Goal: Task Accomplishment & Management: Use online tool/utility

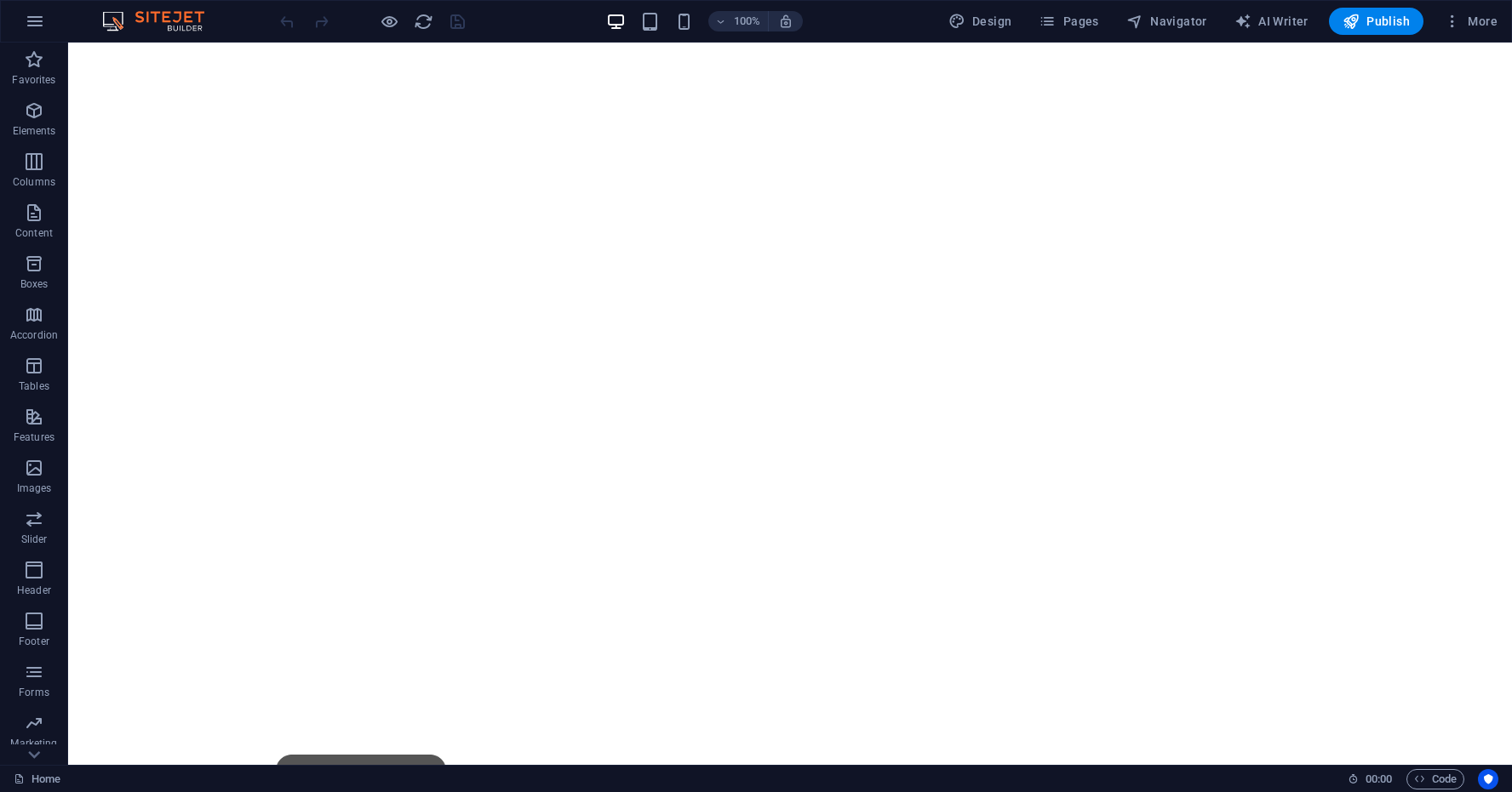
scroll to position [213, 0]
click at [262, 439] on icon at bounding box center [262, 440] width 10 height 18
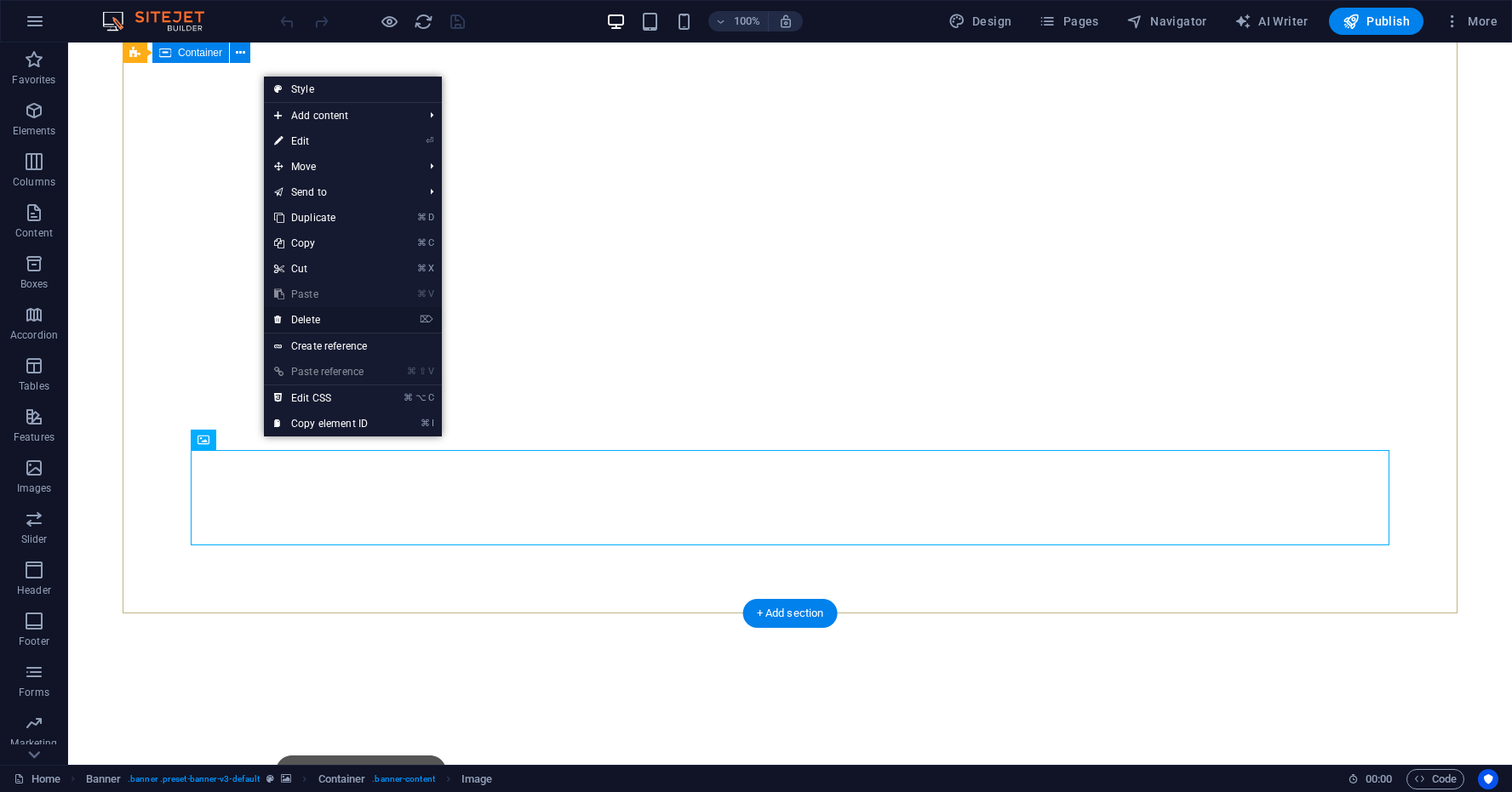
click at [312, 319] on link "⌦ Delete" at bounding box center [321, 320] width 114 height 26
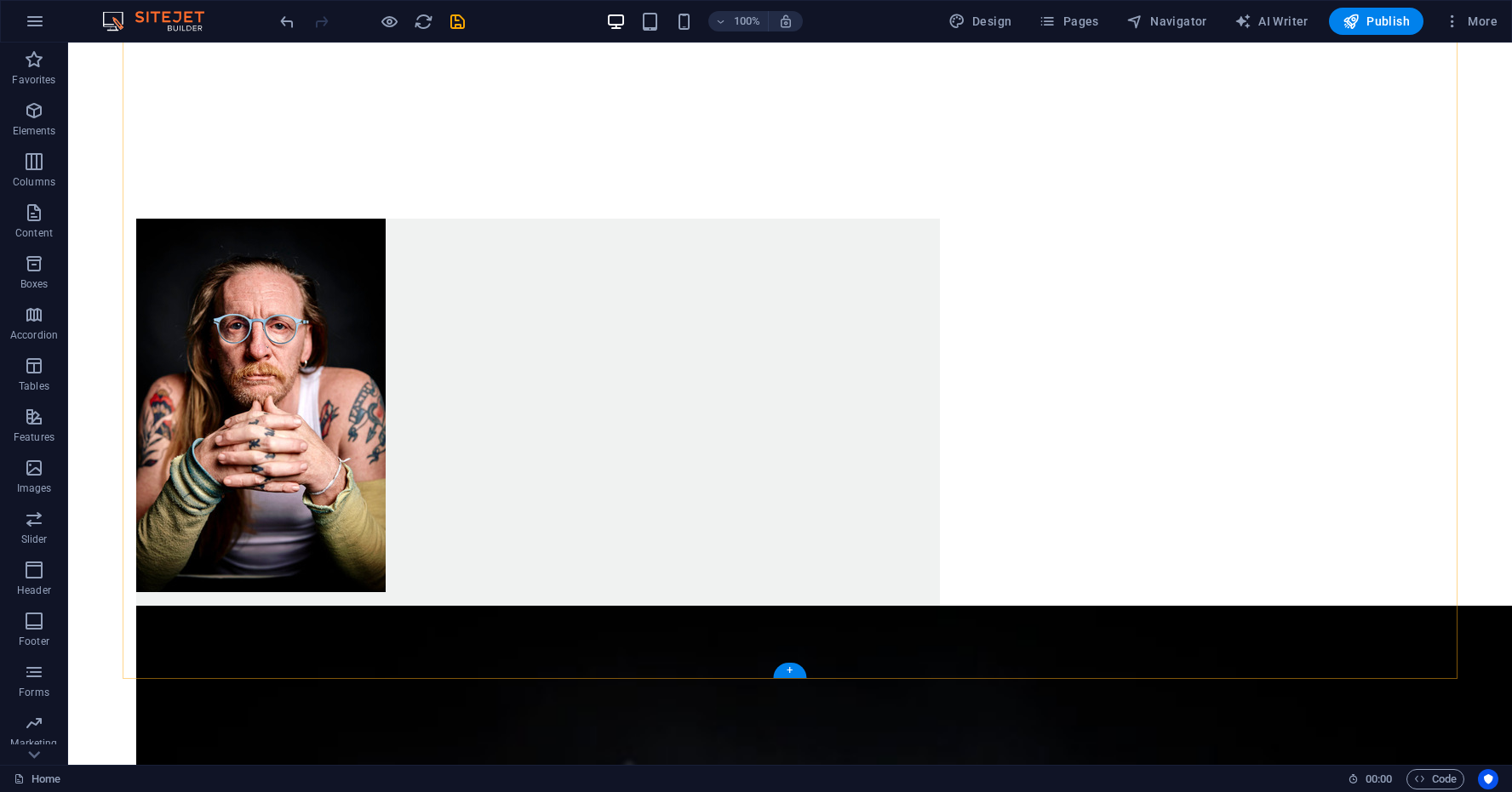
scroll to position [859, 0]
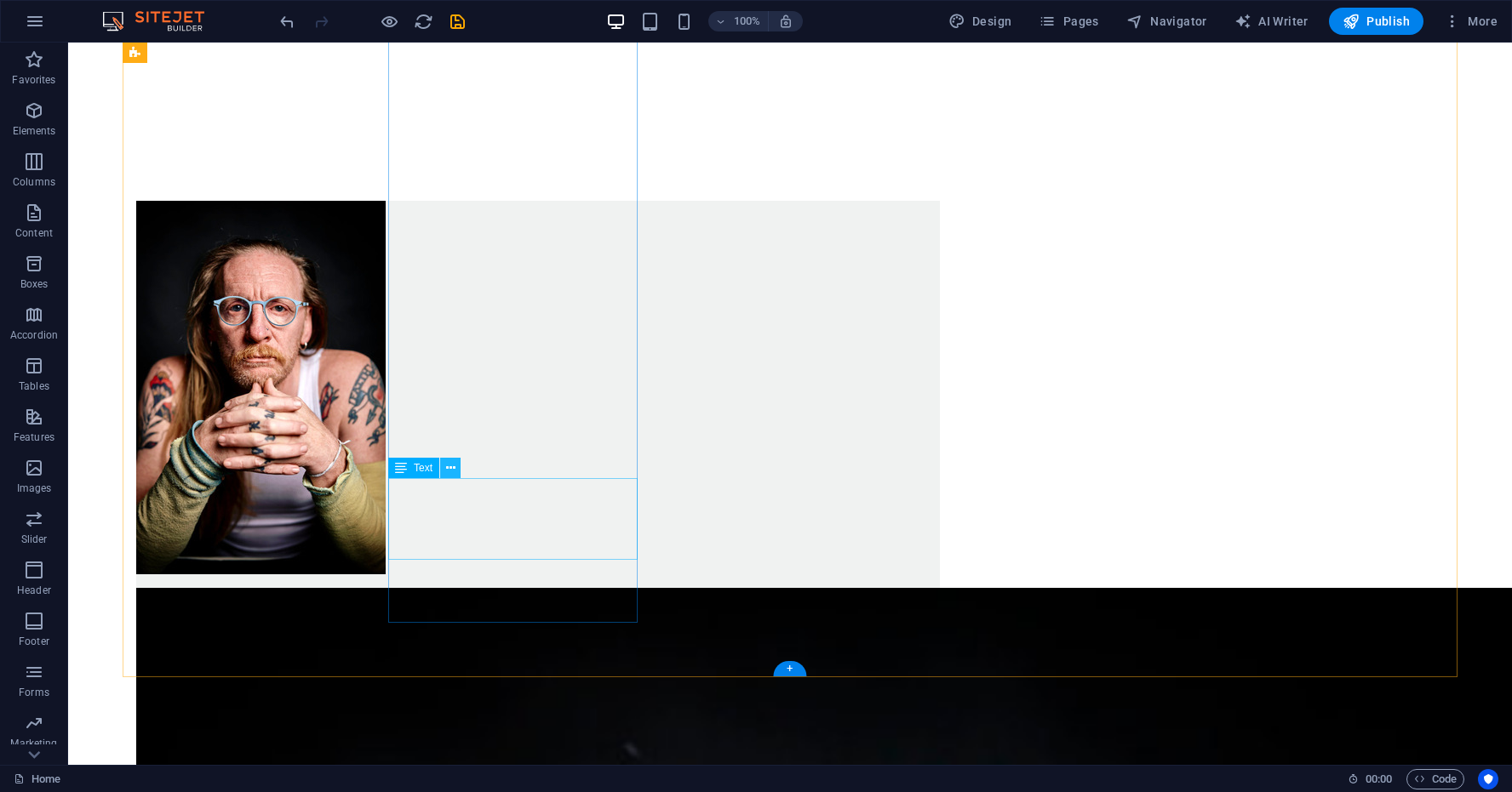
click at [451, 468] on icon at bounding box center [450, 469] width 10 height 18
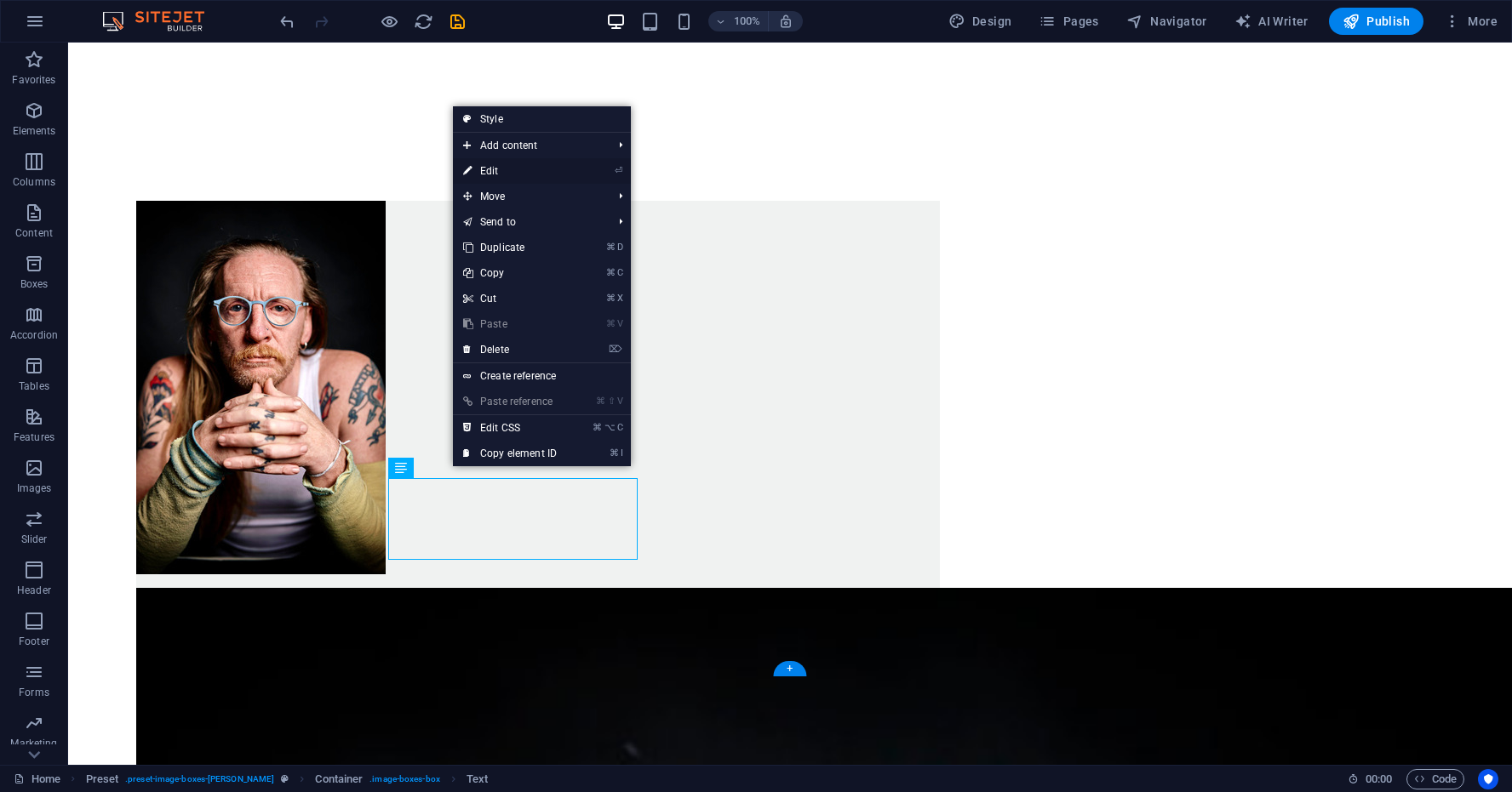
click at [494, 170] on link "⏎ Edit" at bounding box center [510, 170] width 114 height 26
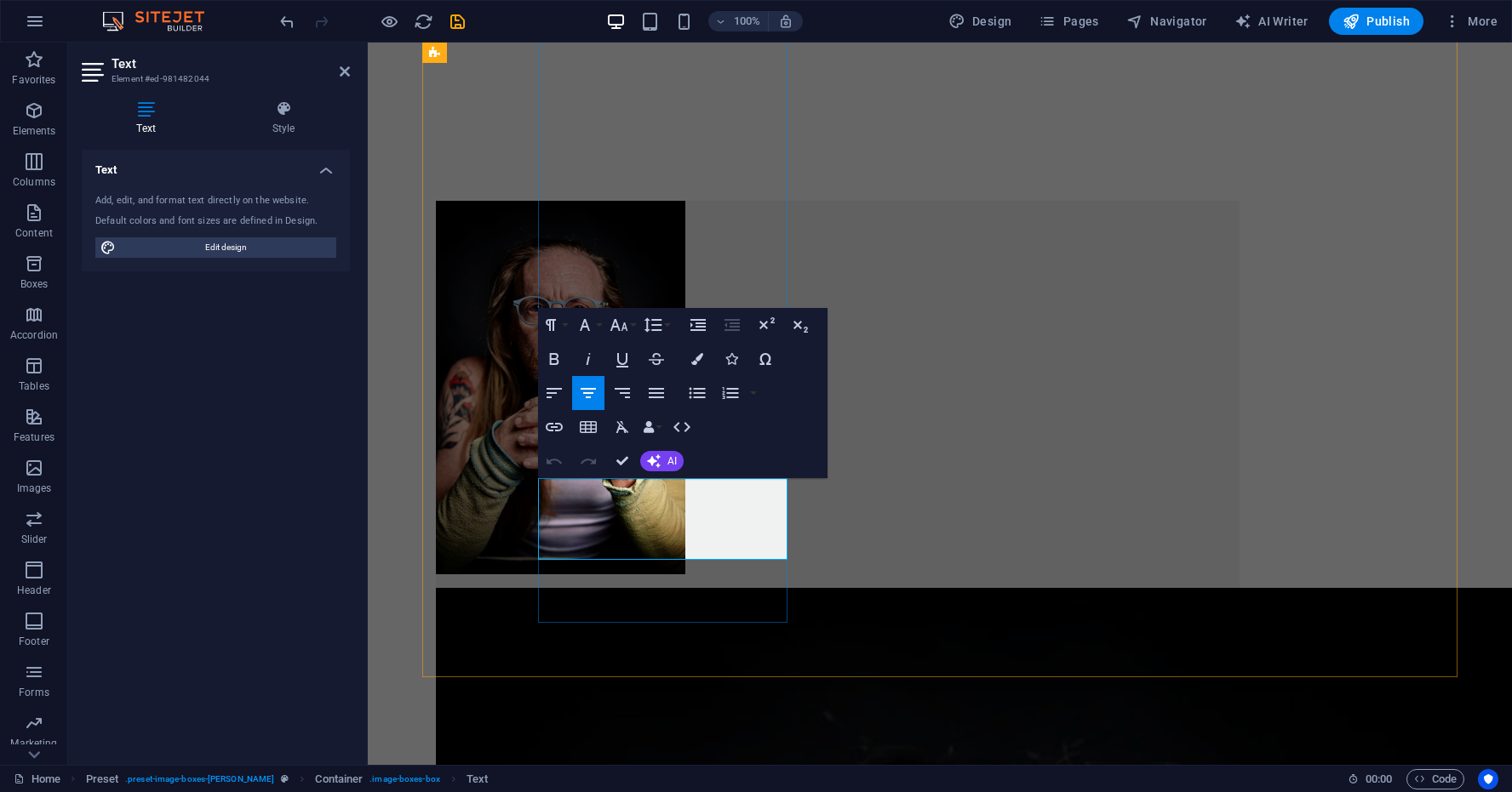
drag, startPoint x: 727, startPoint y: 550, endPoint x: 571, endPoint y: 489, distance: 167.5
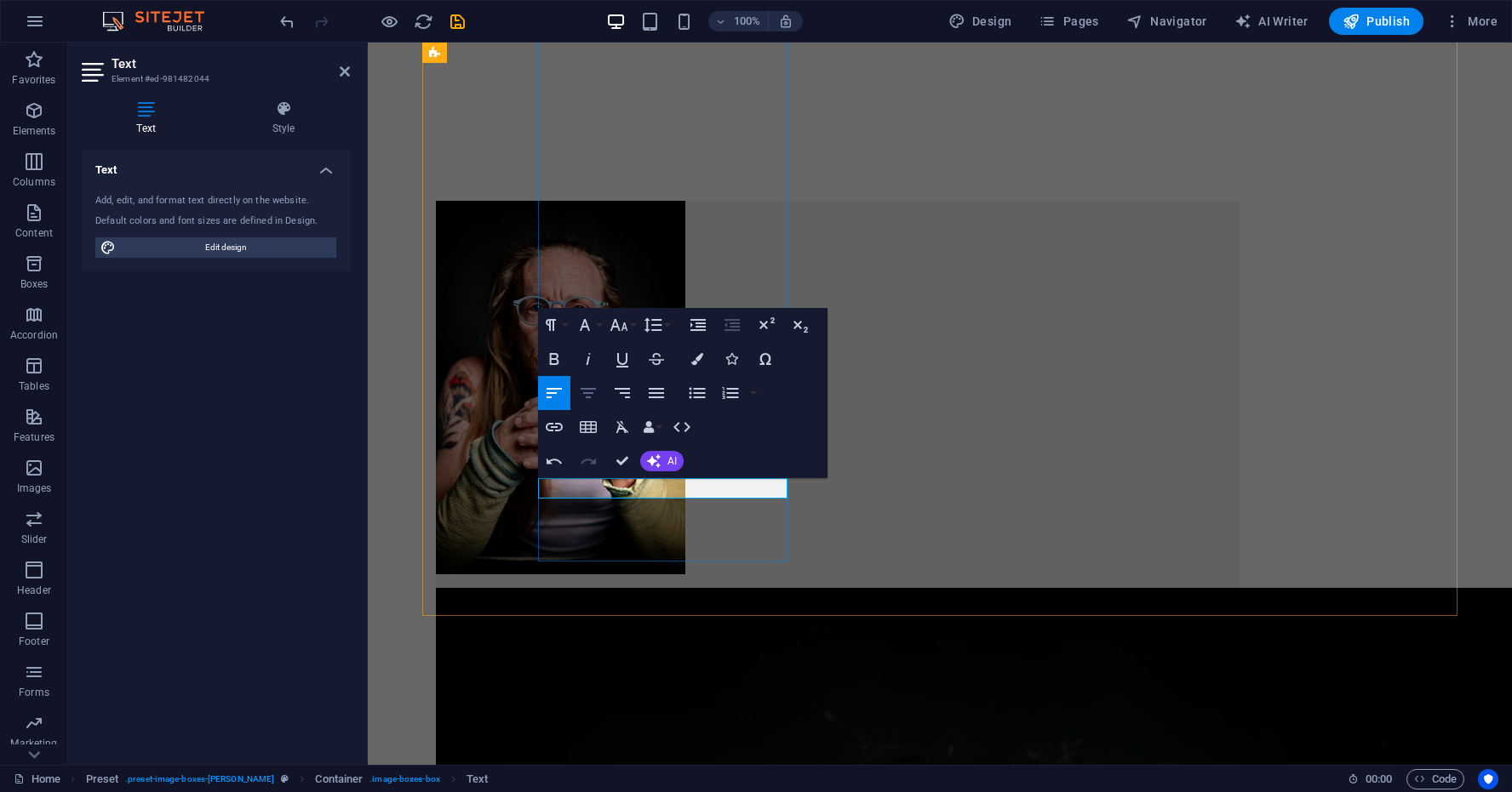
click at [589, 392] on icon "button" at bounding box center [588, 392] width 20 height 20
click at [659, 395] on icon "button" at bounding box center [657, 392] width 20 height 20
click at [588, 392] on icon "button" at bounding box center [588, 392] width 20 height 20
click at [555, 360] on icon "button" at bounding box center [554, 359] width 10 height 12
click at [553, 354] on icon "button" at bounding box center [554, 359] width 10 height 12
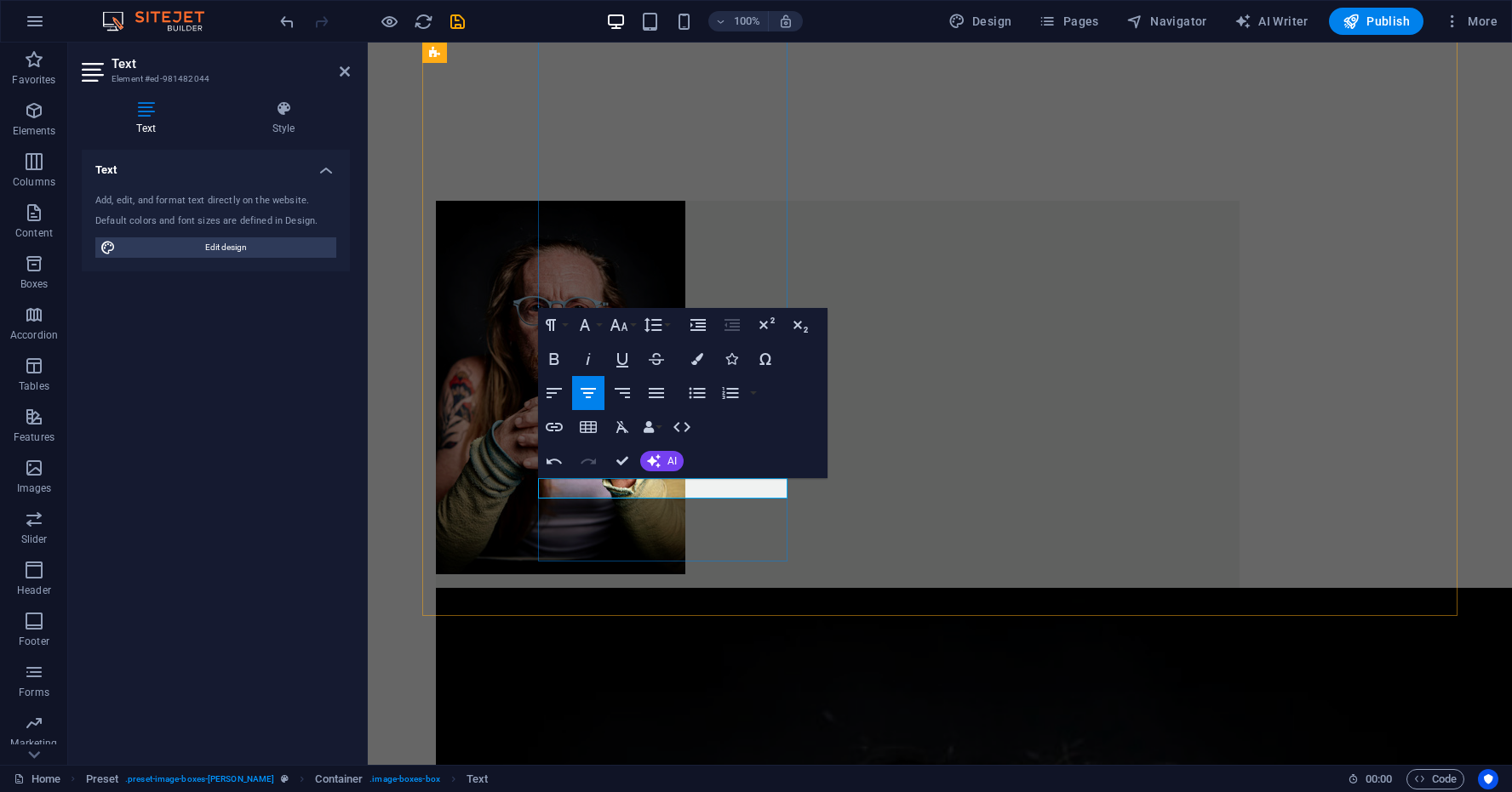
drag, startPoint x: 712, startPoint y: 489, endPoint x: 610, endPoint y: 491, distance: 102.0
click at [553, 360] on icon "button" at bounding box center [554, 359] width 10 height 12
click at [601, 325] on button "Font Family" at bounding box center [588, 325] width 32 height 34
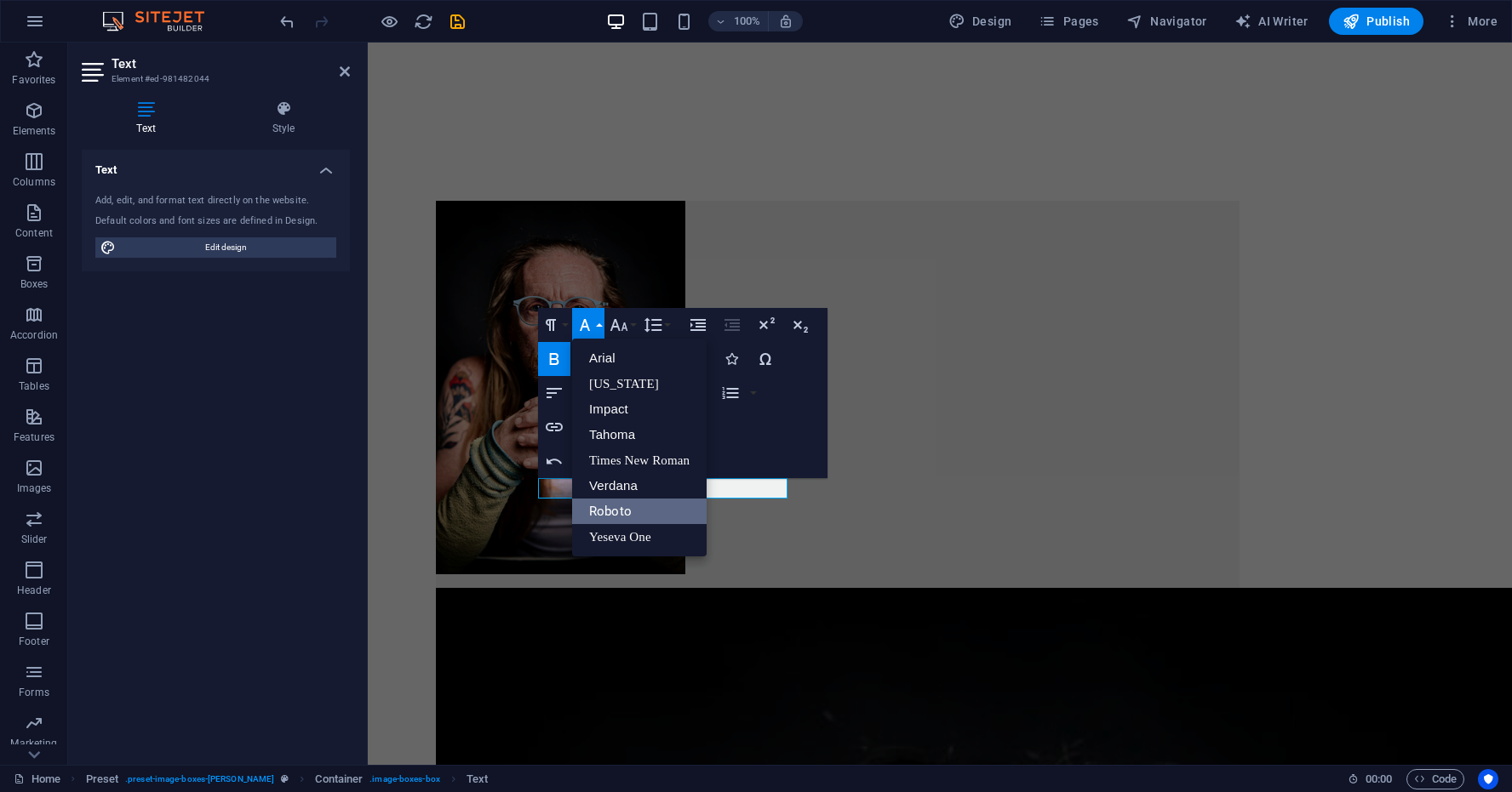
scroll to position [0, 0]
click at [637, 534] on link "Yeseva One" at bounding box center [639, 536] width 134 height 26
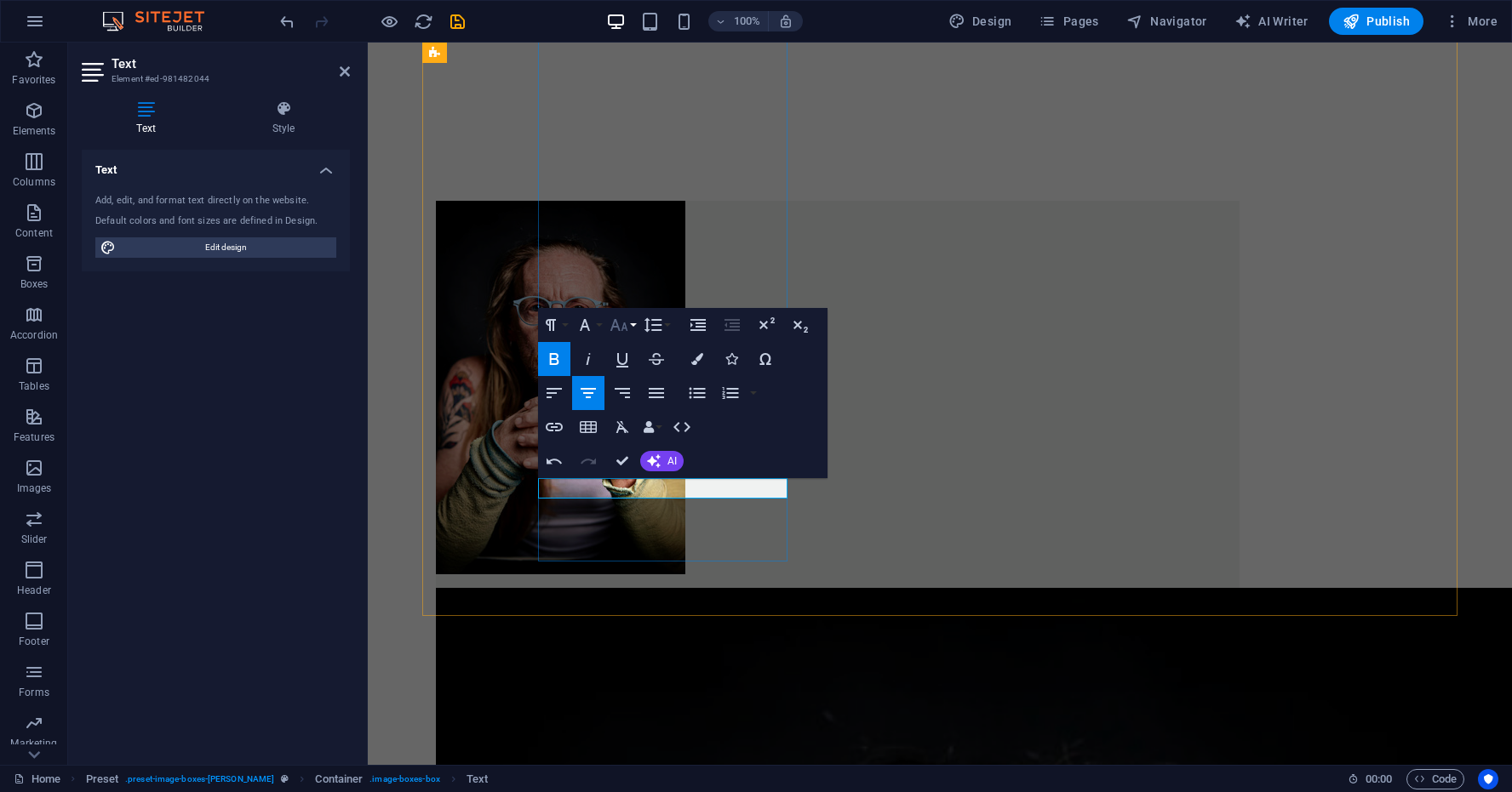
click at [634, 324] on button "Font Size" at bounding box center [623, 325] width 32 height 34
click at [639, 511] on link "18" at bounding box center [637, 511] width 61 height 26
click at [633, 324] on button "Font Size" at bounding box center [623, 325] width 32 height 34
click at [631, 533] on link "24" at bounding box center [637, 536] width 61 height 26
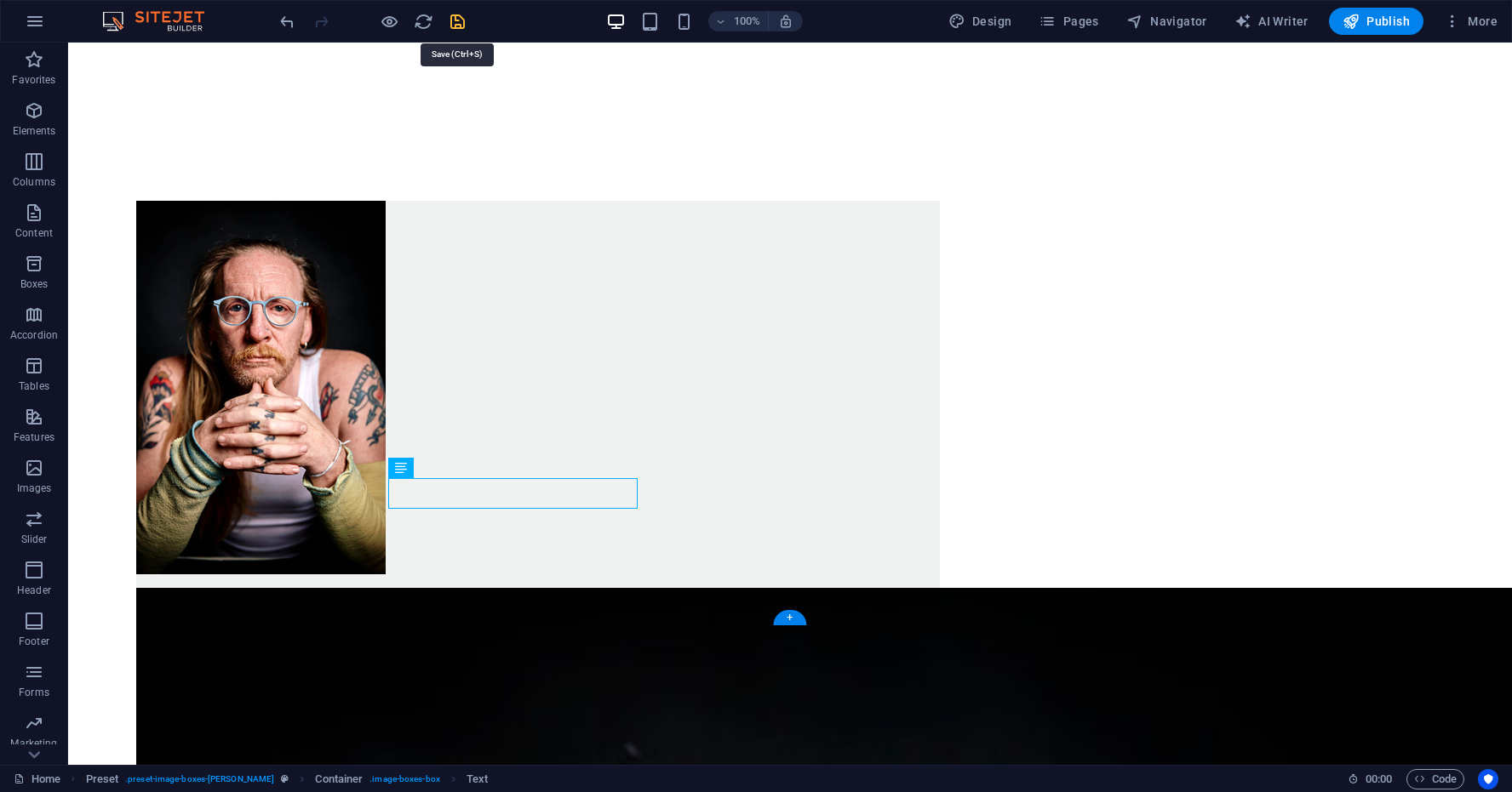
click at [457, 21] on icon "save" at bounding box center [458, 21] width 20 height 20
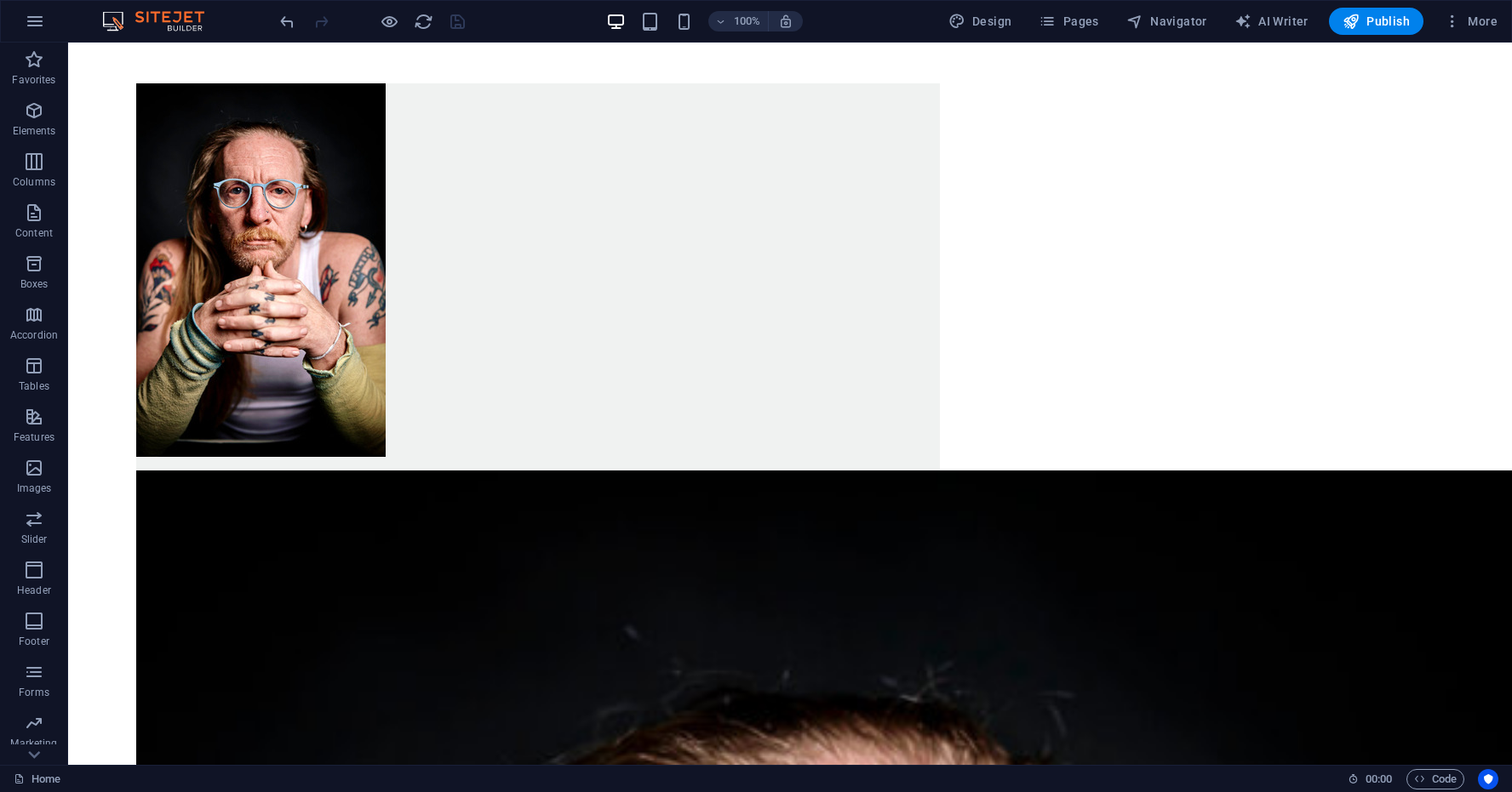
scroll to position [897, 0]
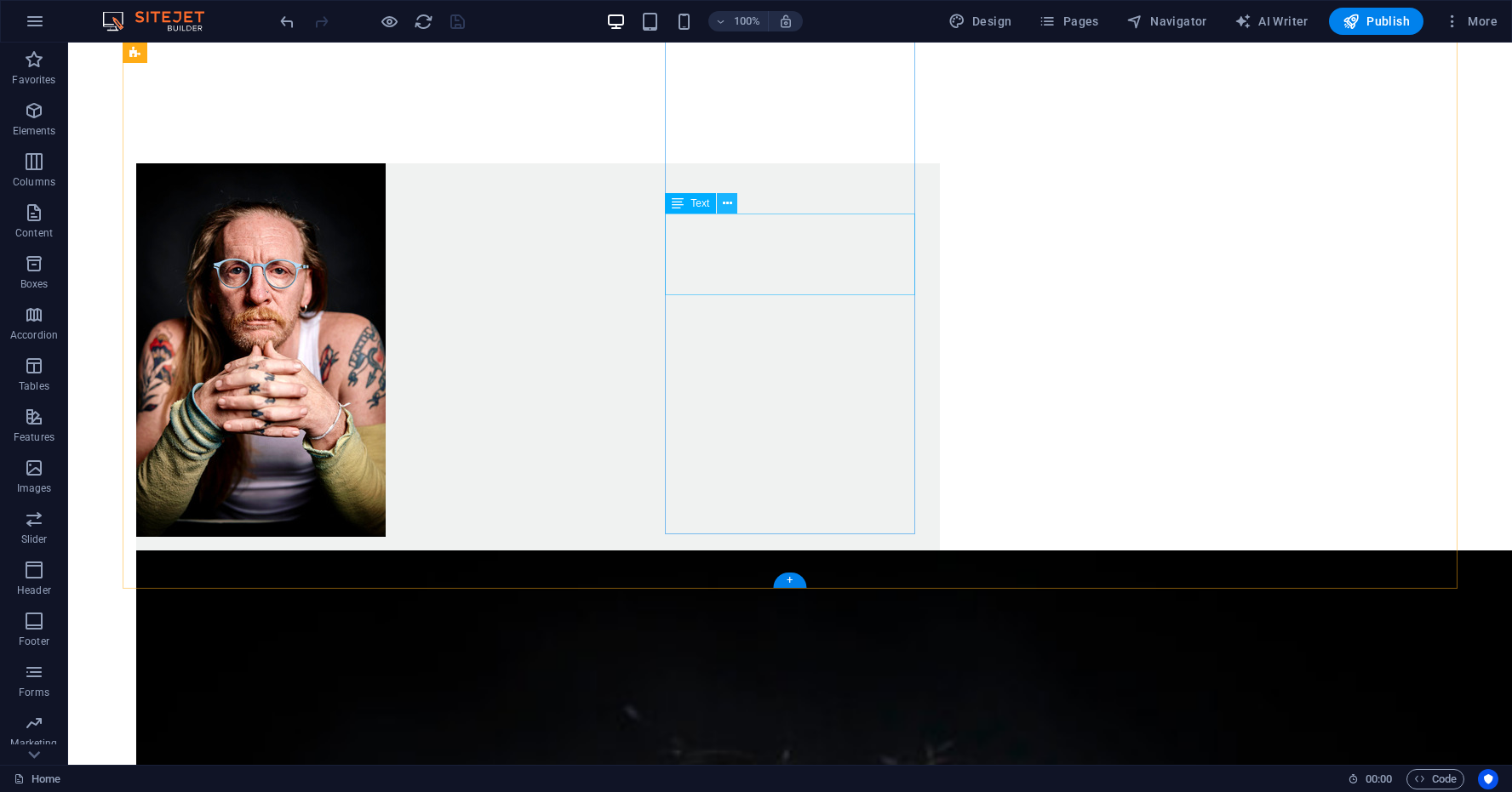
click at [729, 202] on icon at bounding box center [728, 204] width 10 height 18
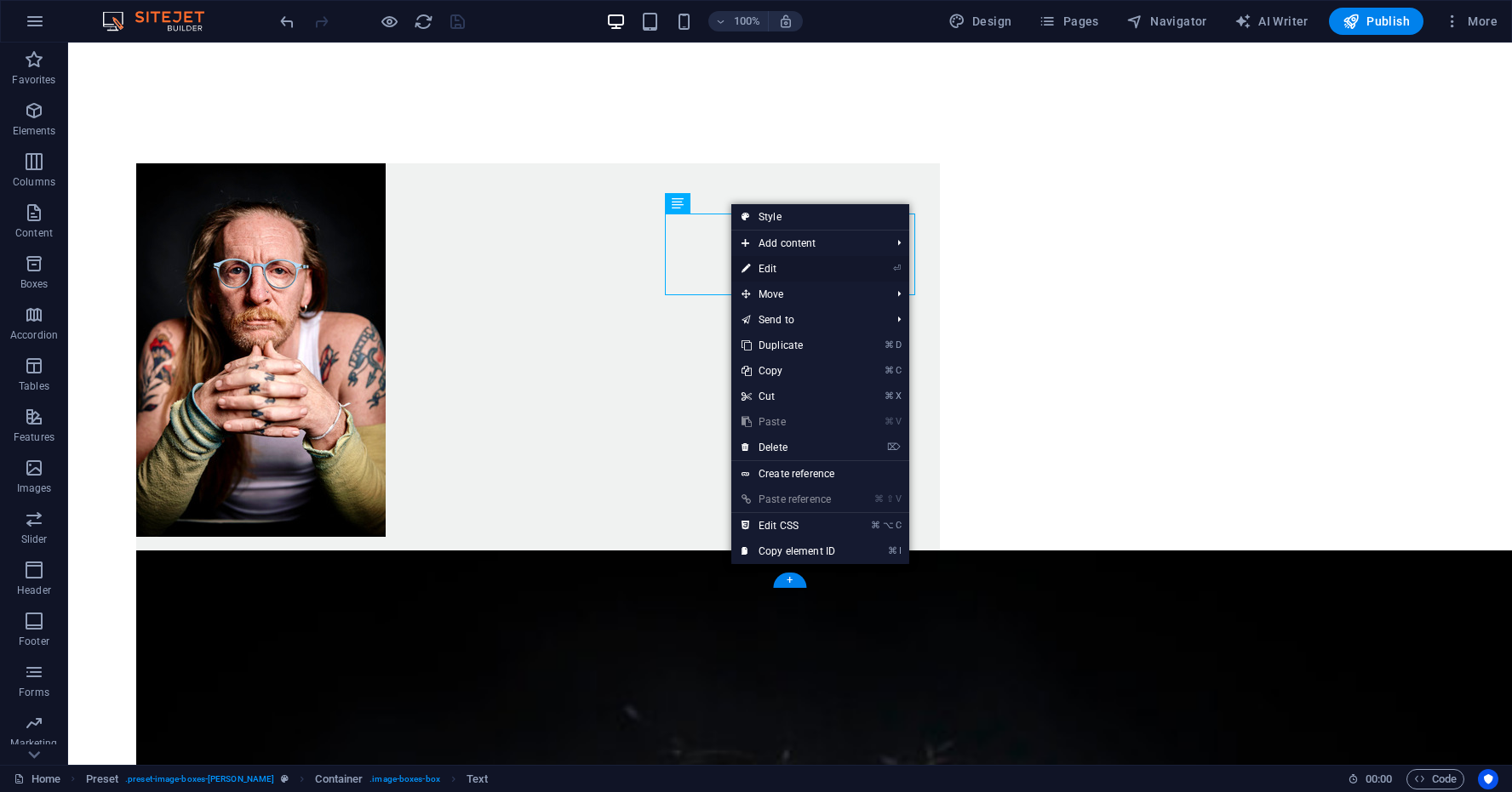
click at [769, 270] on link "⏎ Edit" at bounding box center [788, 269] width 114 height 26
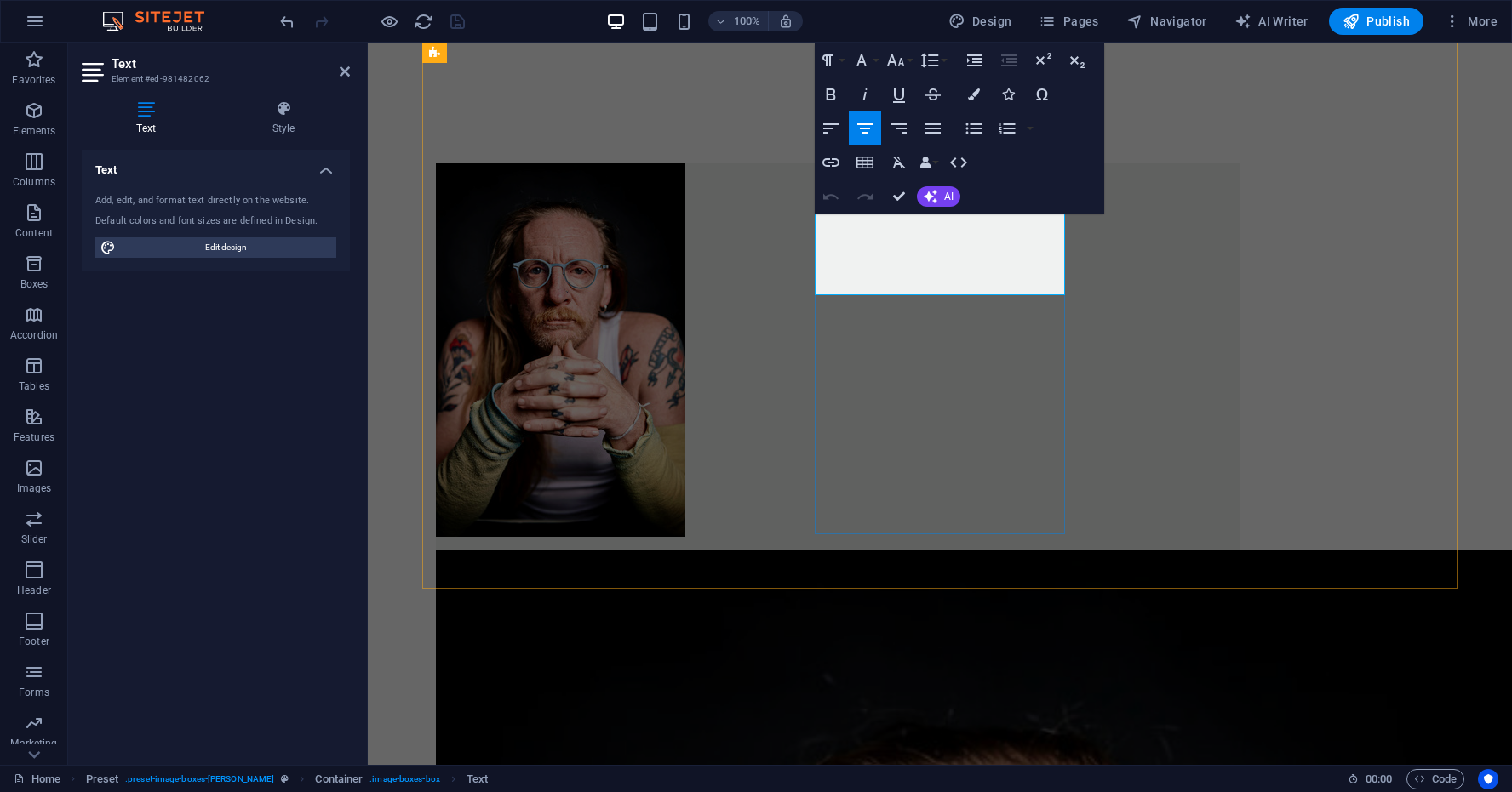
drag, startPoint x: 1002, startPoint y: 285, endPoint x: 838, endPoint y: 217, distance: 177.5
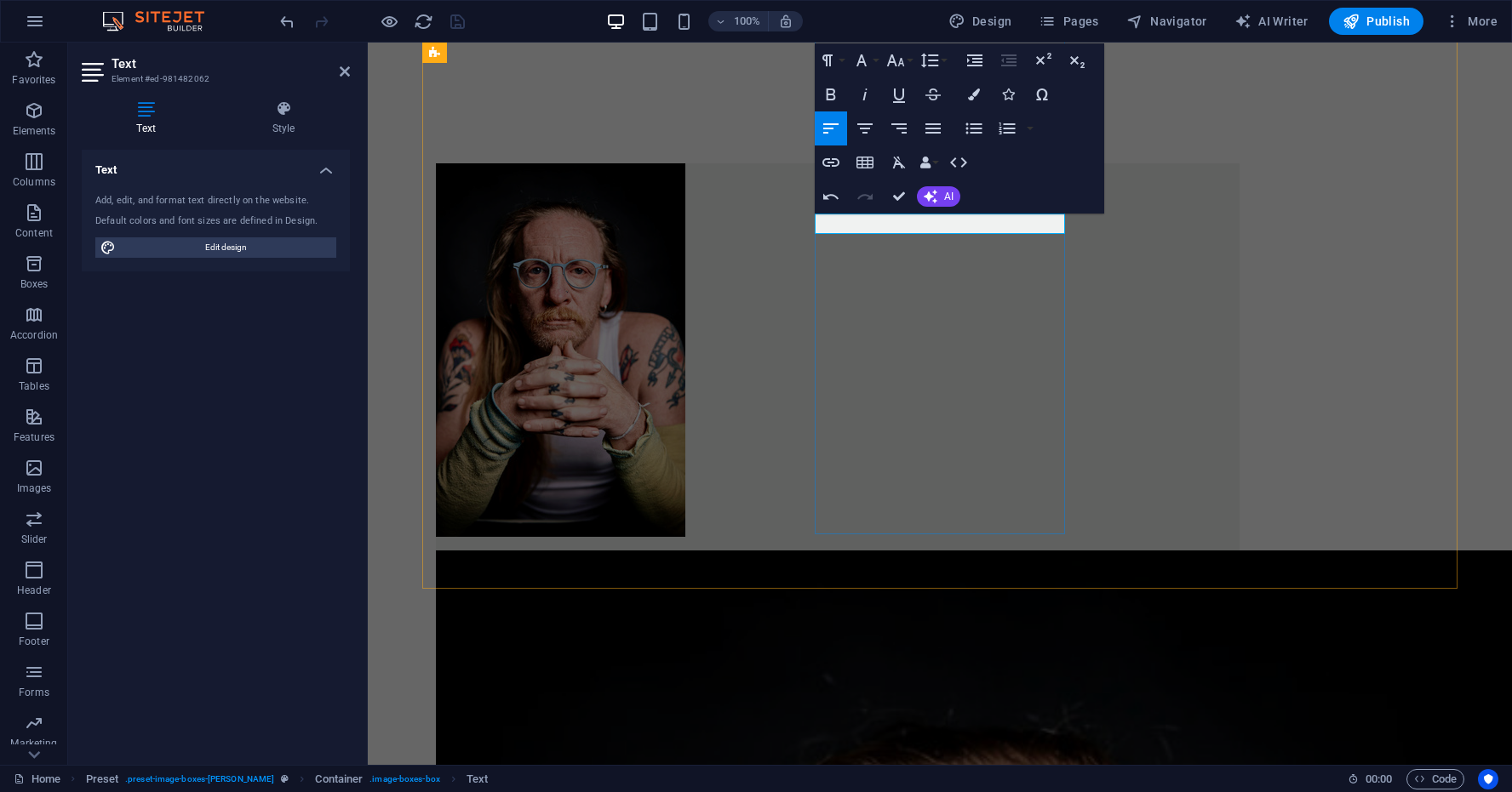
drag, startPoint x: 950, startPoint y: 226, endPoint x: 820, endPoint y: 226, distance: 130.0
click at [832, 95] on icon "button" at bounding box center [832, 94] width 10 height 12
click at [865, 130] on icon "button" at bounding box center [864, 129] width 15 height 11
click at [877, 61] on button "Font Family" at bounding box center [865, 60] width 32 height 34
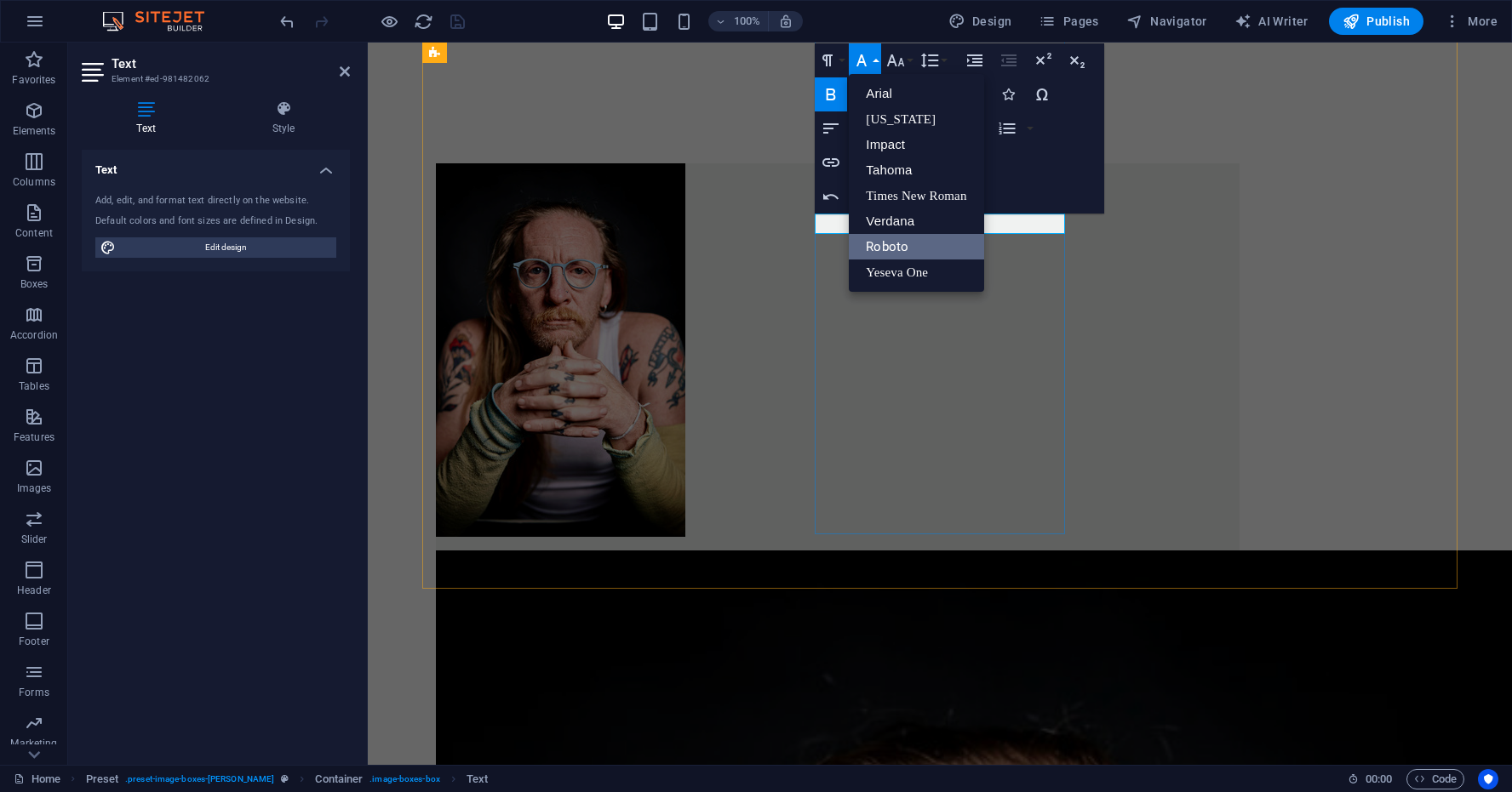
scroll to position [0, 0]
click at [895, 275] on link "Yeseva One" at bounding box center [916, 272] width 134 height 26
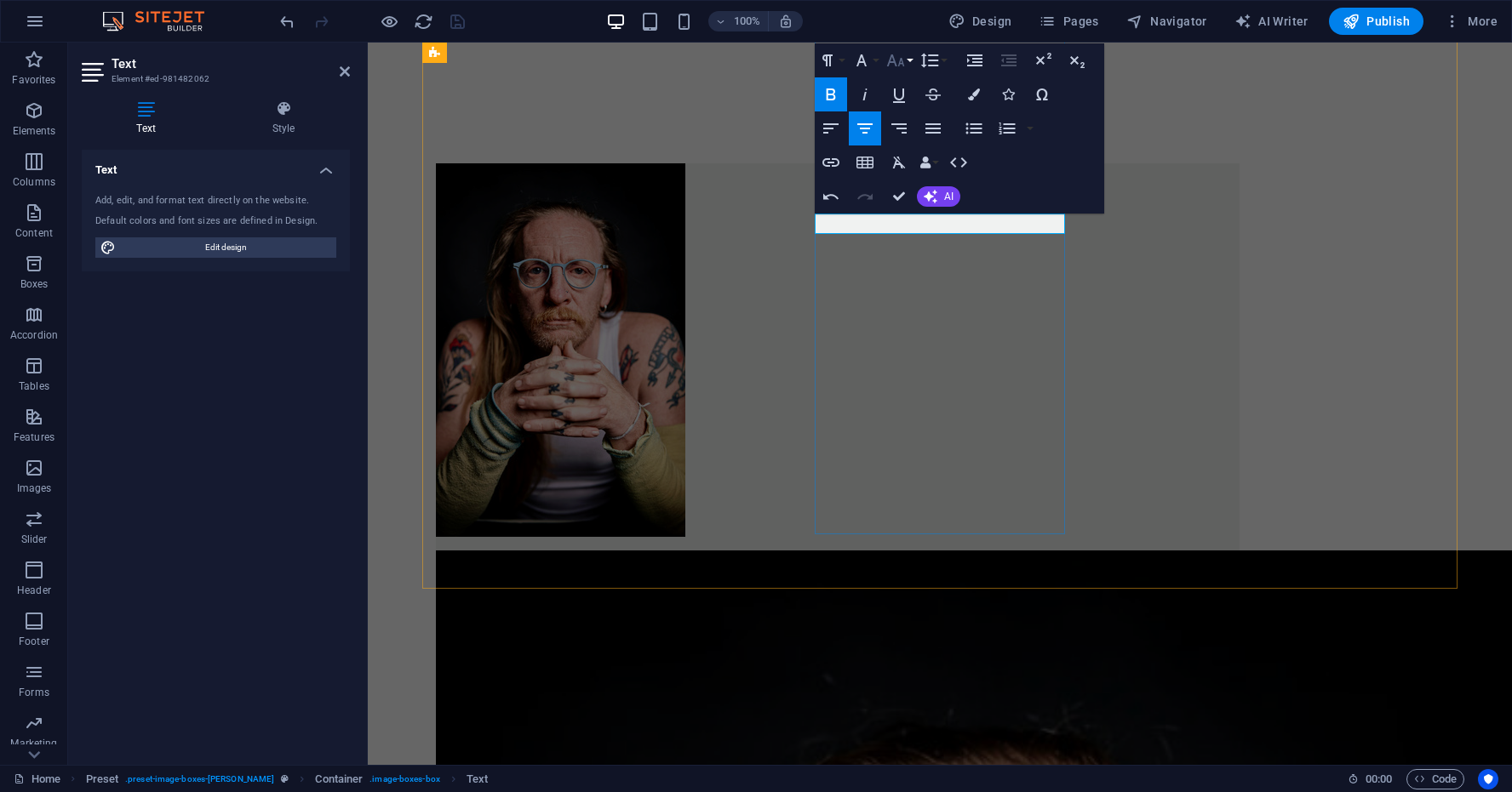
click at [911, 60] on button "Font Size" at bounding box center [899, 60] width 32 height 34
click at [902, 271] on link "24" at bounding box center [913, 272] width 61 height 26
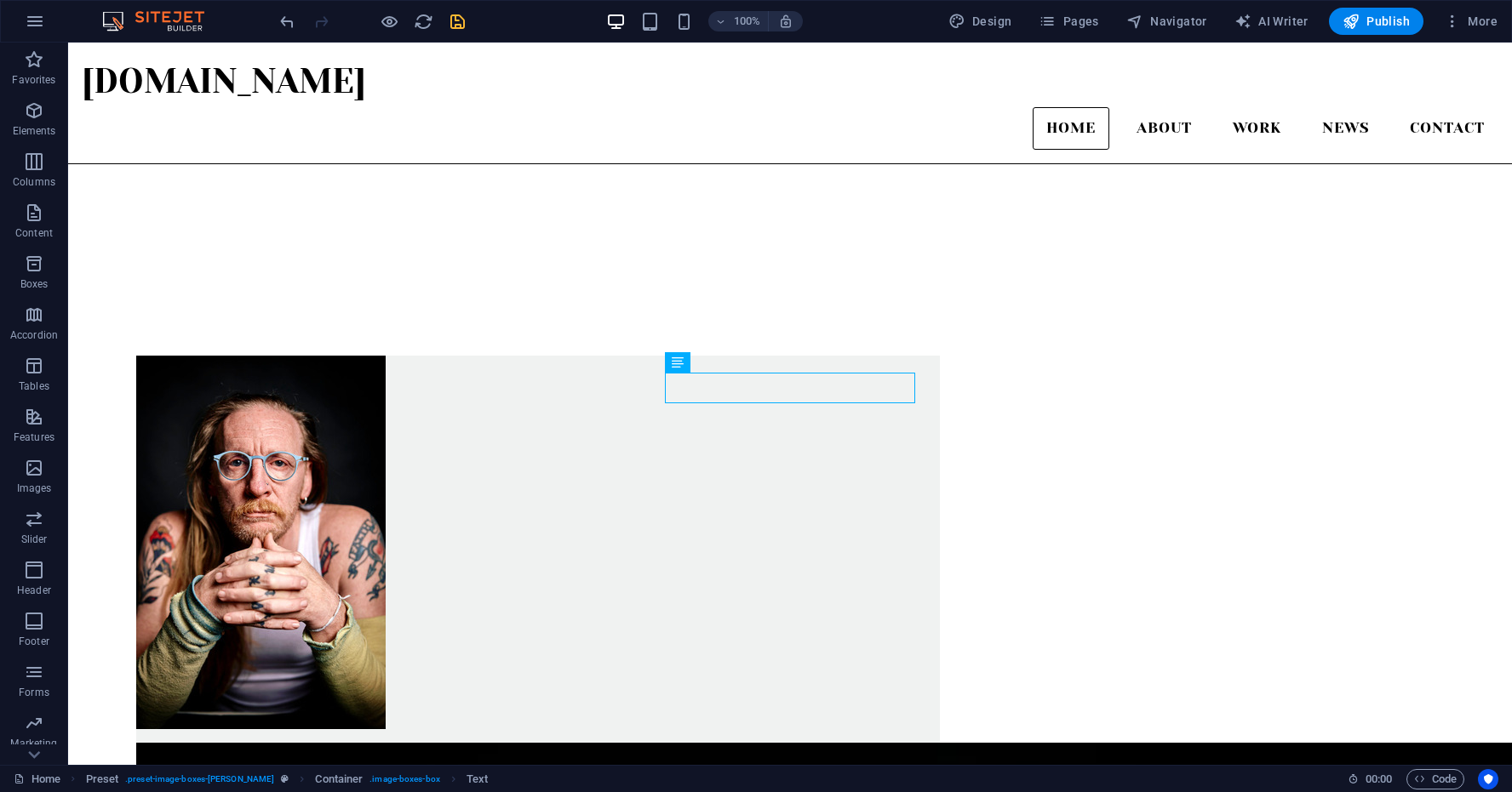
scroll to position [655, 0]
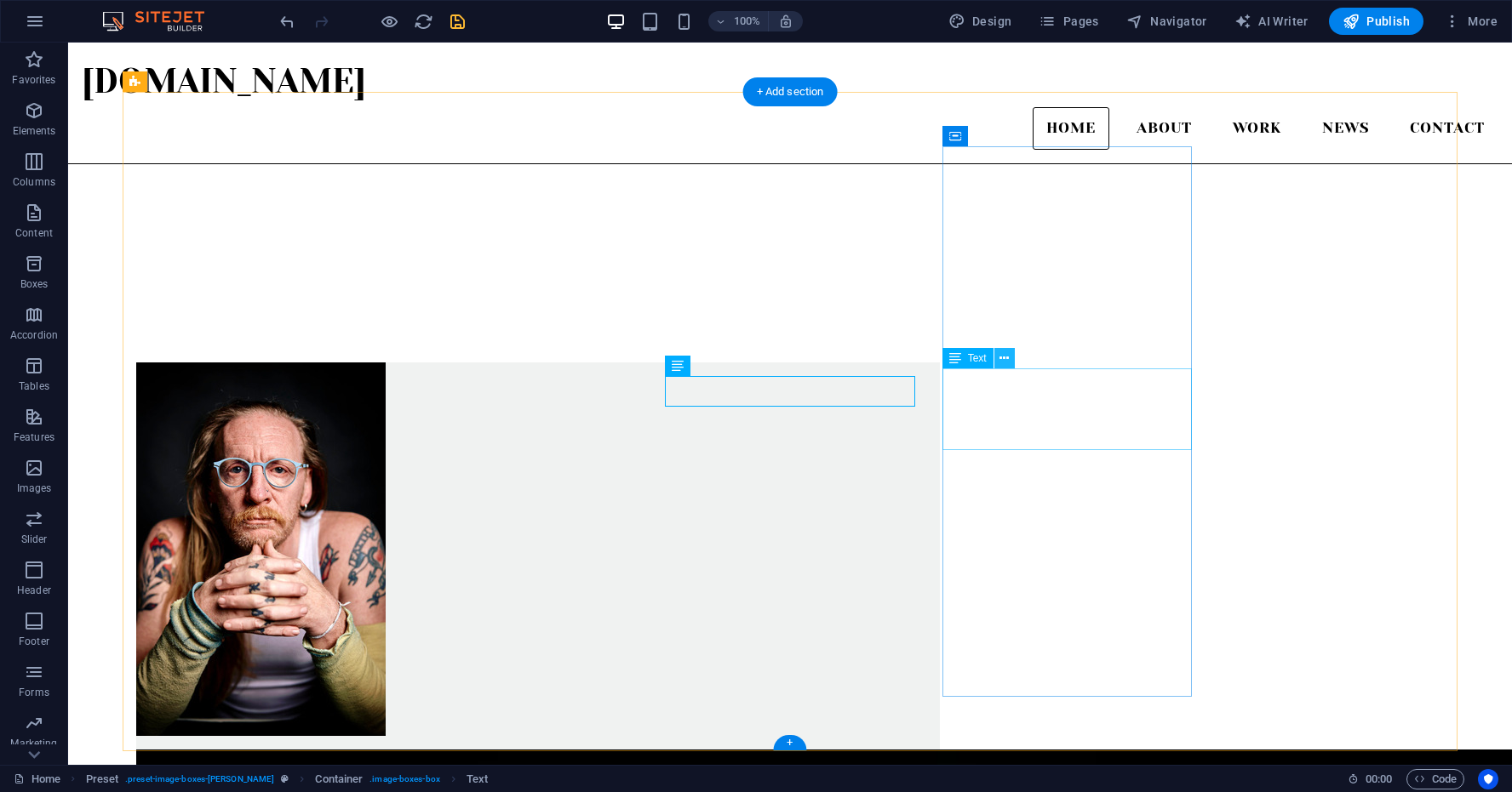
click at [1004, 357] on icon at bounding box center [1004, 359] width 10 height 18
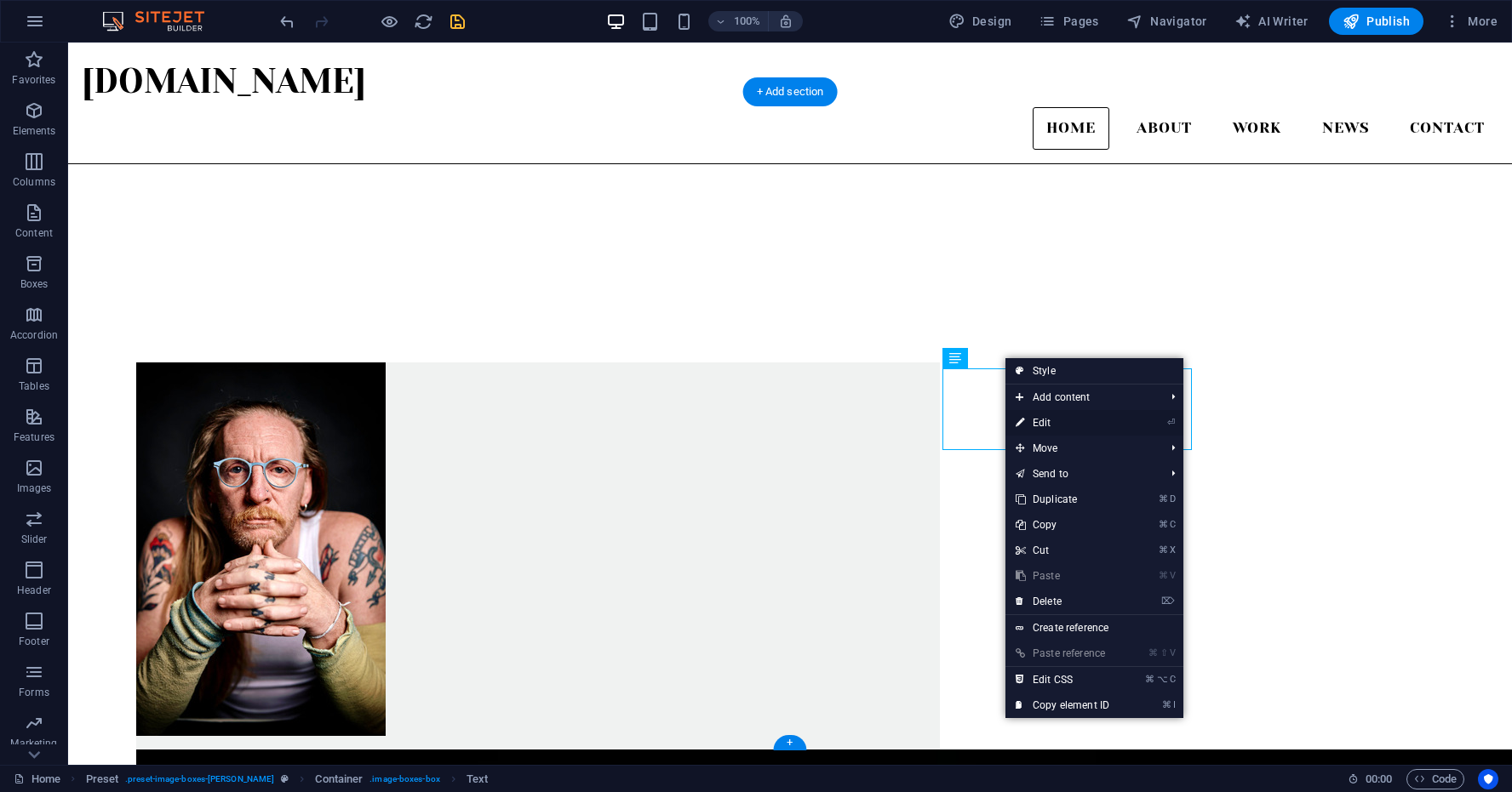
click at [1046, 423] on link "⏎ Edit" at bounding box center [1062, 423] width 114 height 26
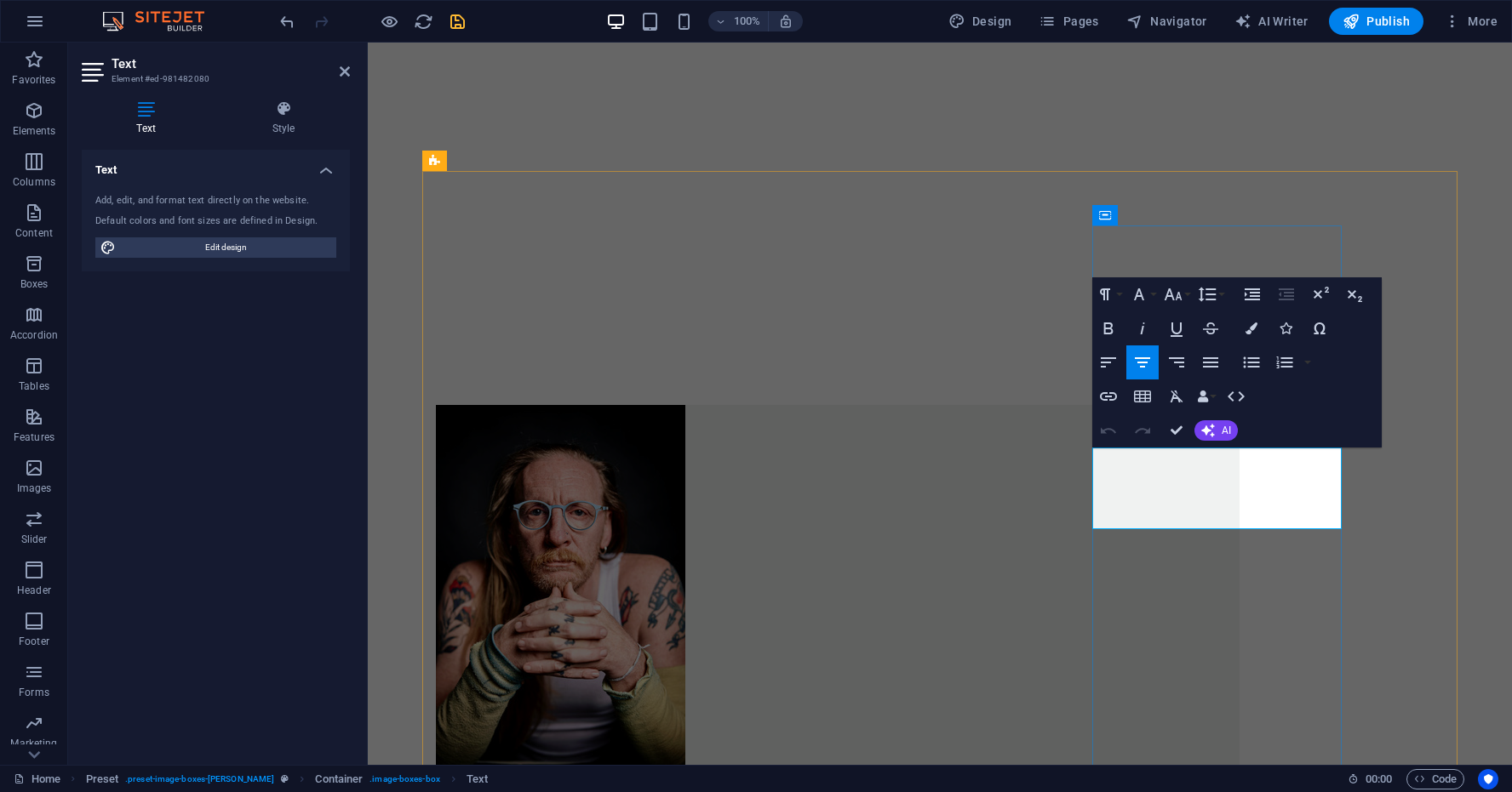
drag, startPoint x: 1279, startPoint y: 519, endPoint x: 1112, endPoint y: 458, distance: 177.8
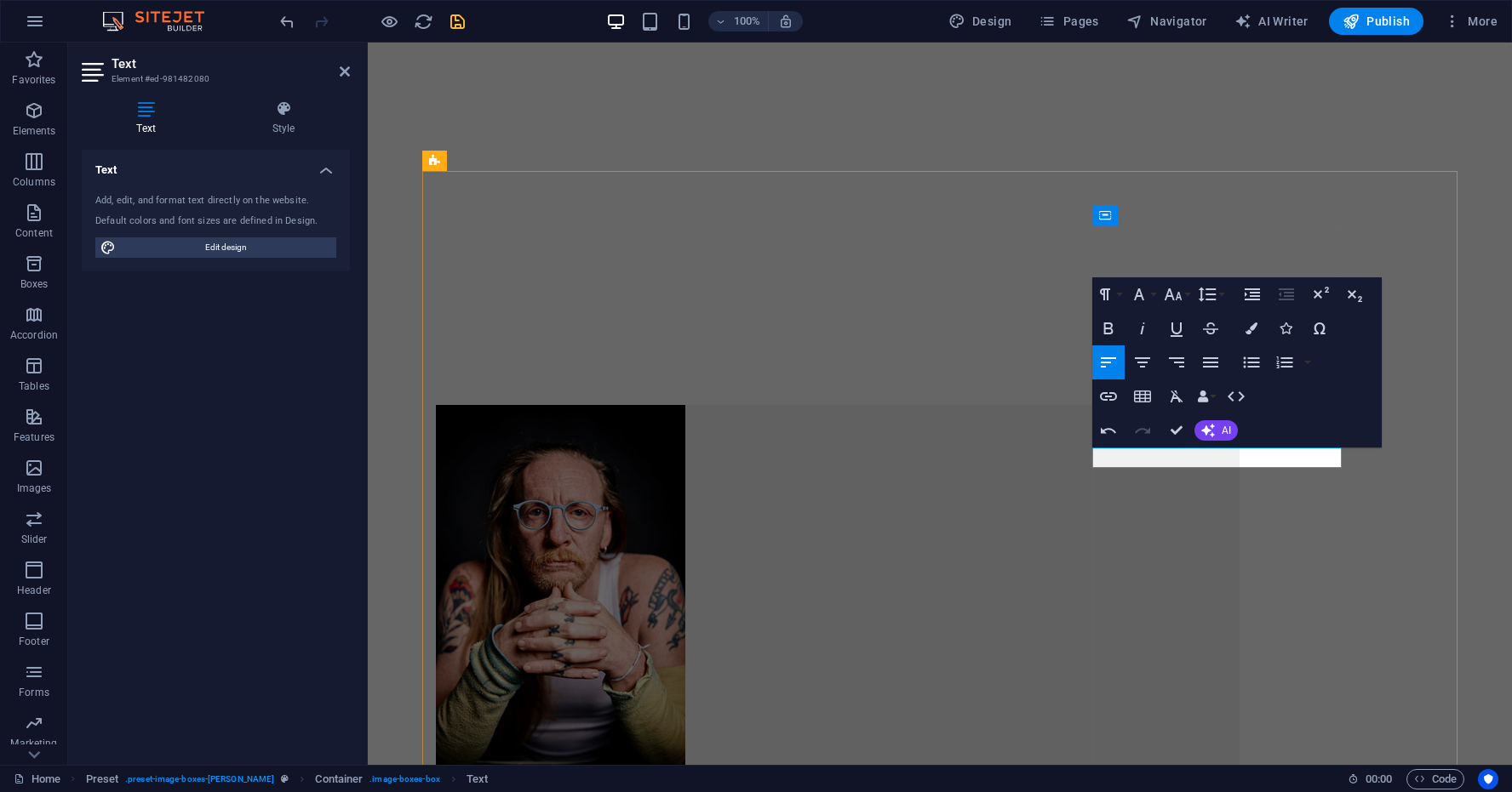
drag, startPoint x: 1181, startPoint y: 460, endPoint x: 1104, endPoint y: 458, distance: 77.0
click at [1106, 328] on icon "button" at bounding box center [1109, 329] width 20 height 20
click at [1153, 296] on button "Font Family" at bounding box center [1142, 294] width 32 height 34
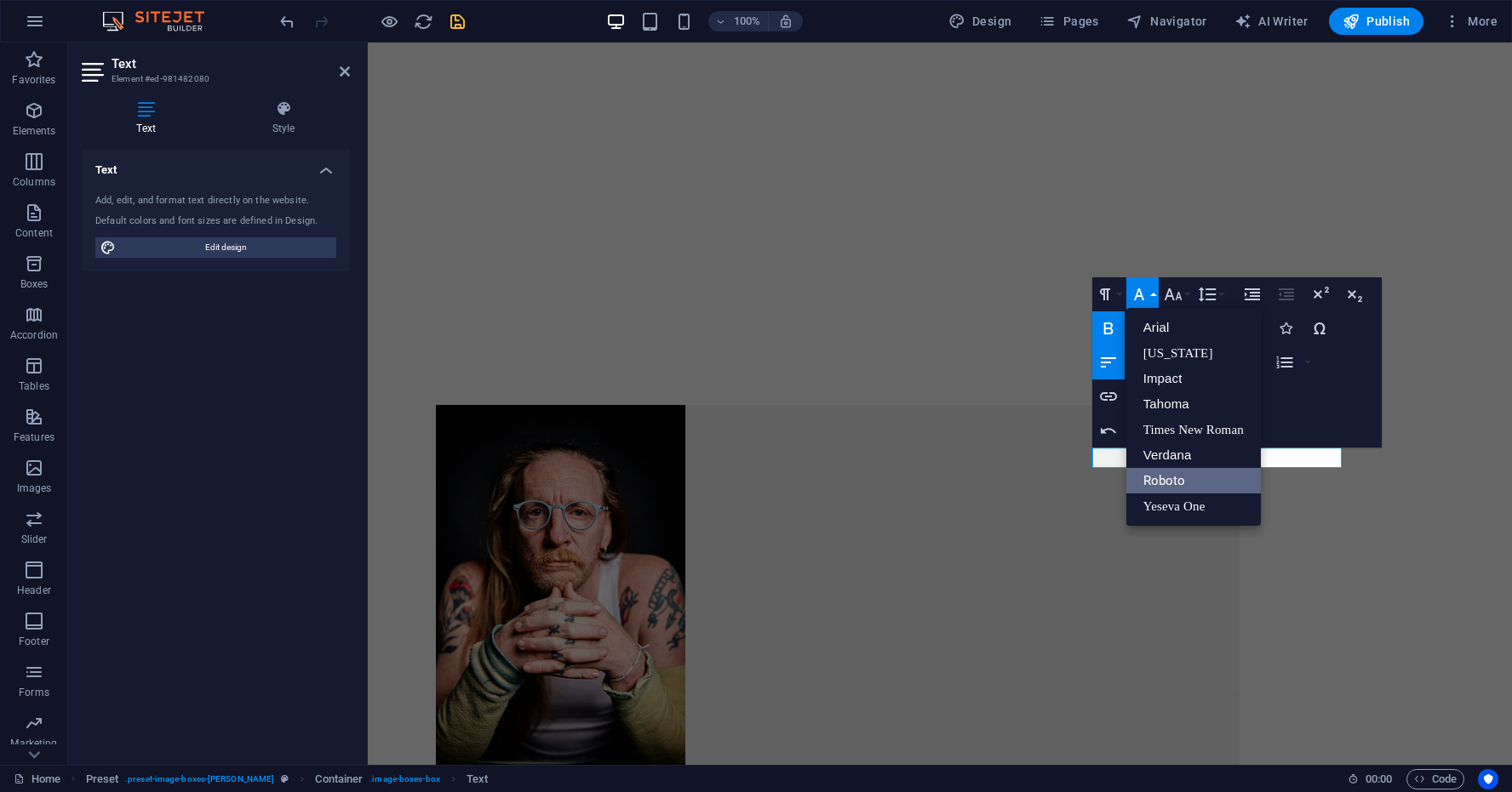
scroll to position [0, 0]
click at [1181, 507] on link "Yeseva One" at bounding box center [1193, 506] width 134 height 26
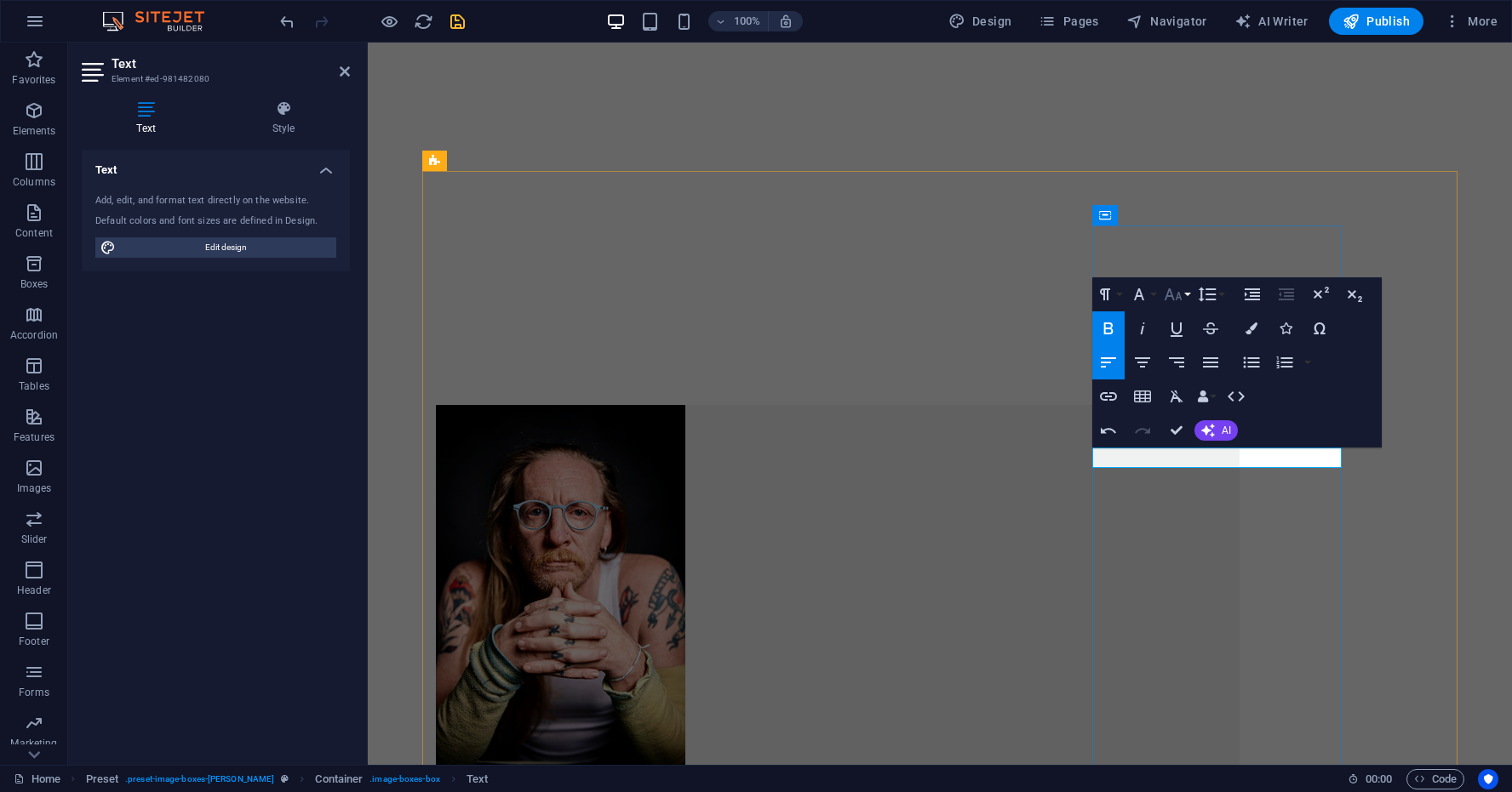
click at [1189, 296] on button "Font Size" at bounding box center [1177, 294] width 32 height 34
click at [1179, 499] on link "24" at bounding box center [1191, 506] width 61 height 26
click at [1144, 360] on icon "button" at bounding box center [1142, 362] width 20 height 20
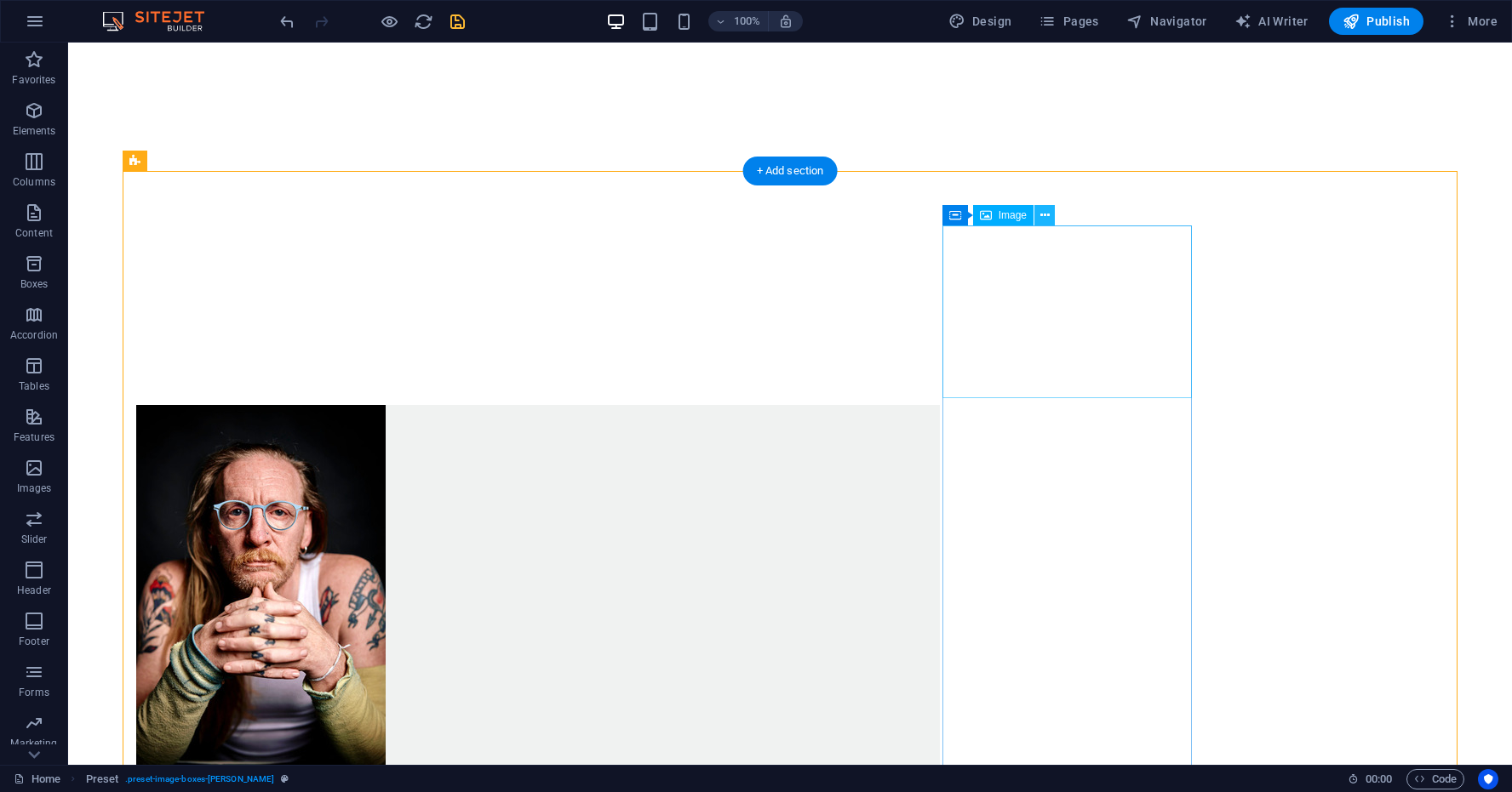
click at [1046, 216] on icon at bounding box center [1045, 216] width 10 height 18
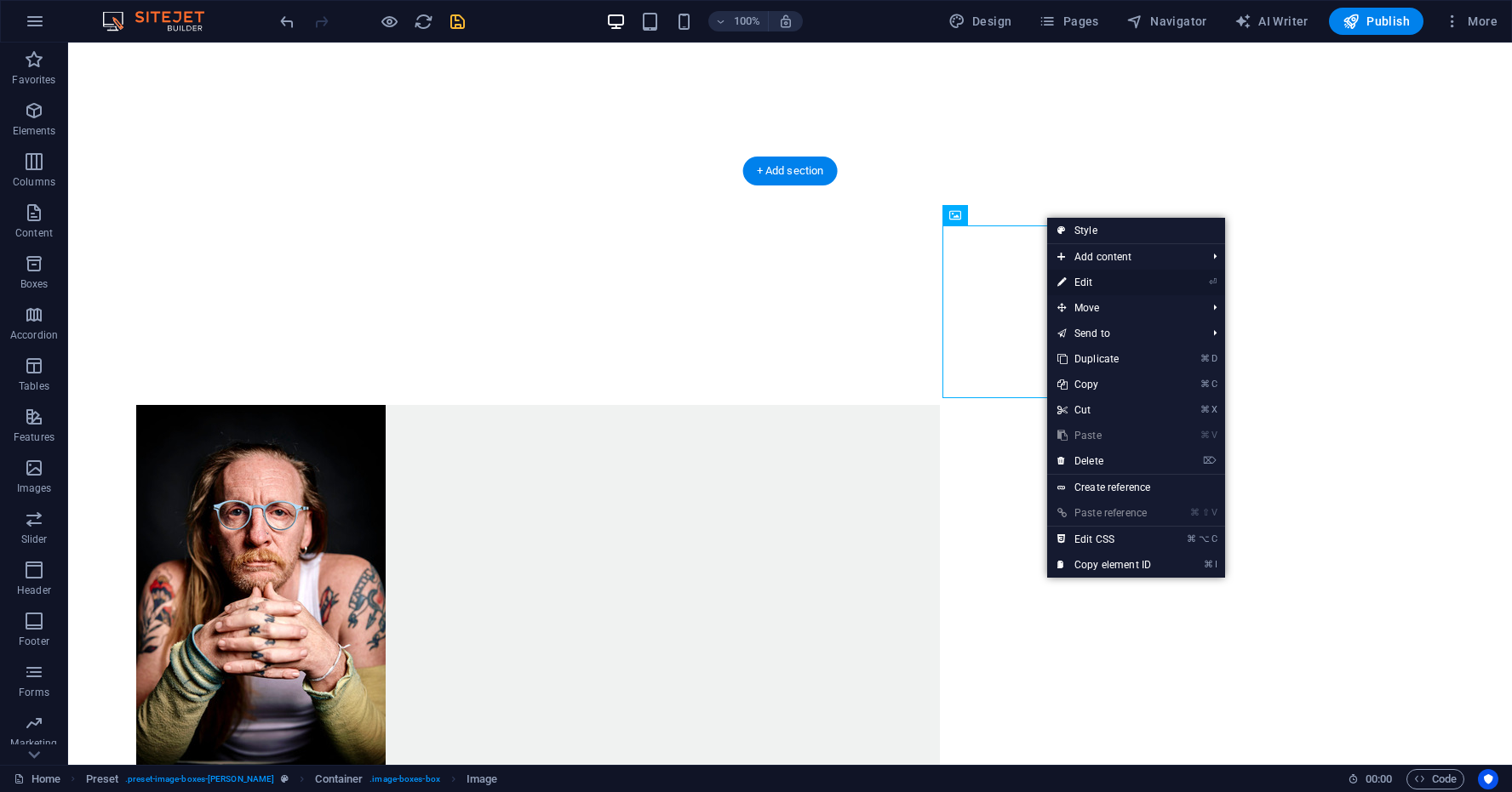
click at [1090, 283] on link "⏎ Edit" at bounding box center [1104, 282] width 114 height 26
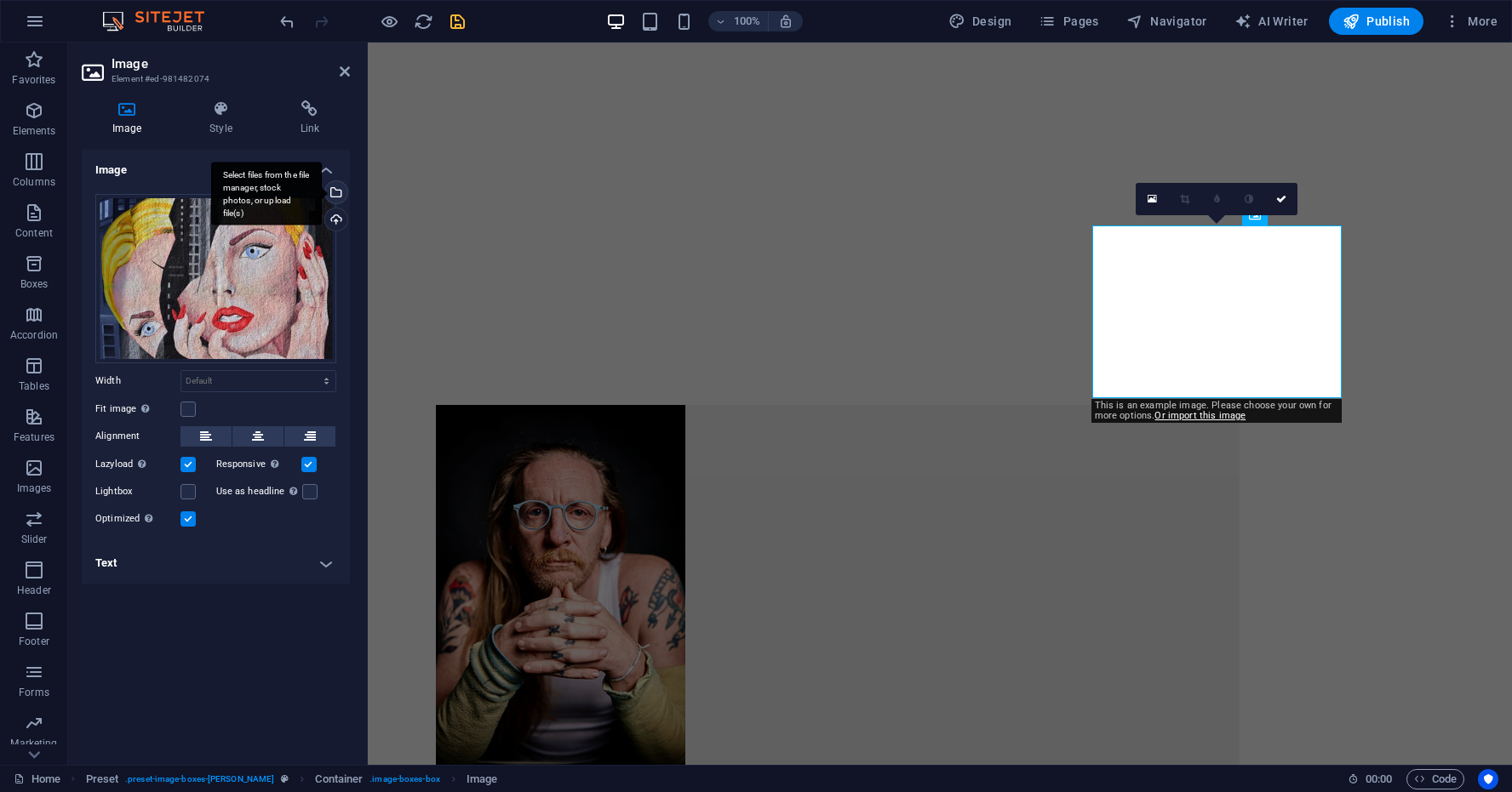
click at [339, 194] on div "Select files from the file manager, stock photos, or upload file(s)" at bounding box center [334, 194] width 26 height 26
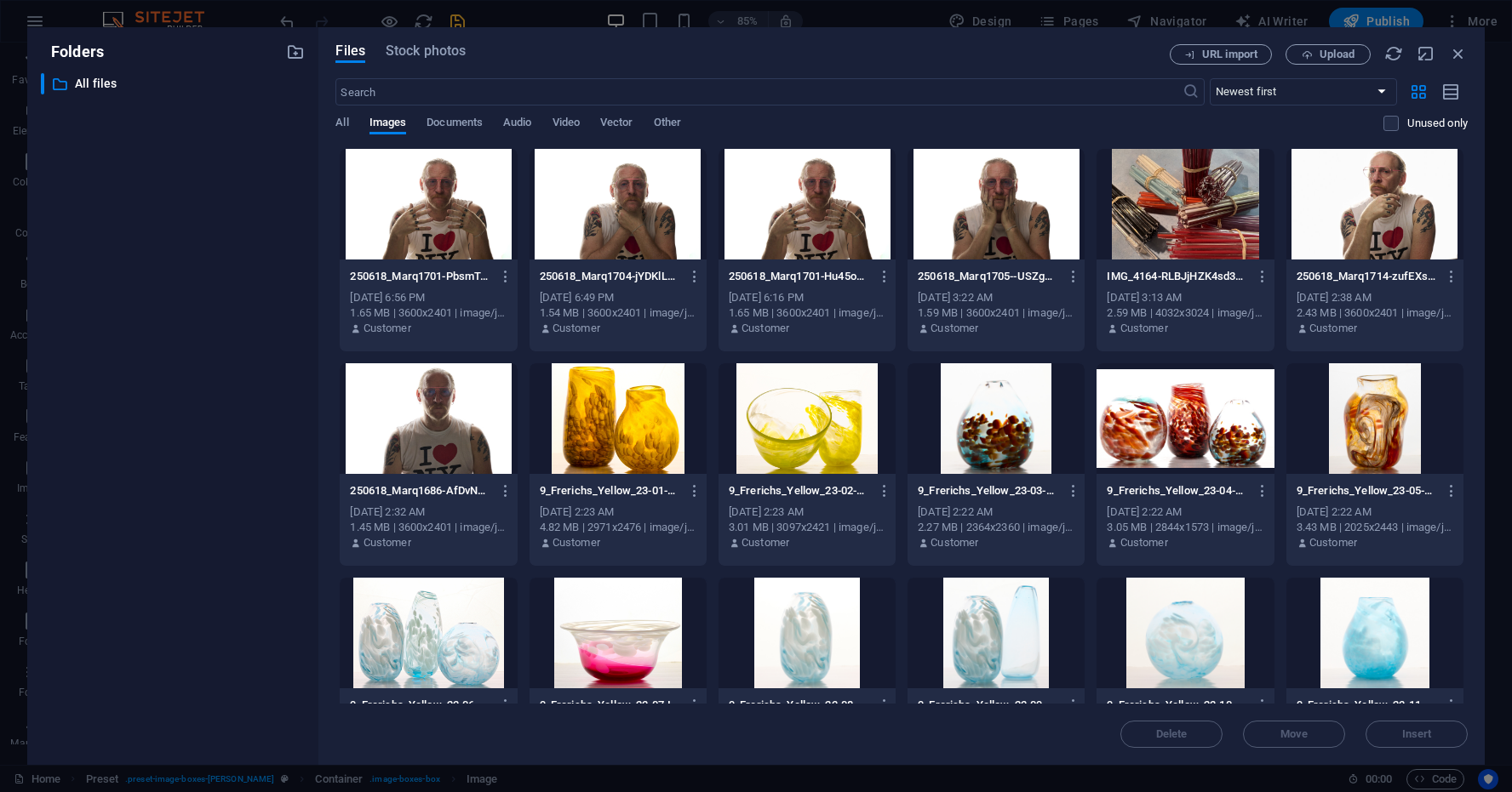
click at [1206, 242] on div at bounding box center [1185, 204] width 177 height 111
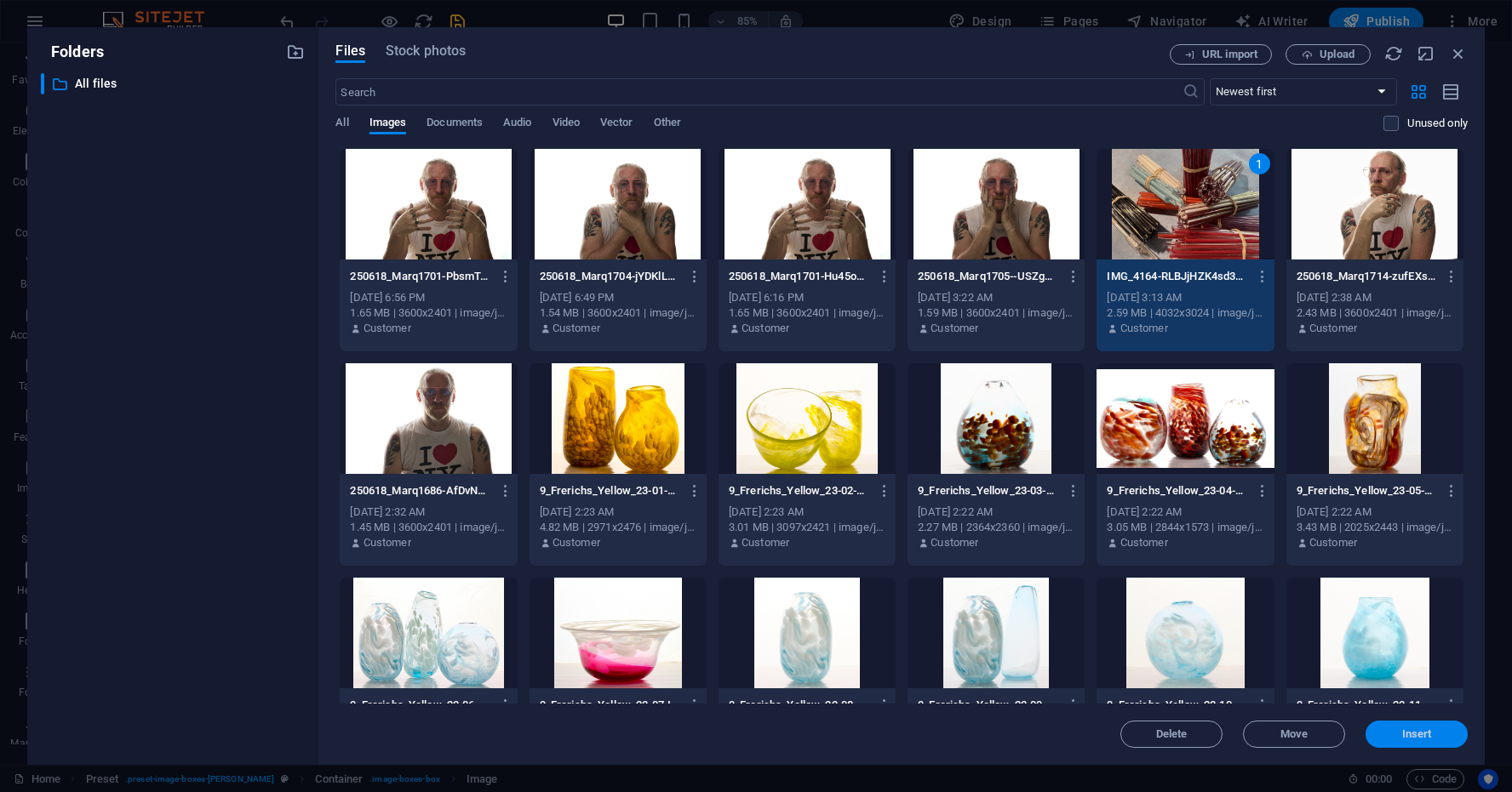
click at [1424, 733] on span "Insert" at bounding box center [1418, 734] width 30 height 11
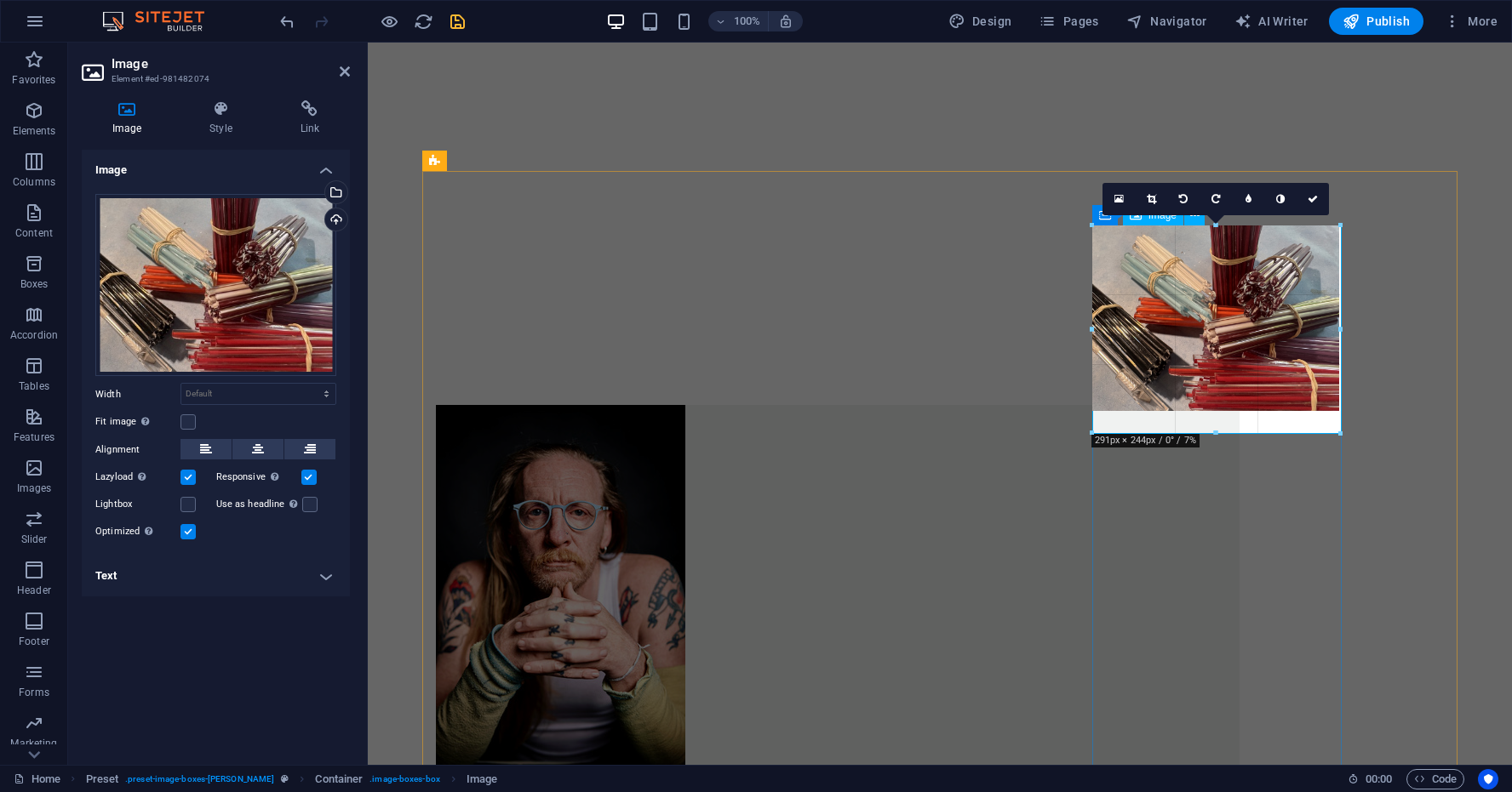
drag, startPoint x: 1218, startPoint y: 398, endPoint x: 1218, endPoint y: 432, distance: 34.0
type input "290"
select select "px"
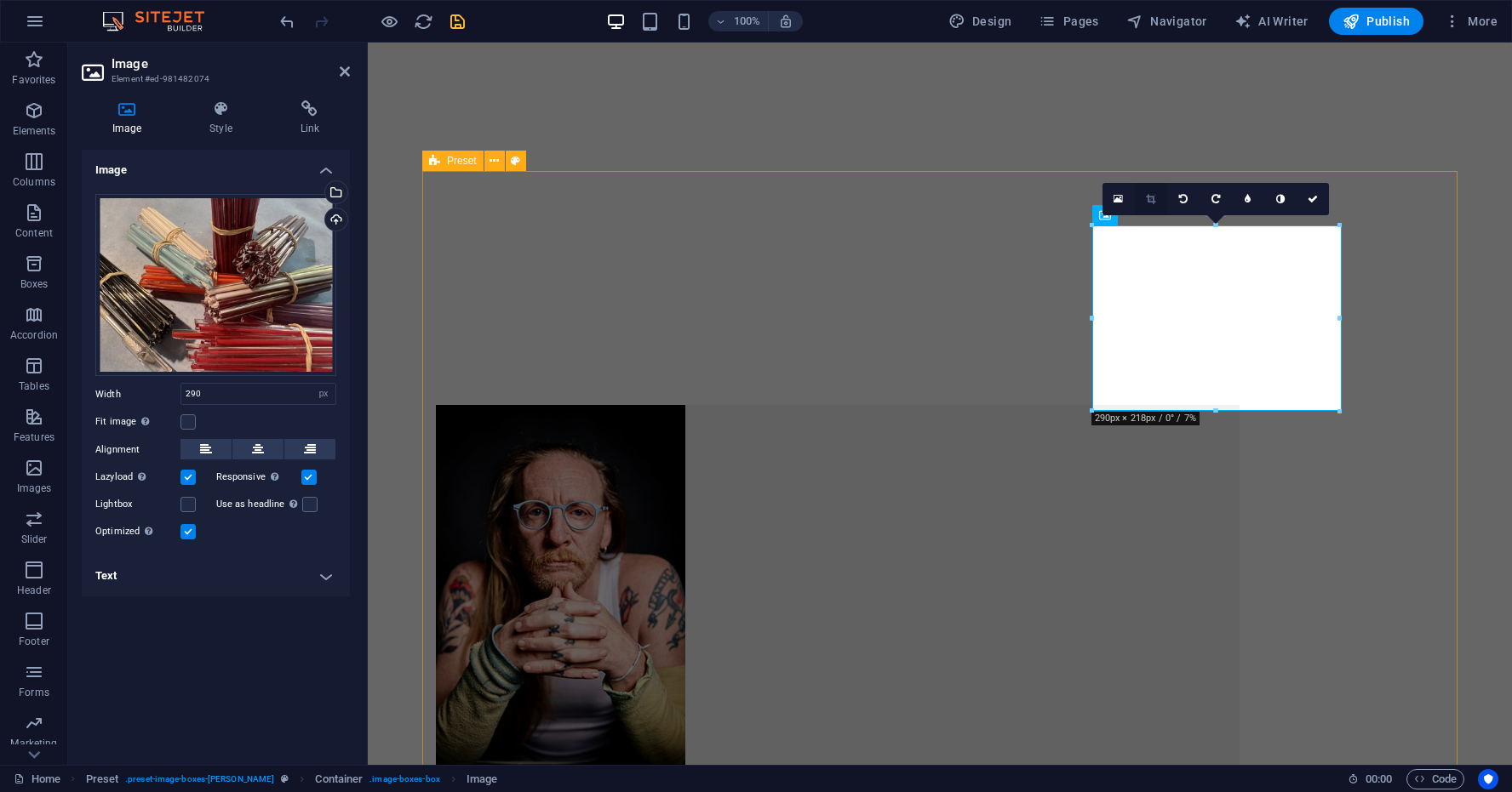
click at [1152, 198] on icon at bounding box center [1150, 200] width 10 height 11
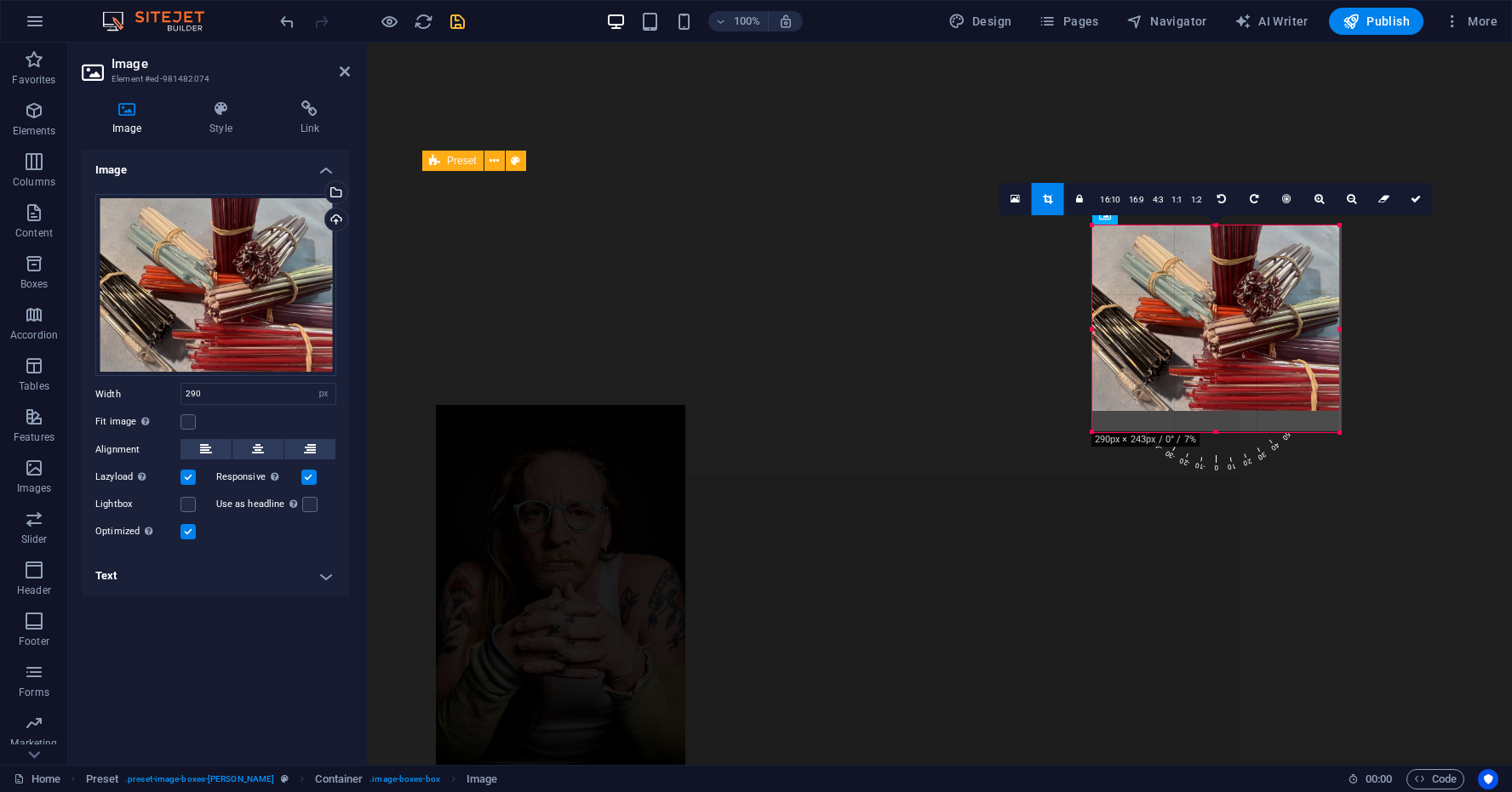
drag, startPoint x: 1218, startPoint y: 410, endPoint x: 1218, endPoint y: 432, distance: 22.0
click at [1218, 432] on div at bounding box center [1216, 432] width 247 height 6
click at [1417, 197] on icon at bounding box center [1416, 200] width 11 height 11
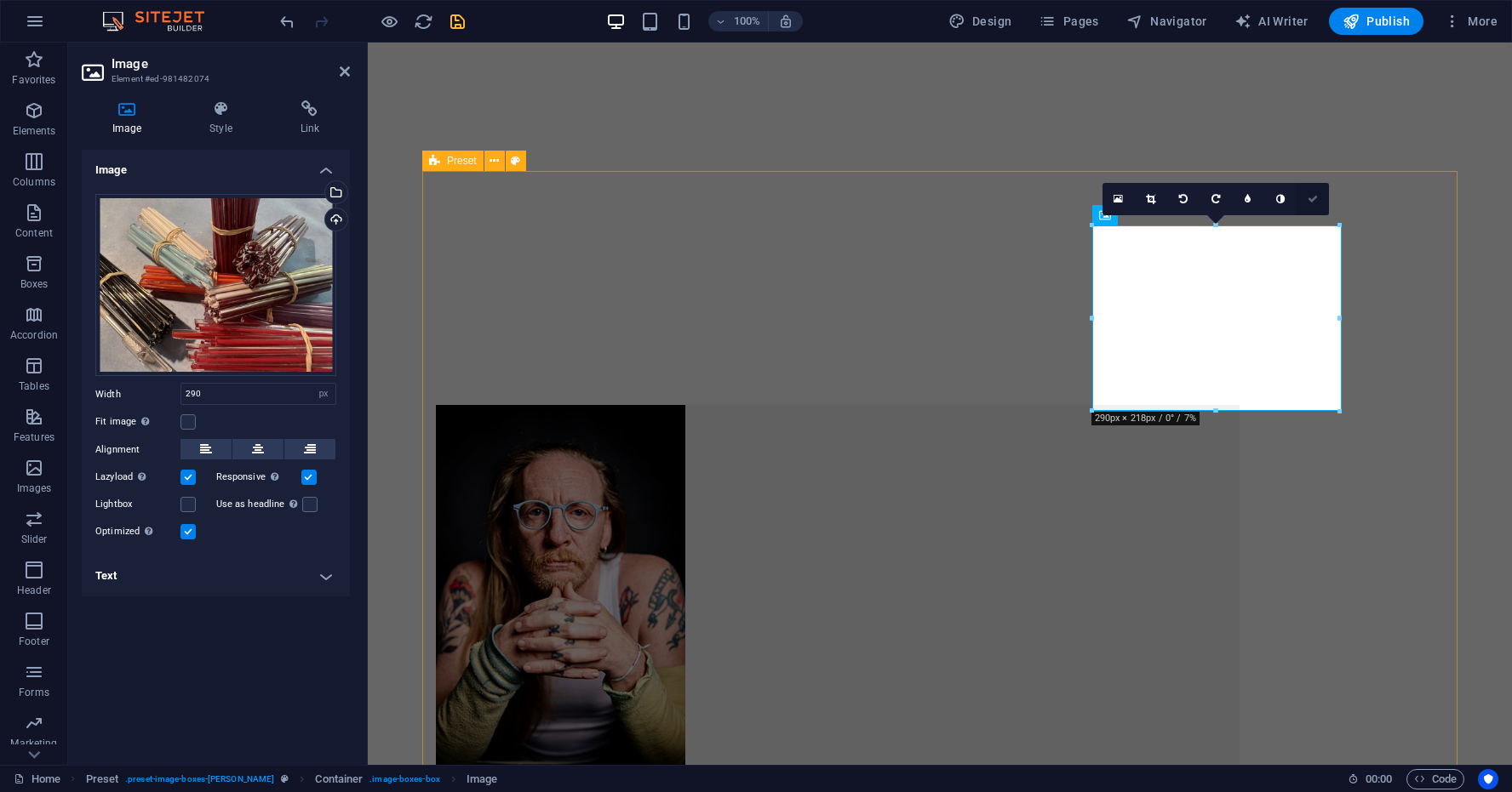
click at [1312, 197] on icon at bounding box center [1313, 200] width 11 height 11
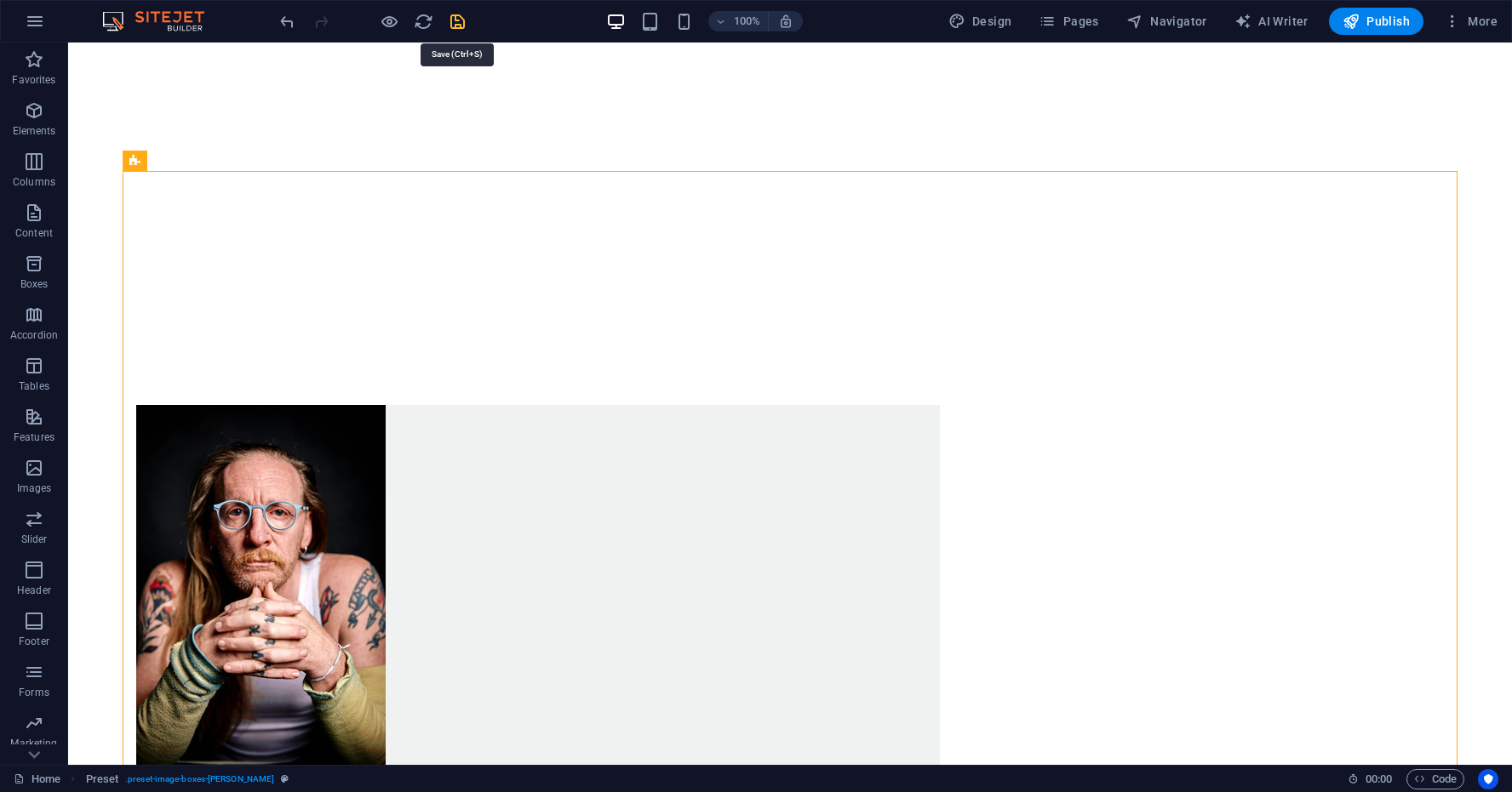
click at [458, 19] on icon "save" at bounding box center [458, 21] width 20 height 20
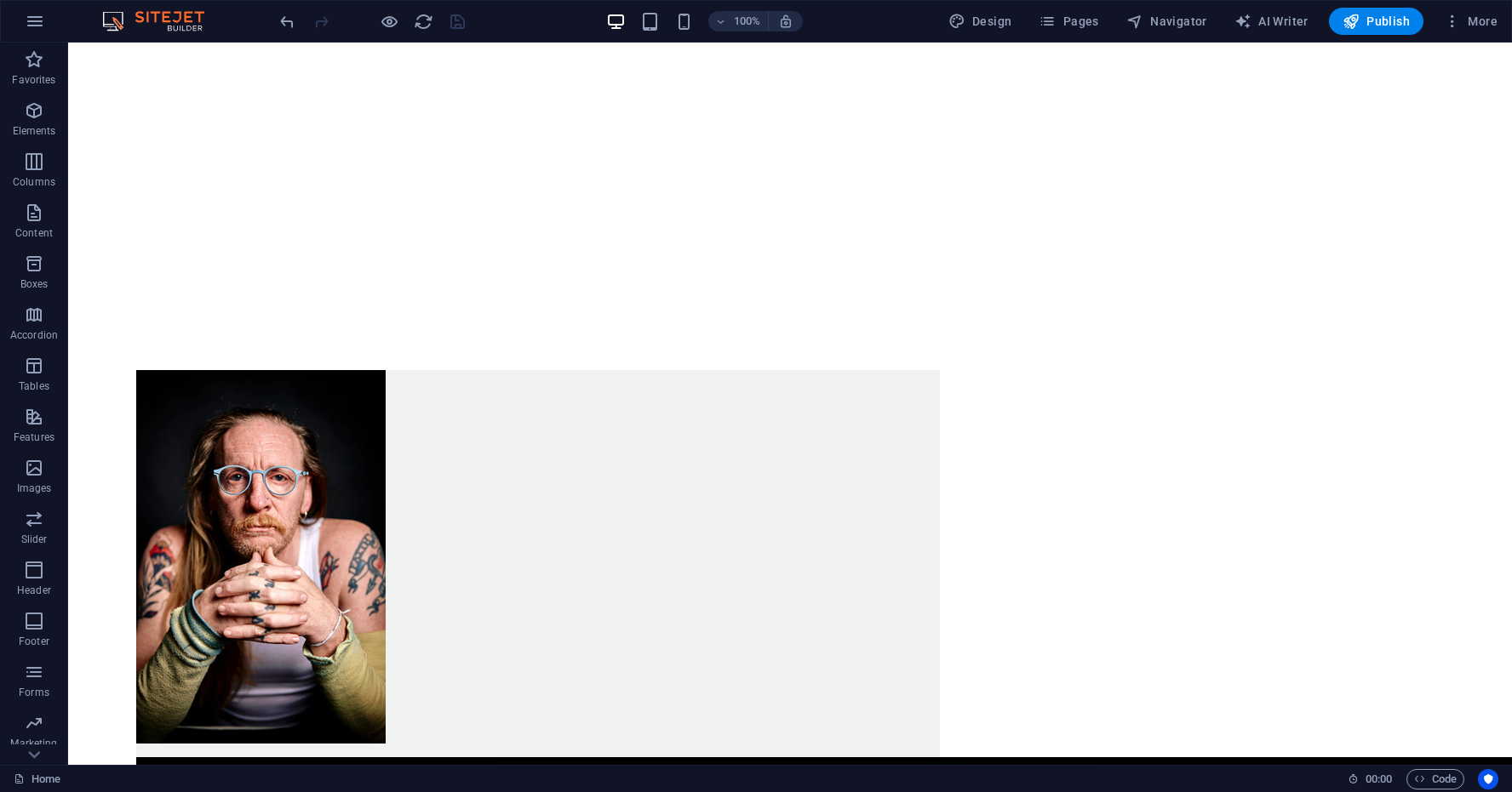
scroll to position [692, 0]
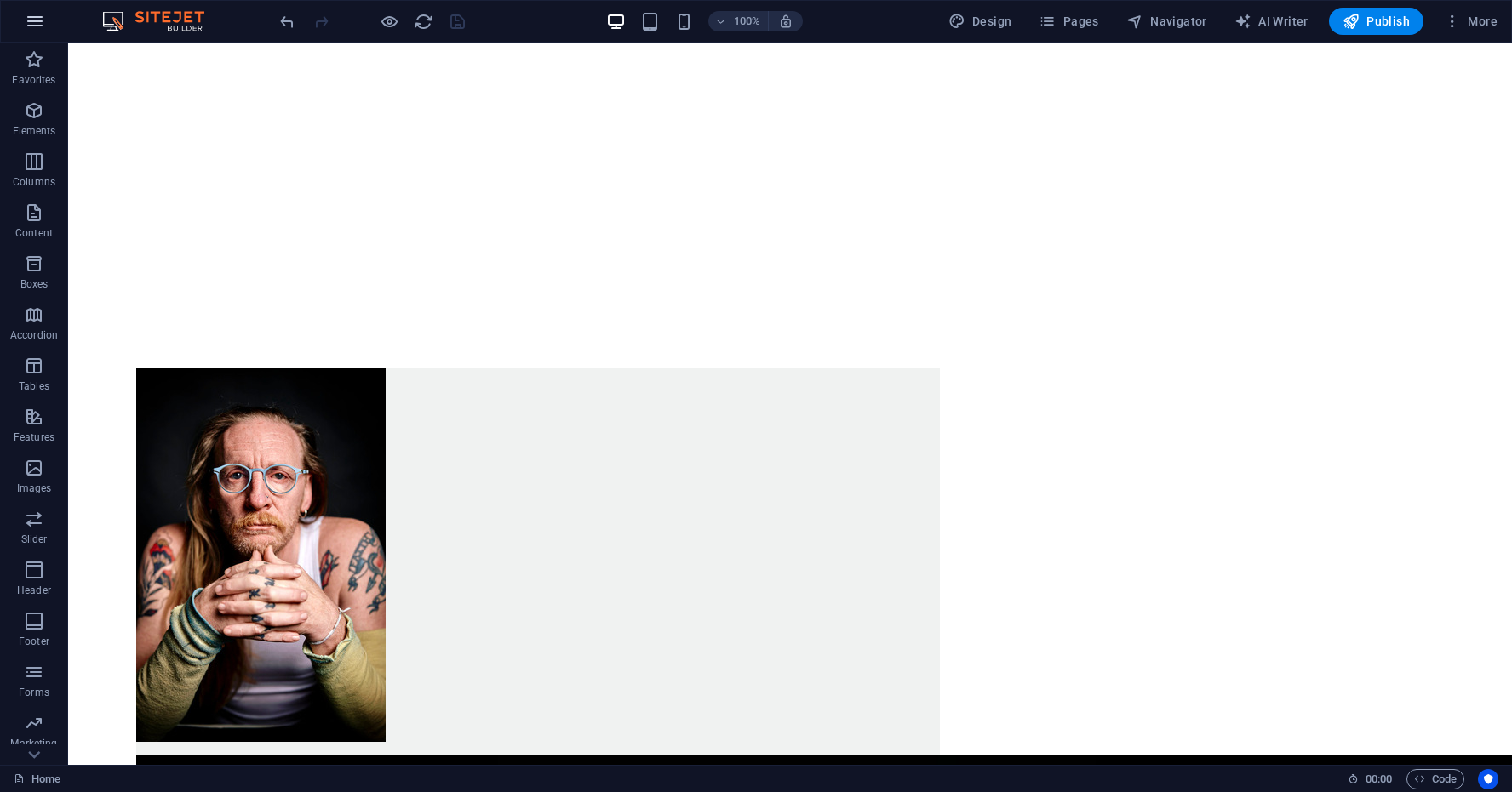
click at [35, 23] on icon "button" at bounding box center [35, 20] width 20 height 20
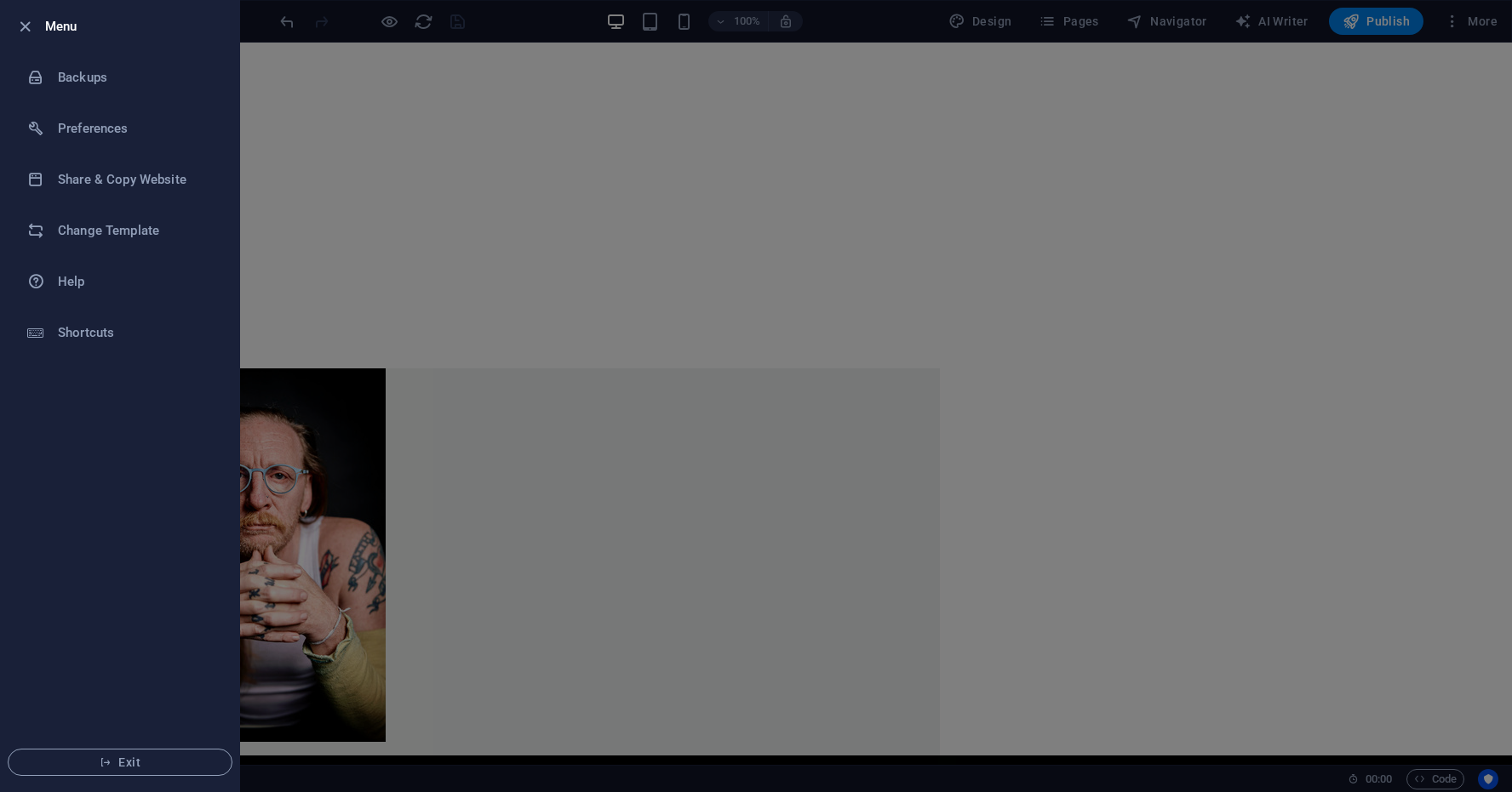
click at [35, 23] on div at bounding box center [29, 26] width 31 height 20
click at [21, 27] on icon "button" at bounding box center [25, 27] width 20 height 20
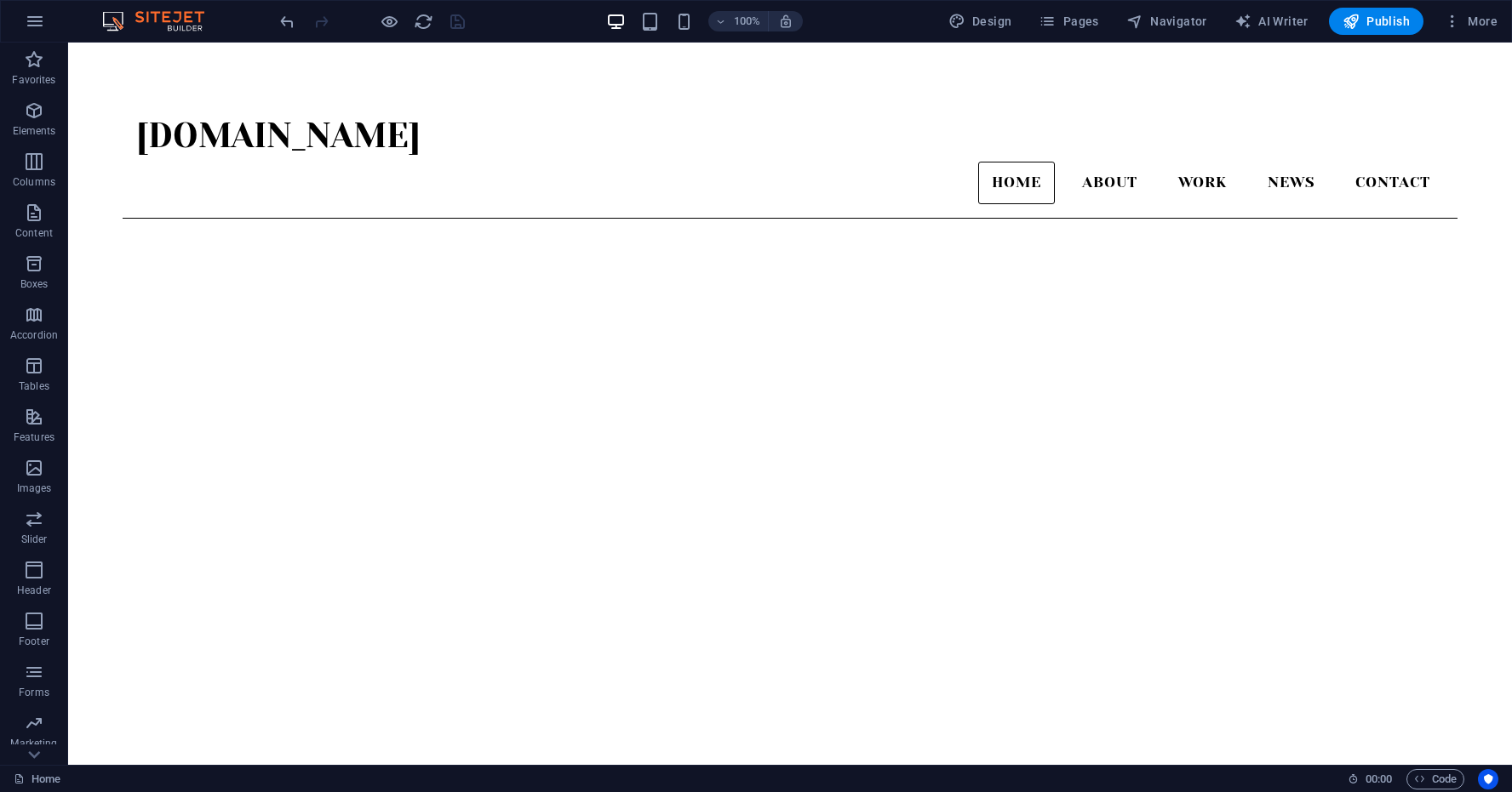
scroll to position [0, 0]
click at [240, 163] on icon at bounding box center [241, 166] width 10 height 18
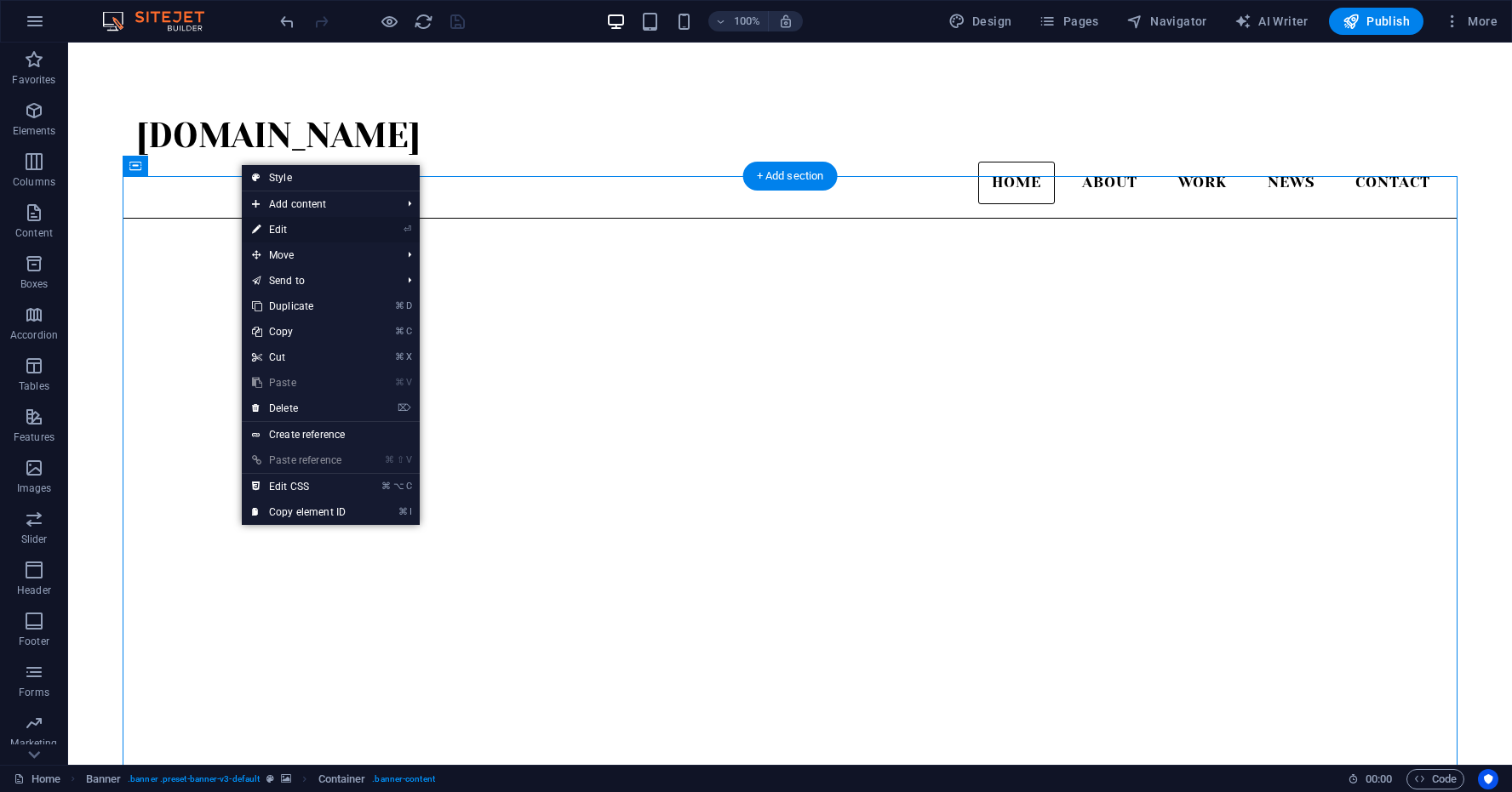
click at [284, 230] on link "⏎ Edit" at bounding box center [298, 229] width 114 height 26
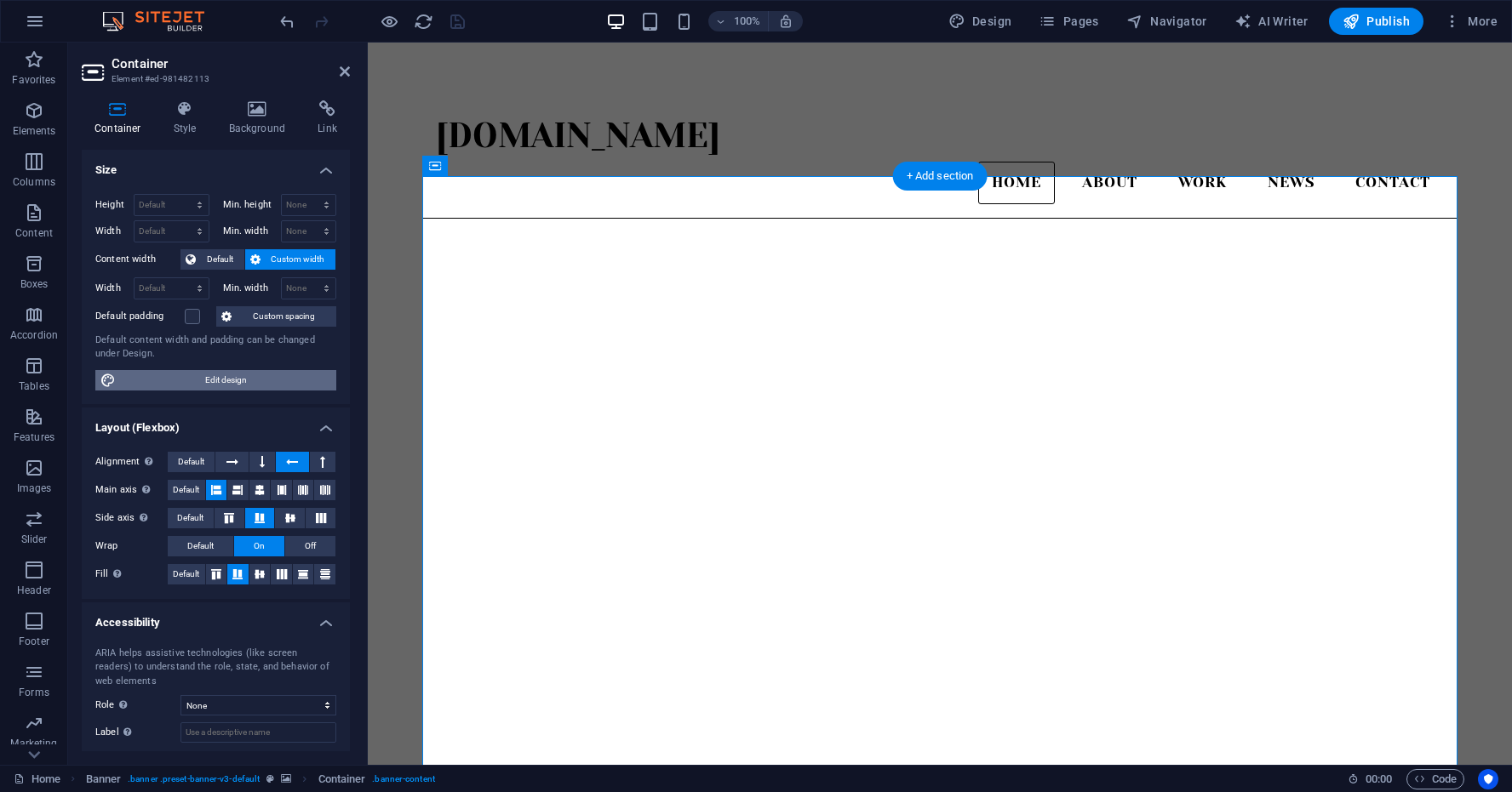
click at [233, 378] on span "Edit design" at bounding box center [226, 380] width 211 height 20
select select "rem"
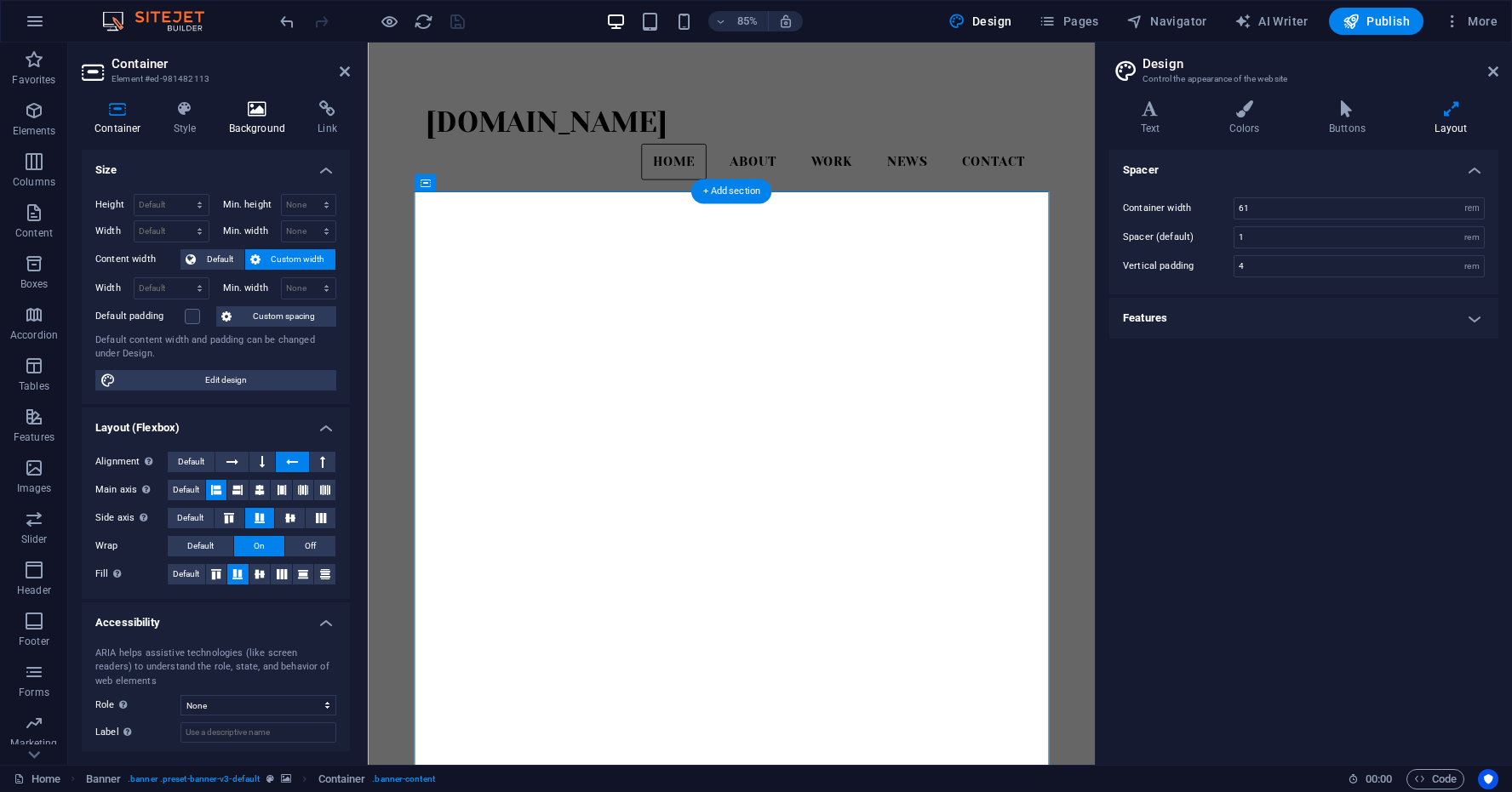
click at [252, 111] on icon at bounding box center [257, 108] width 83 height 17
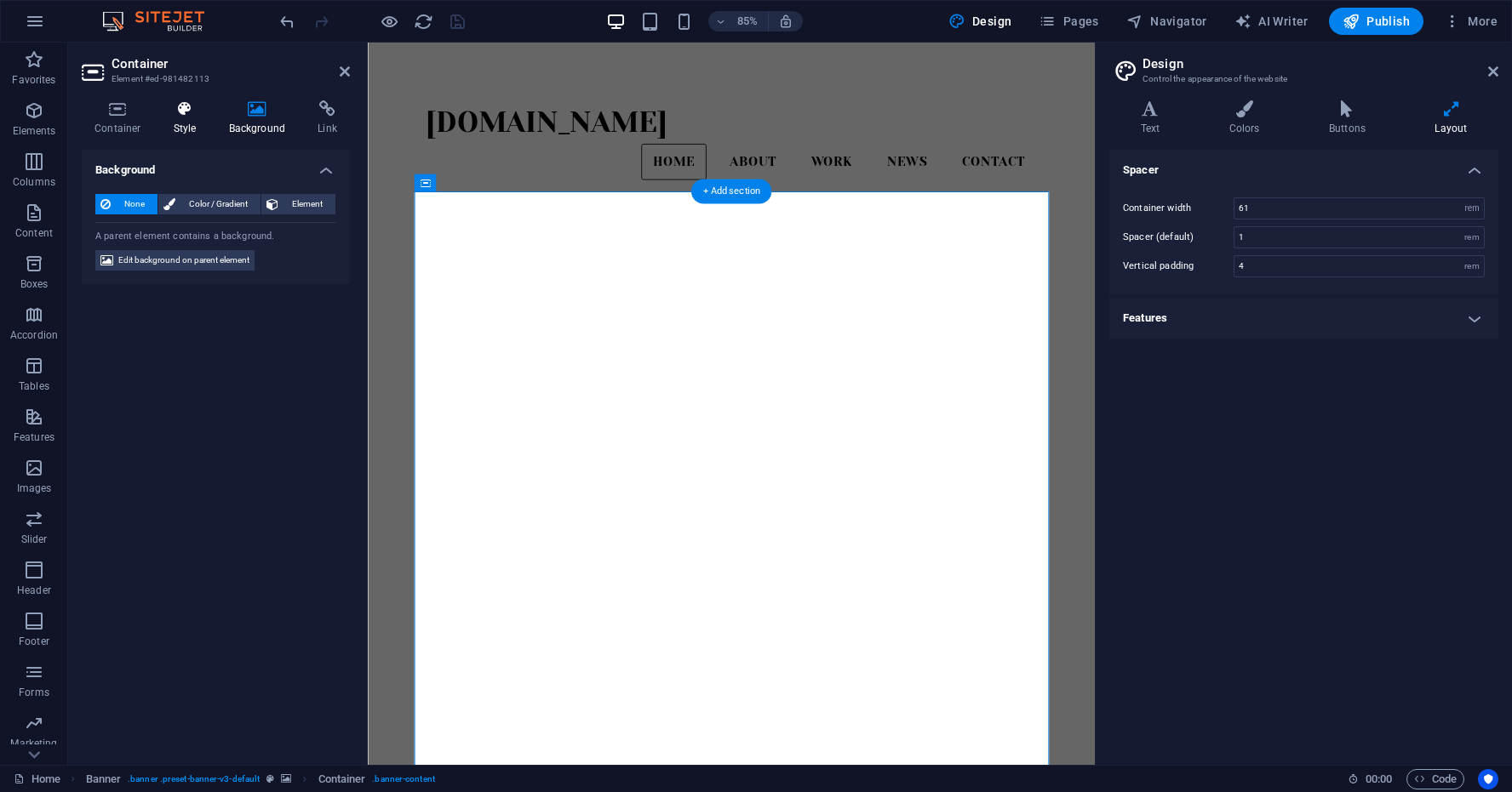
click at [186, 111] on icon at bounding box center [185, 108] width 49 height 17
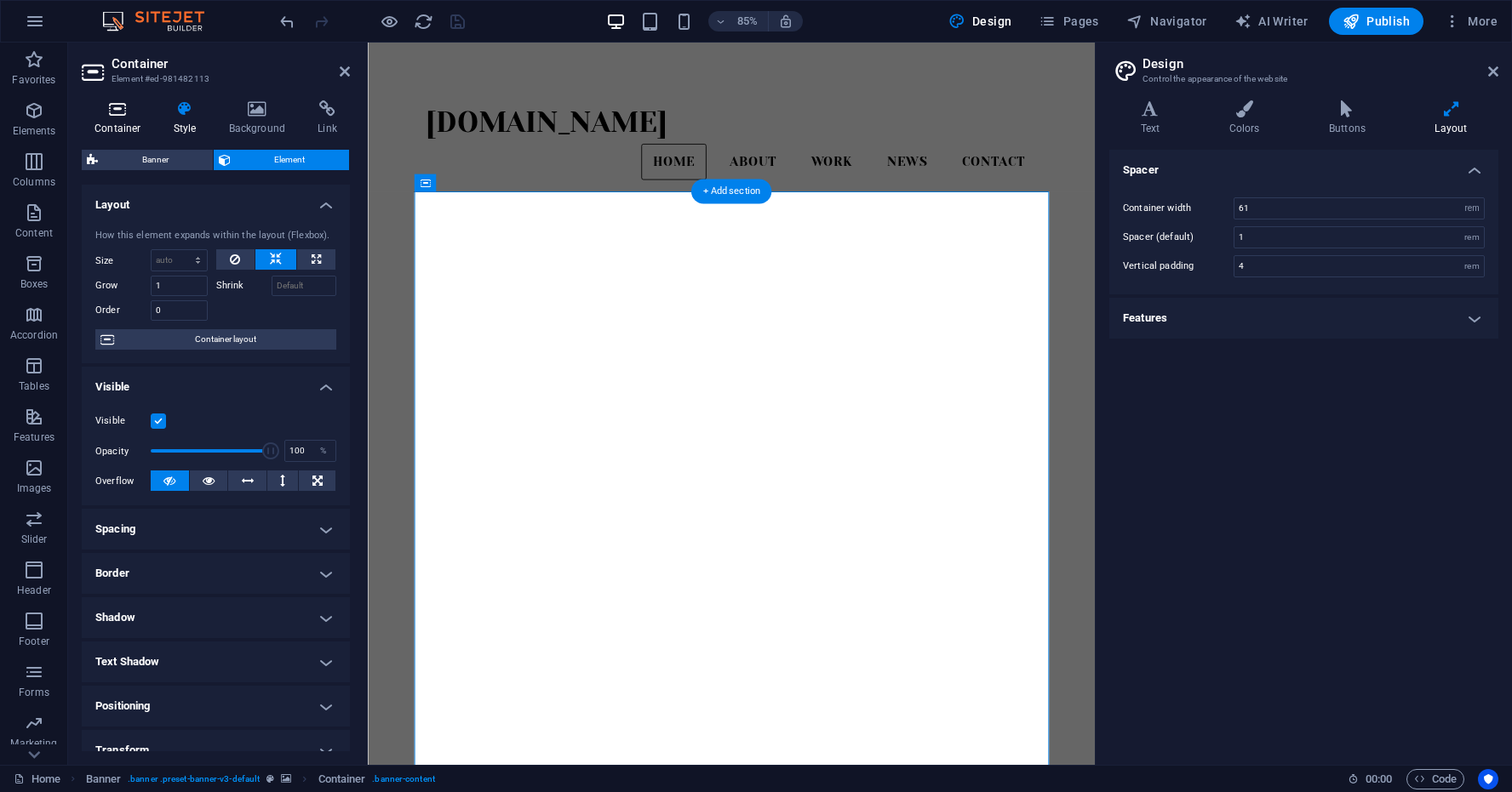
click at [112, 112] on icon at bounding box center [117, 108] width 72 height 17
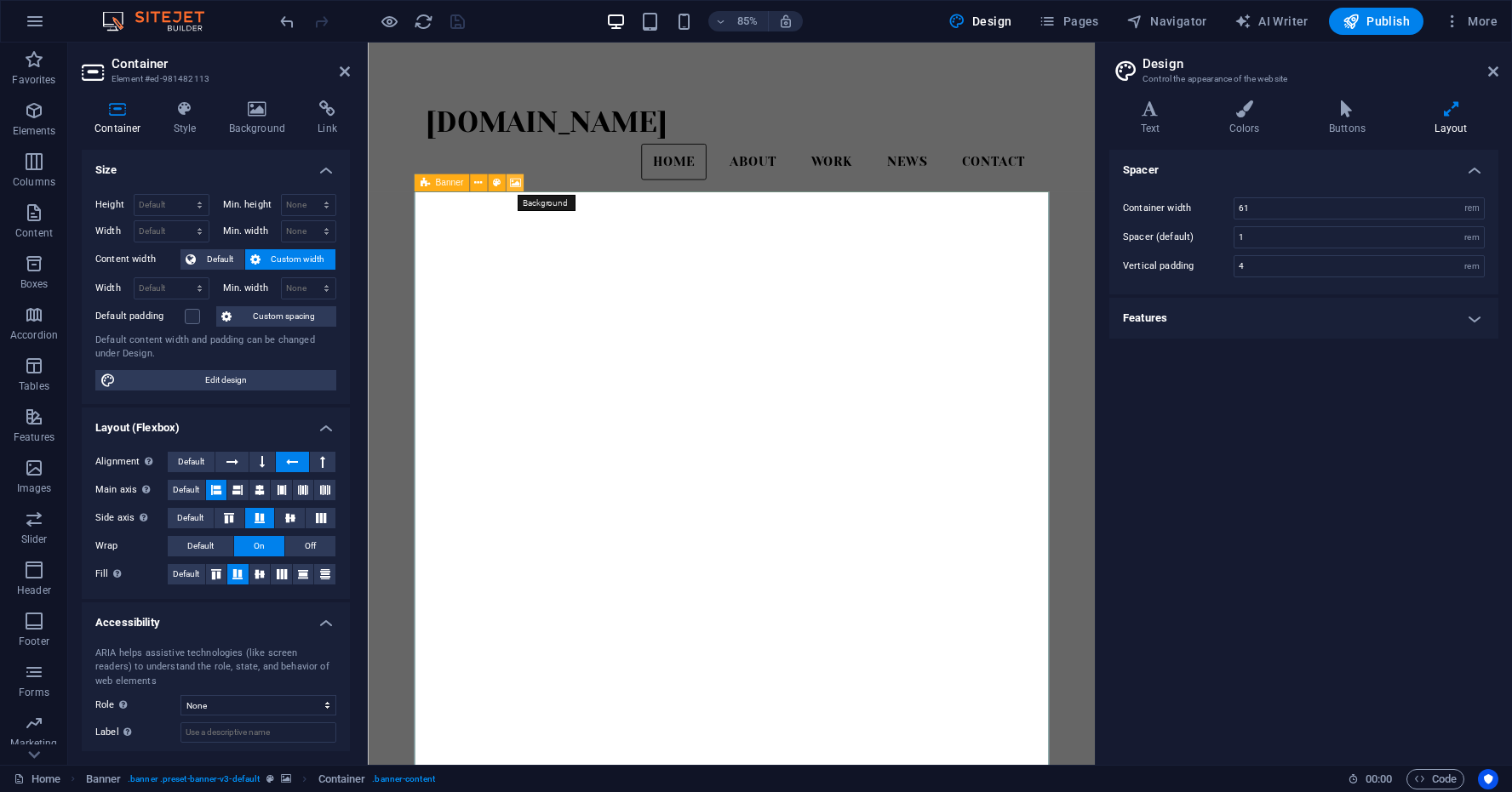
click at [513, 184] on icon at bounding box center [514, 182] width 11 height 15
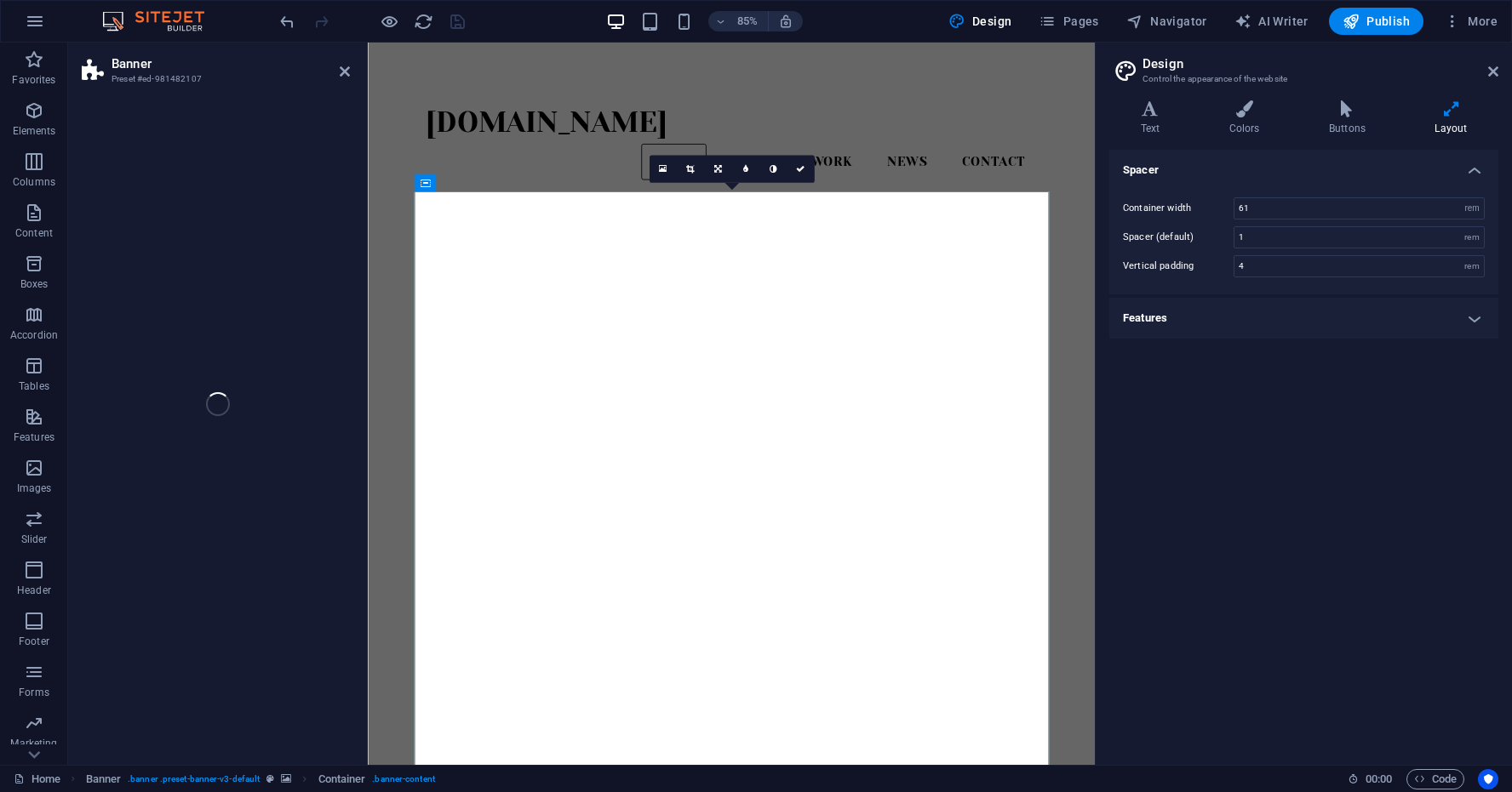
select select "ms"
select select "s"
select select "ondemand"
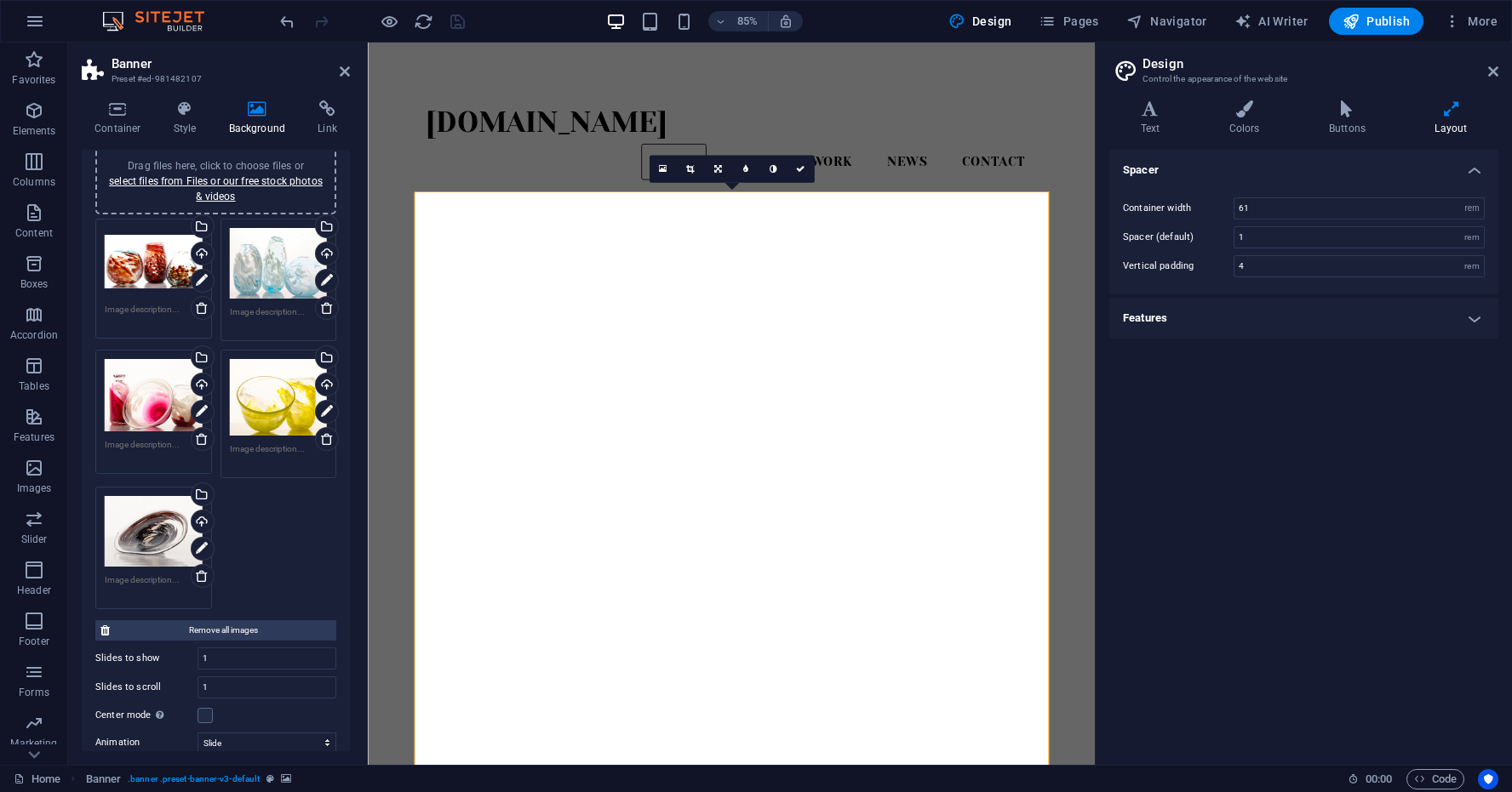
scroll to position [161, 0]
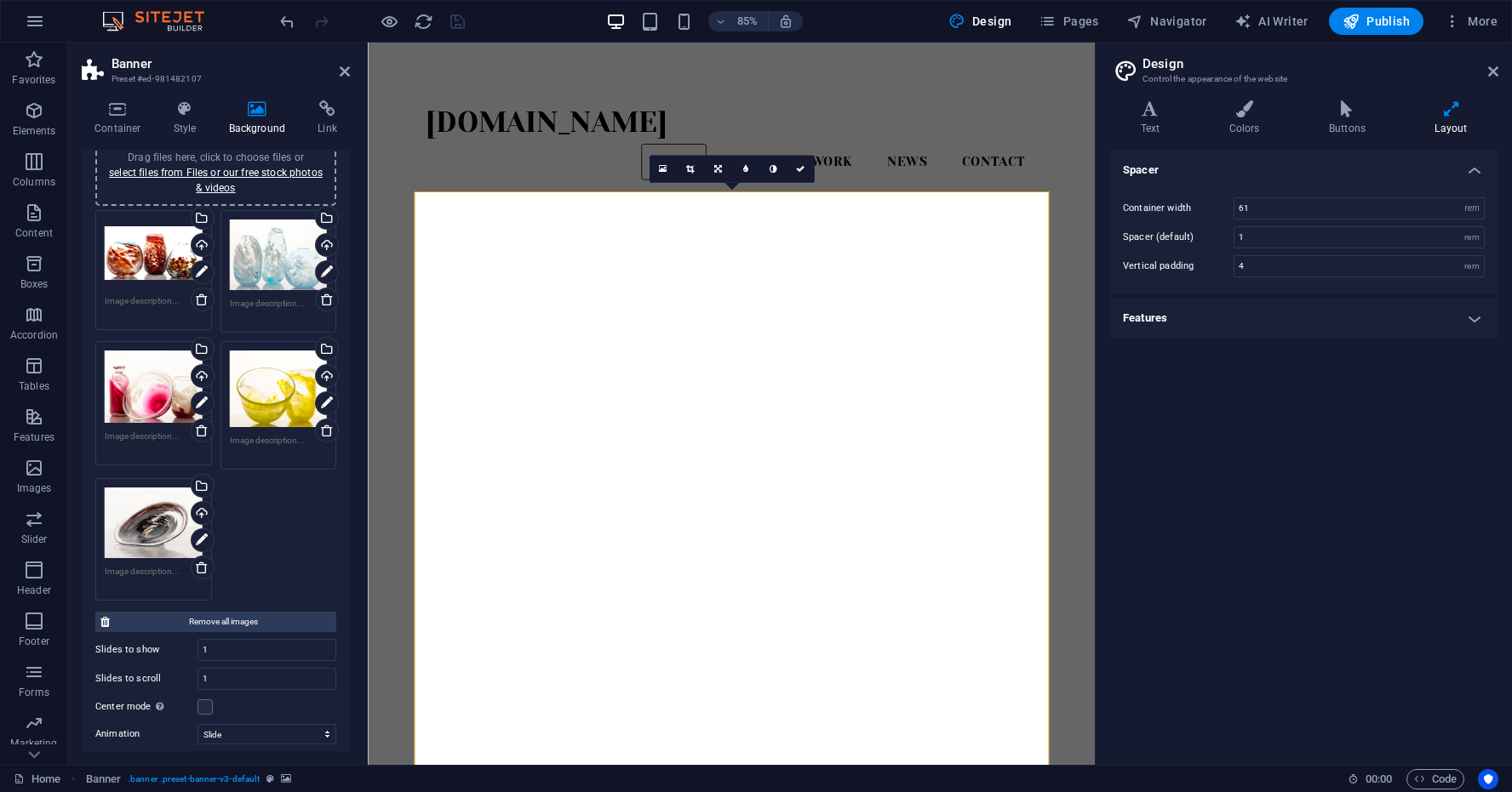
click at [275, 503] on div "Drag files here, click to choose files or select files from Files or our free s…" at bounding box center [216, 406] width 250 height 400
click at [154, 517] on div "Drag files here, click to choose files or select files from Files or our free s…" at bounding box center [154, 523] width 98 height 71
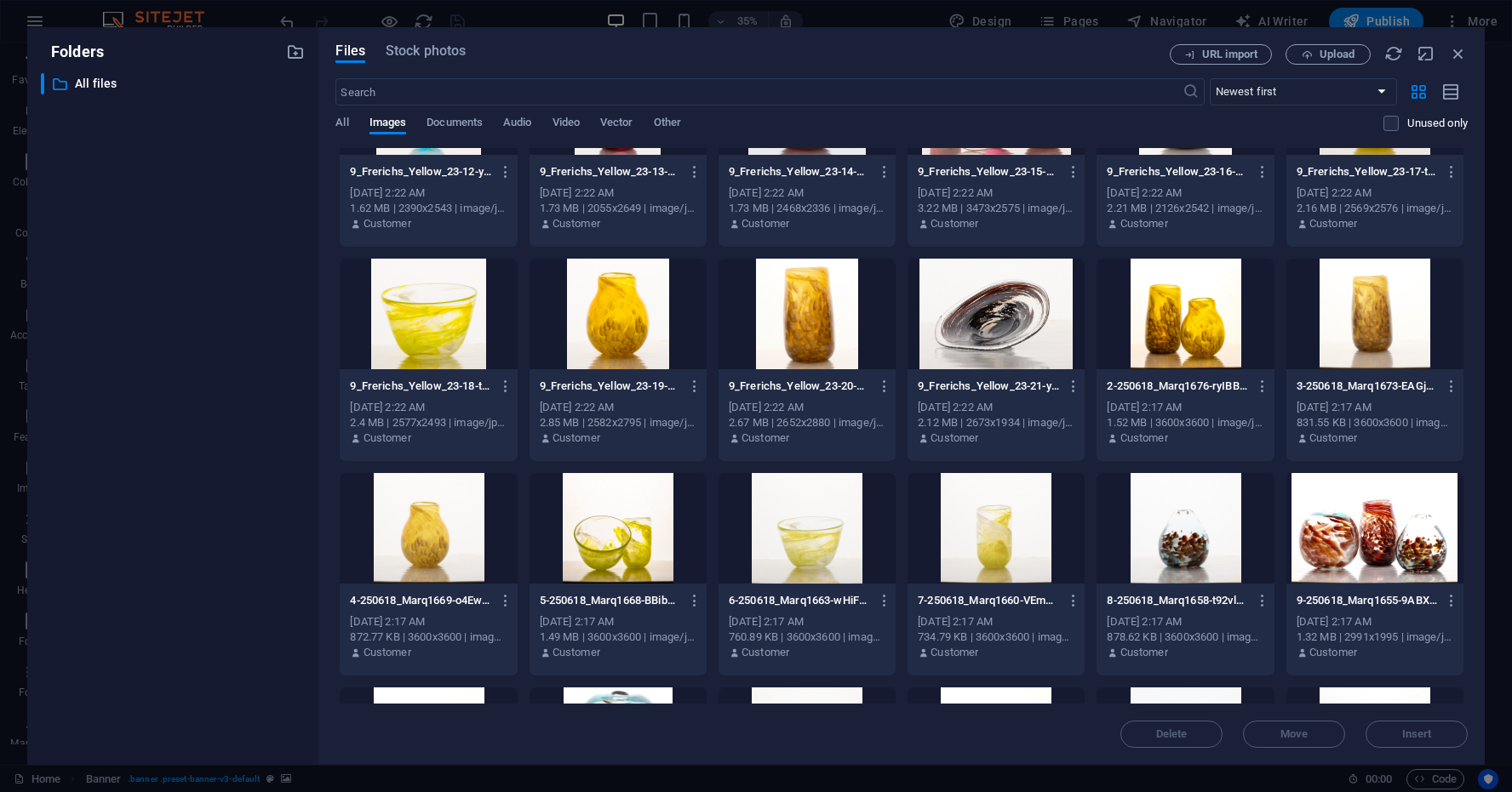
scroll to position [749, 0]
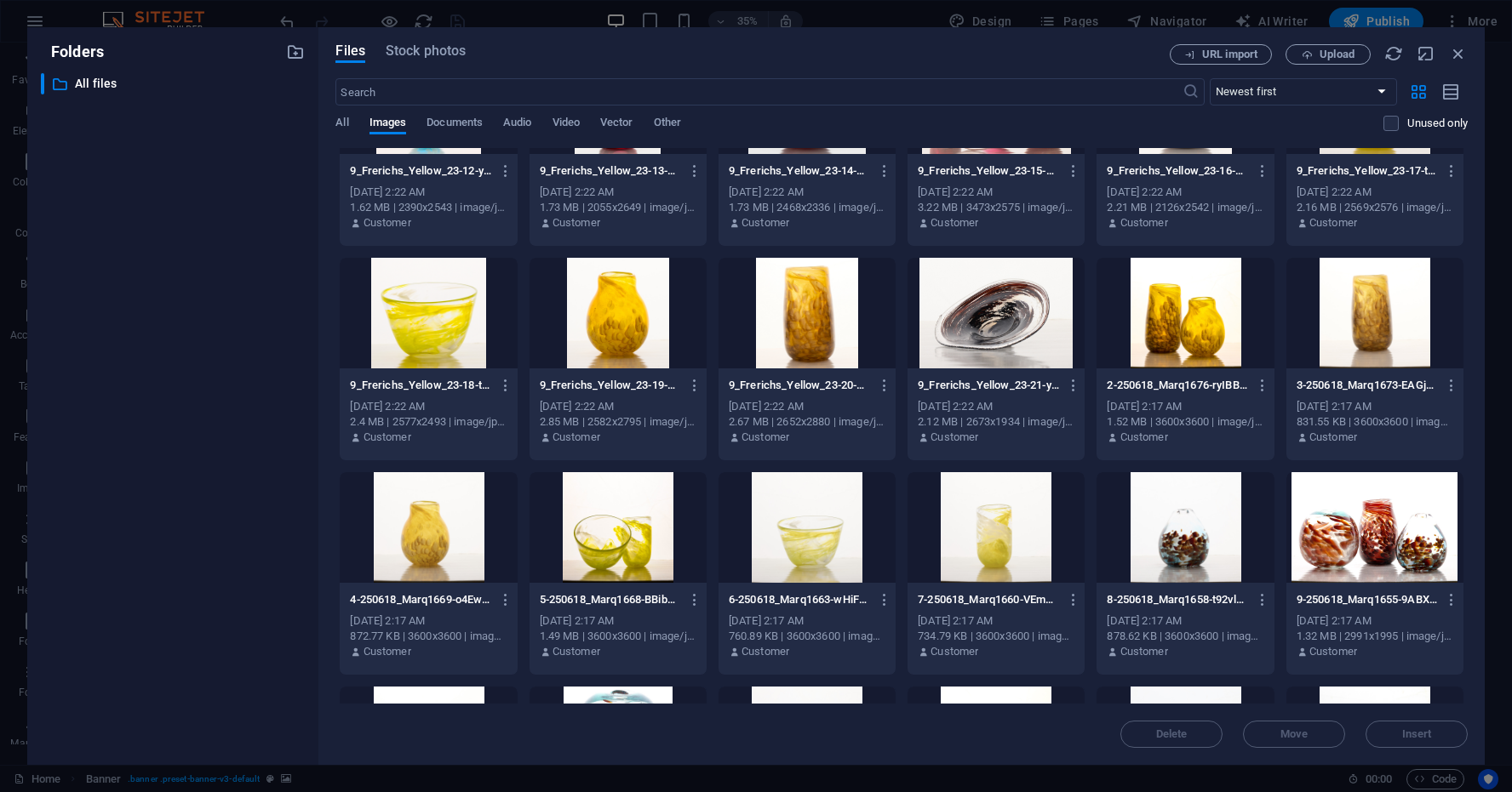
click at [1215, 305] on div at bounding box center [1185, 313] width 177 height 111
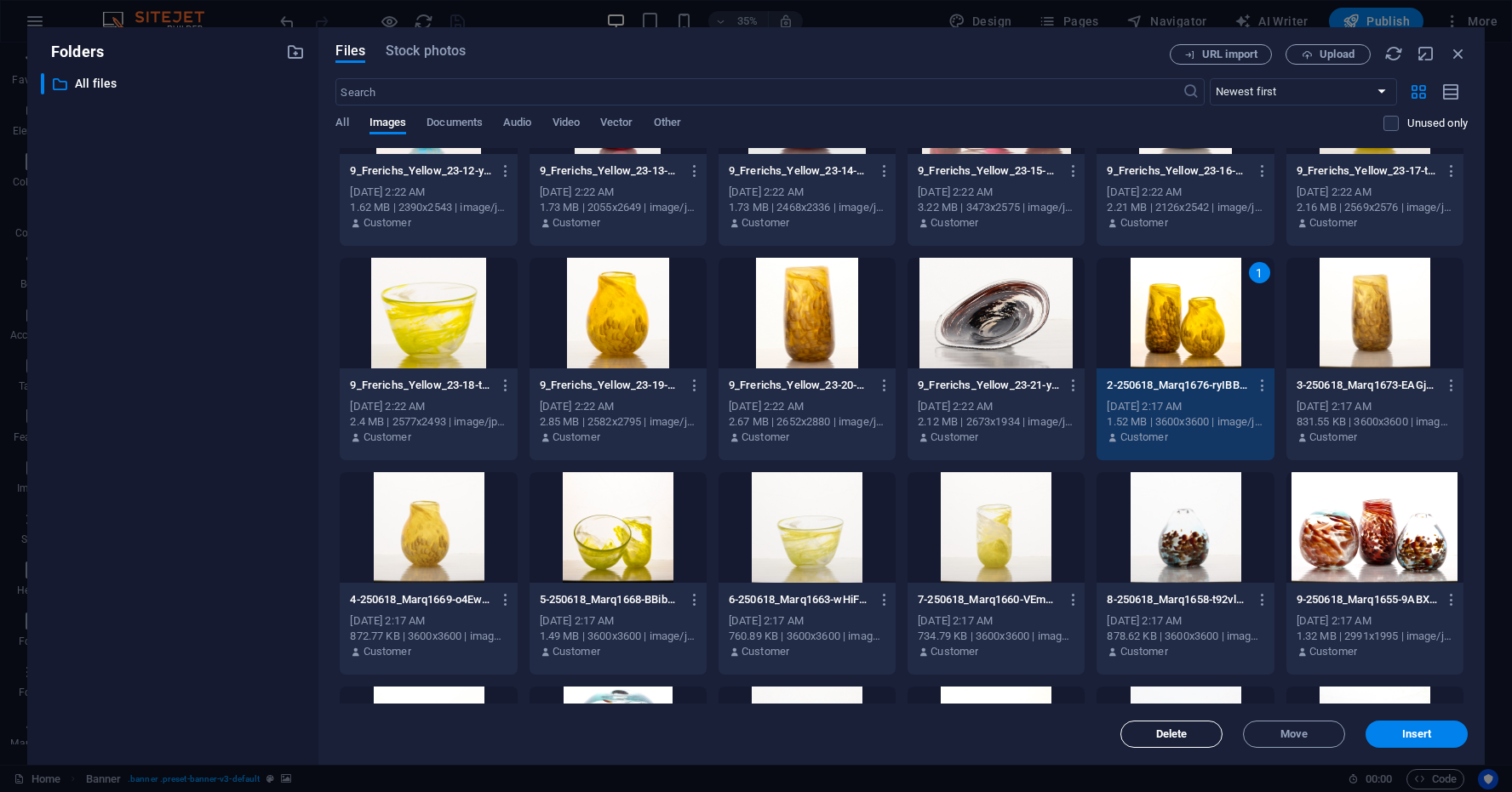
click at [1182, 733] on span "Delete" at bounding box center [1172, 734] width 31 height 11
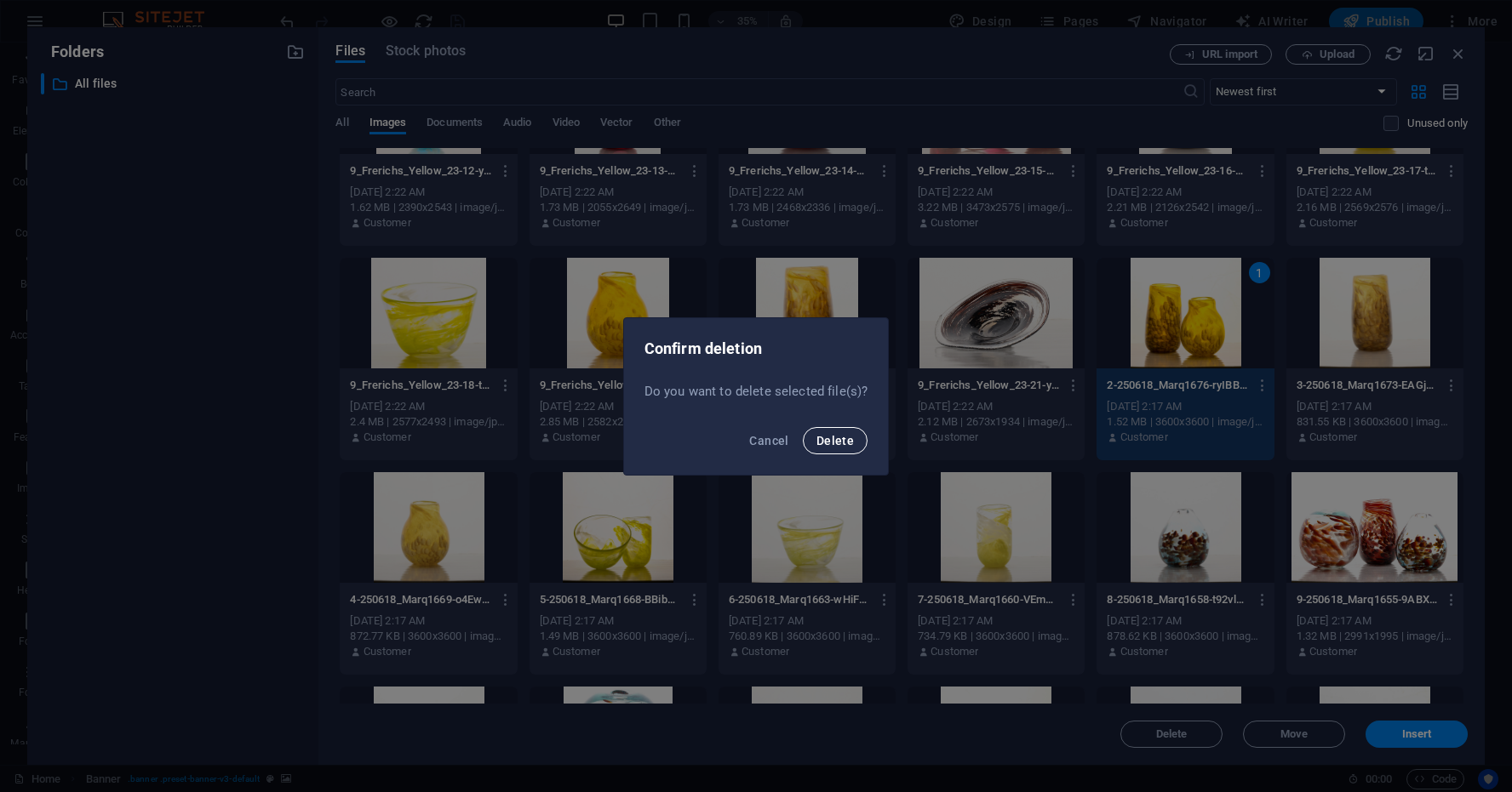
click at [834, 440] on span "Delete" at bounding box center [835, 440] width 37 height 13
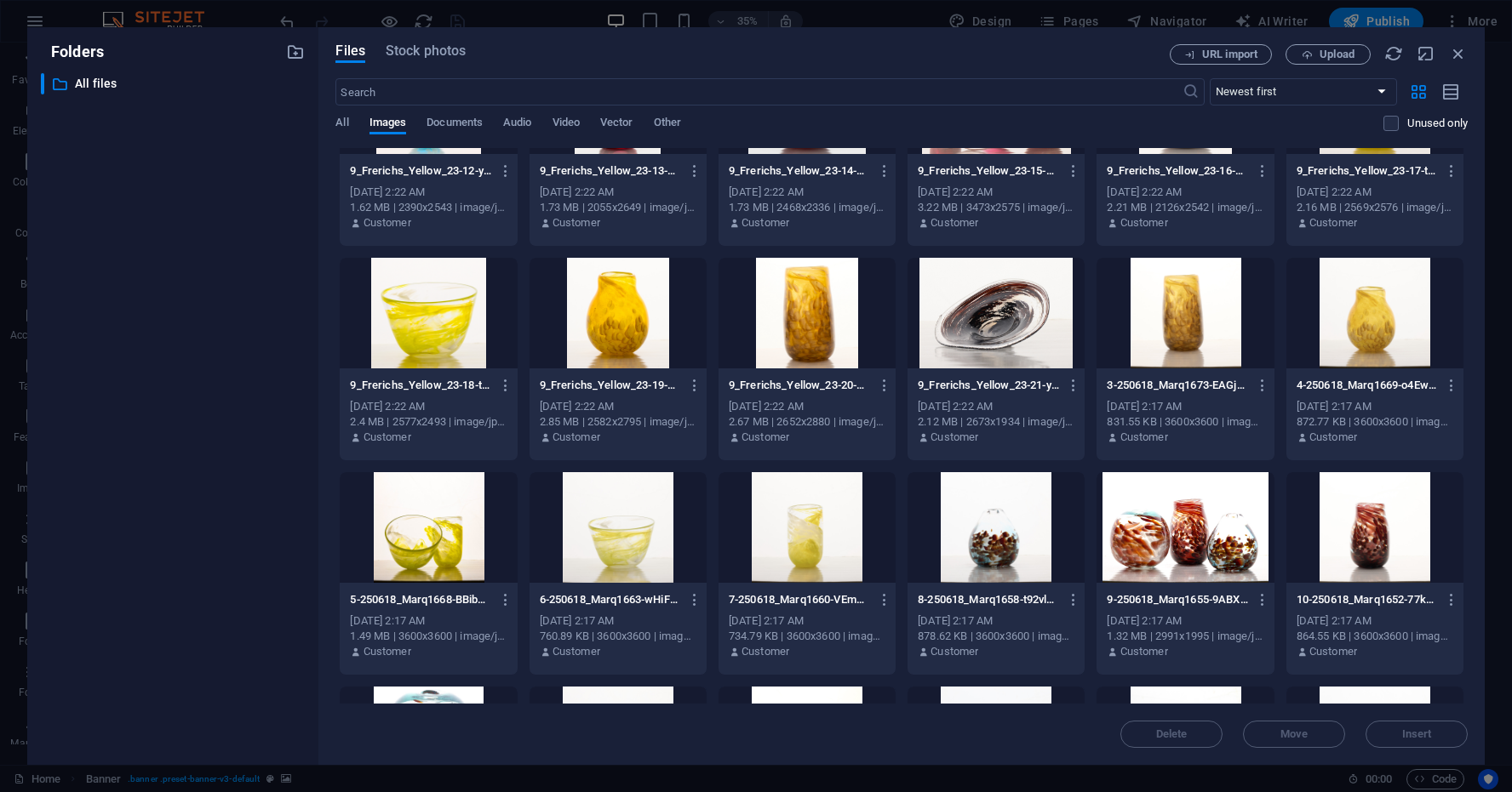
click at [1225, 328] on div at bounding box center [1185, 313] width 177 height 111
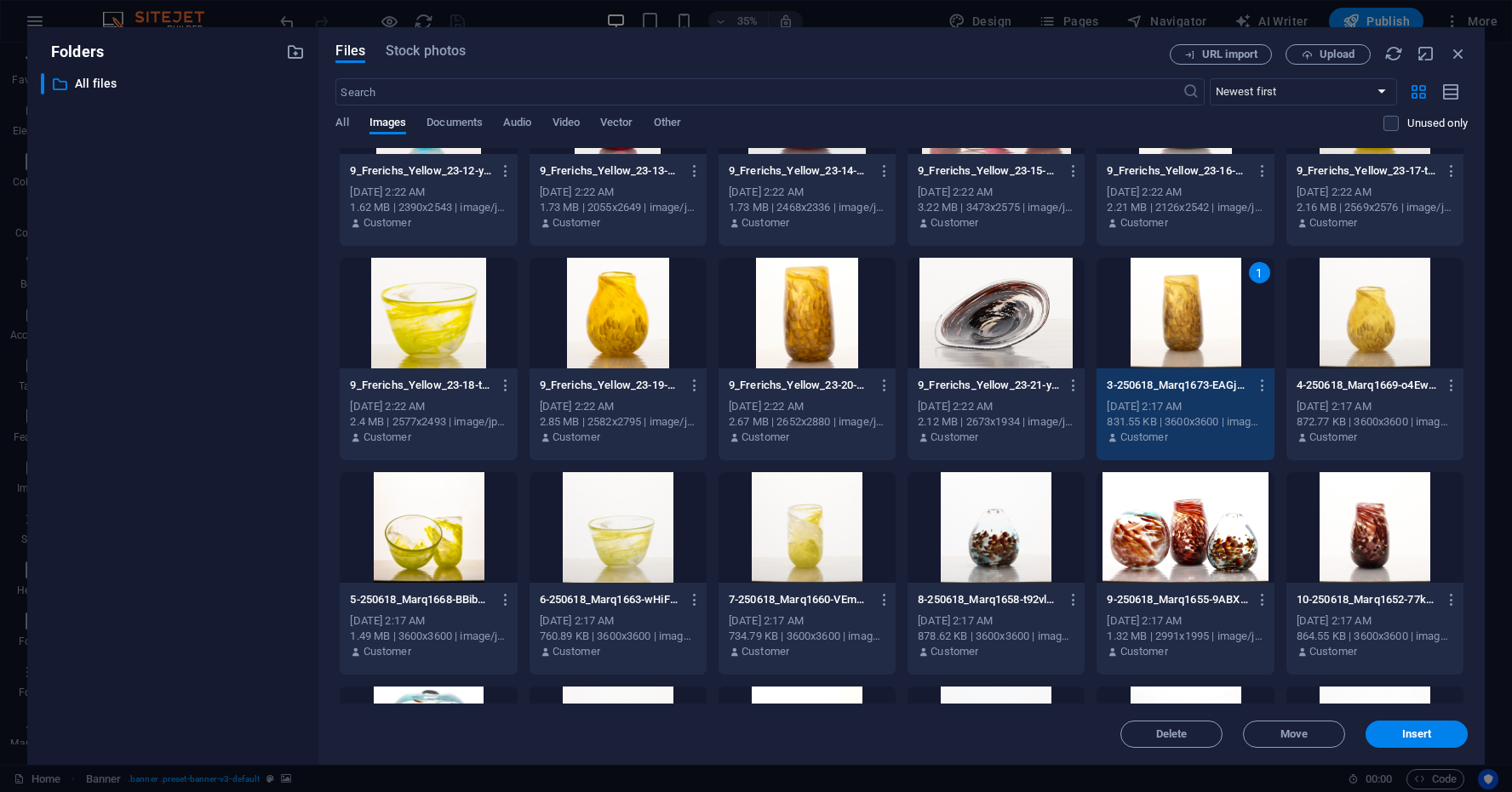
click at [1449, 318] on div at bounding box center [1374, 313] width 177 height 111
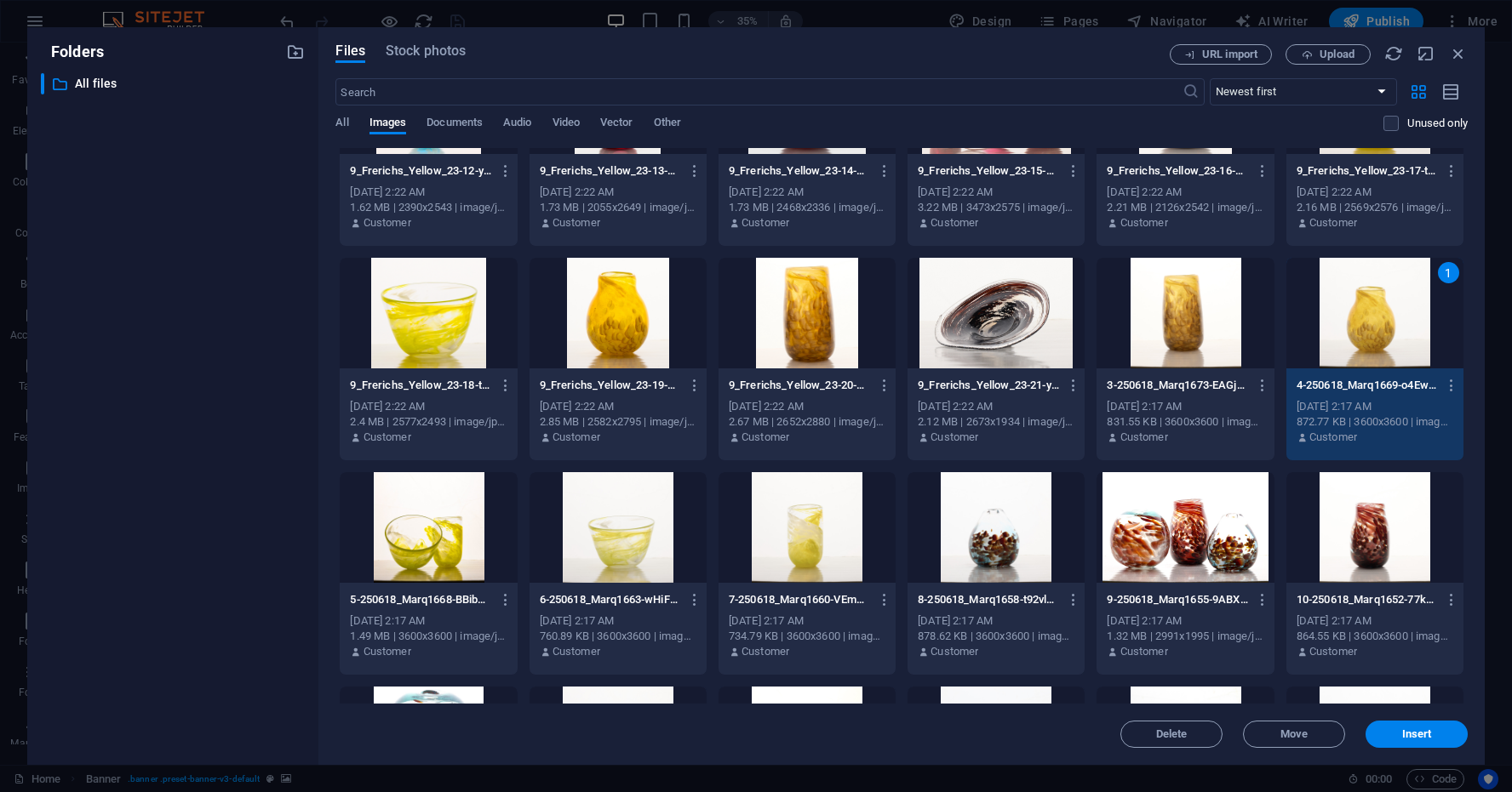
click at [436, 533] on div at bounding box center [427, 527] width 177 height 111
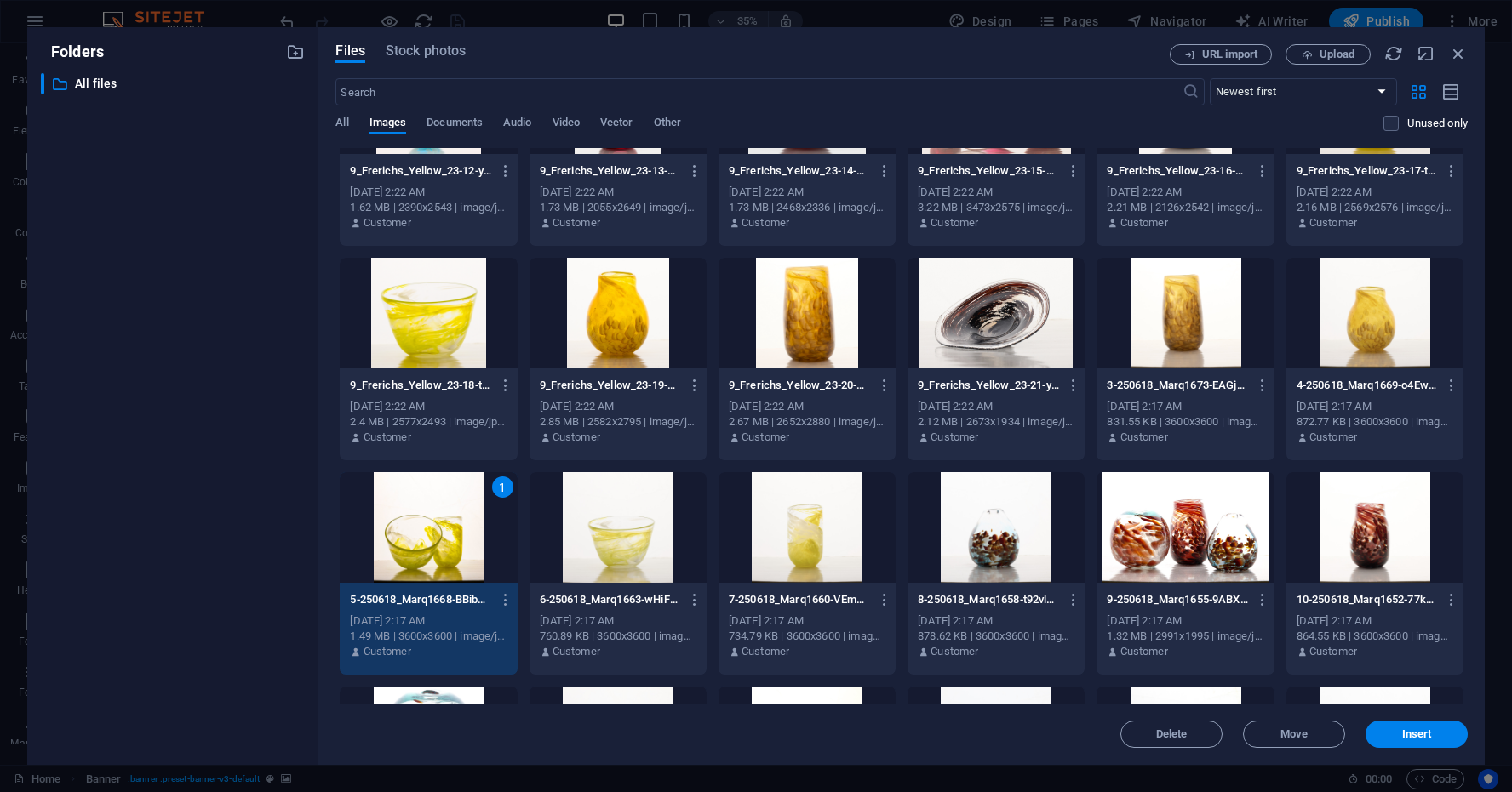
click at [655, 524] on div at bounding box center [617, 527] width 177 height 111
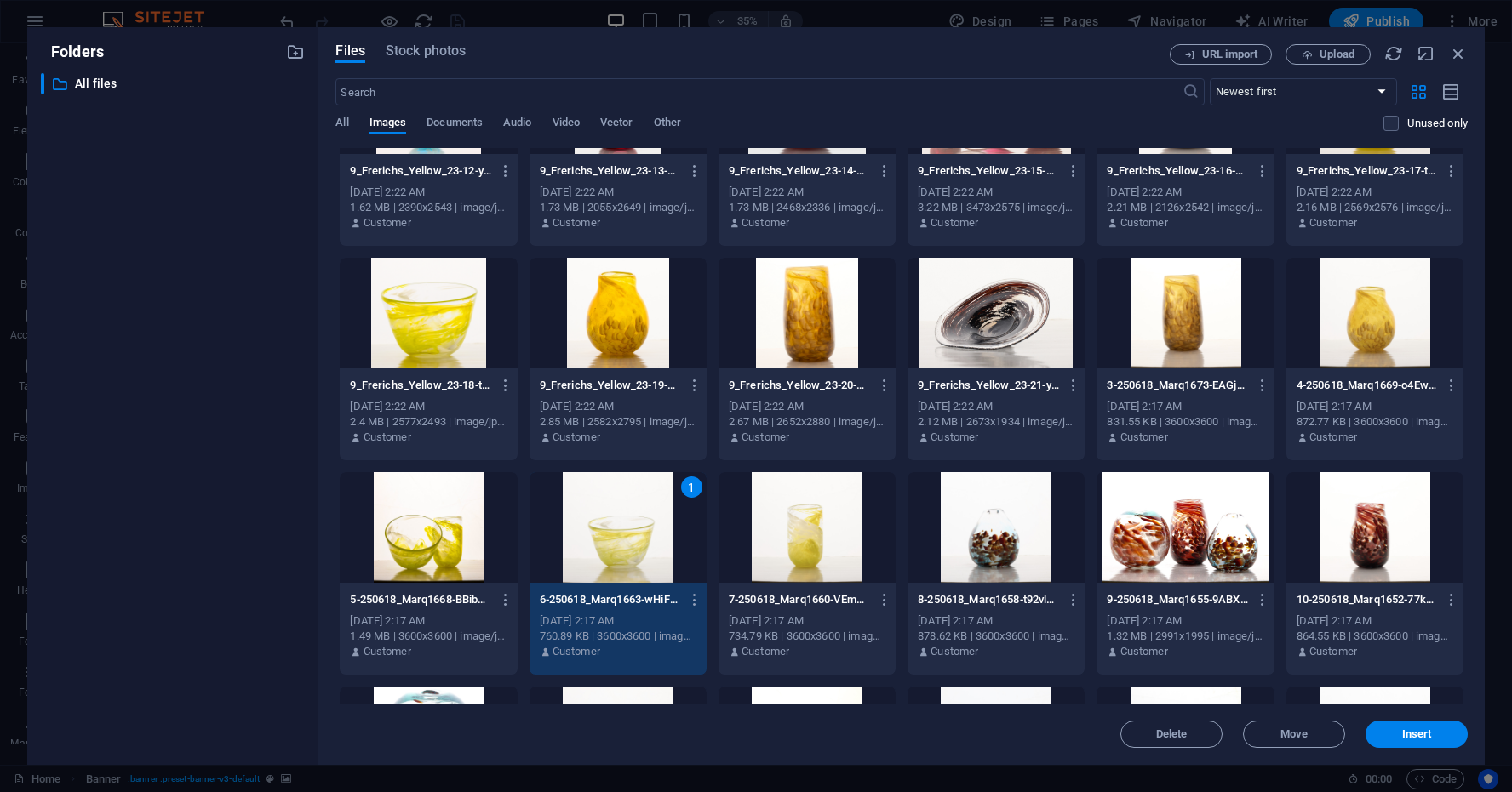
click at [839, 521] on div at bounding box center [807, 527] width 177 height 111
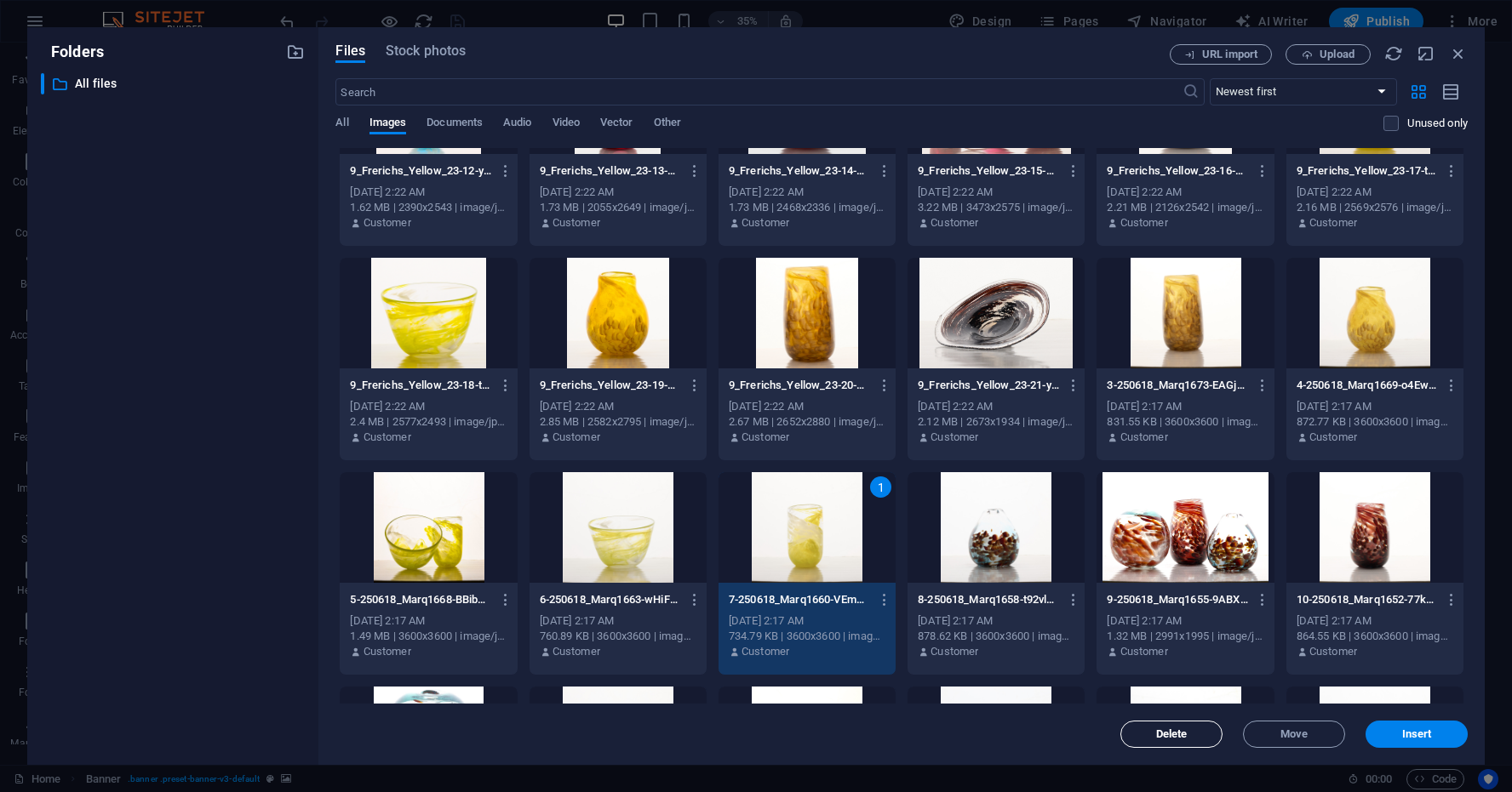
click at [1184, 732] on span "Delete" at bounding box center [1172, 734] width 31 height 11
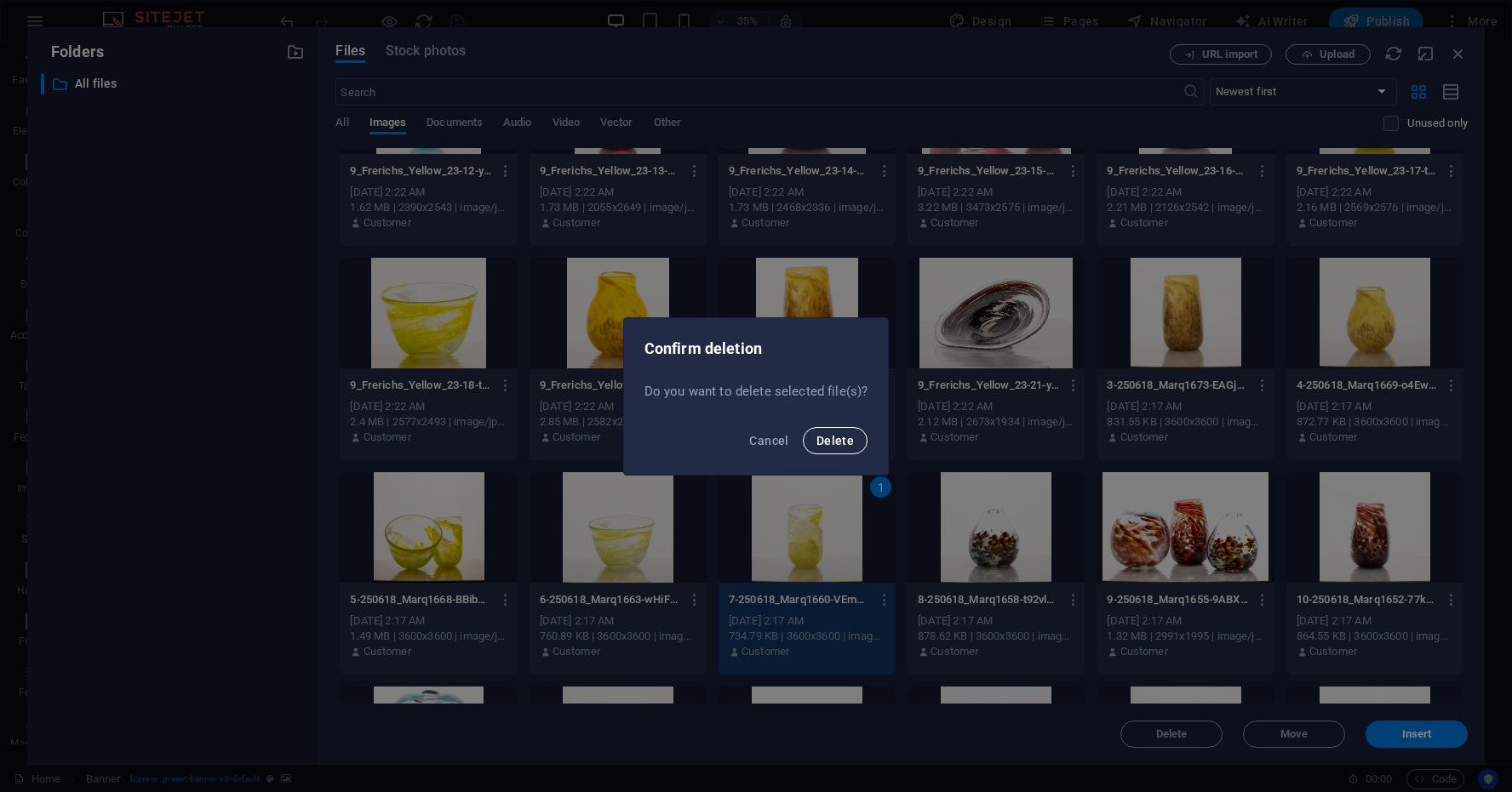
click at [840, 440] on span "Delete" at bounding box center [835, 440] width 37 height 13
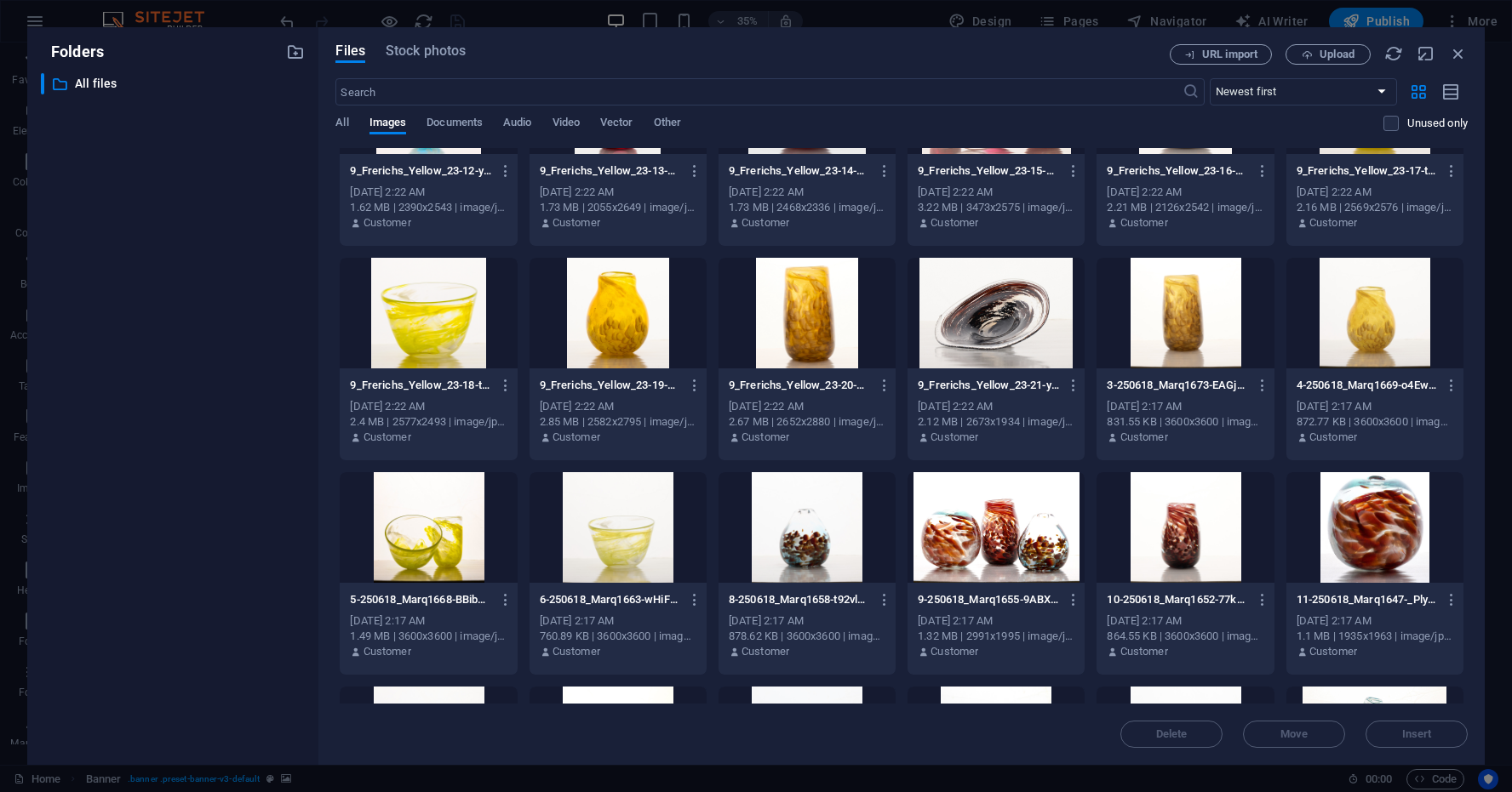
click at [890, 495] on div at bounding box center [807, 527] width 177 height 111
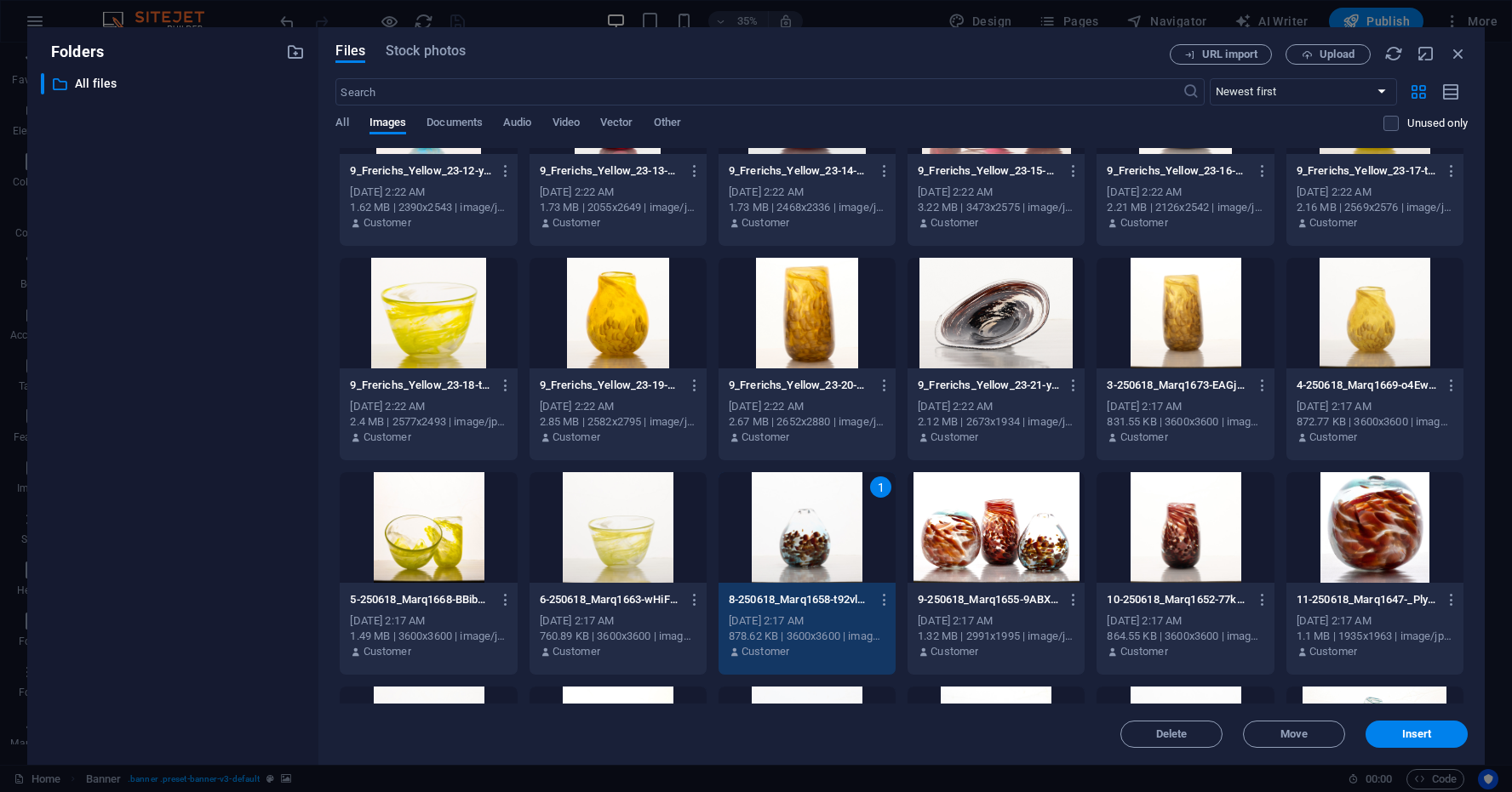
click at [1188, 323] on div at bounding box center [1185, 313] width 177 height 111
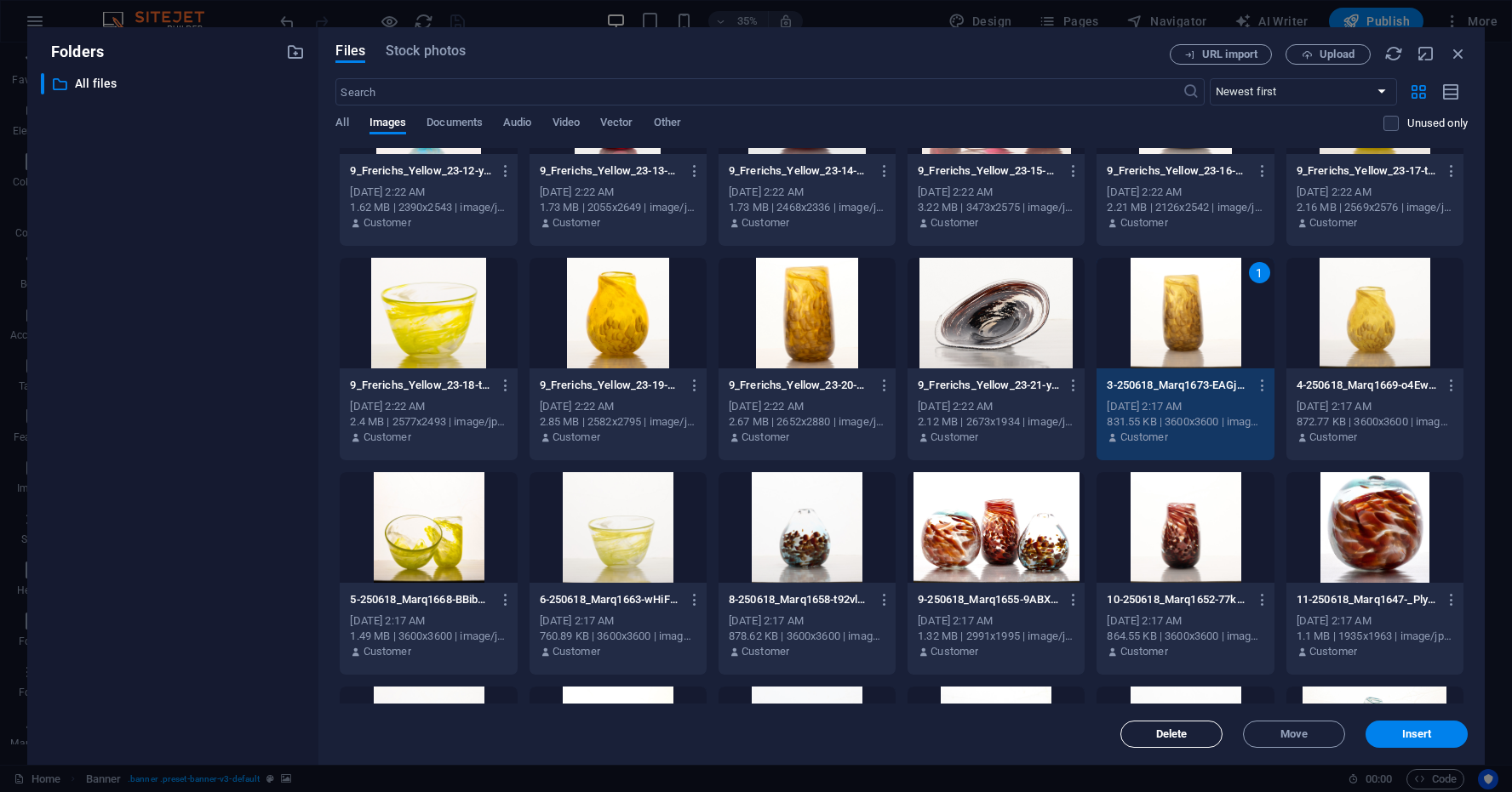
click at [1175, 736] on span "Delete" at bounding box center [1172, 734] width 31 height 11
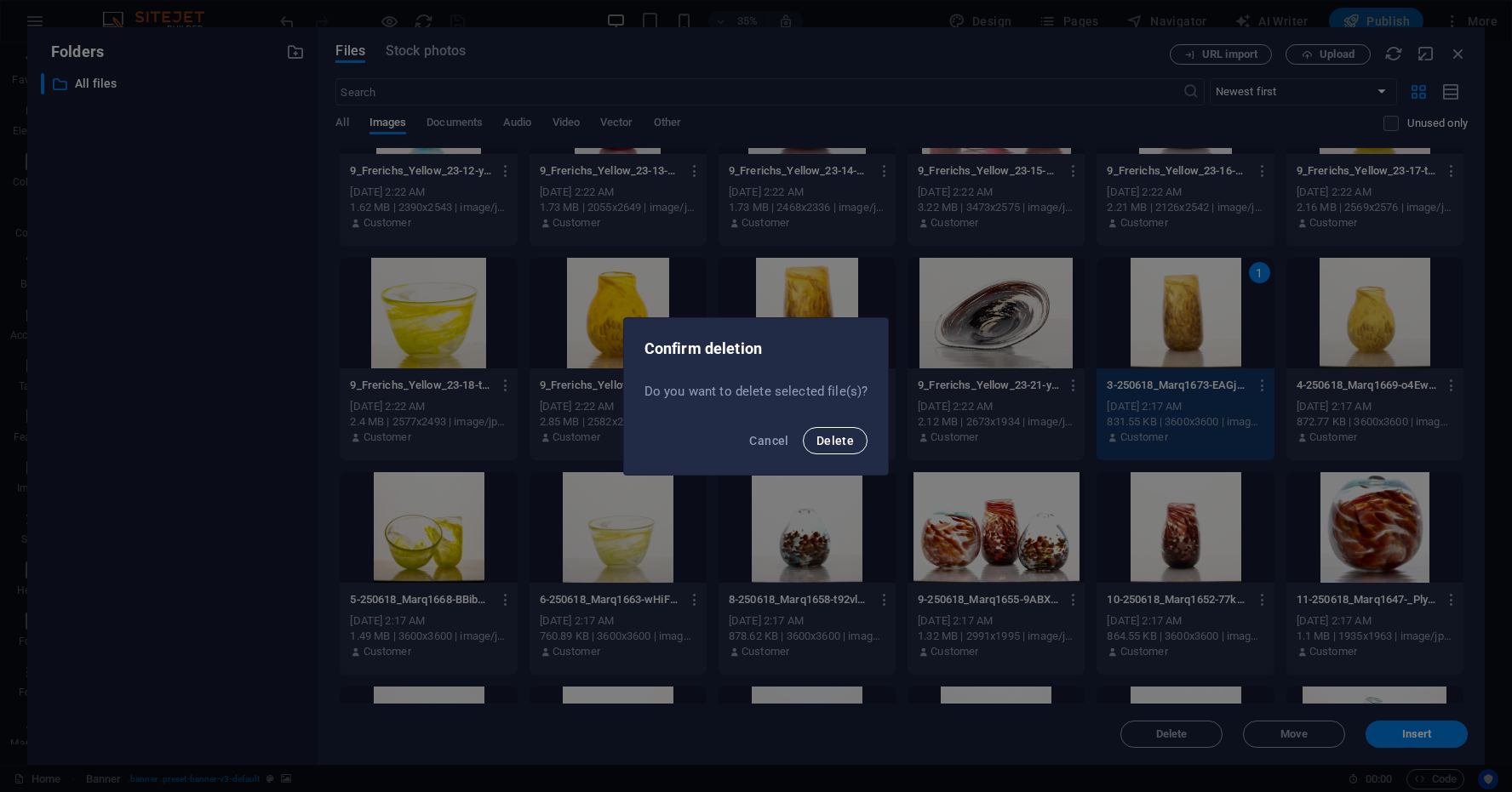
click at [828, 438] on span "Delete" at bounding box center [835, 440] width 37 height 13
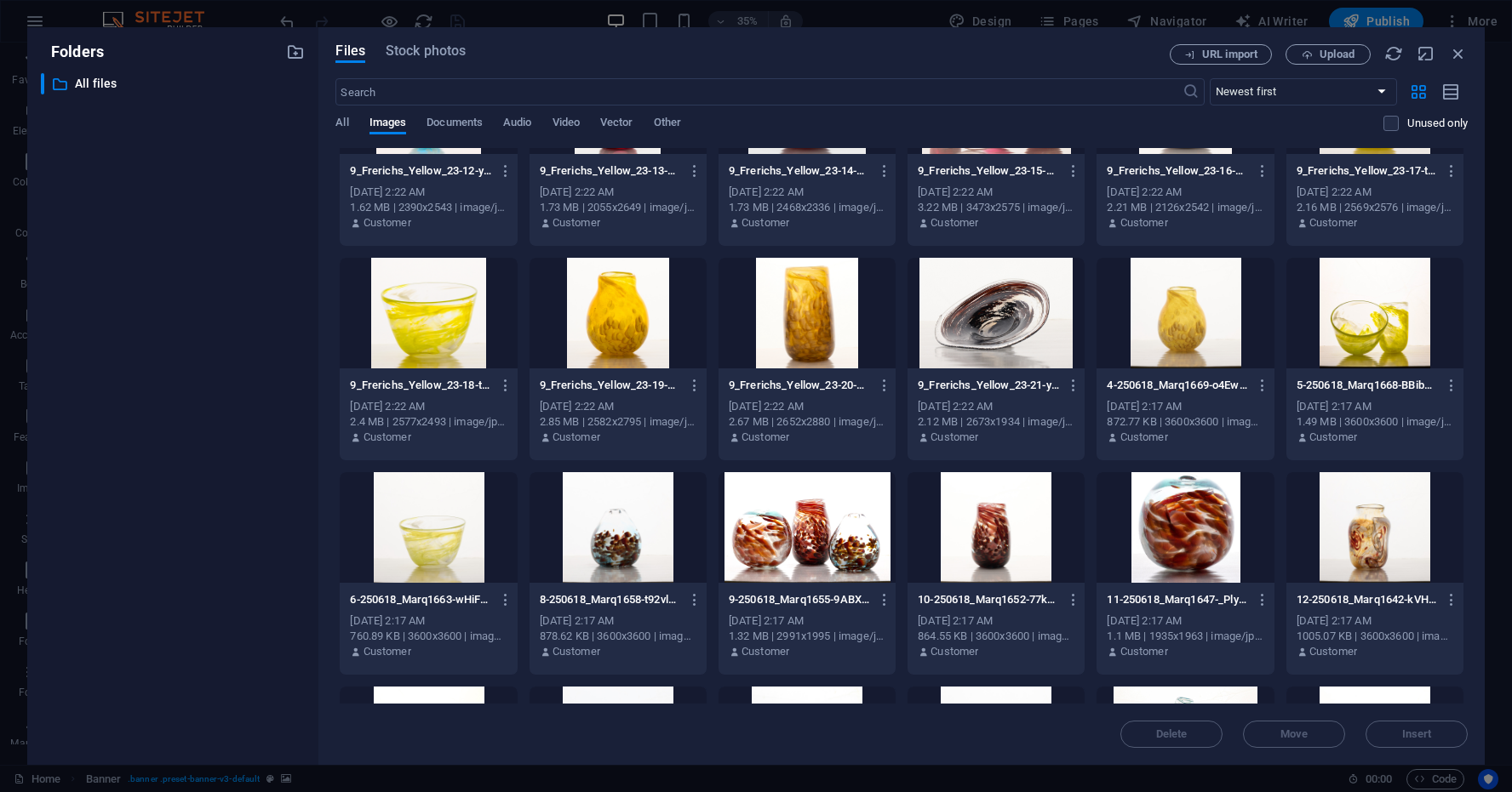
click at [1218, 332] on div at bounding box center [1185, 313] width 177 height 111
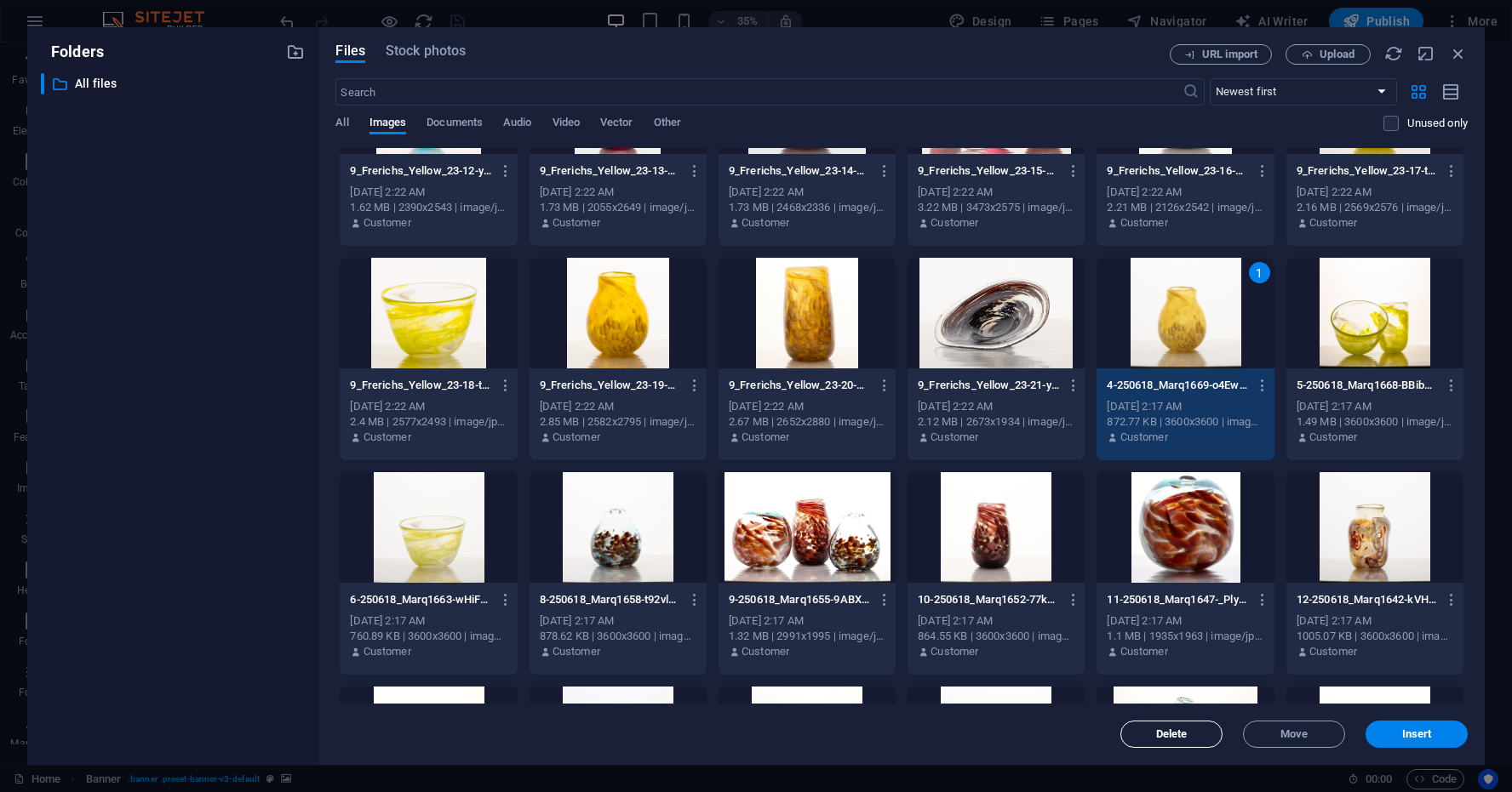
click at [1178, 734] on span "Delete" at bounding box center [1172, 734] width 31 height 11
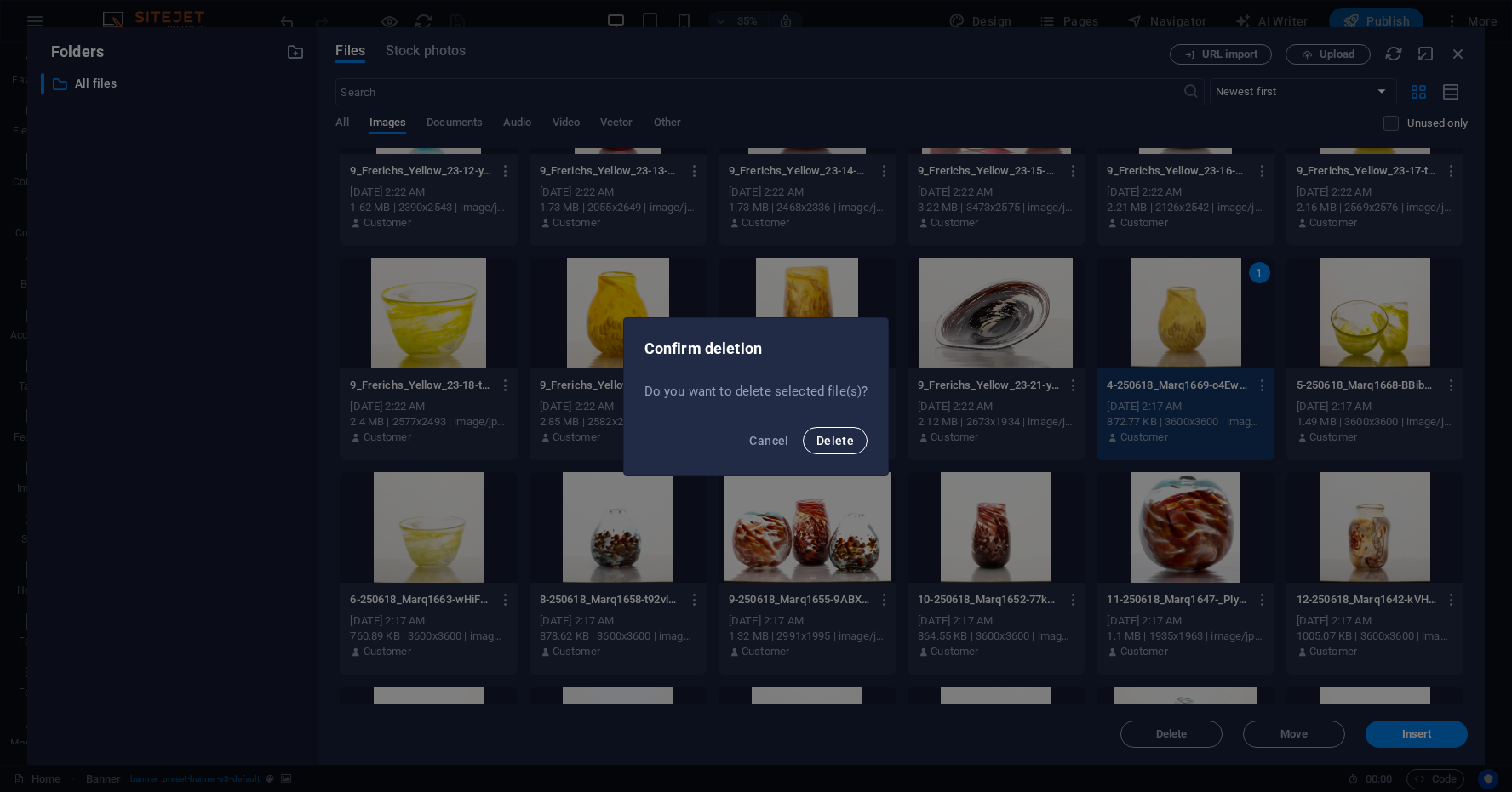
click at [838, 441] on span "Delete" at bounding box center [835, 440] width 37 height 13
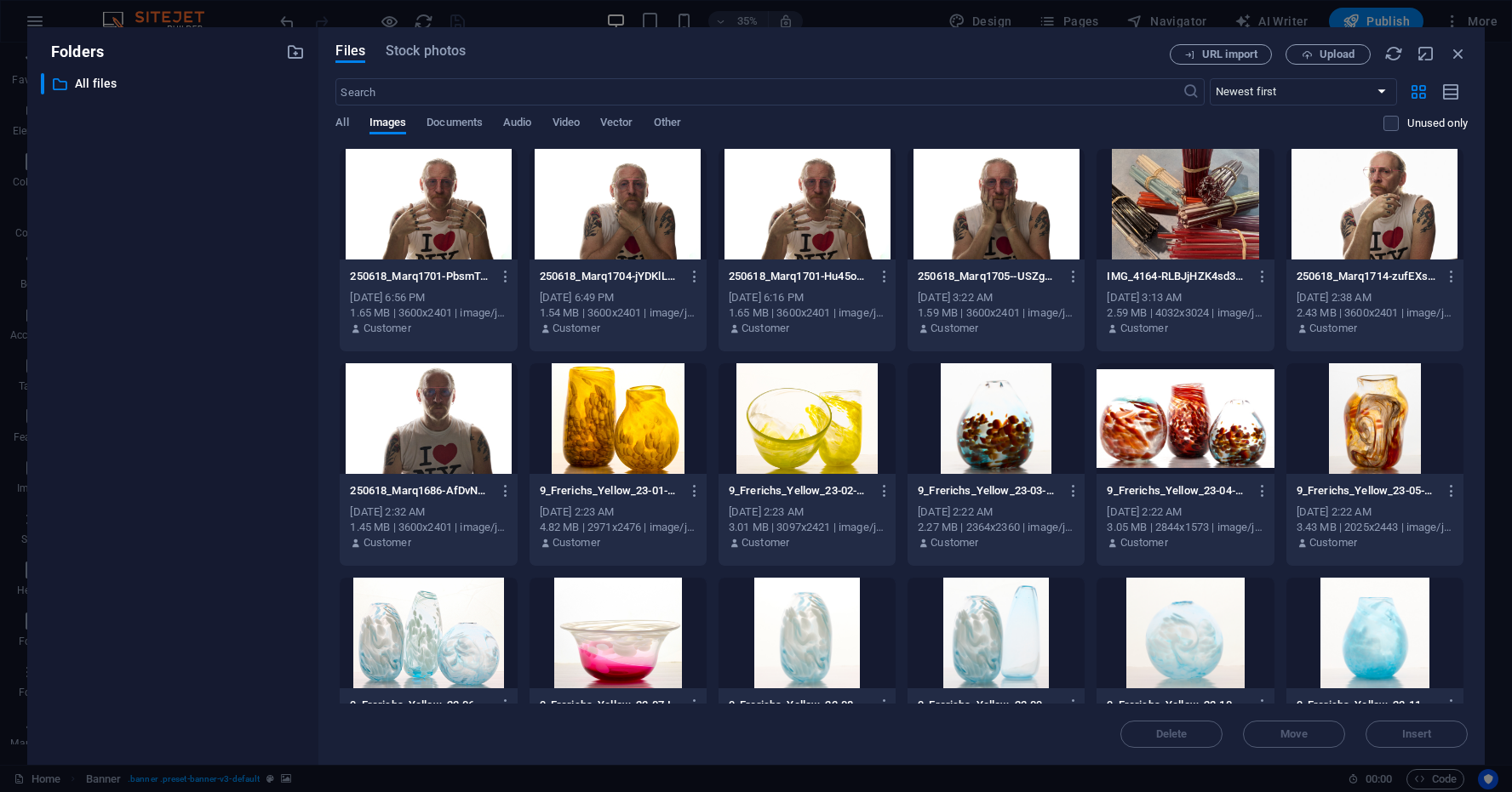
scroll to position [0, 0]
click at [98, 83] on p "All files" at bounding box center [174, 83] width 199 height 20
click at [1460, 51] on icon "button" at bounding box center [1458, 53] width 19 height 19
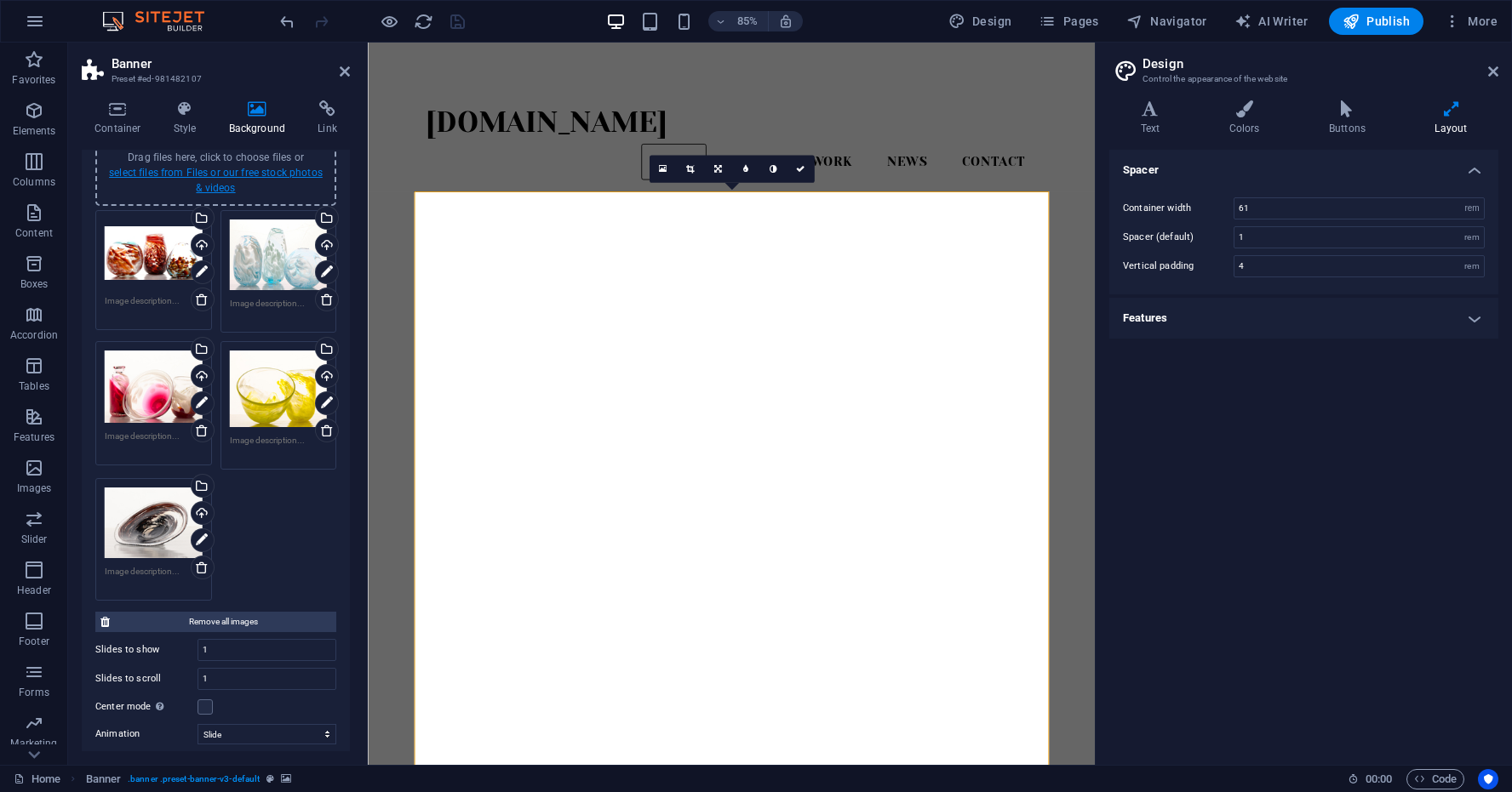
click at [264, 170] on link "select files from Files or our free stock photos & videos" at bounding box center [216, 180] width 214 height 28
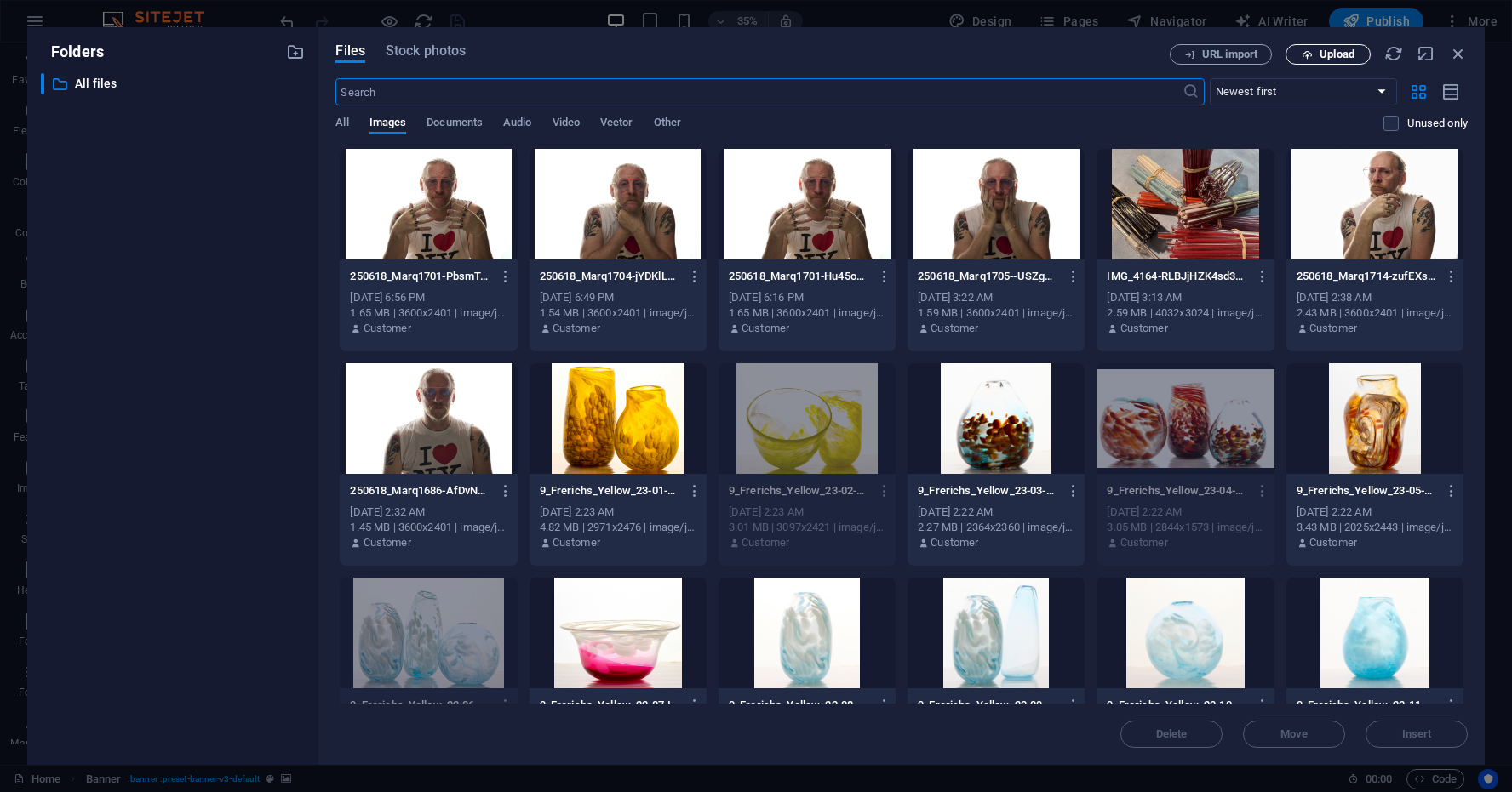
click at [1332, 53] on span "Upload" at bounding box center [1337, 55] width 35 height 11
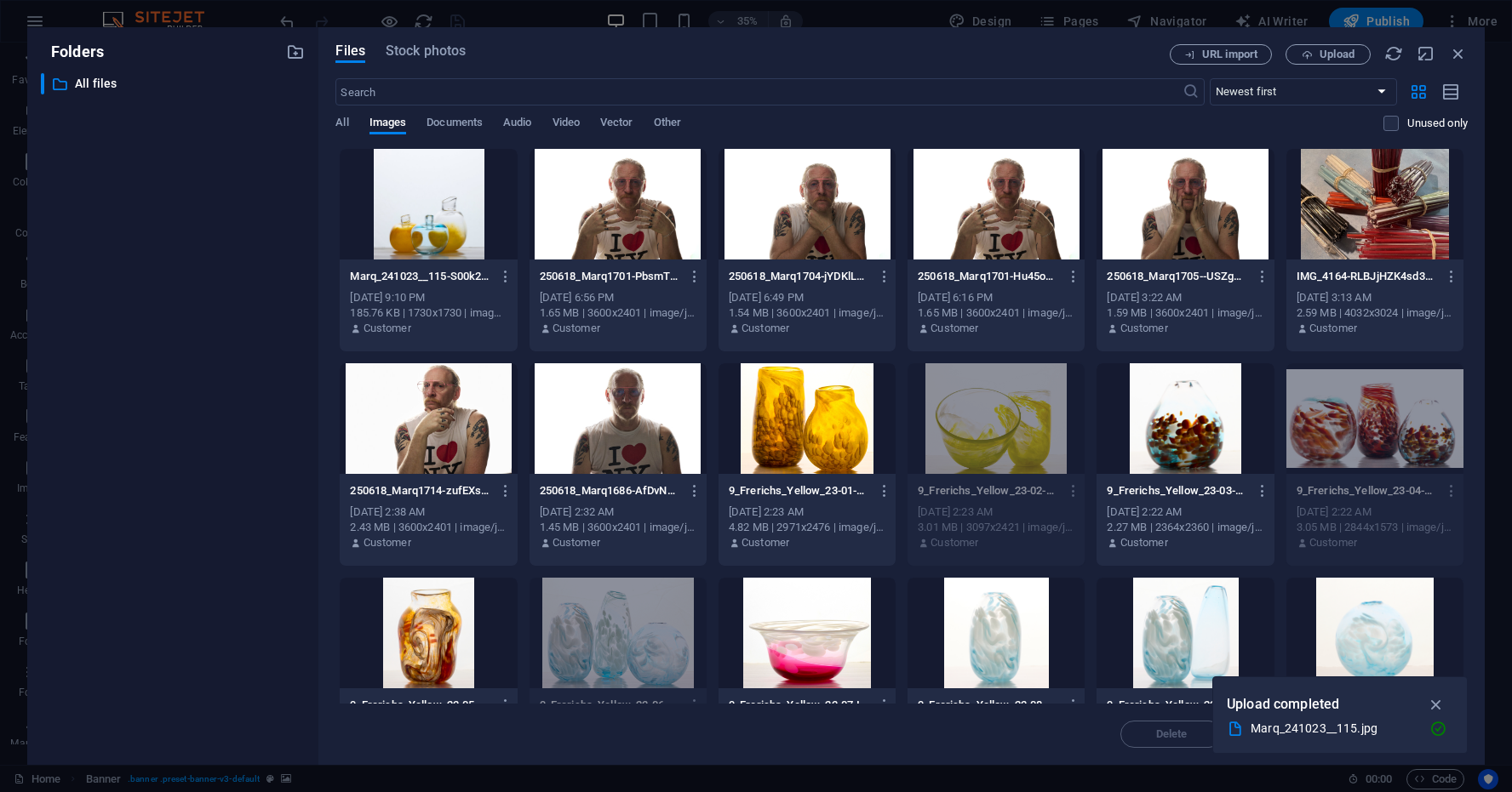
click at [989, 730] on div "Delete Move Insert" at bounding box center [902, 726] width 1133 height 44
click at [1433, 704] on icon "button" at bounding box center [1437, 704] width 20 height 19
click at [434, 194] on div at bounding box center [427, 204] width 177 height 111
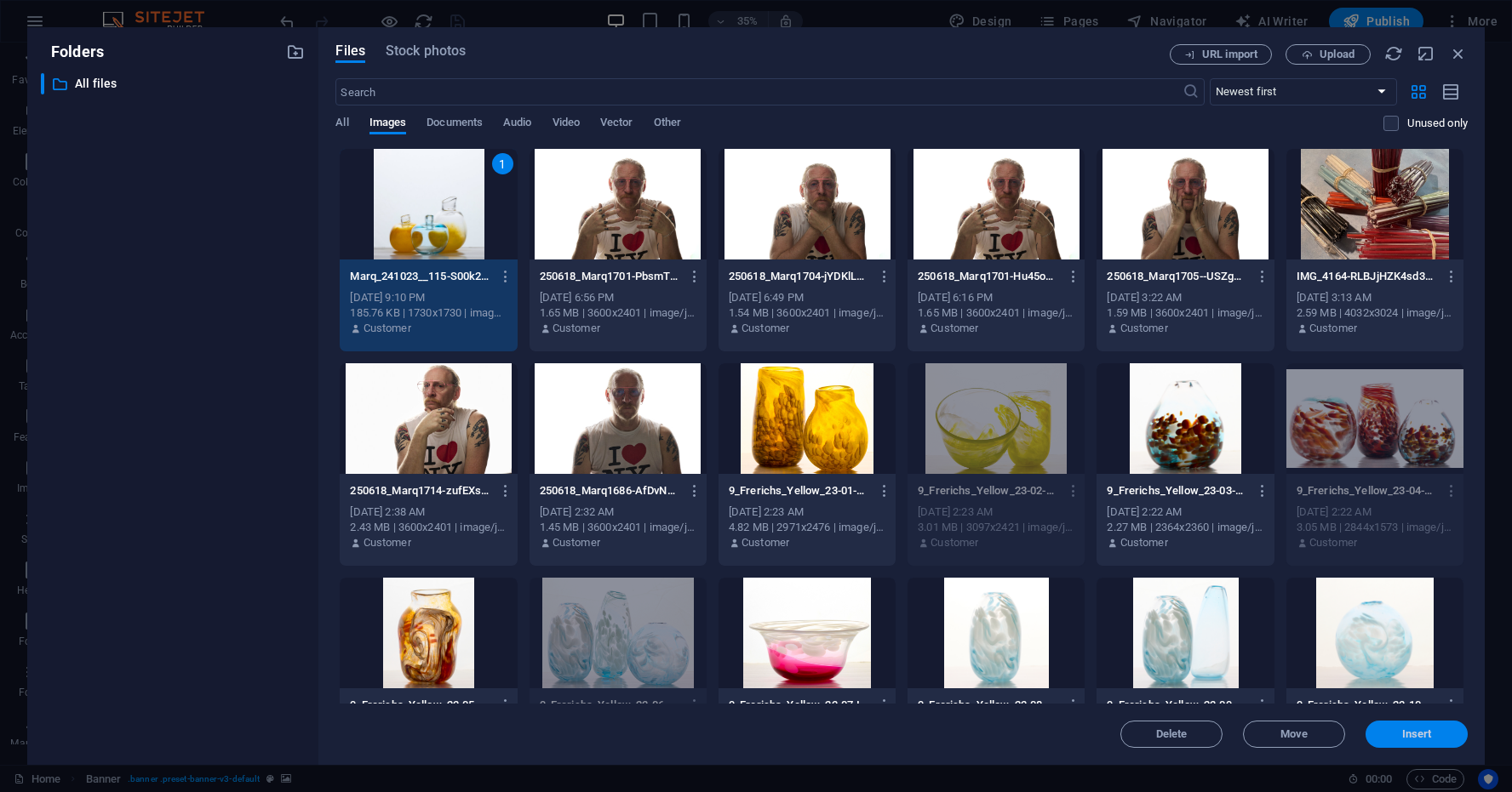
click at [1436, 733] on span "Insert" at bounding box center [1417, 734] width 89 height 11
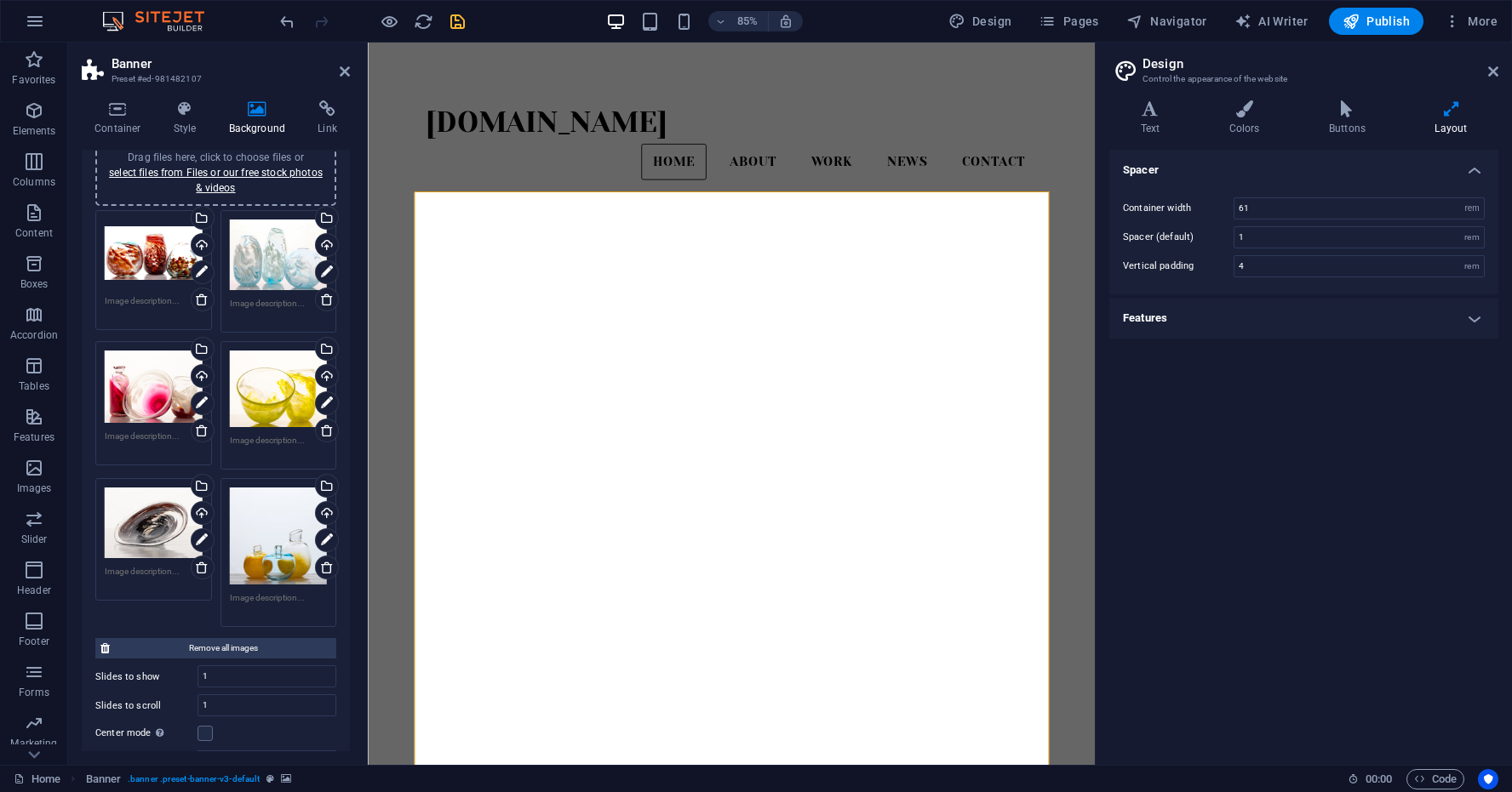
click at [277, 511] on div "Drag files here, click to choose files or select files from Files or our free s…" at bounding box center [279, 536] width 98 height 98
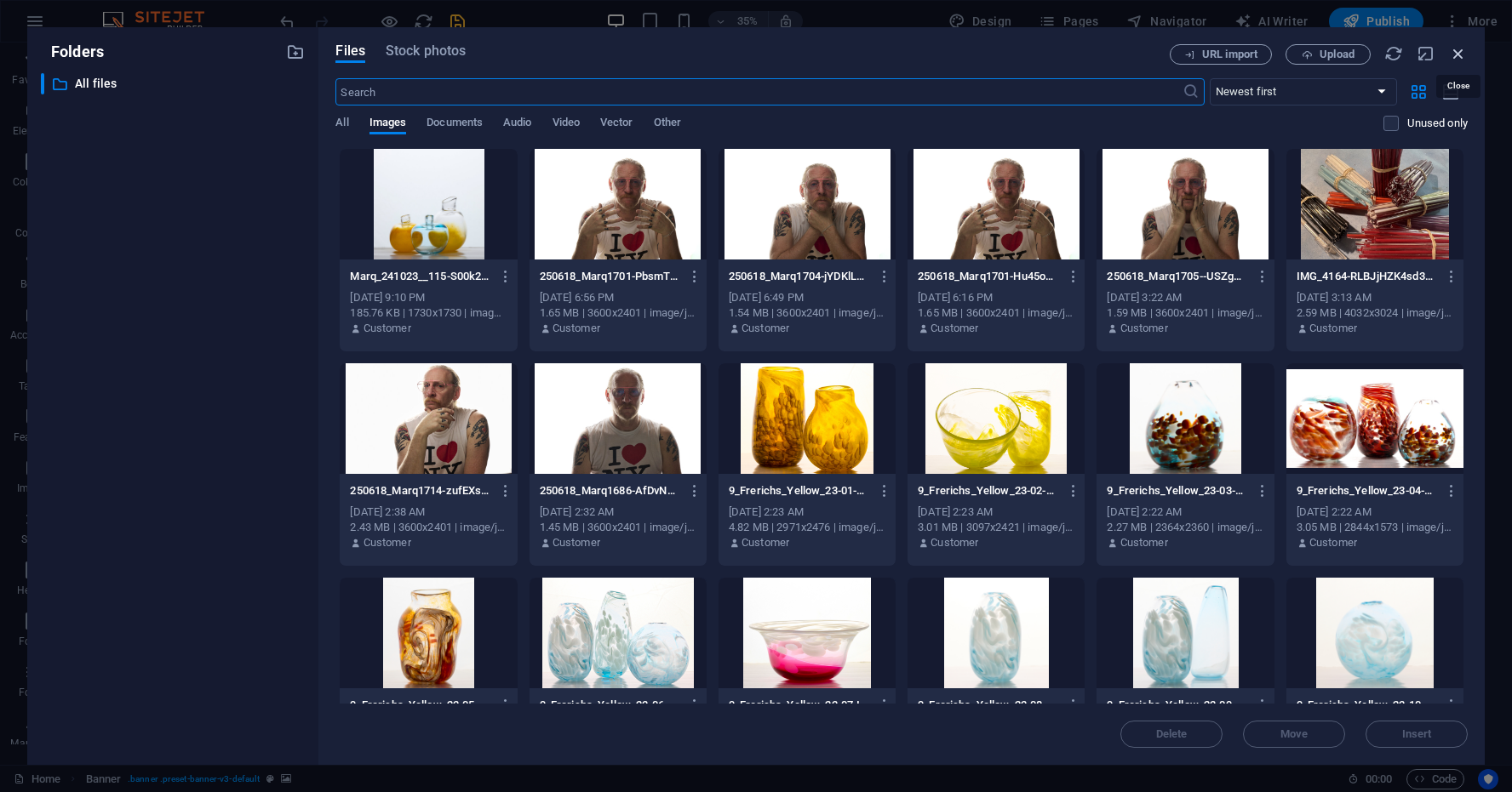
click at [1461, 51] on icon "button" at bounding box center [1458, 53] width 19 height 19
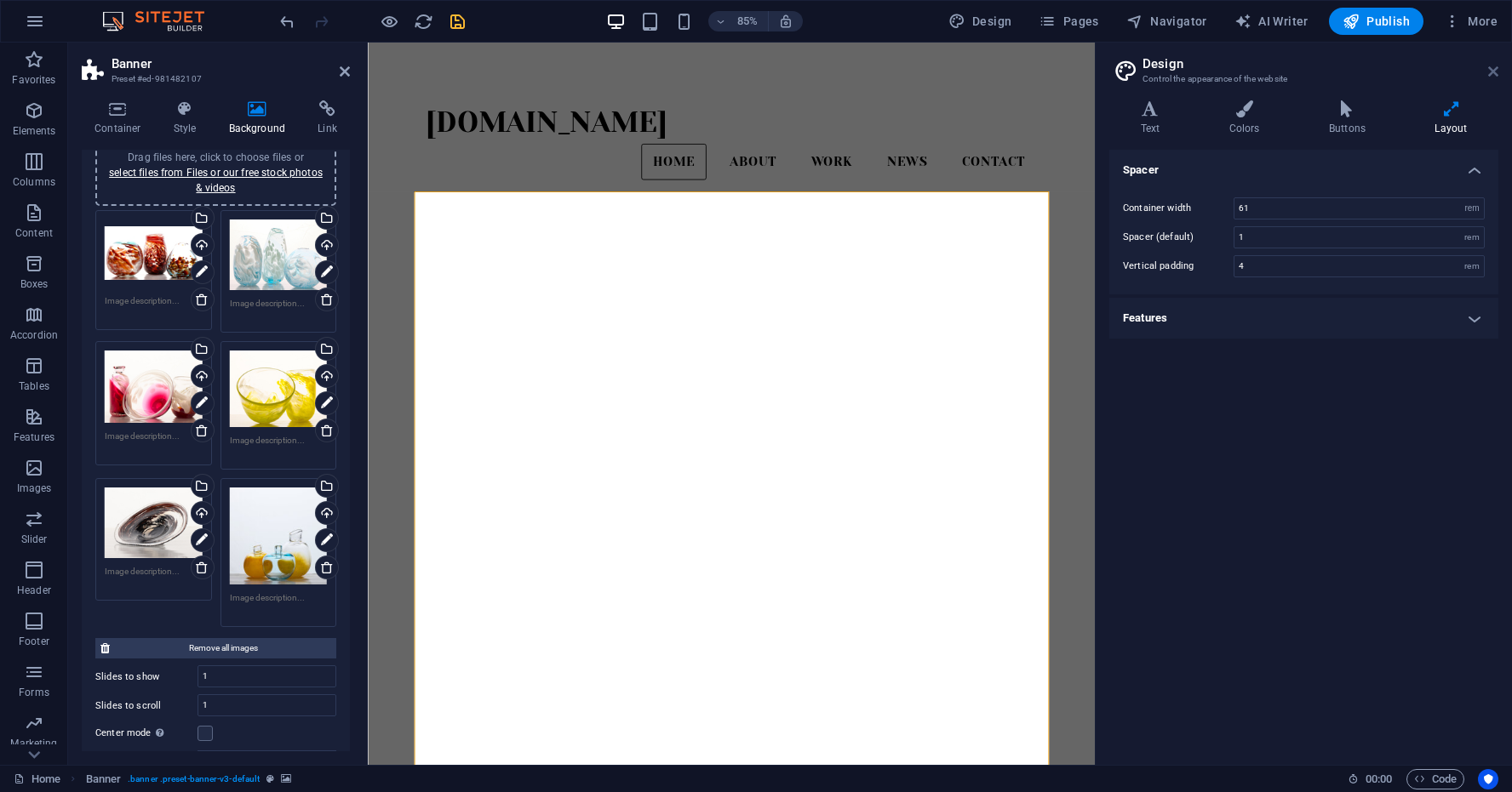
click at [1493, 67] on icon at bounding box center [1494, 71] width 11 height 13
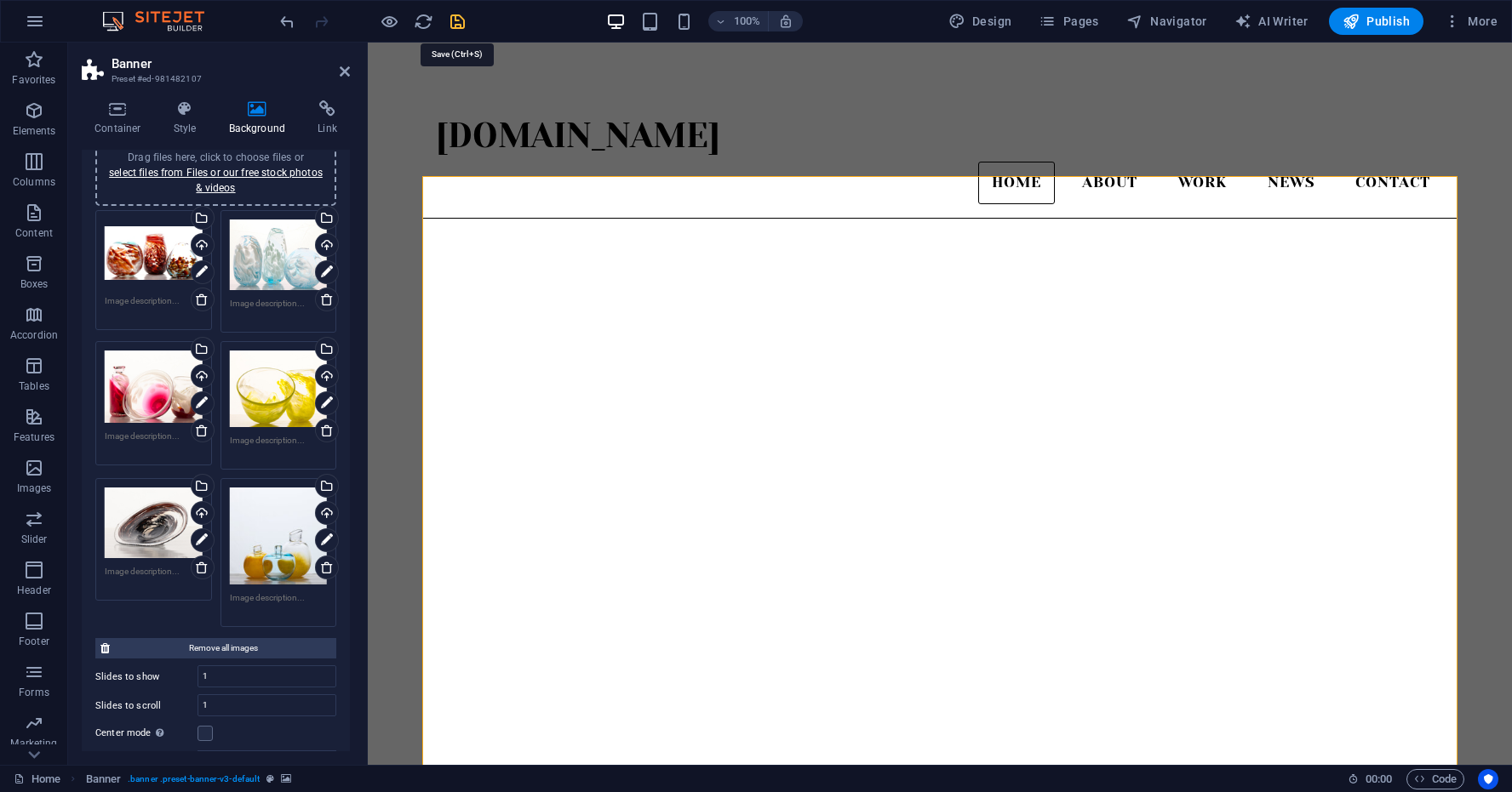
click at [455, 28] on icon "save" at bounding box center [458, 21] width 20 height 20
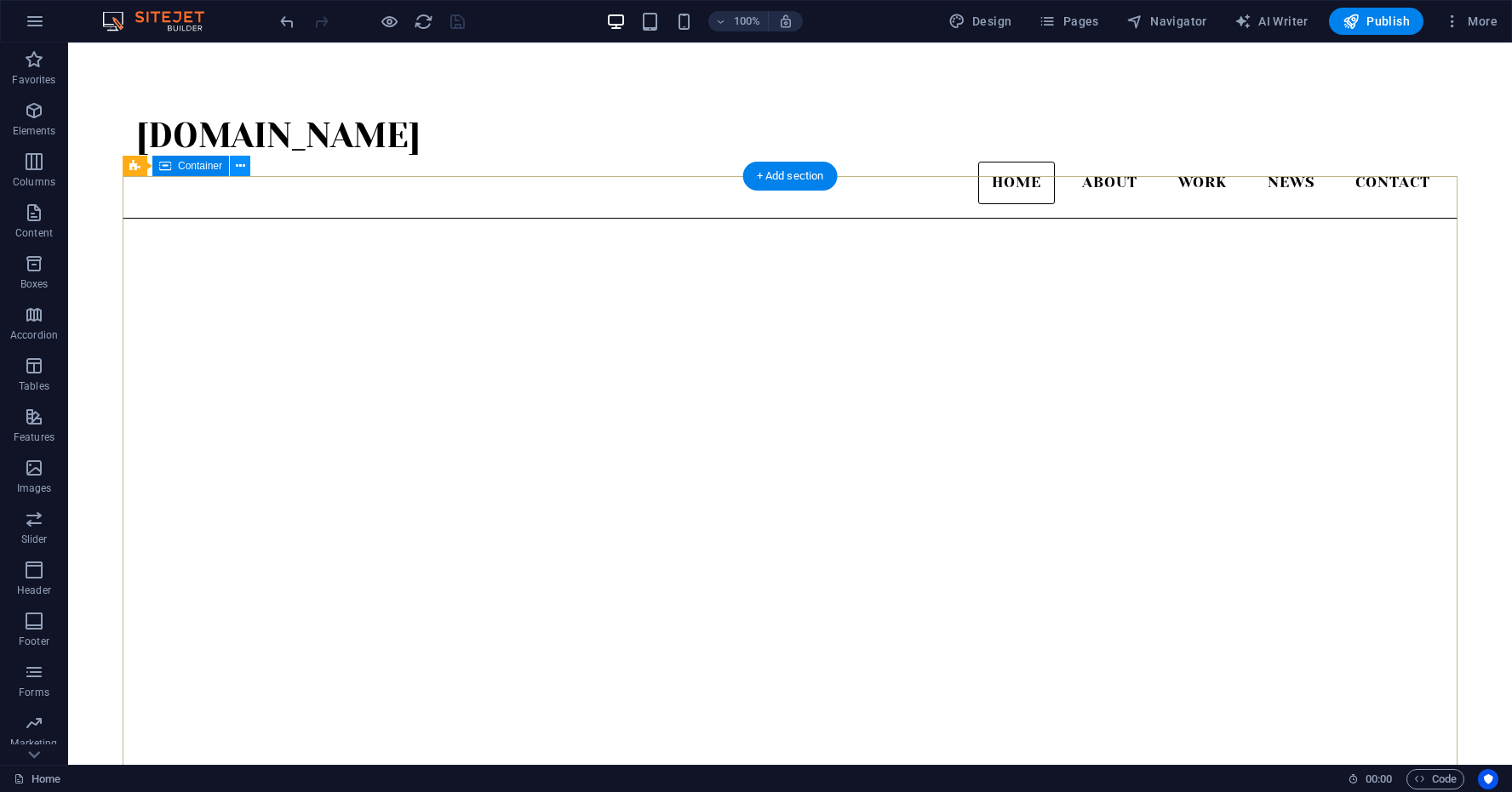
click at [239, 165] on icon at bounding box center [241, 166] width 10 height 18
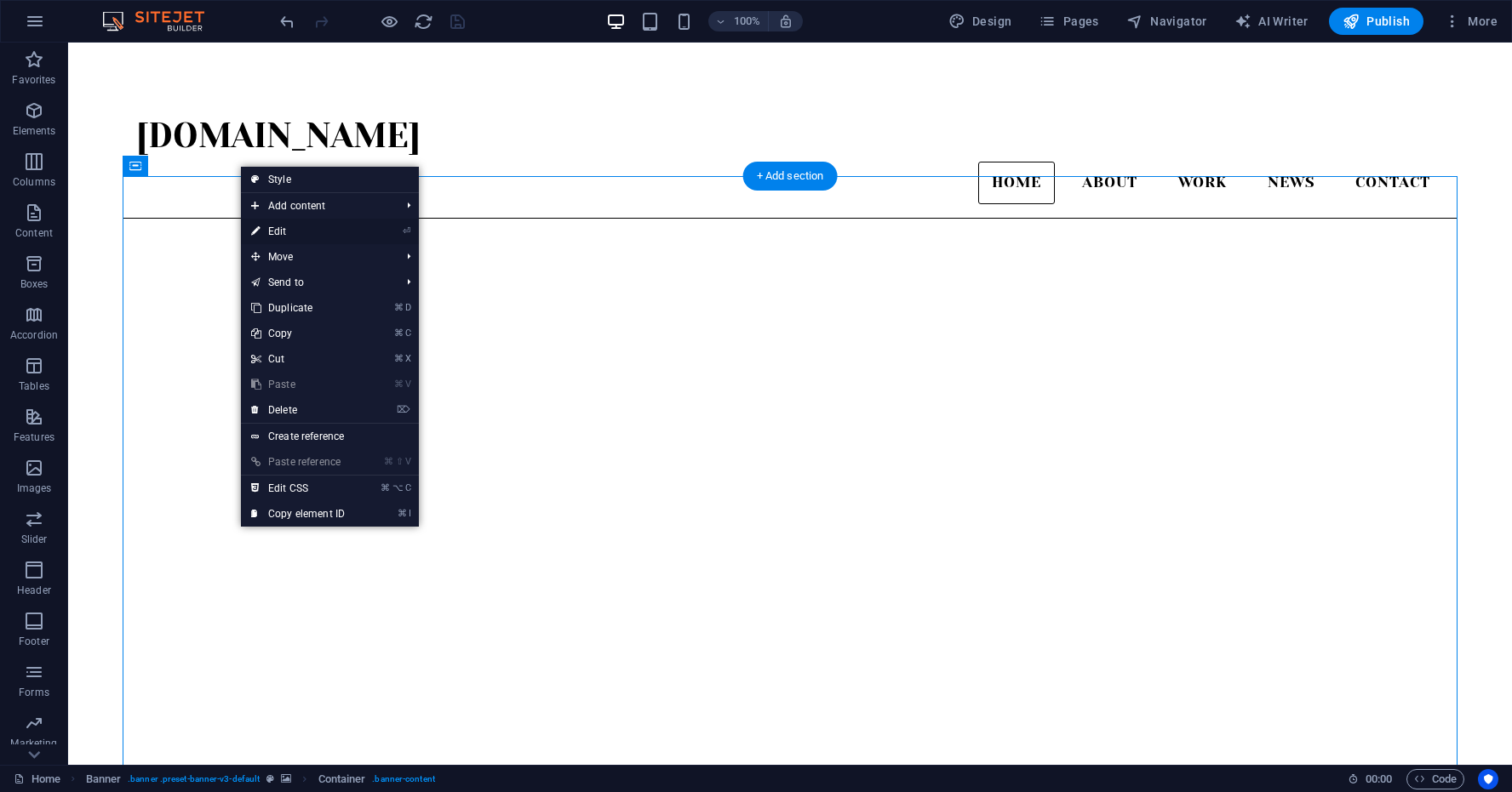
click at [275, 230] on link "⏎ Edit" at bounding box center [298, 231] width 114 height 26
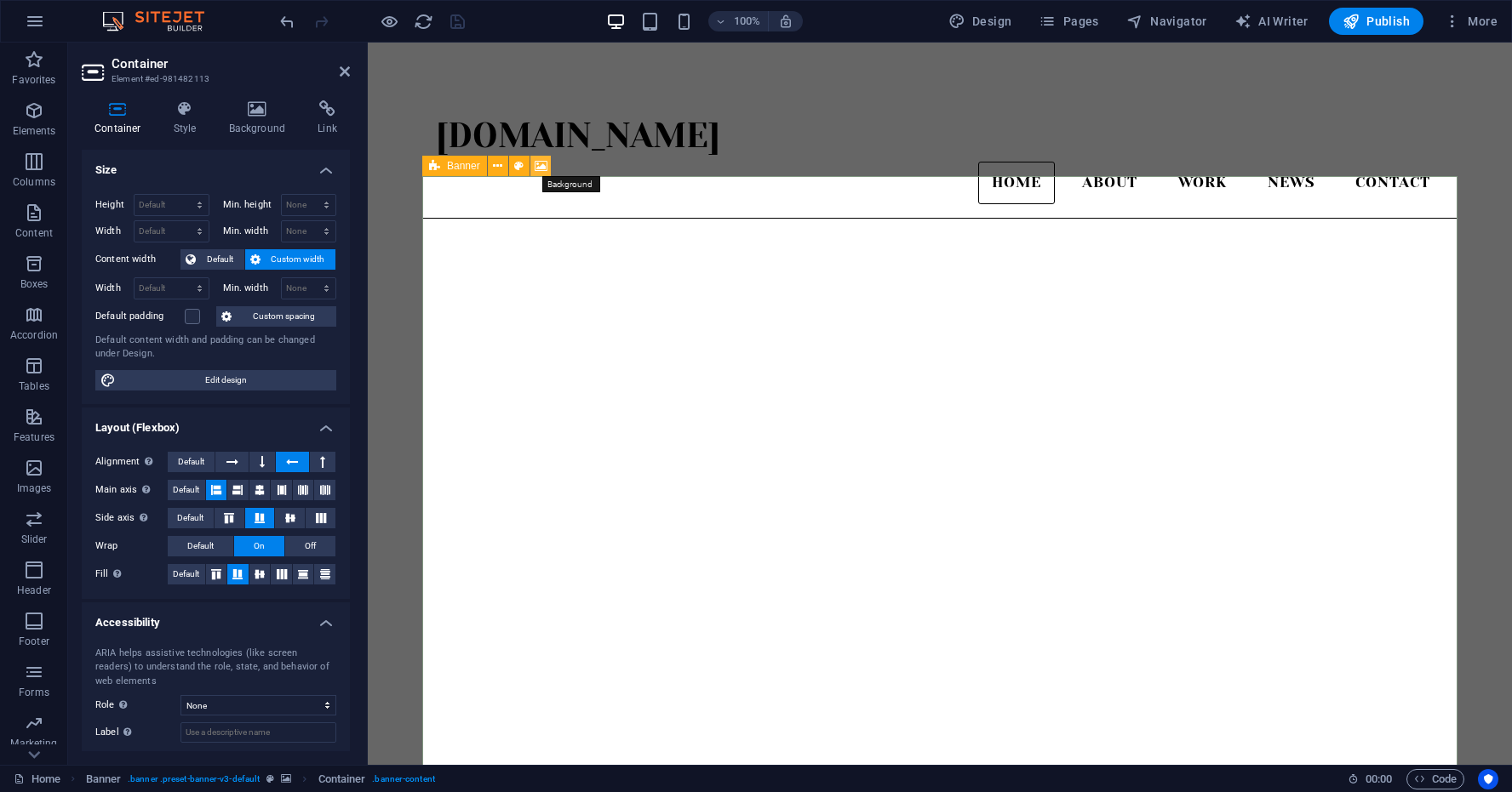
click at [544, 167] on icon at bounding box center [541, 166] width 12 height 18
select select "ms"
select select "s"
select select "ondemand"
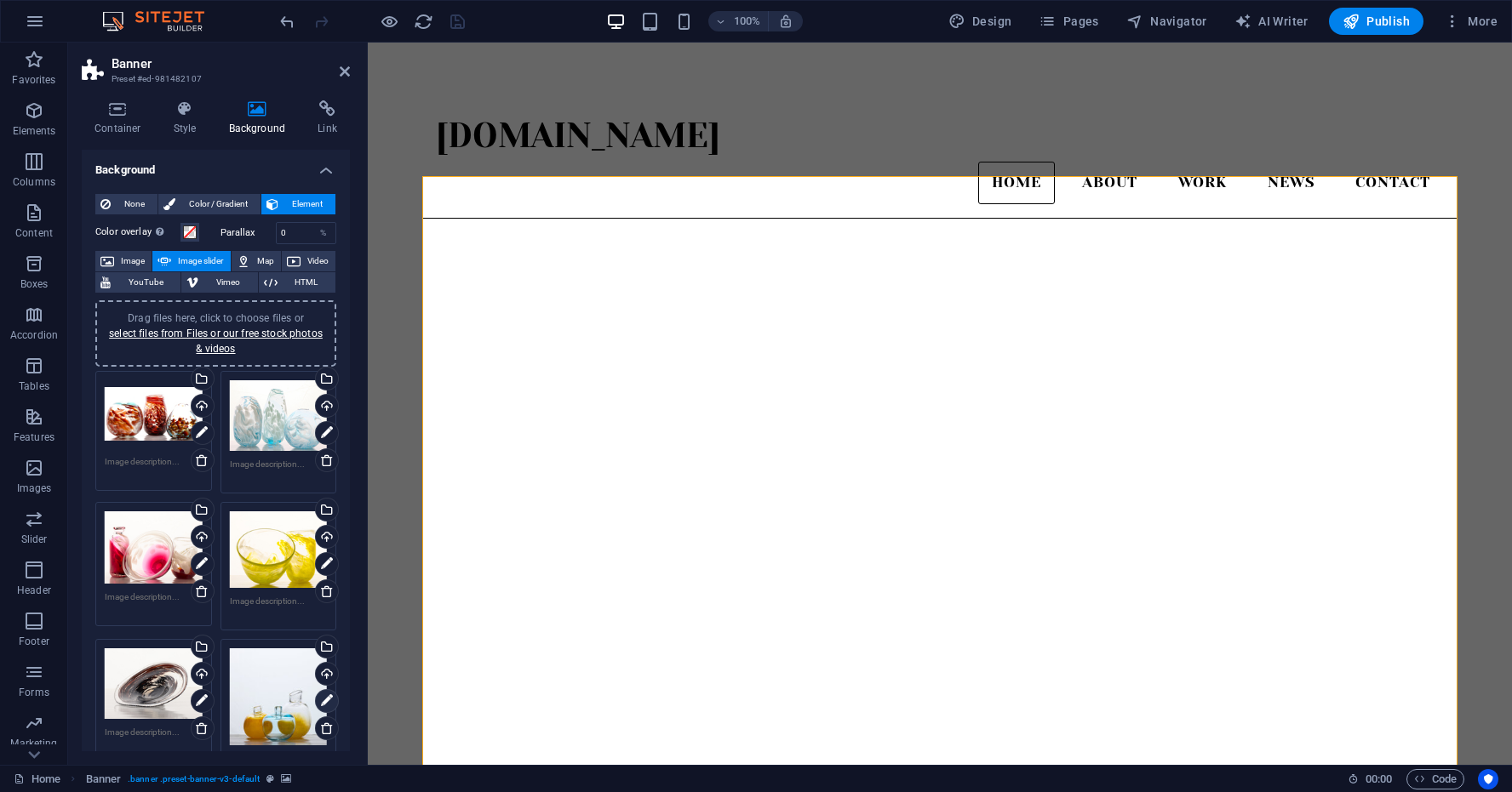
click at [324, 697] on icon at bounding box center [326, 701] width 12 height 20
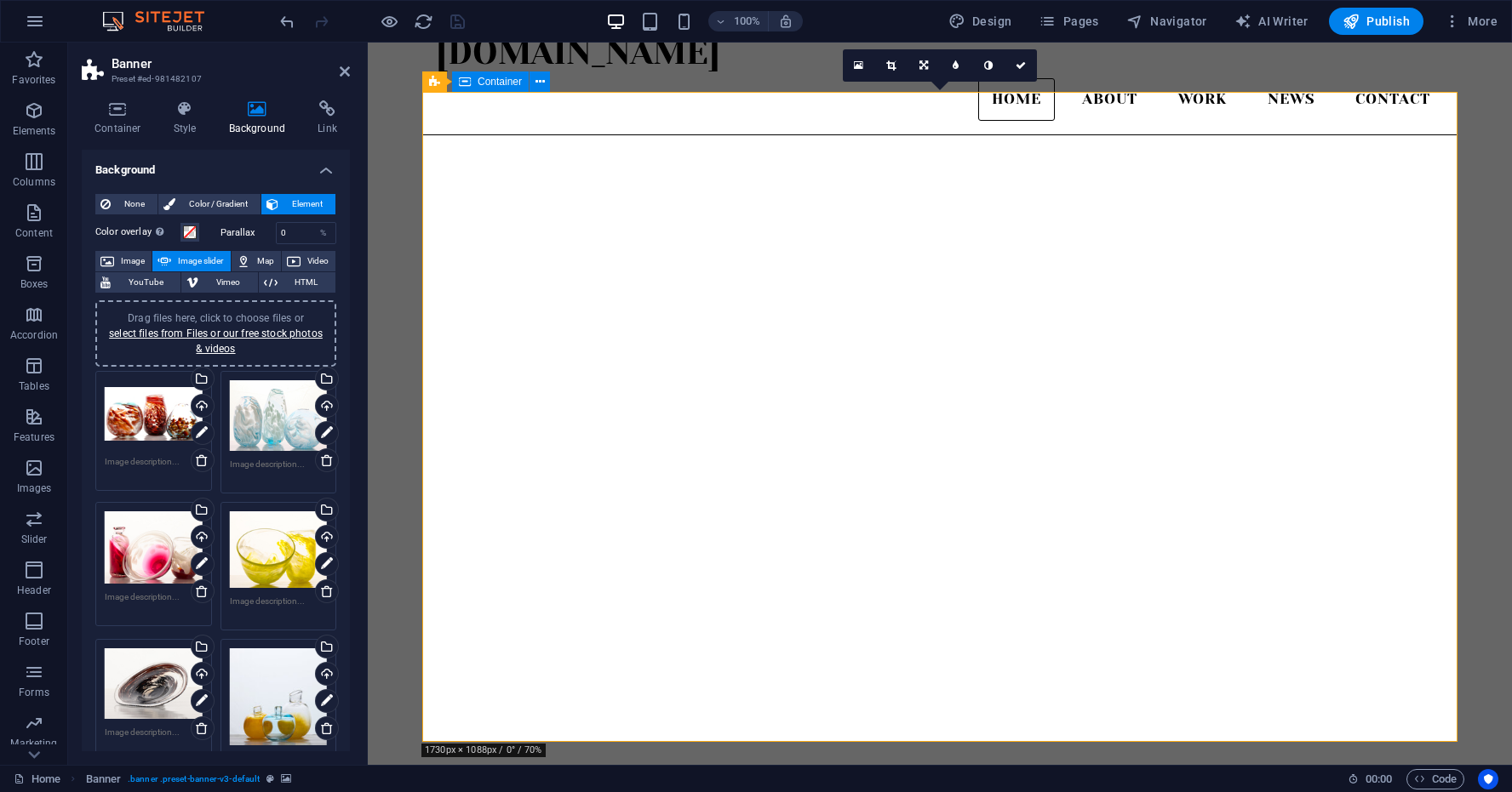
scroll to position [84, 0]
click at [924, 65] on icon at bounding box center [924, 66] width 9 height 11
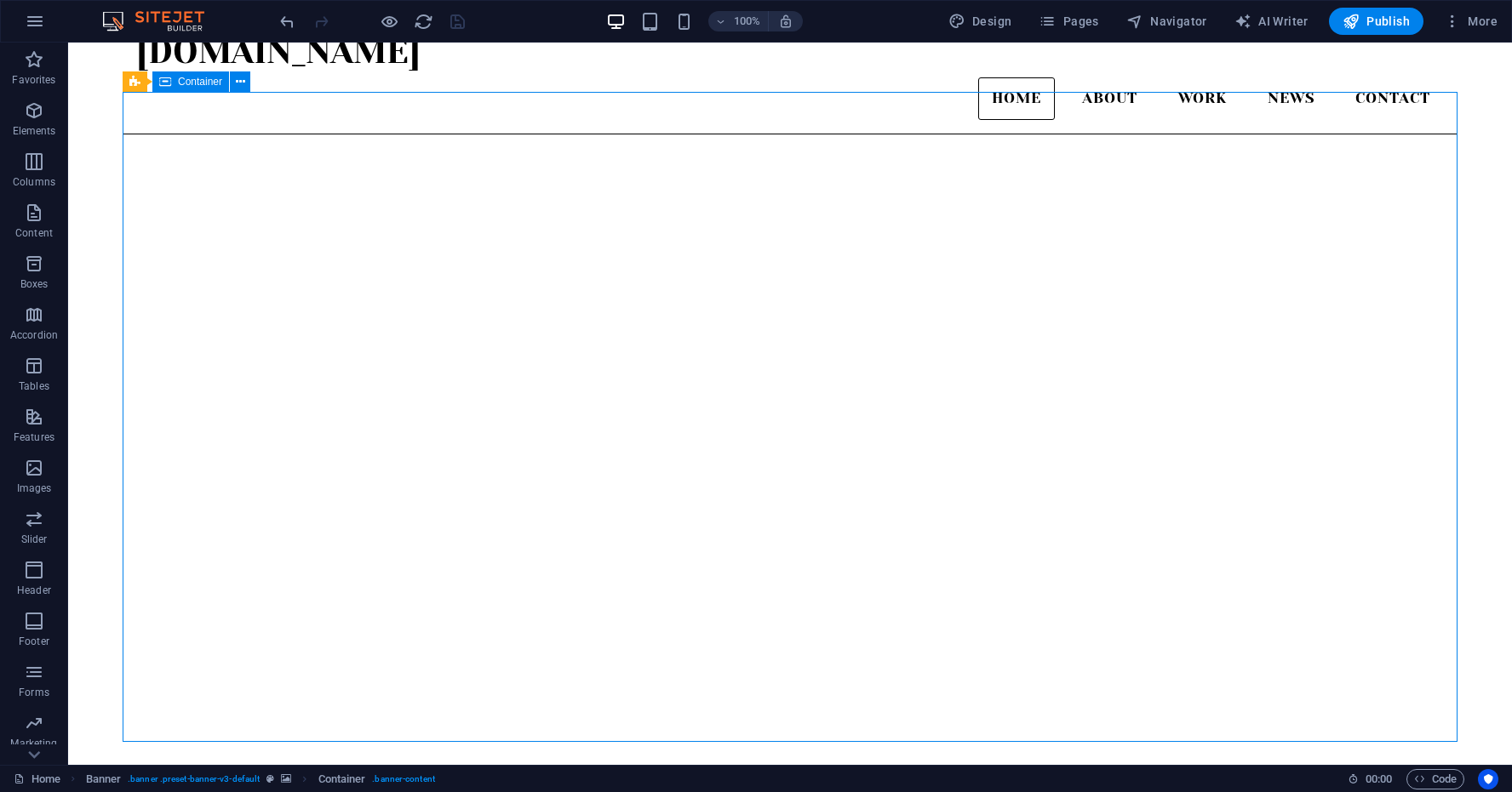
drag, startPoint x: 625, startPoint y: 339, endPoint x: 919, endPoint y: 257, distance: 305.2
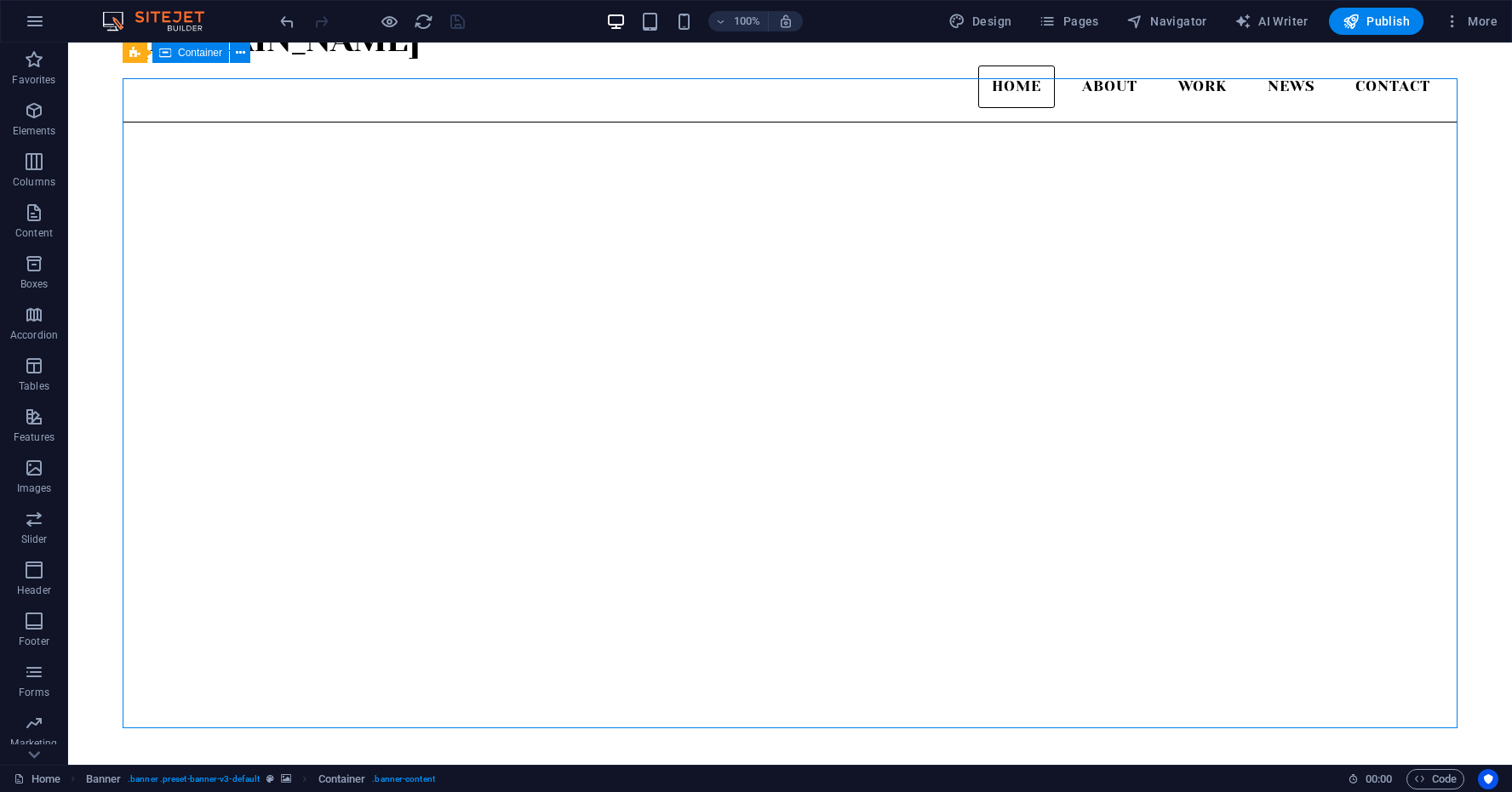
scroll to position [95, 0]
click at [36, 215] on icon "button" at bounding box center [34, 212] width 20 height 20
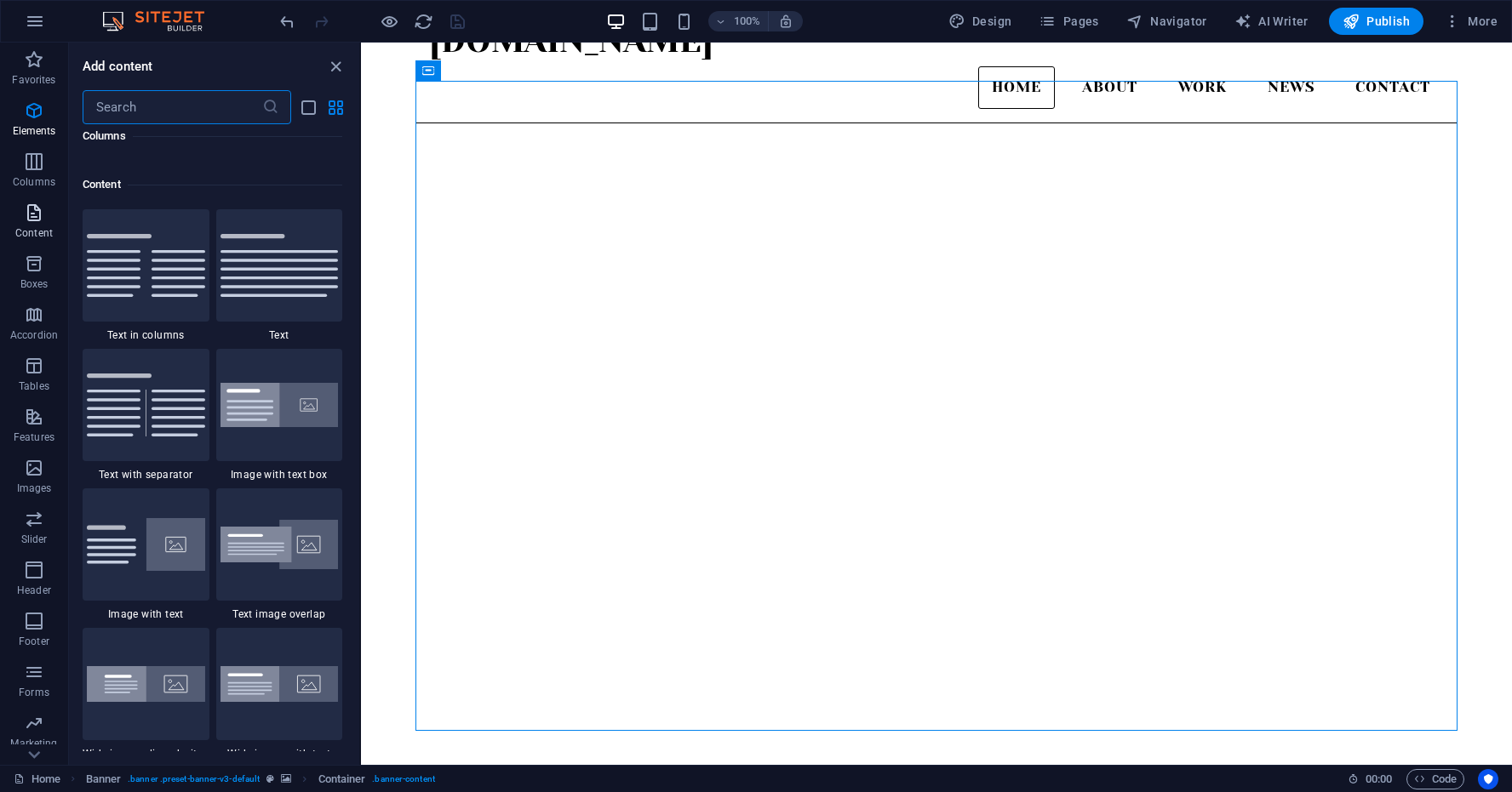
scroll to position [2978, 0]
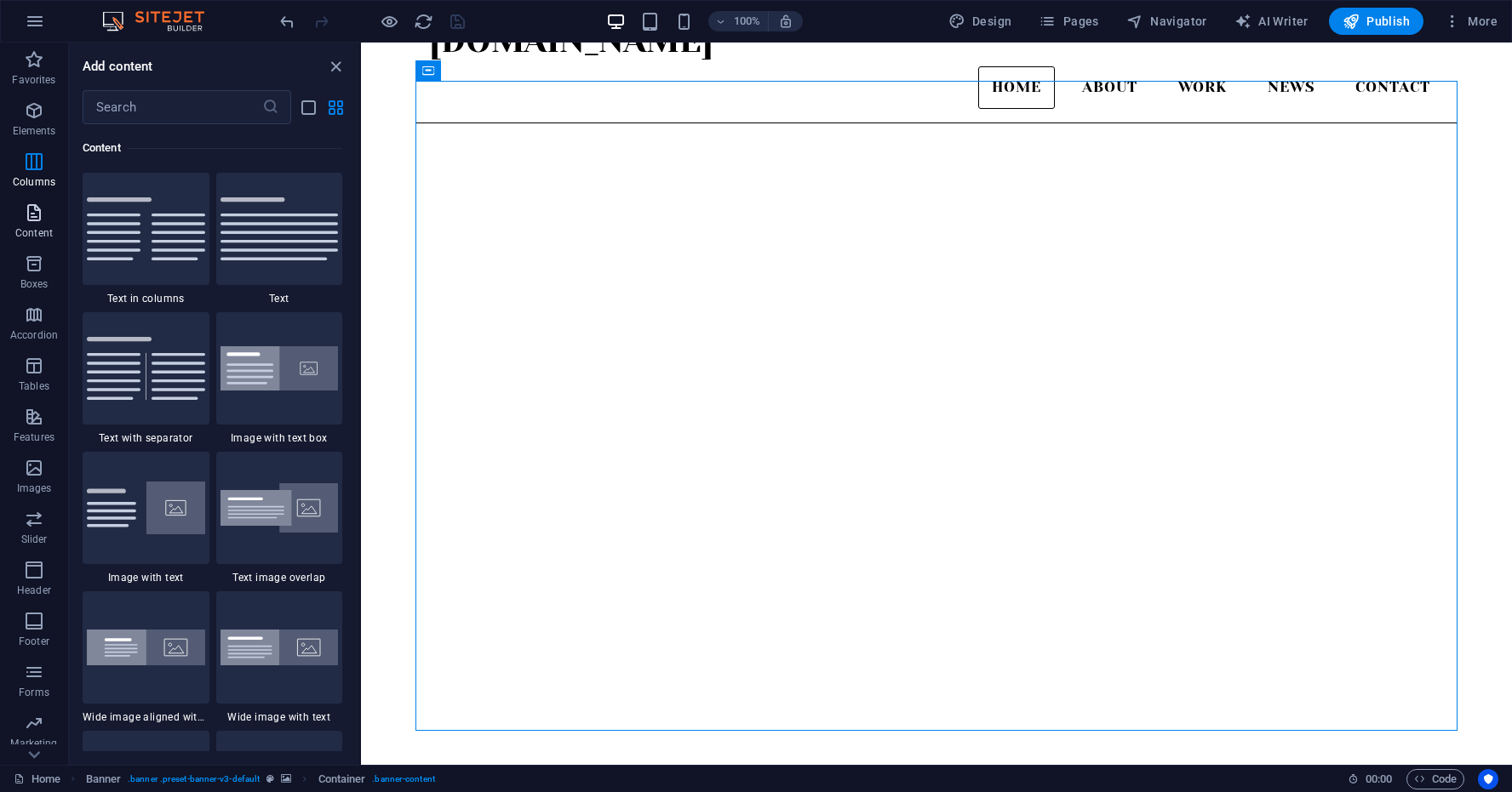
click at [36, 215] on icon "button" at bounding box center [34, 212] width 20 height 20
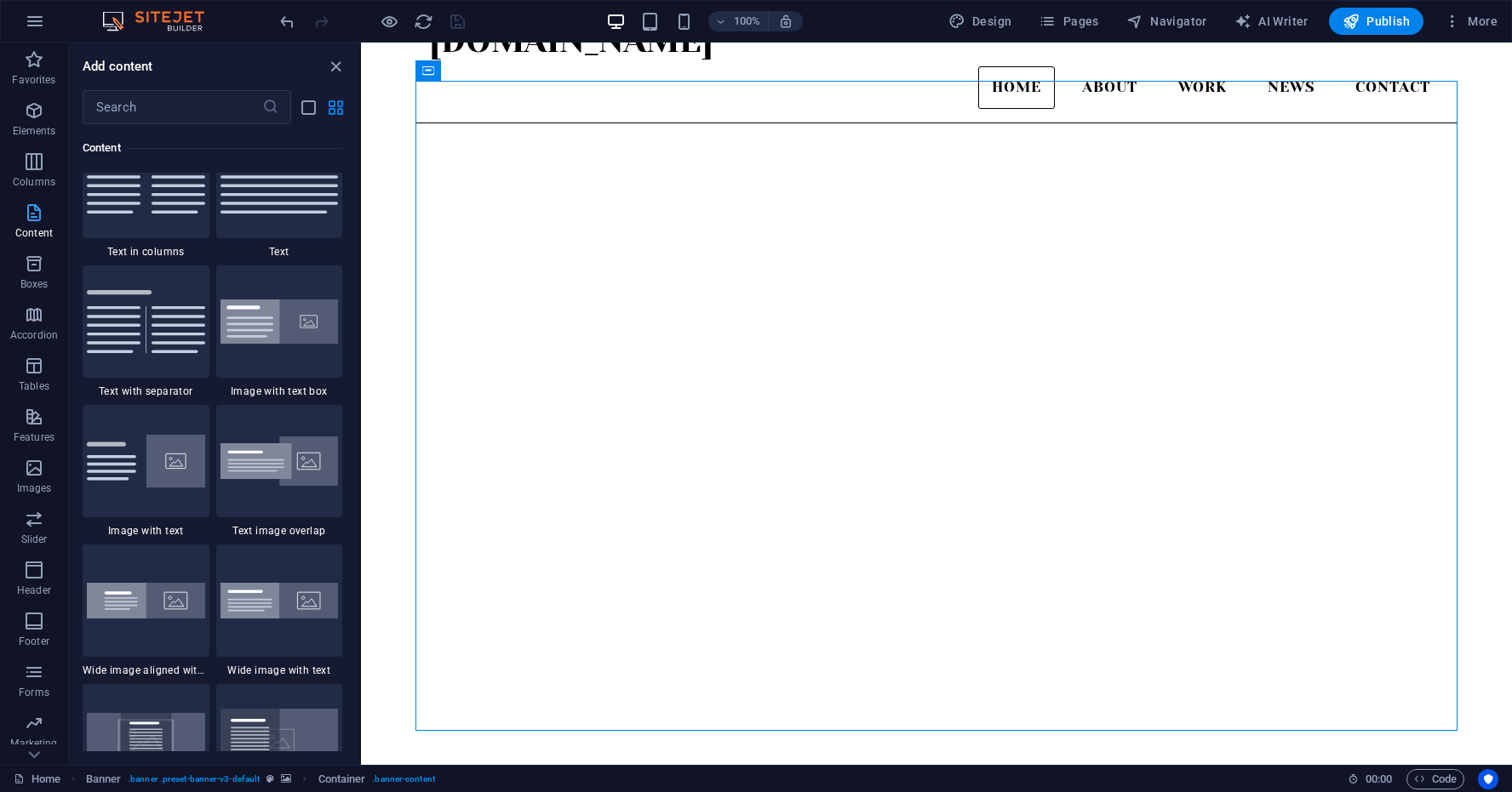
scroll to position [3034, 0]
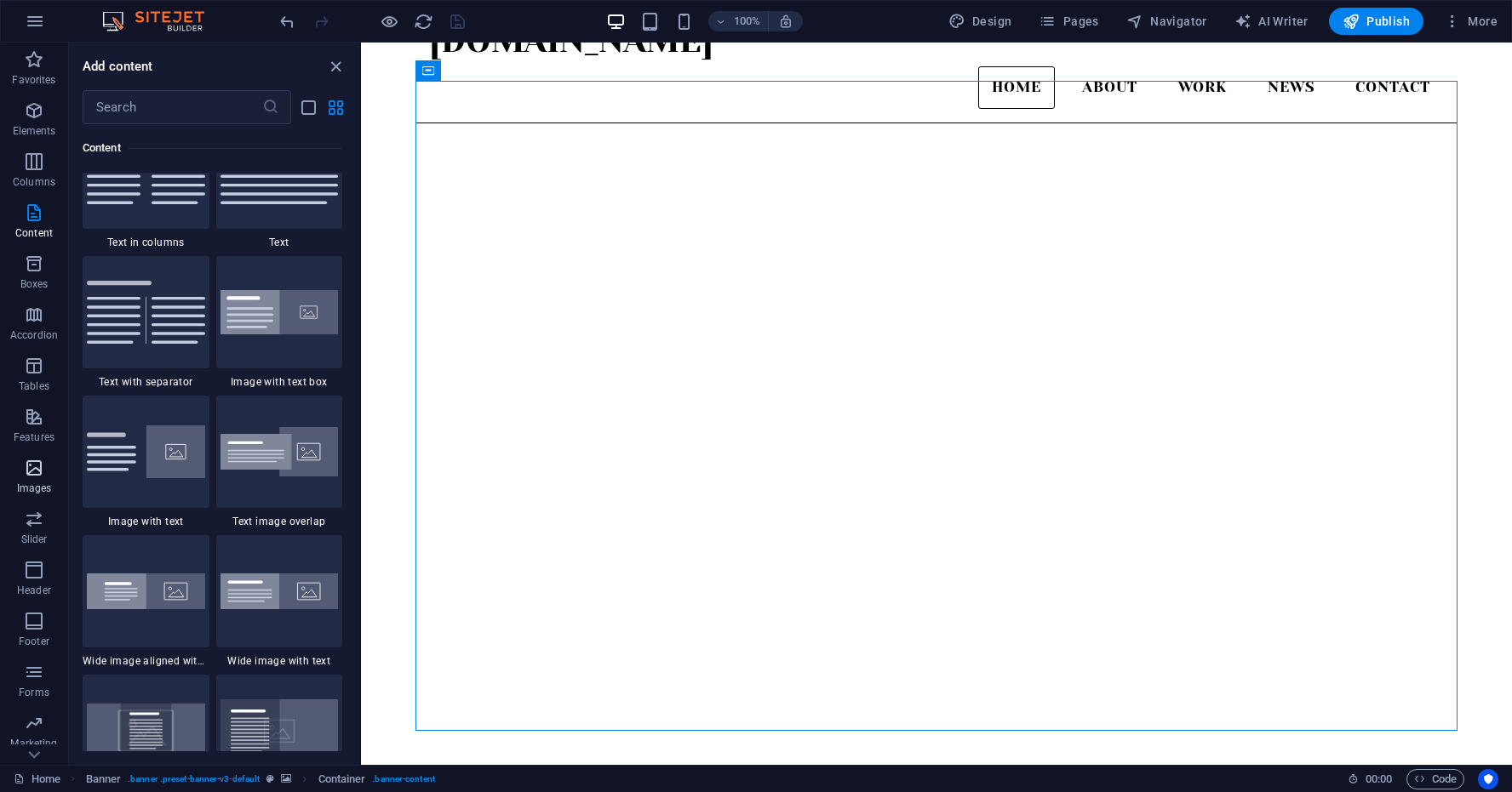
click at [35, 459] on icon "button" at bounding box center [34, 468] width 20 height 20
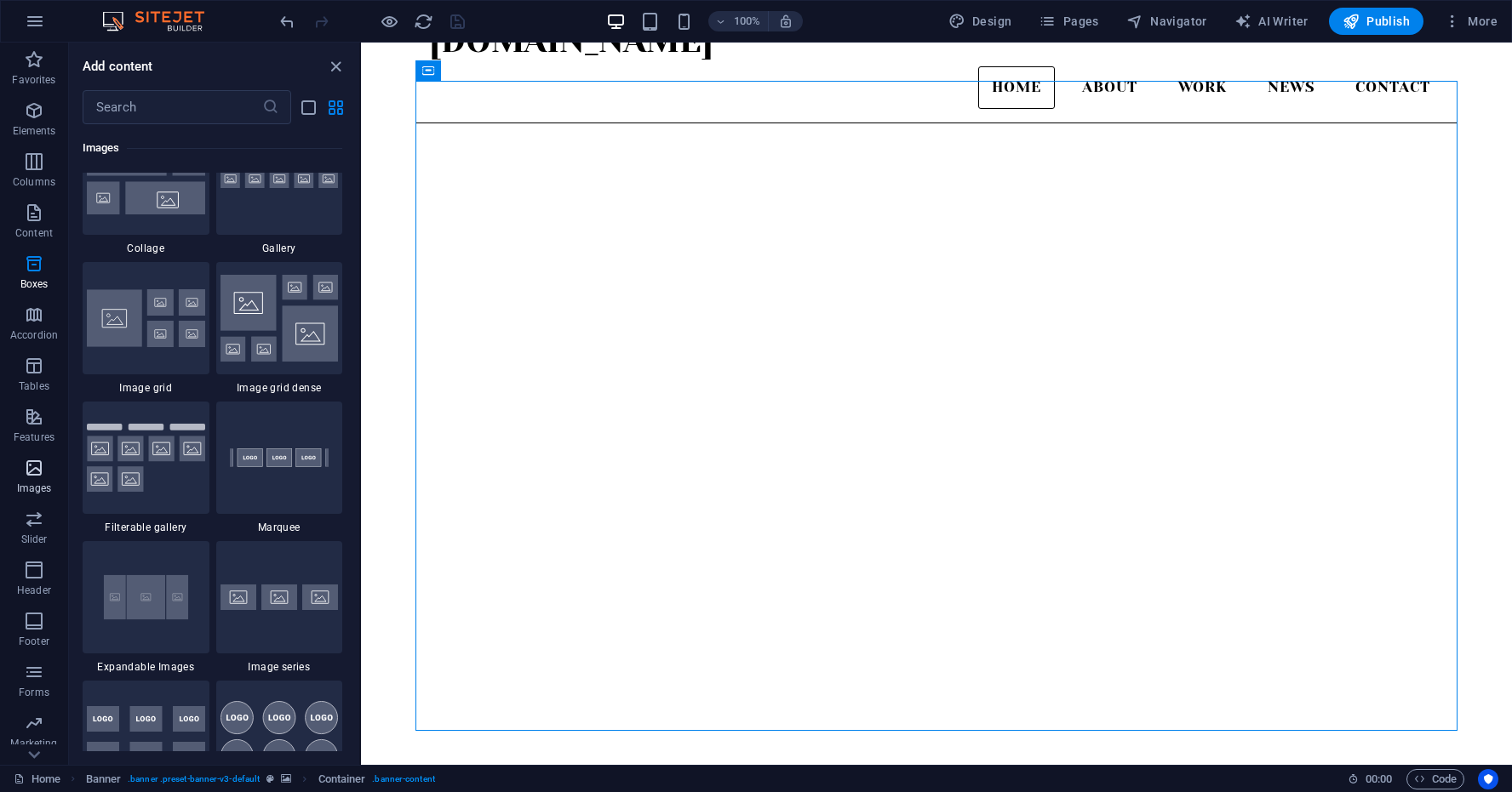
scroll to position [8855, 0]
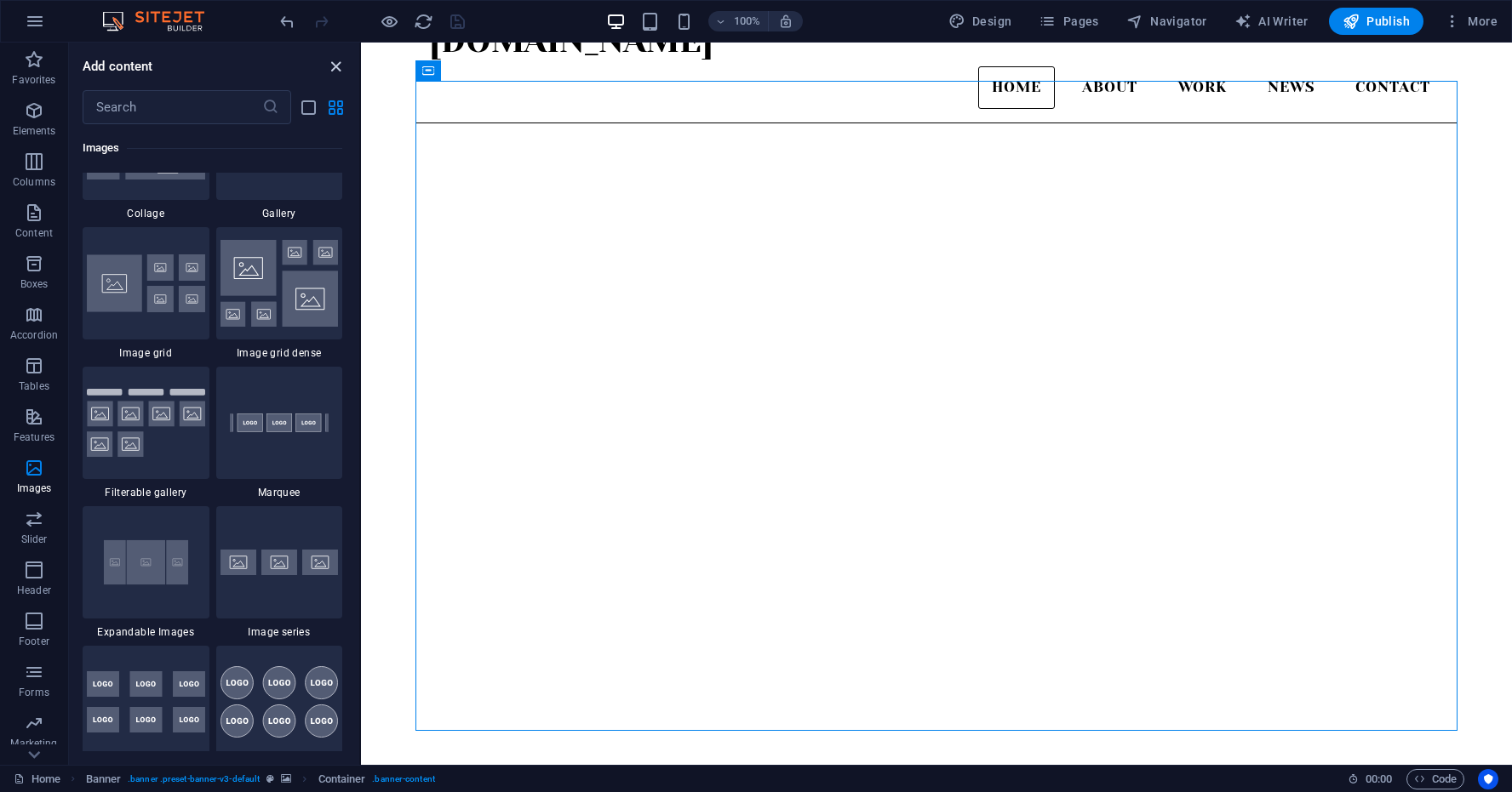
click at [338, 67] on icon "close panel" at bounding box center [336, 67] width 20 height 20
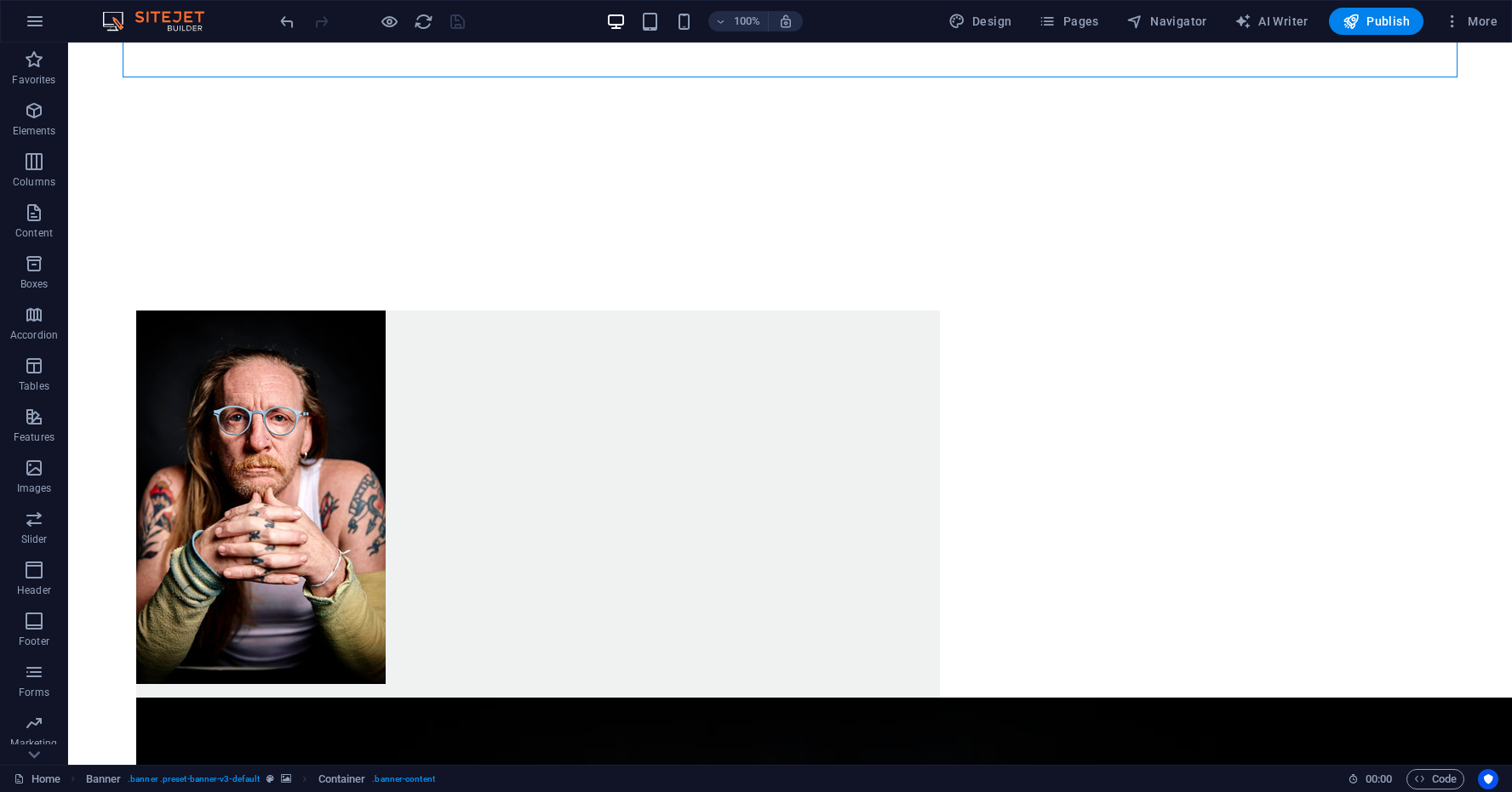
scroll to position [750, 0]
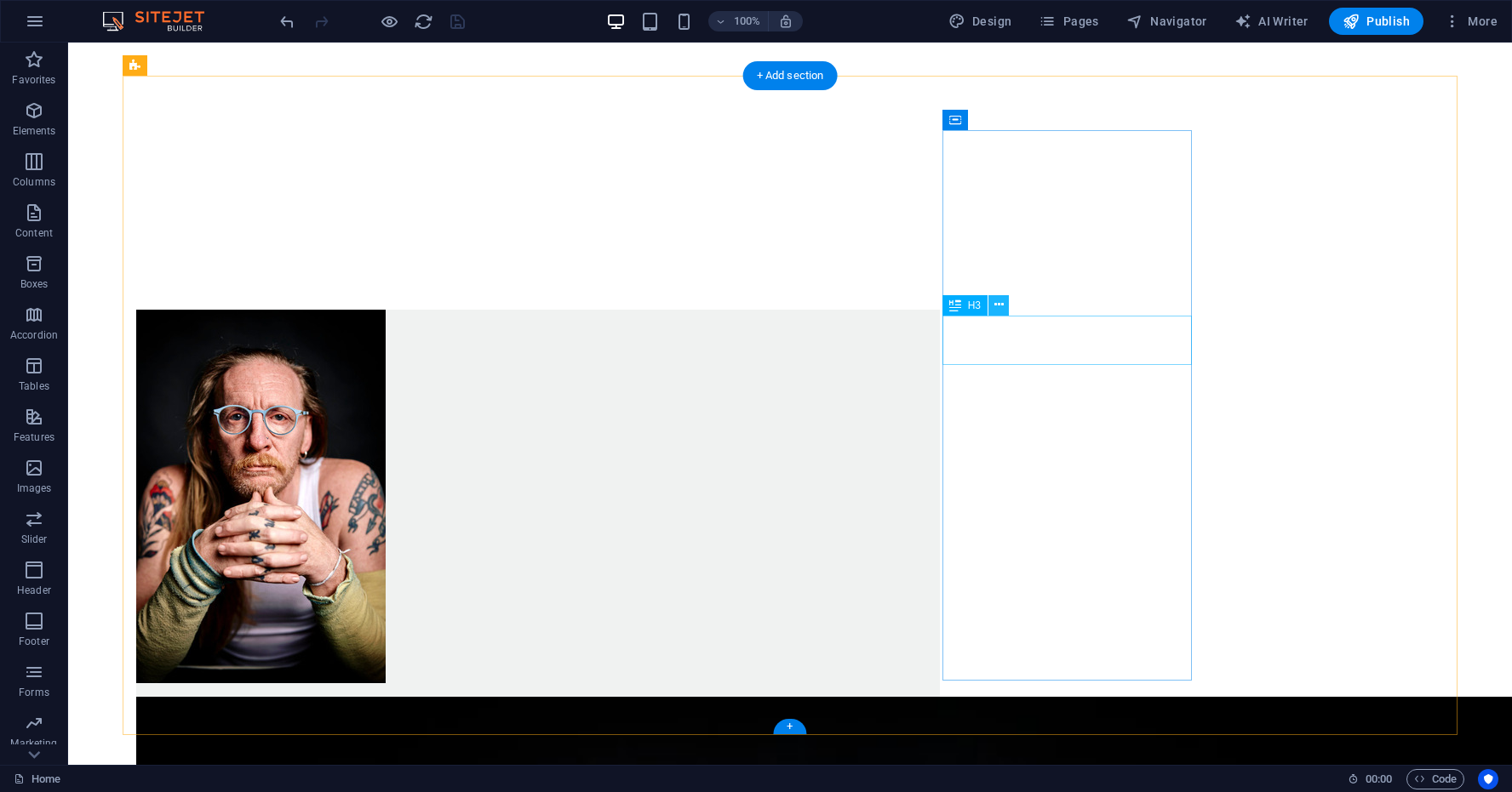
click at [998, 305] on icon at bounding box center [999, 305] width 10 height 18
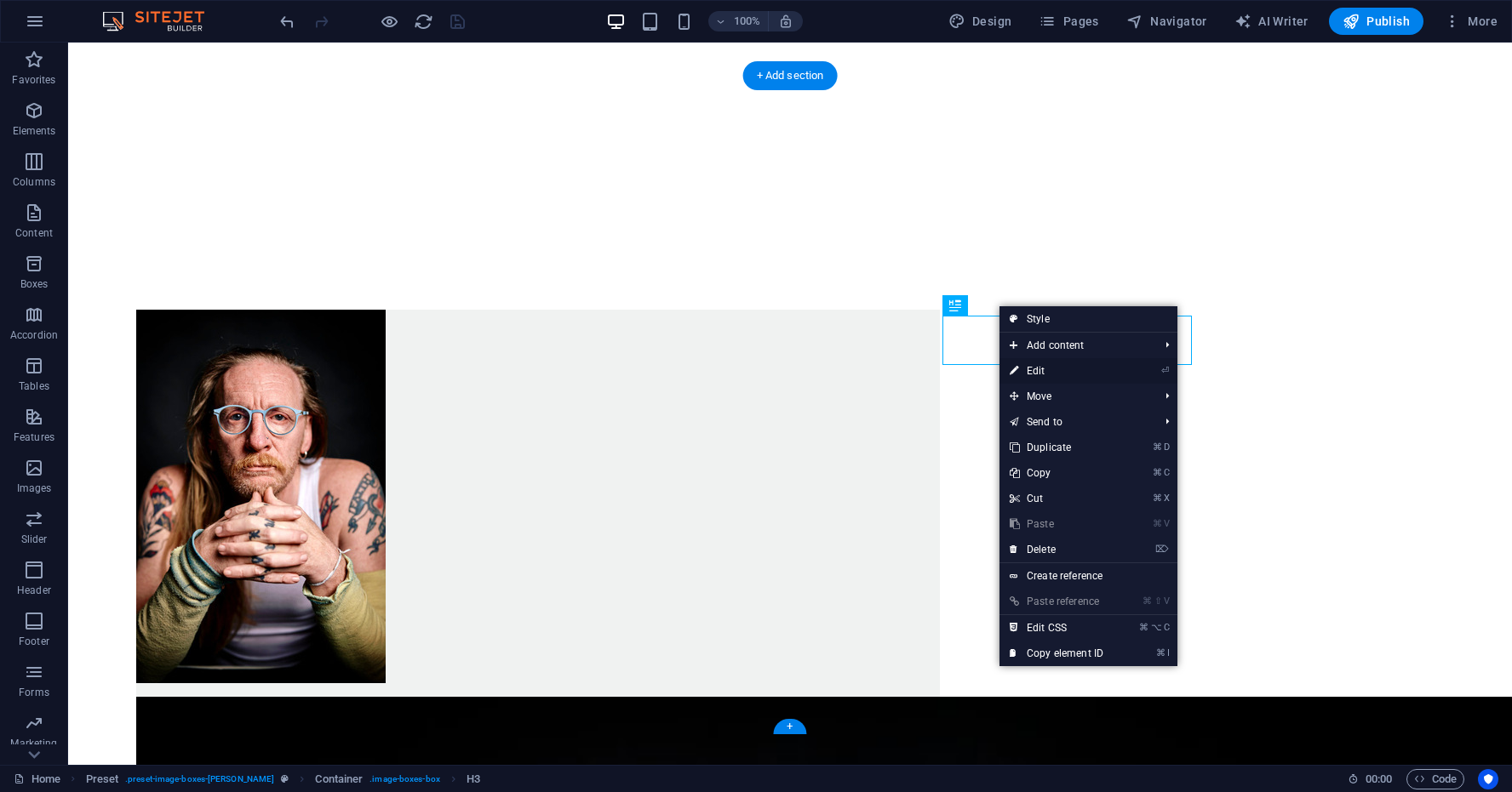
click at [1042, 369] on link "⏎ Edit" at bounding box center [1056, 371] width 114 height 26
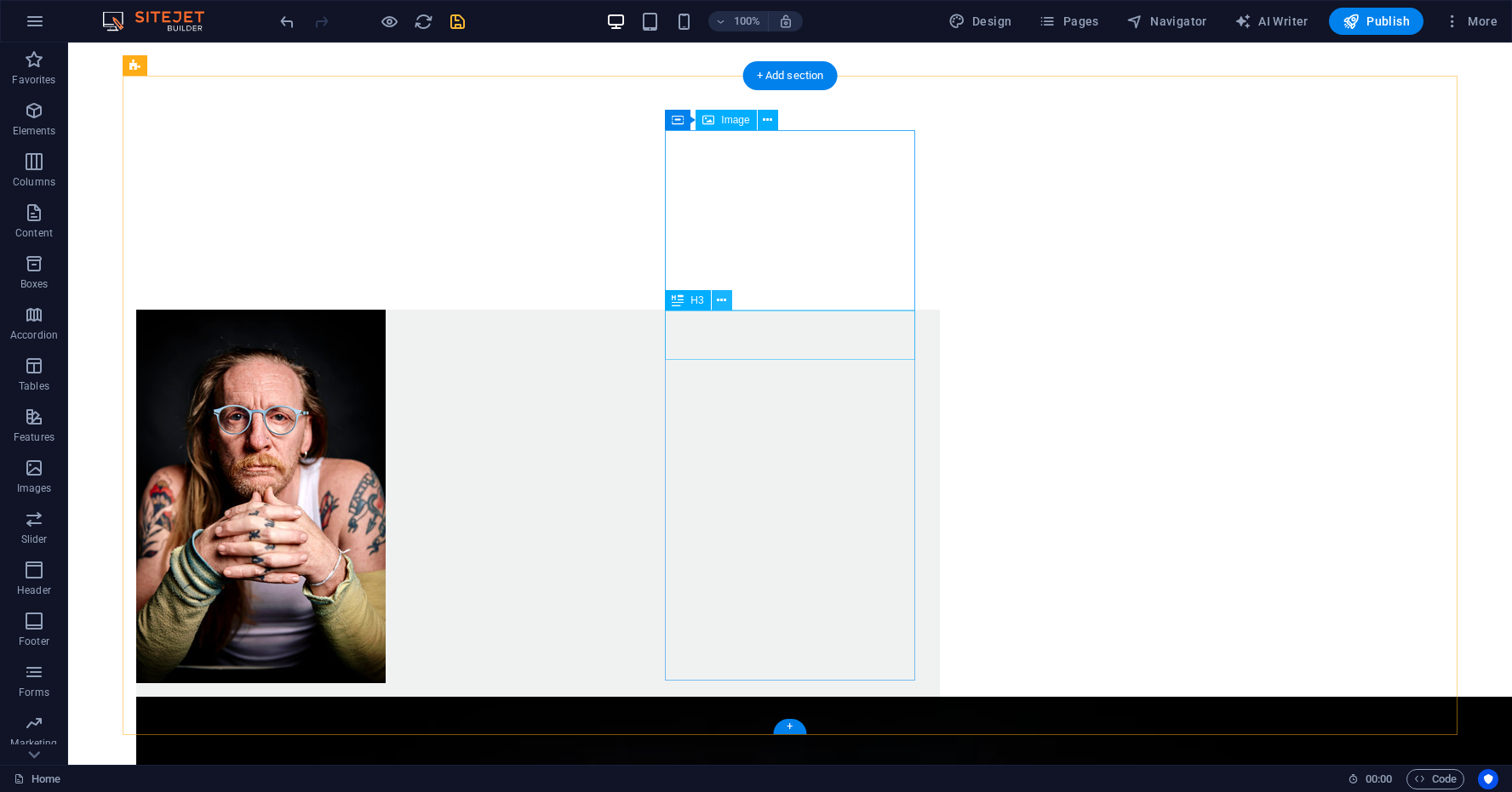
click at [723, 299] on icon at bounding box center [721, 301] width 10 height 18
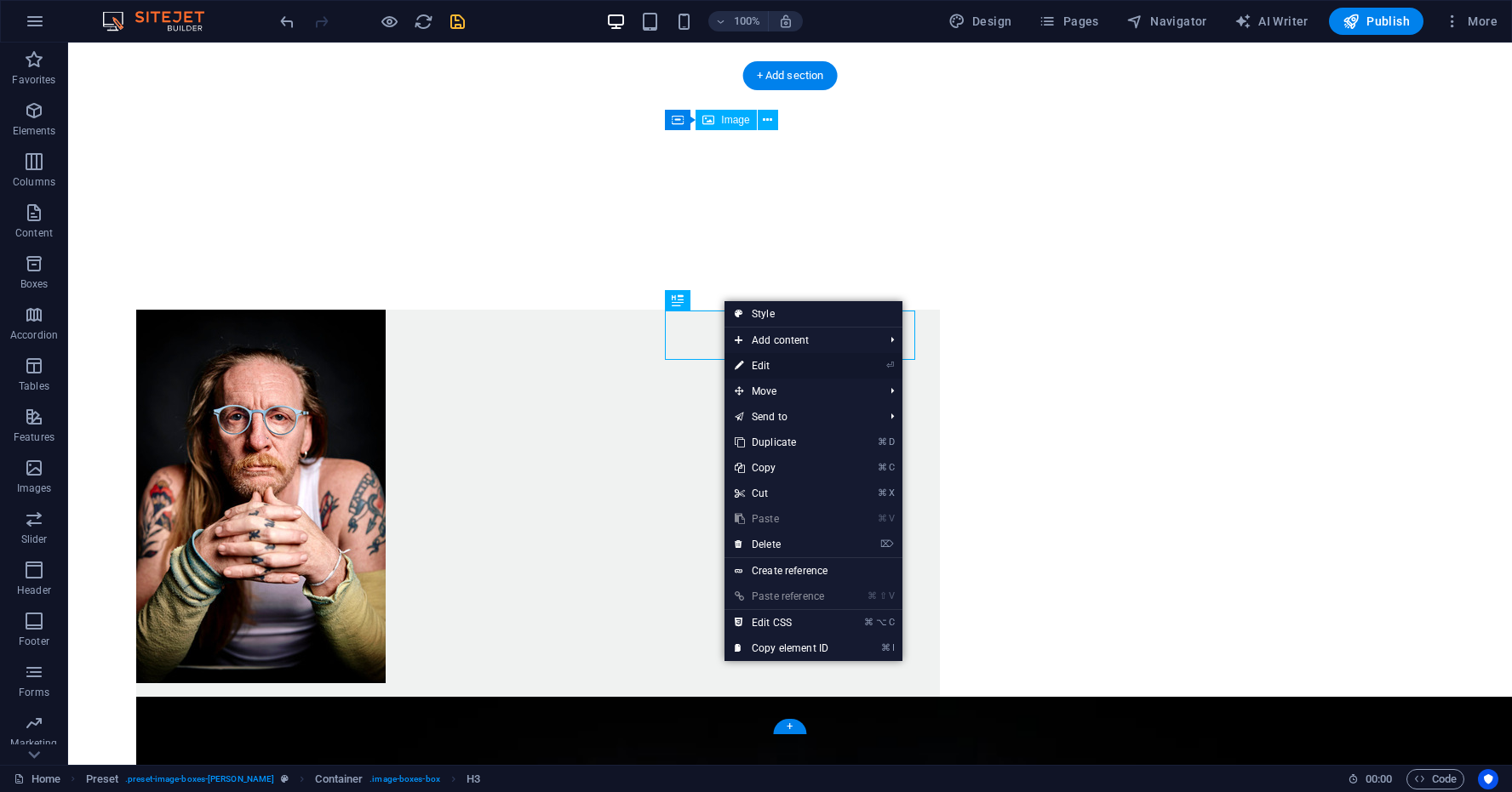
click at [758, 361] on link "⏎ Edit" at bounding box center [782, 366] width 114 height 26
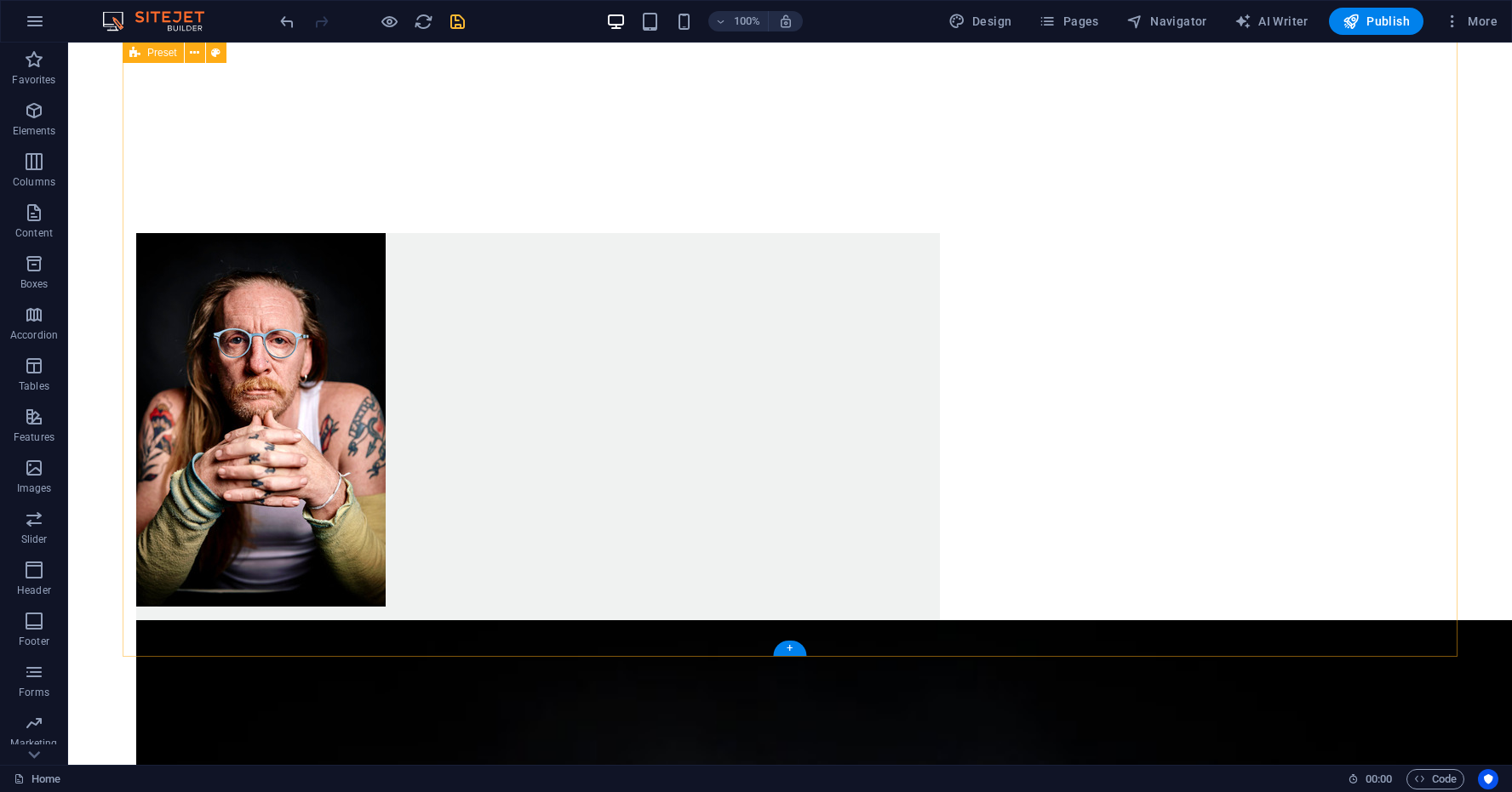
scroll to position [829, 0]
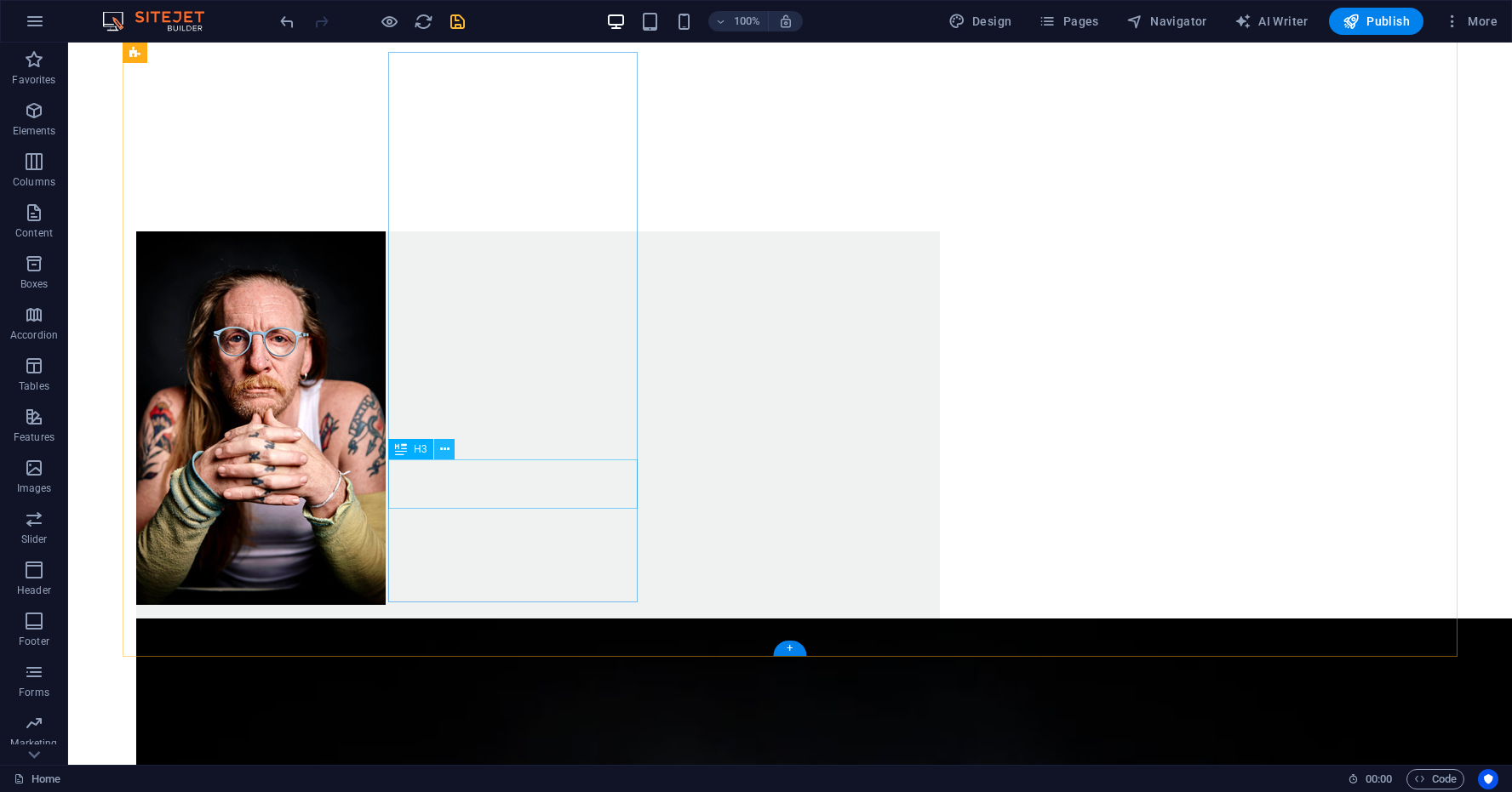
click at [447, 446] on icon at bounding box center [445, 450] width 10 height 18
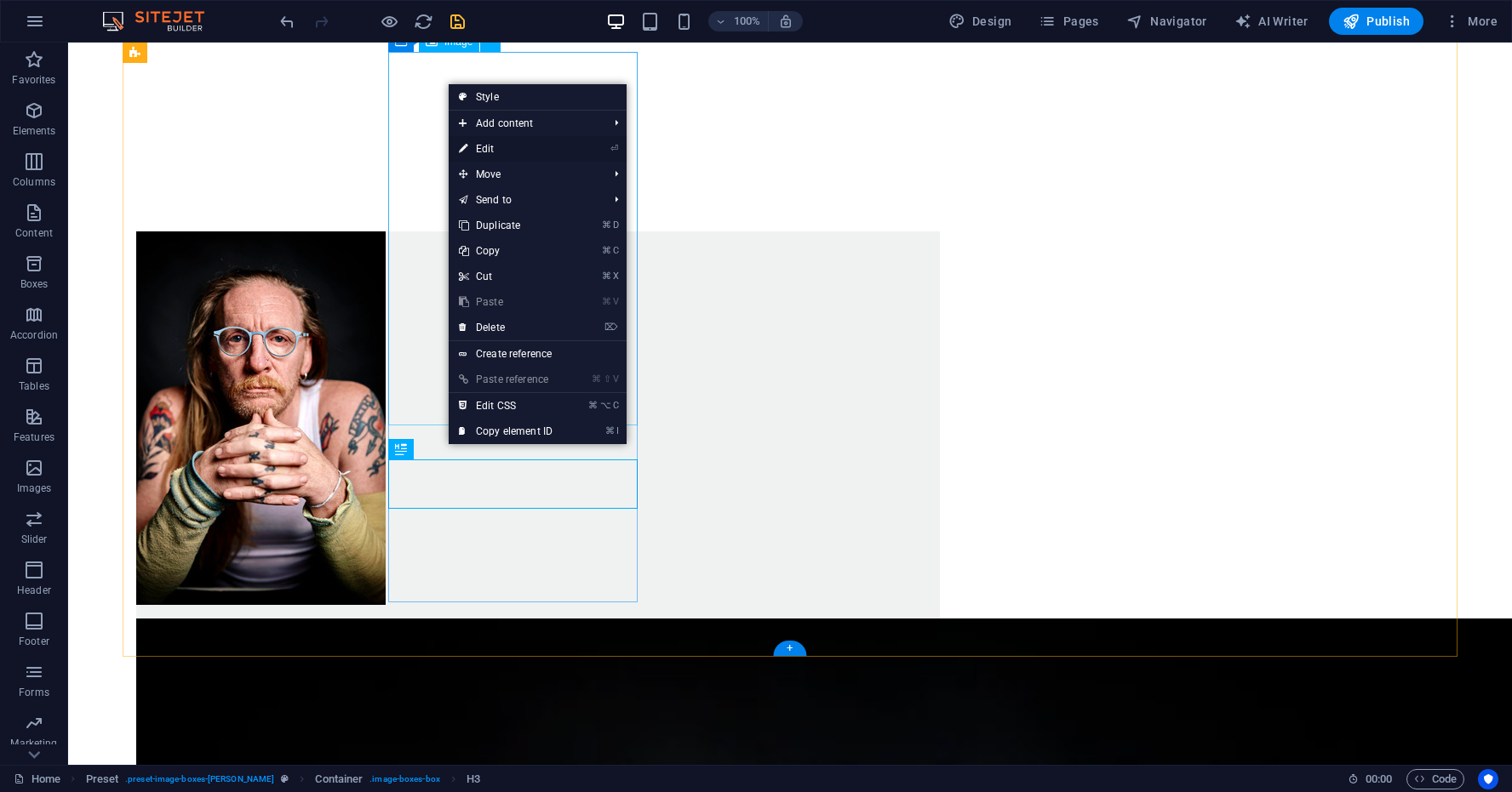
click at [487, 148] on link "⏎ Edit" at bounding box center [505, 148] width 114 height 26
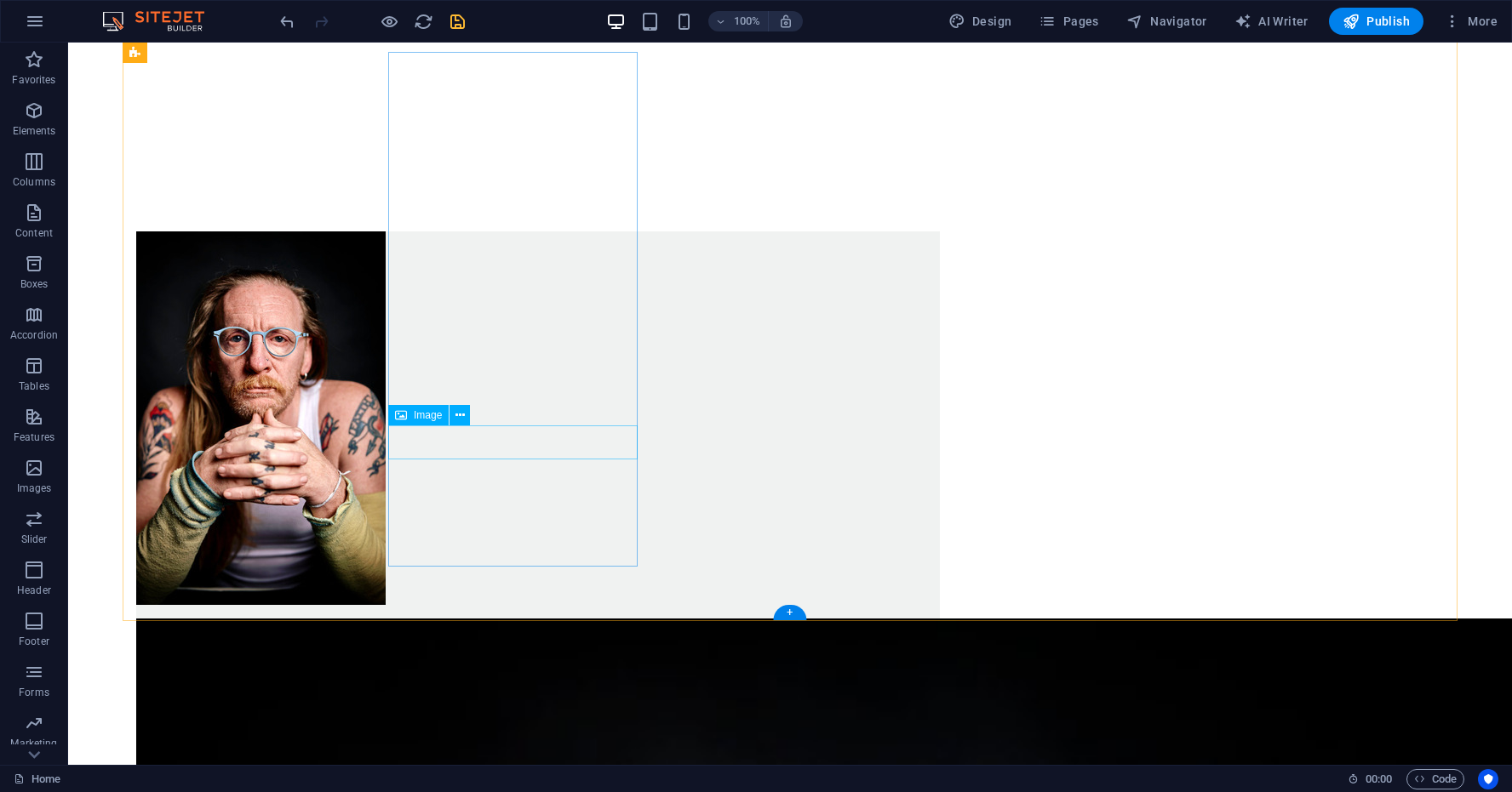
click at [460, 415] on icon at bounding box center [460, 416] width 10 height 18
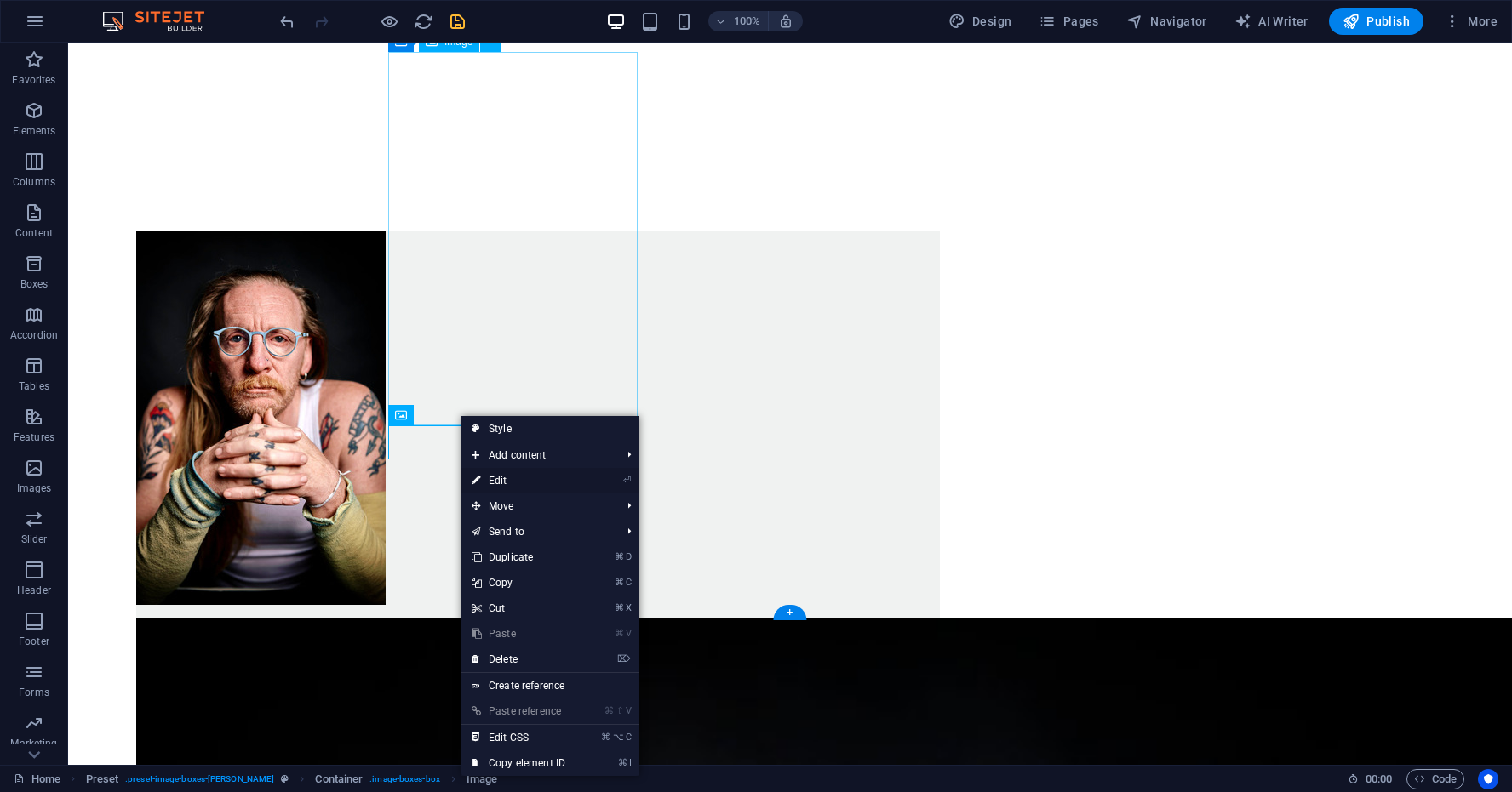
click at [500, 480] on link "⏎ Edit" at bounding box center [519, 480] width 114 height 26
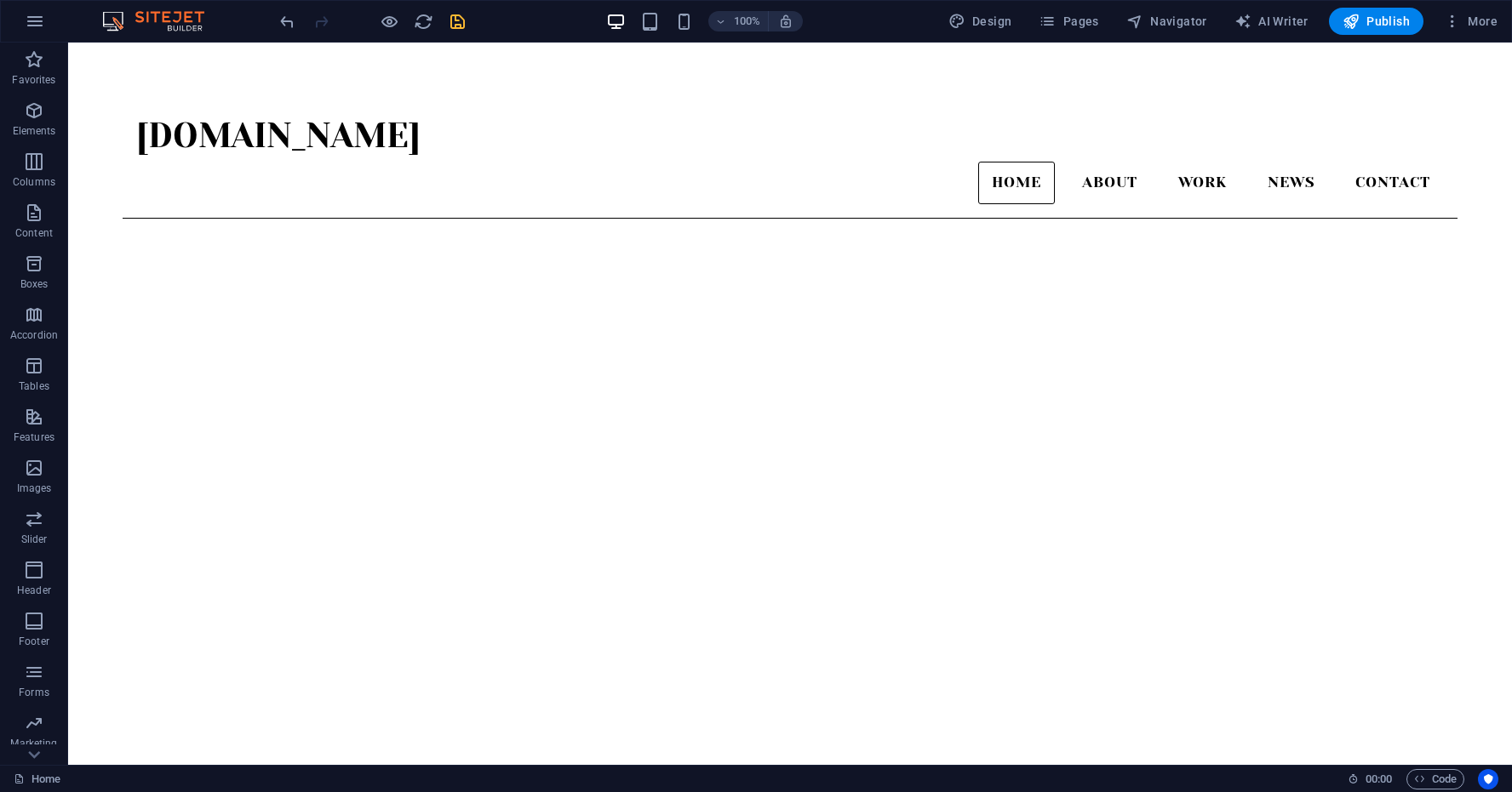
scroll to position [0, 0]
click at [458, 22] on icon "save" at bounding box center [458, 21] width 20 height 20
click at [1076, 19] on span "Pages" at bounding box center [1068, 20] width 60 height 17
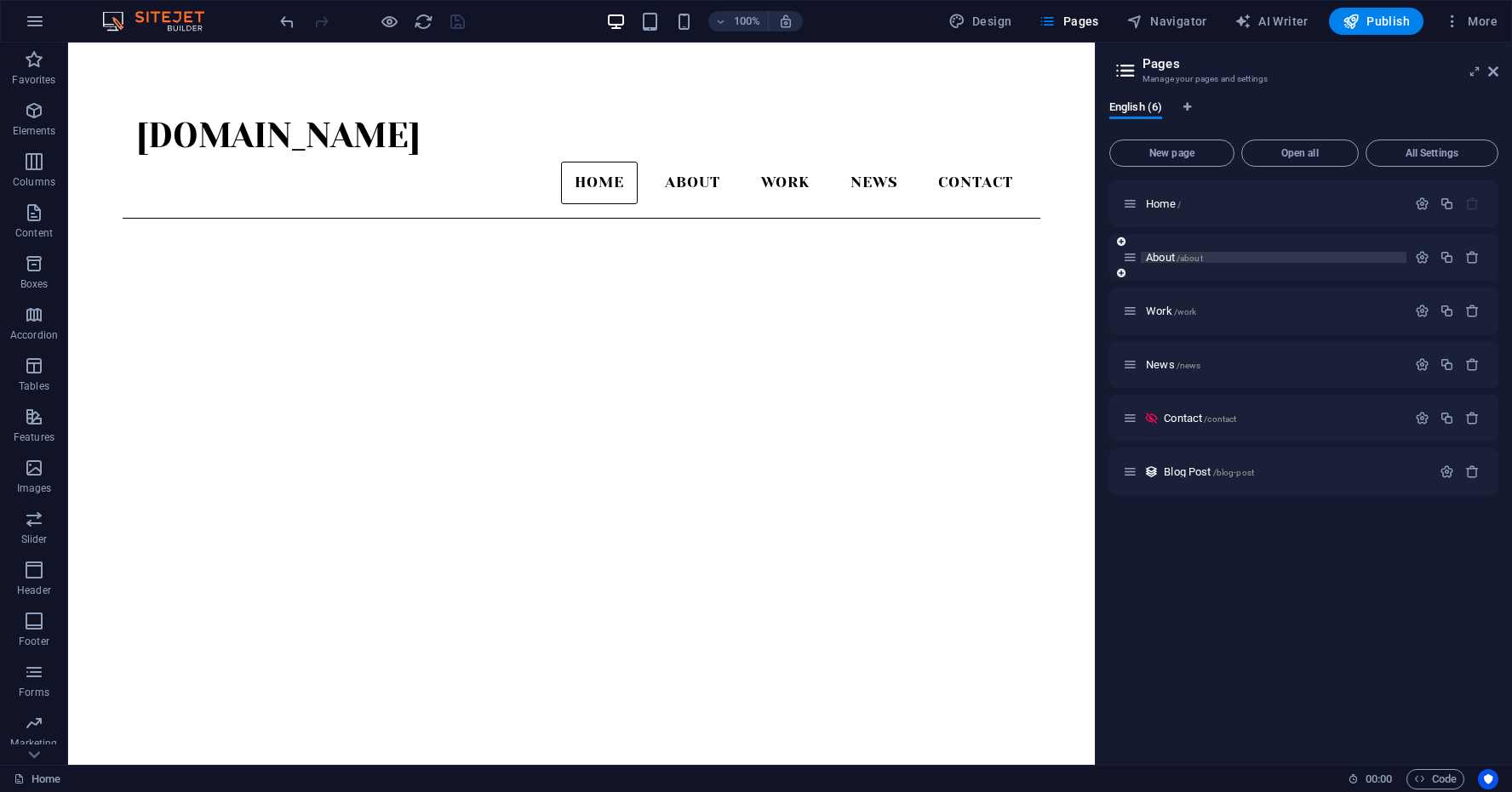
click at [1224, 257] on p "About /about" at bounding box center [1274, 257] width 256 height 11
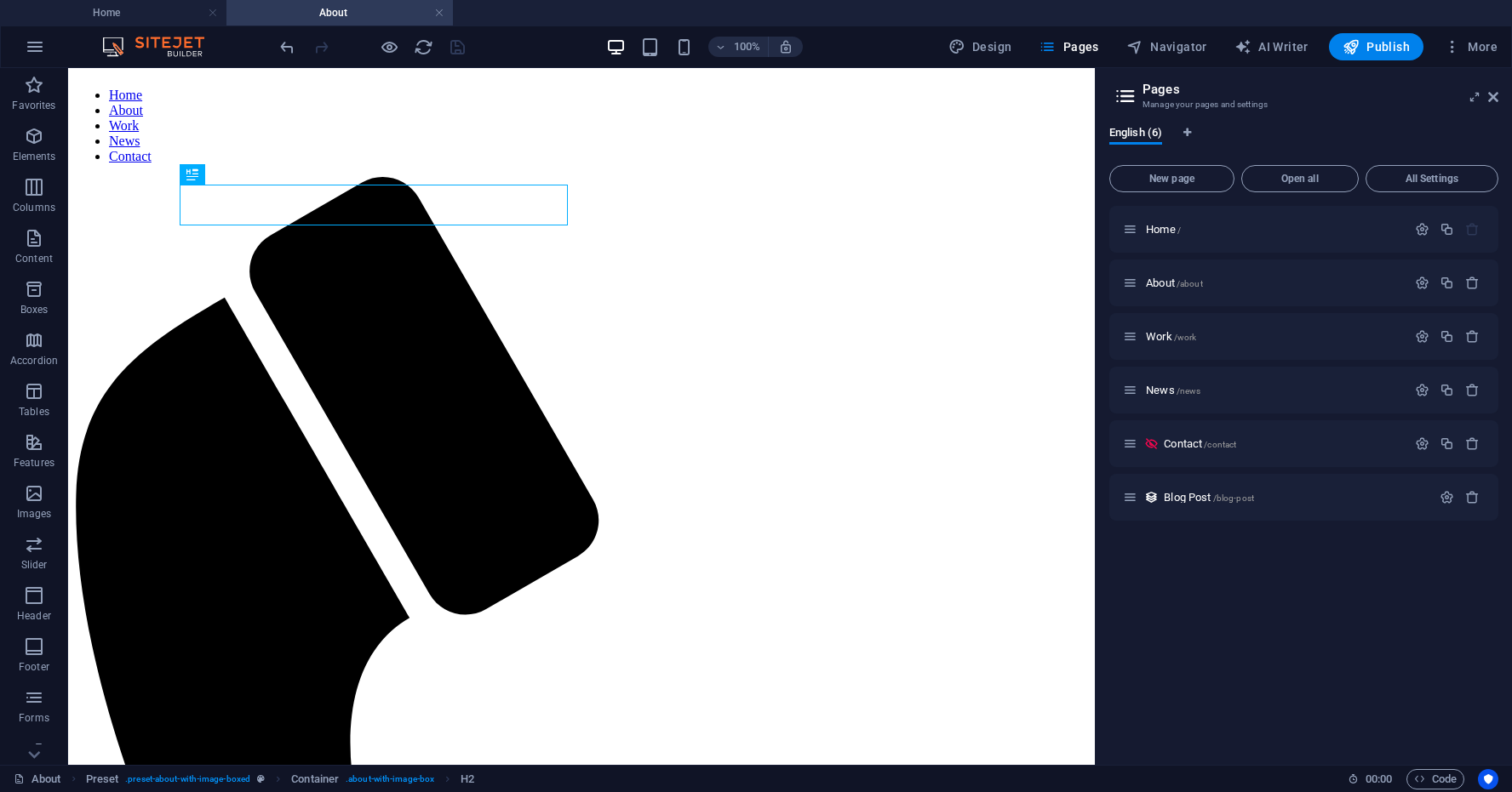
scroll to position [72, 0]
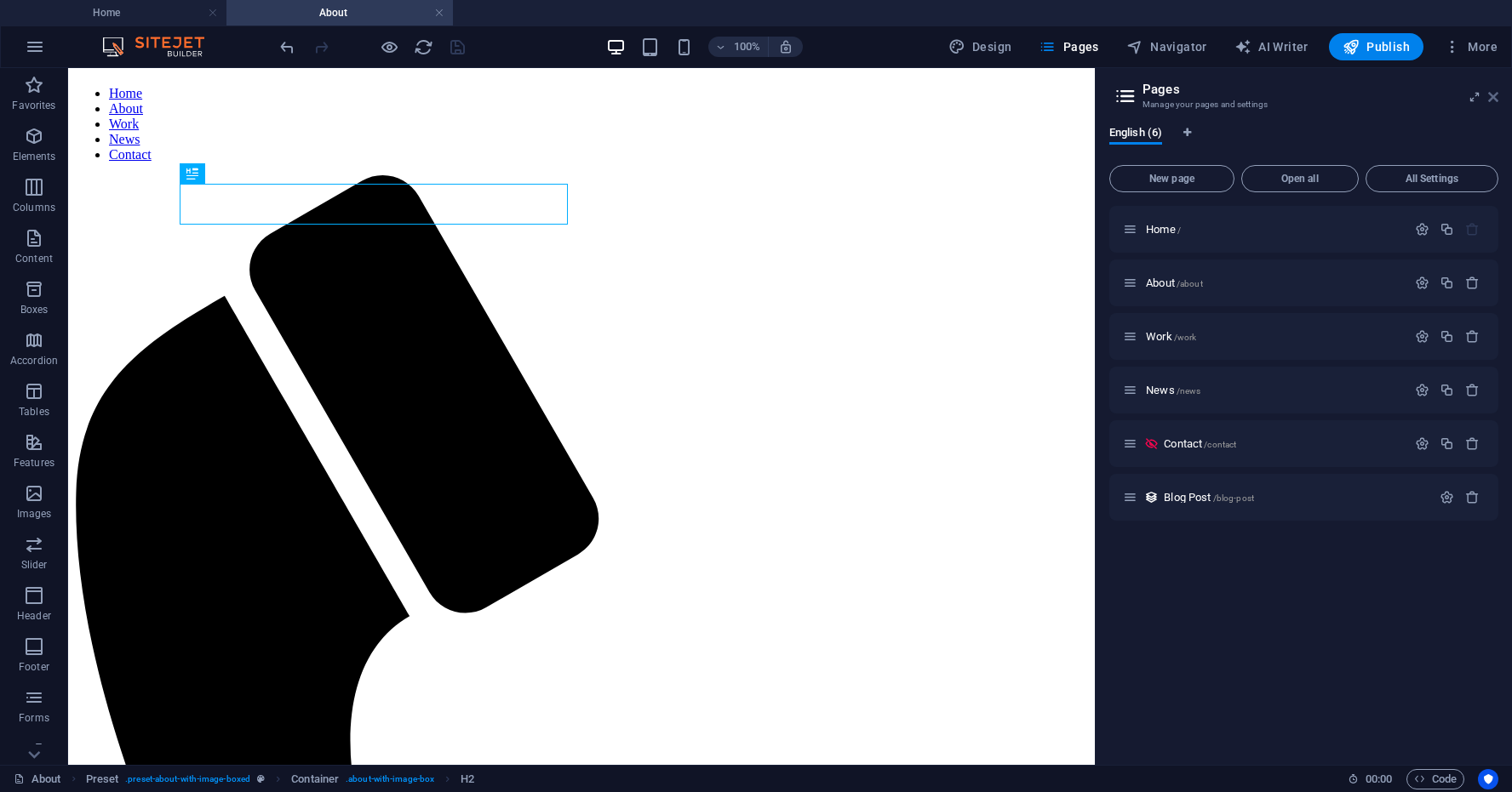
click at [1491, 99] on icon at bounding box center [1494, 97] width 11 height 13
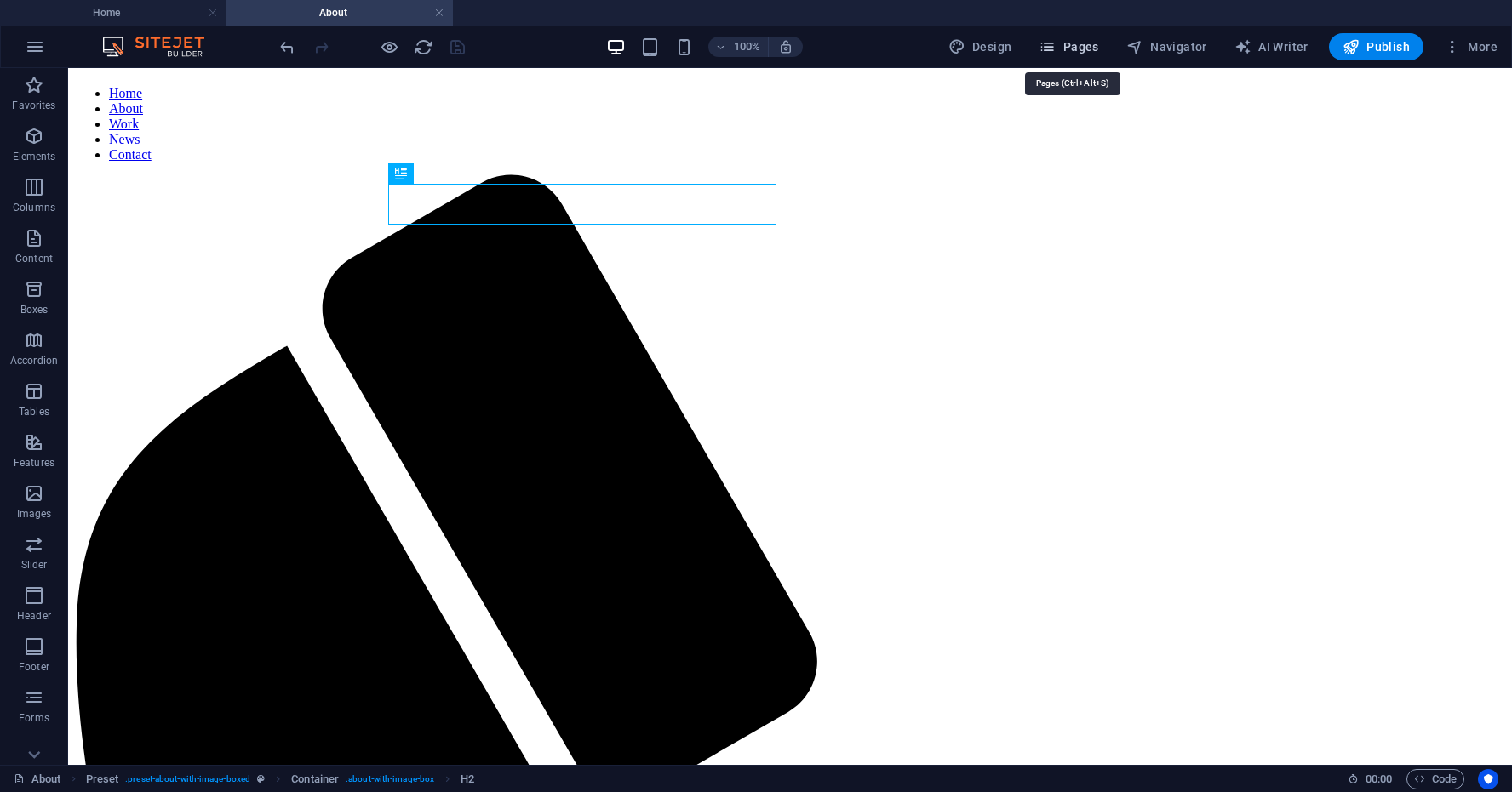
click at [1091, 43] on span "Pages" at bounding box center [1068, 46] width 60 height 17
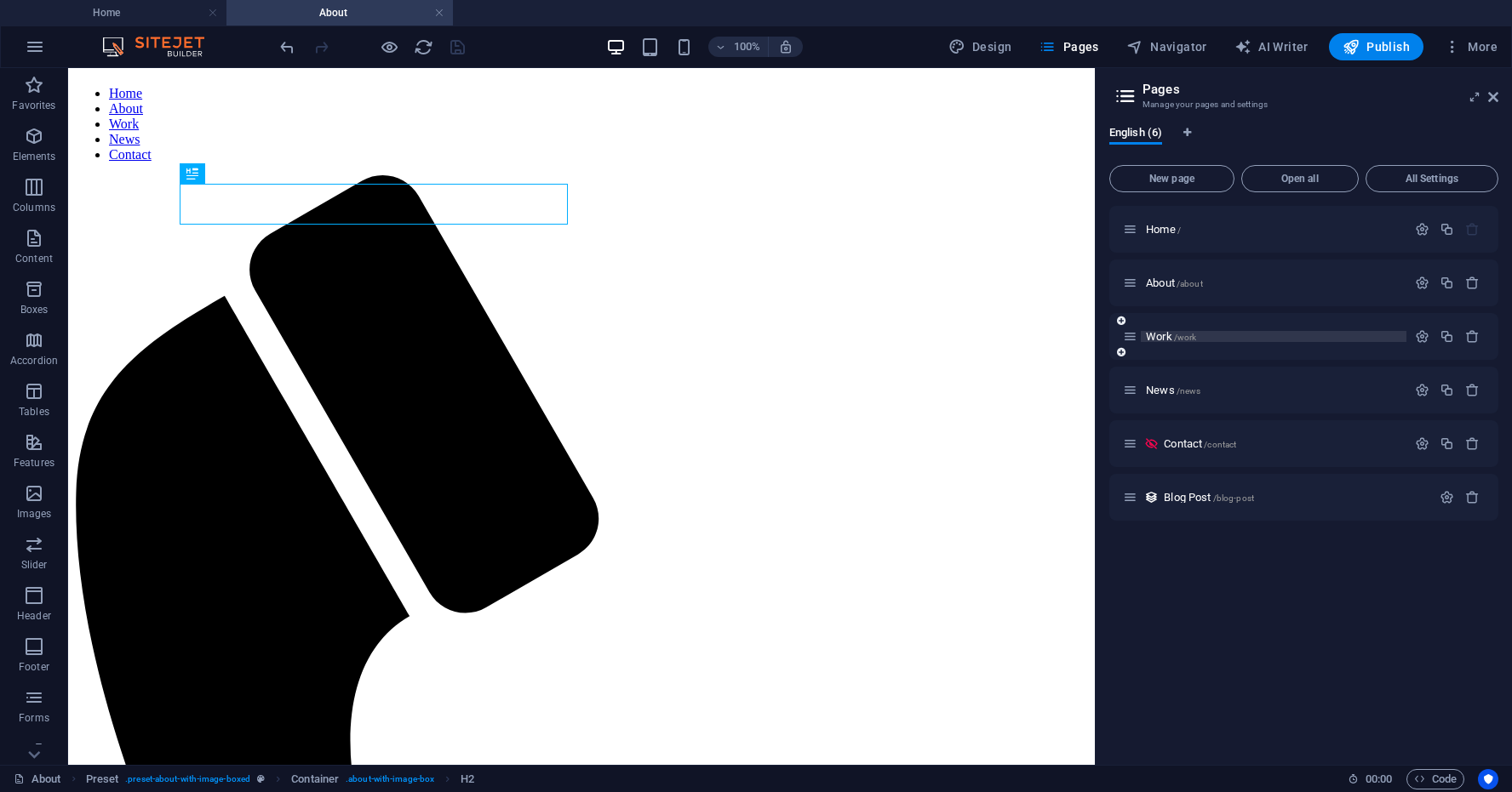
click at [1236, 331] on p "Work /work" at bounding box center [1274, 337] width 256 height 11
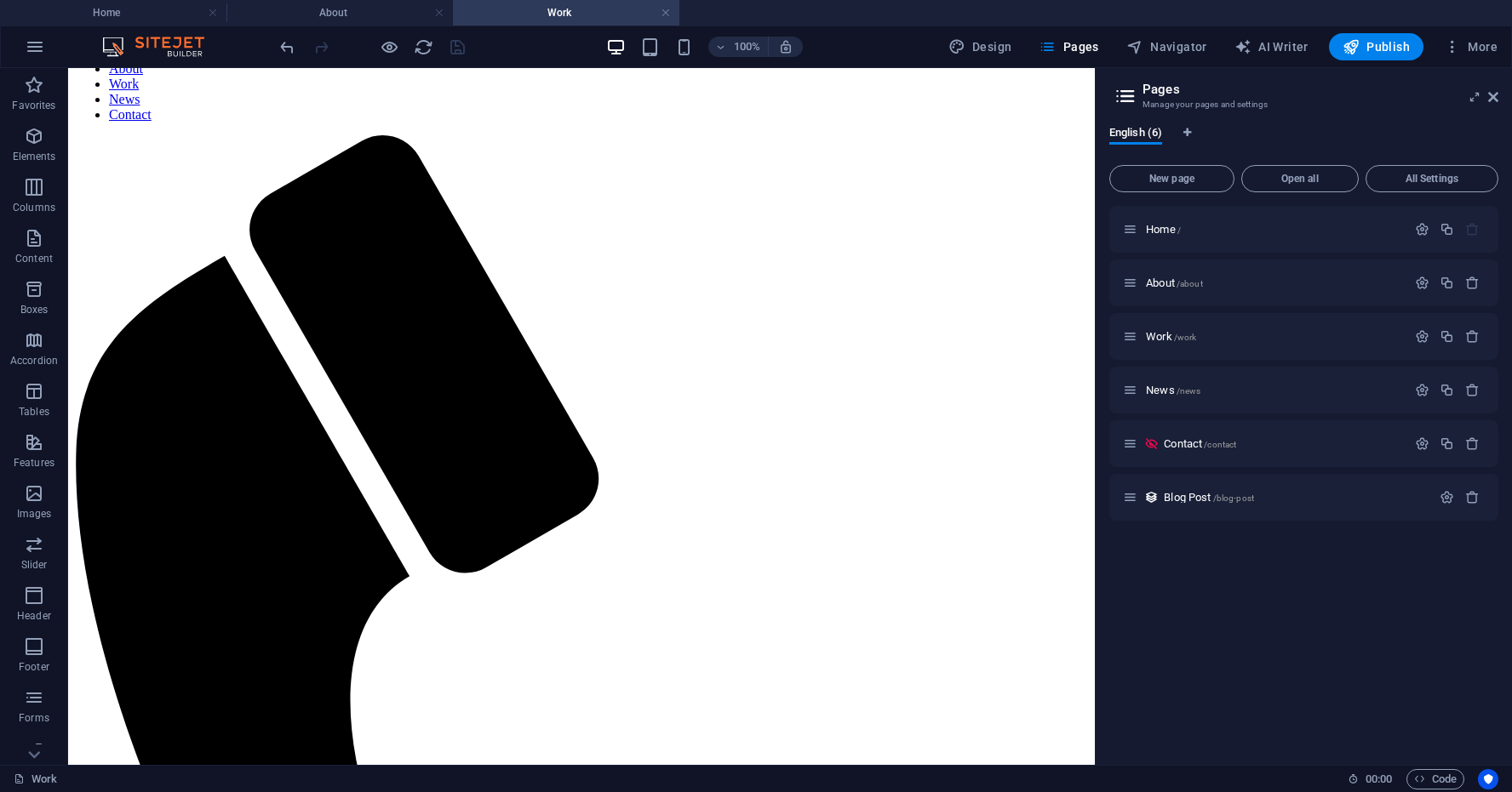
scroll to position [111, 0]
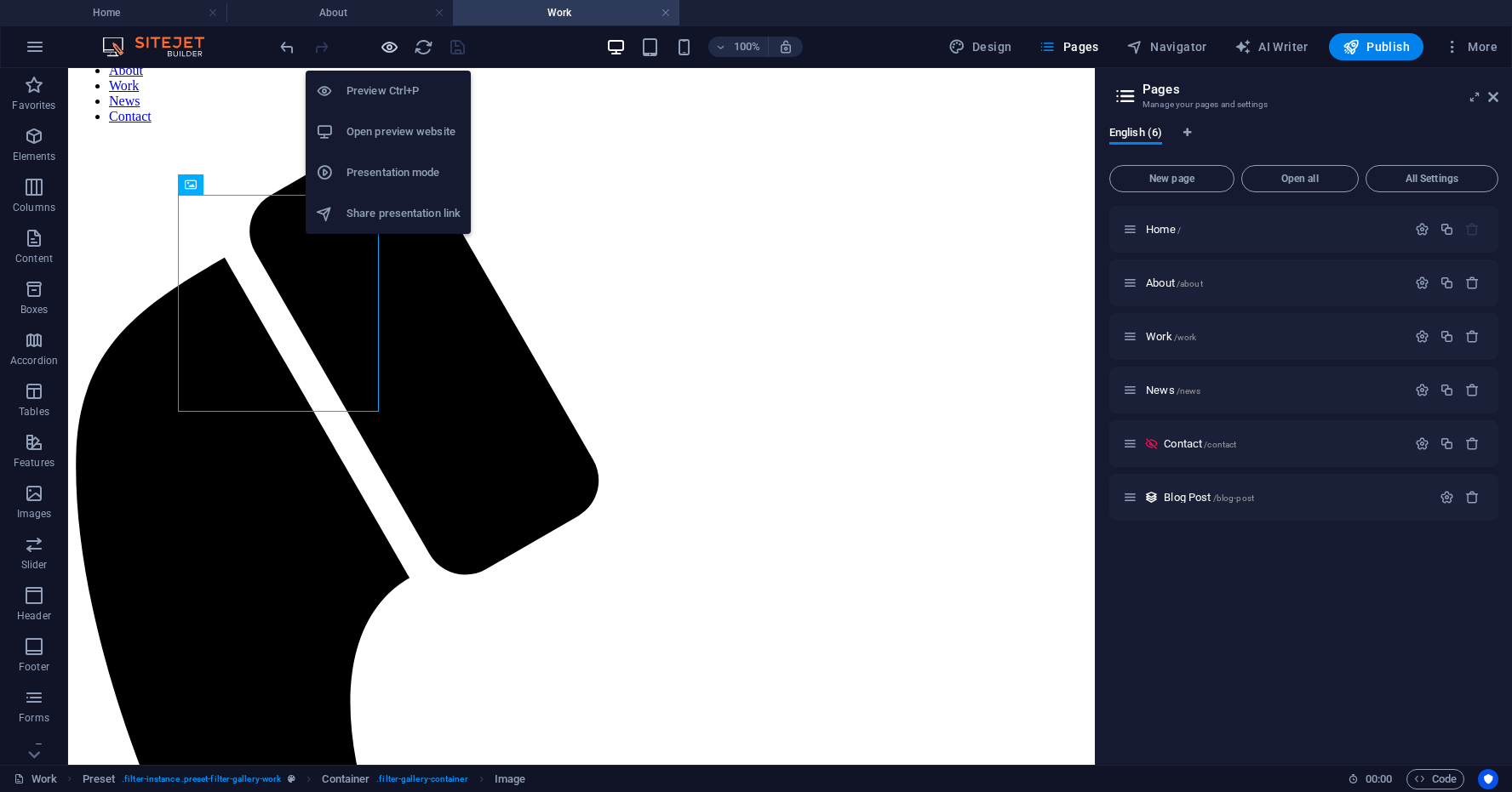
click at [391, 49] on icon "button" at bounding box center [390, 47] width 20 height 20
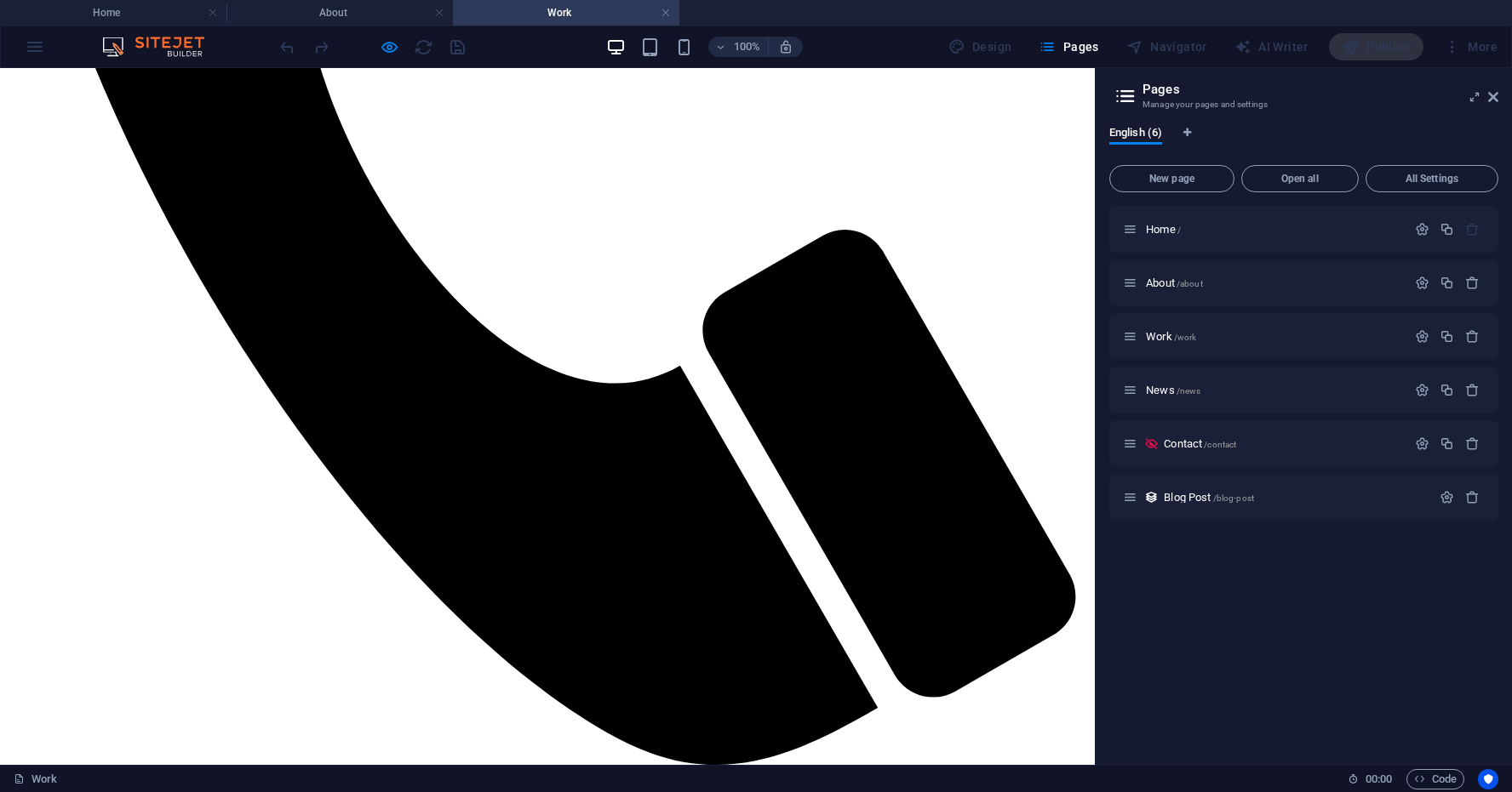
scroll to position [615, 0]
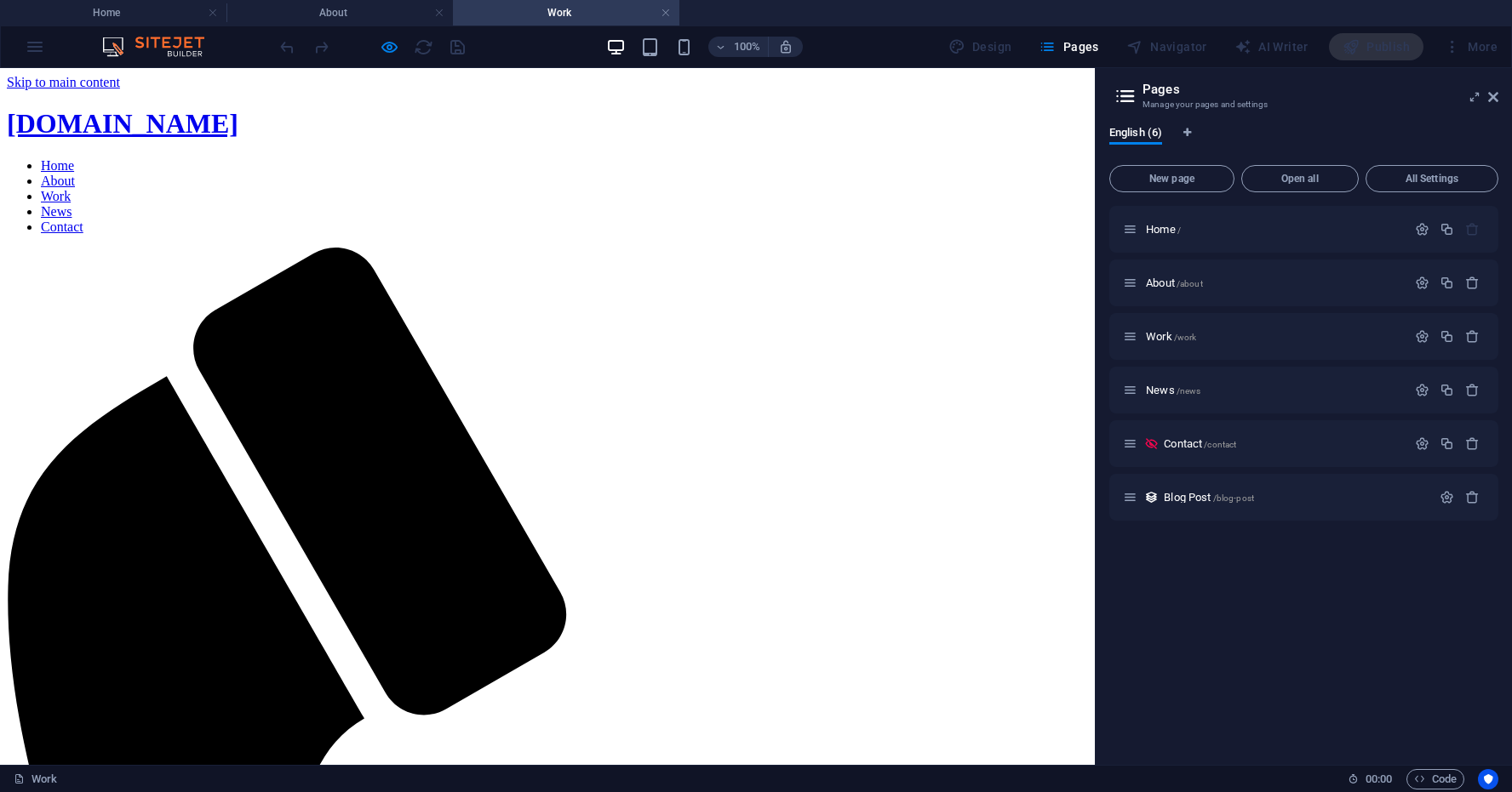
scroll to position [0, 0]
click at [1256, 392] on p "News /news" at bounding box center [1274, 390] width 256 height 11
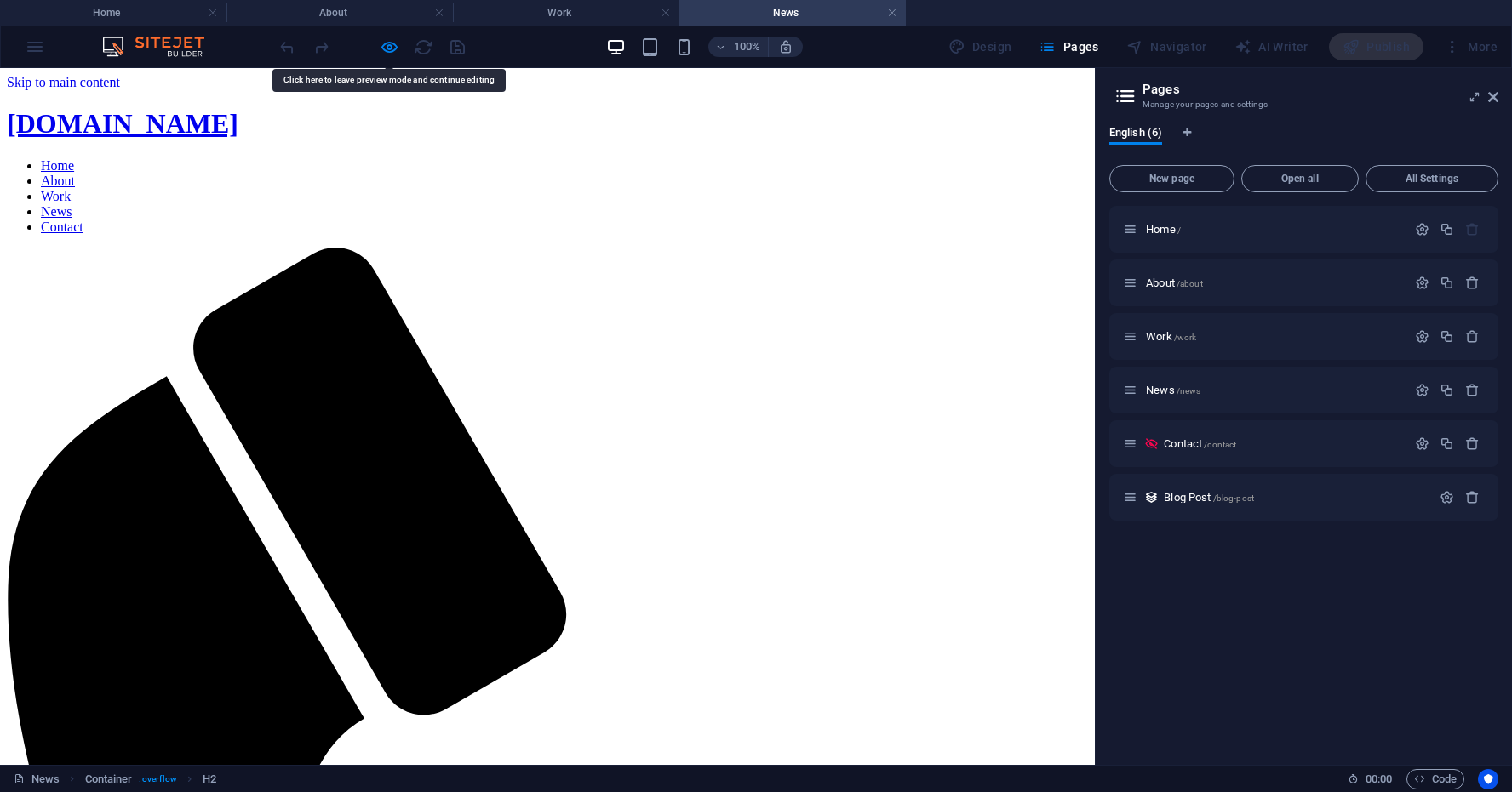
click at [1494, 99] on icon at bounding box center [1494, 97] width 11 height 13
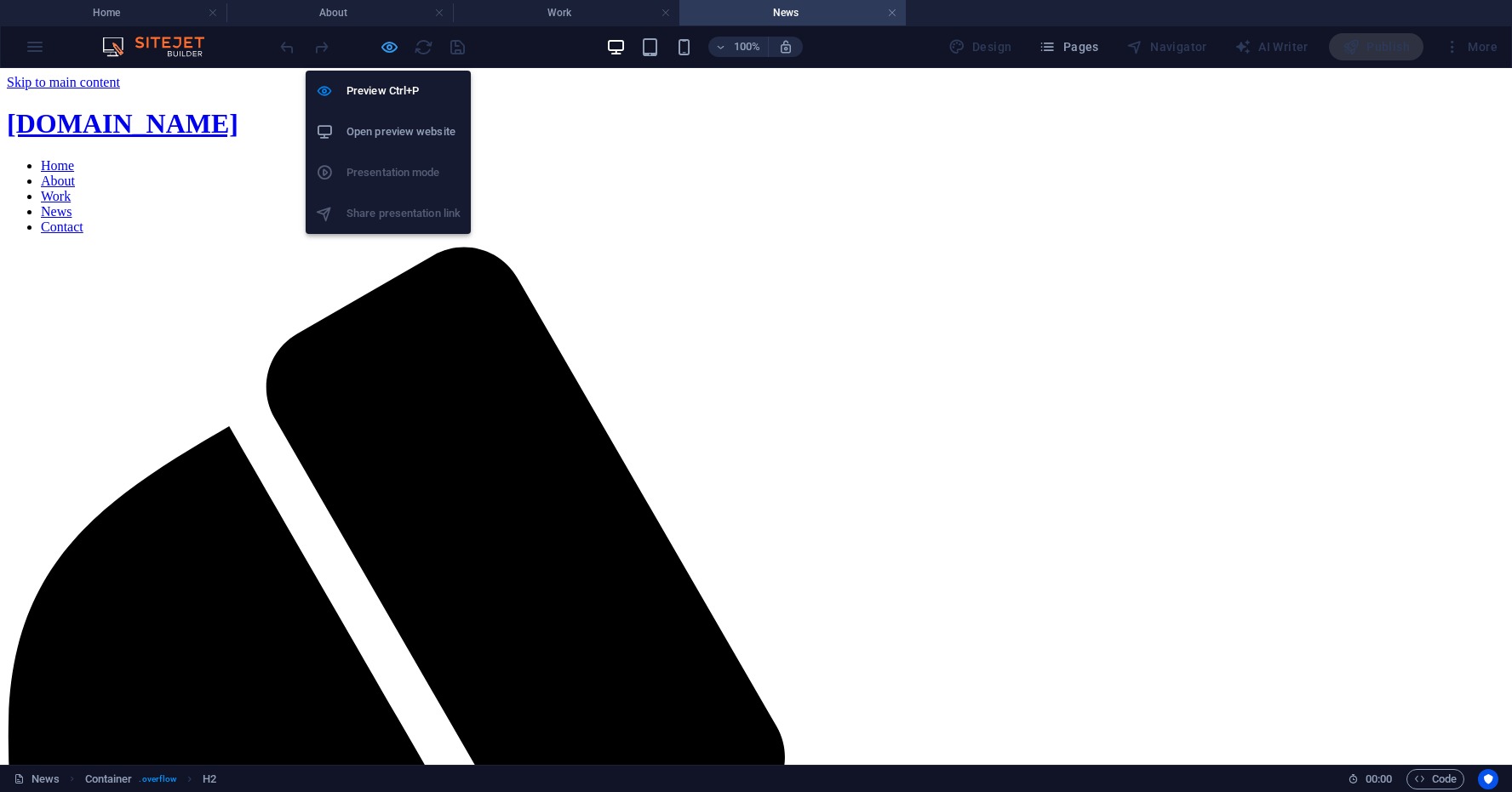
click at [391, 46] on icon "button" at bounding box center [390, 47] width 20 height 20
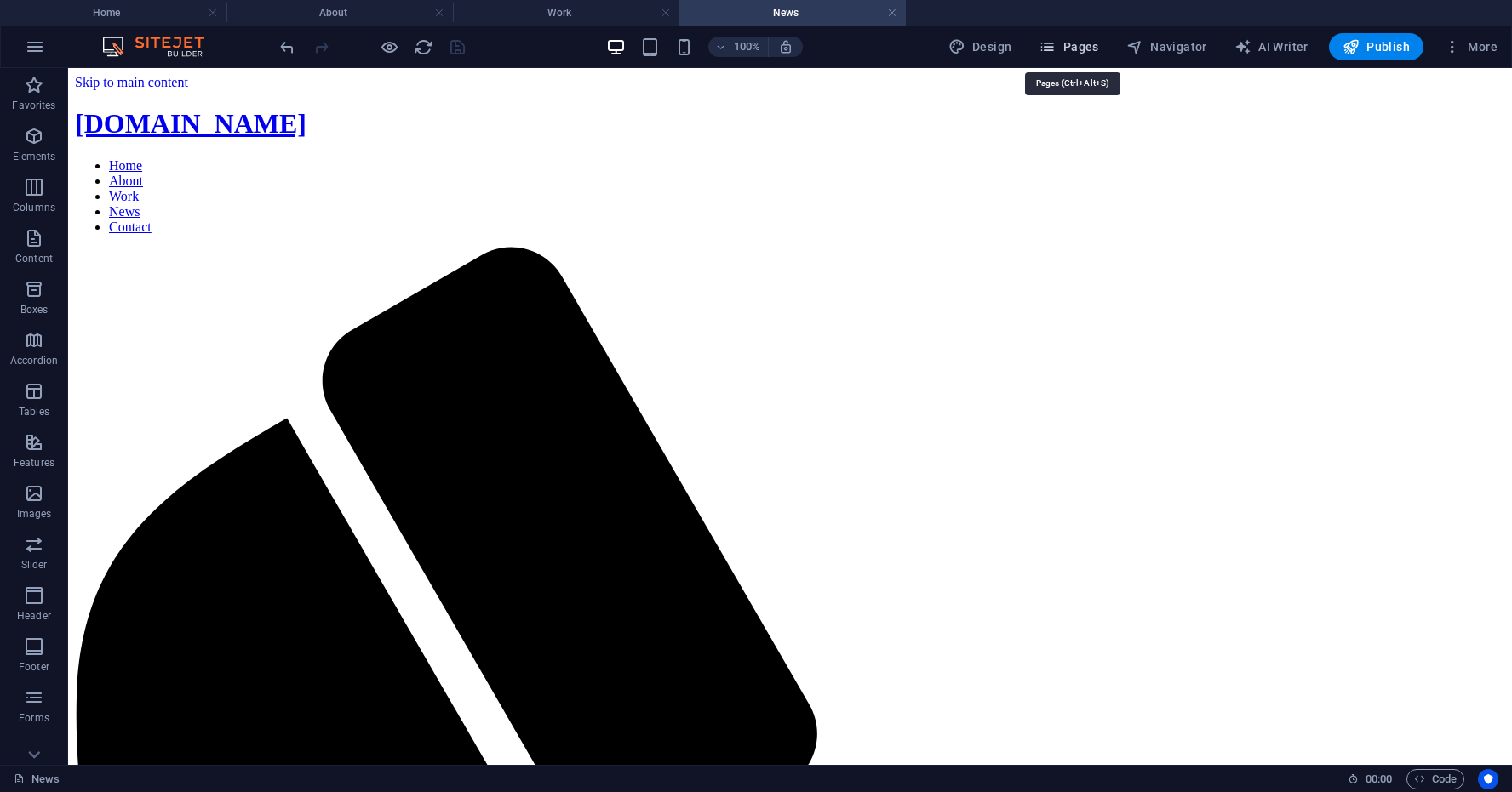
click at [1076, 45] on span "Pages" at bounding box center [1068, 46] width 60 height 17
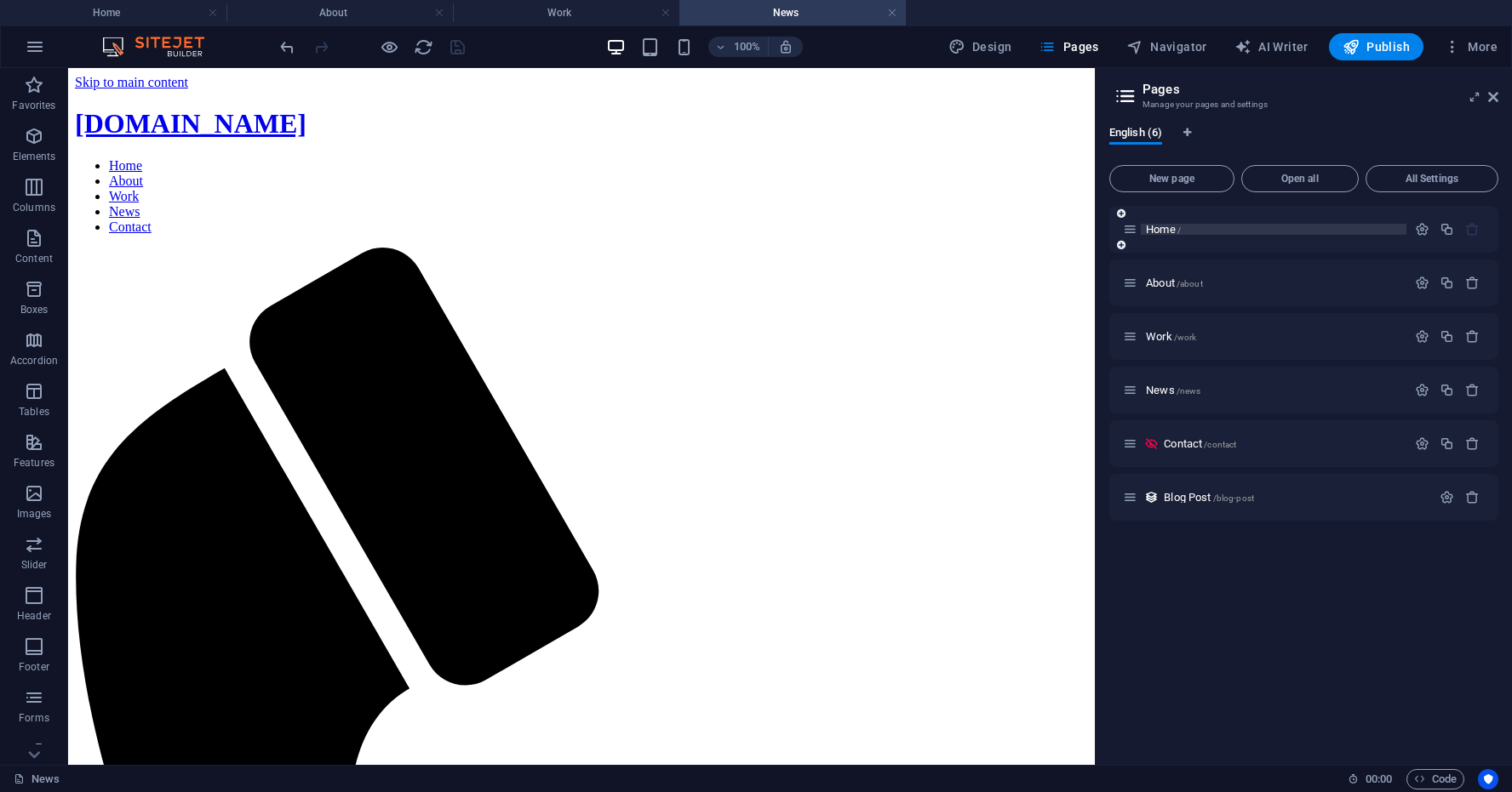
click at [1259, 231] on p "Home /" at bounding box center [1274, 229] width 256 height 11
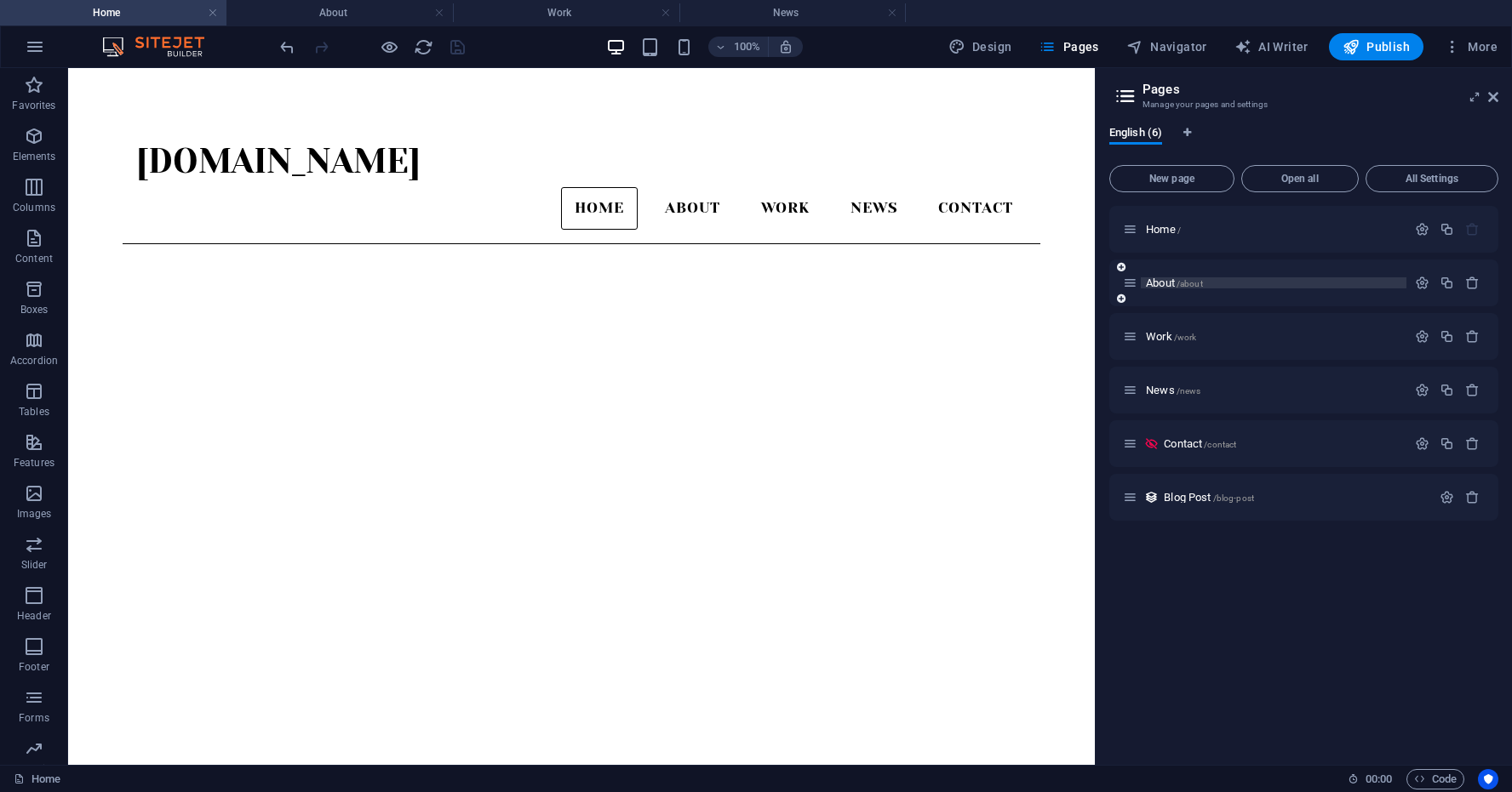
click at [1260, 288] on p "About /about" at bounding box center [1274, 282] width 256 height 11
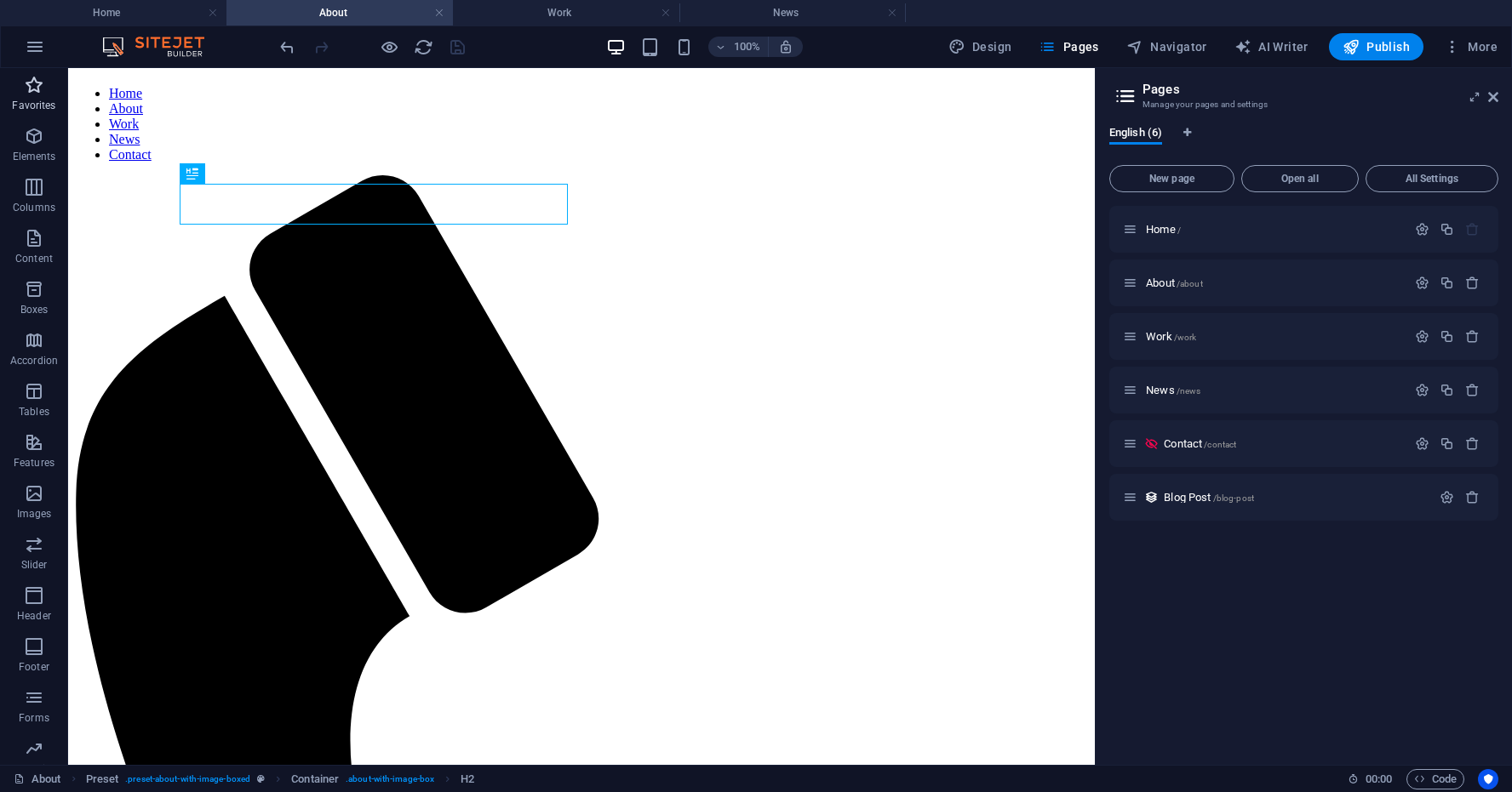
click at [32, 83] on icon "button" at bounding box center [34, 84] width 20 height 20
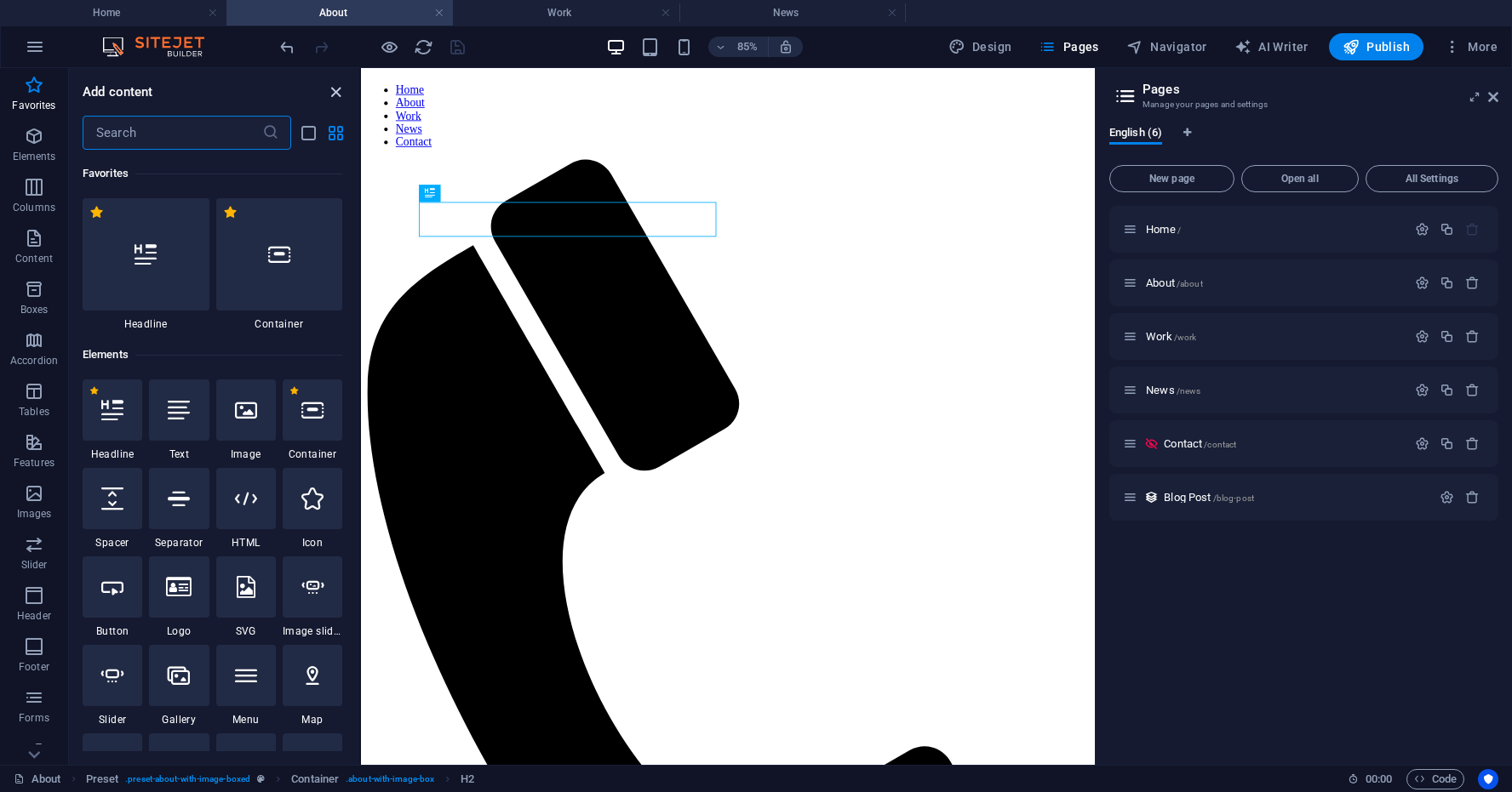
click at [337, 91] on icon "close panel" at bounding box center [336, 92] width 20 height 20
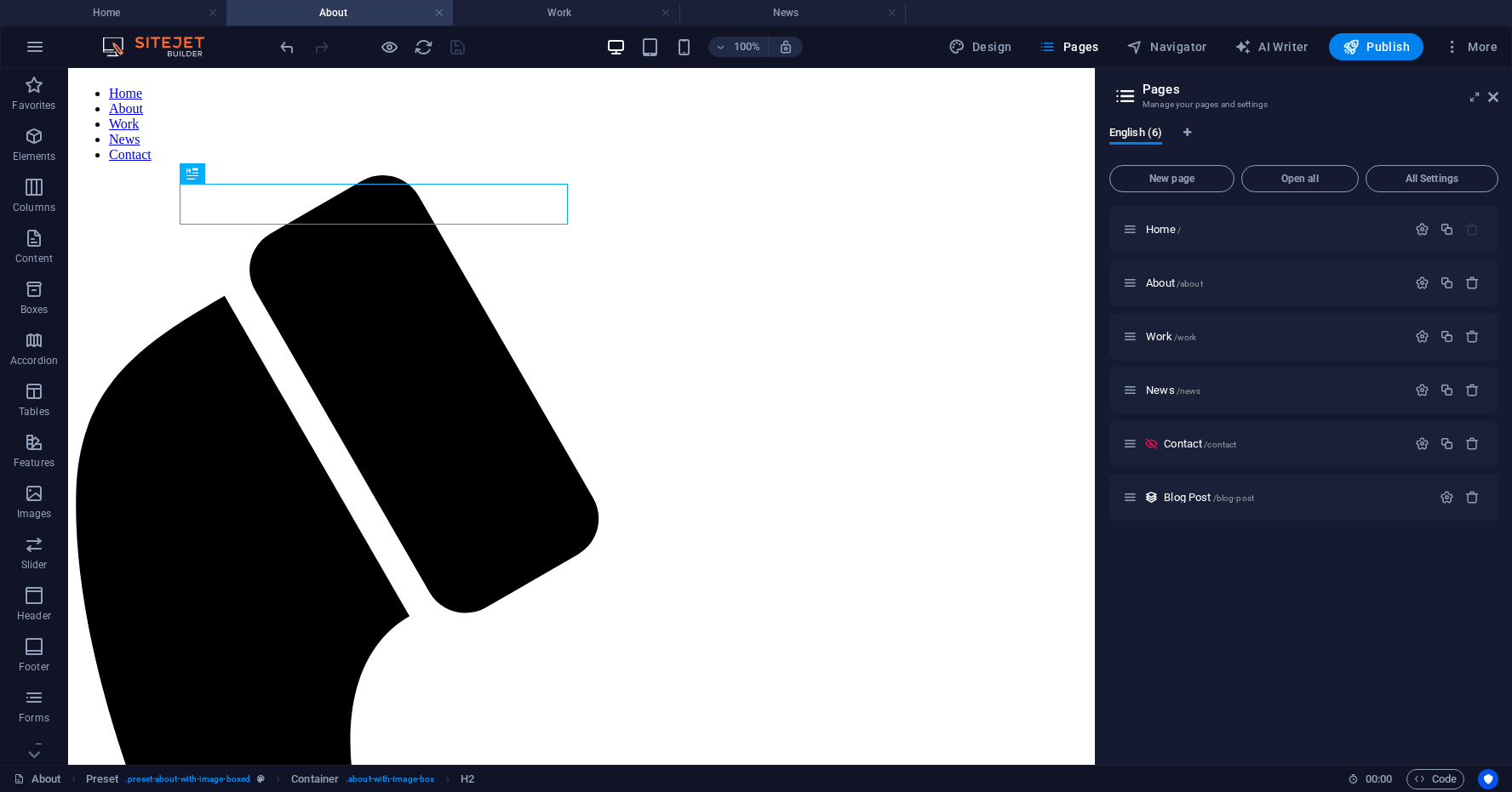
drag, startPoint x: 1492, startPoint y: 98, endPoint x: 1424, endPoint y: 31, distance: 95.5
click at [1492, 98] on icon at bounding box center [1494, 97] width 11 height 13
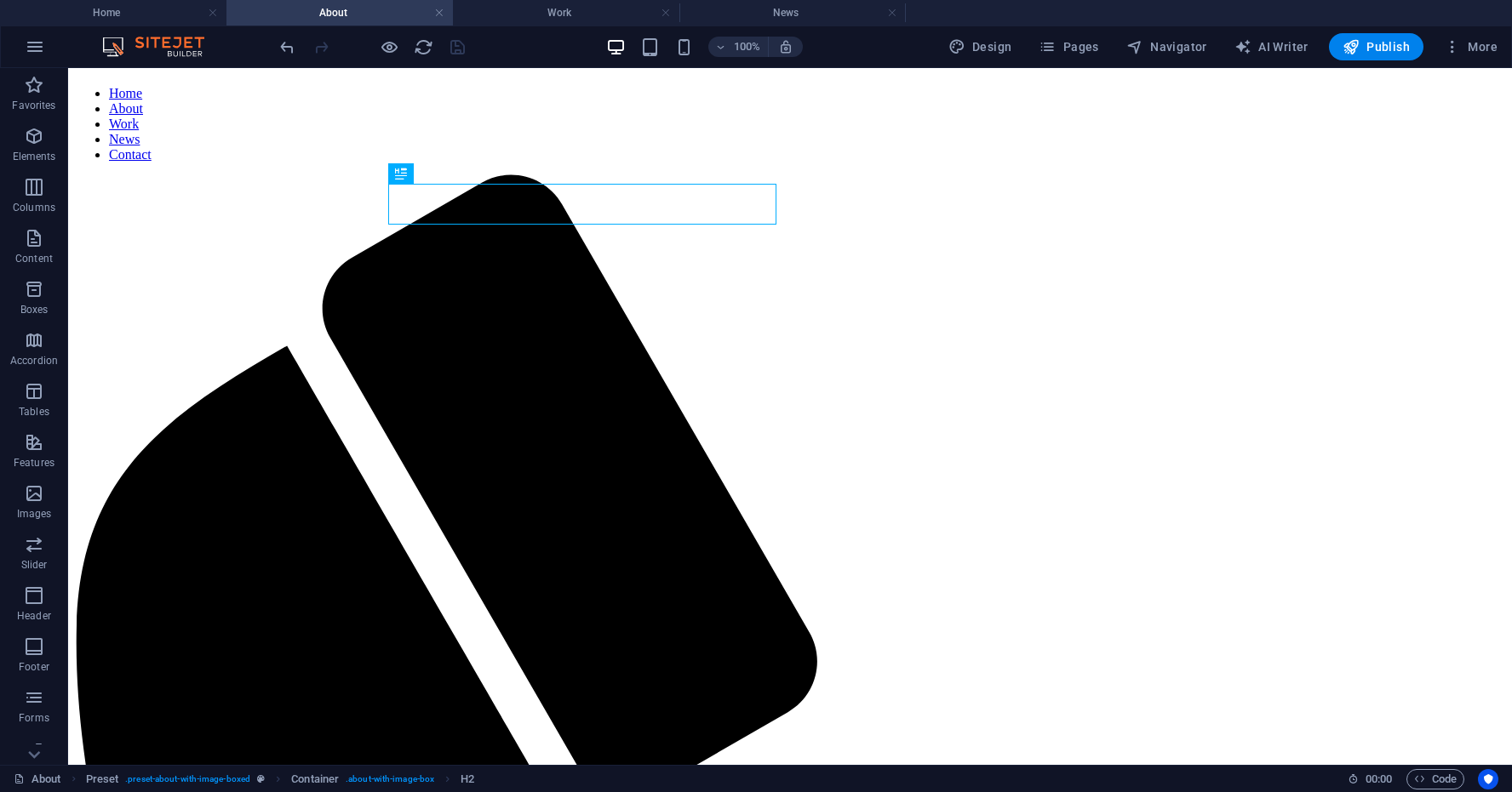
click at [458, 50] on div at bounding box center [372, 46] width 191 height 28
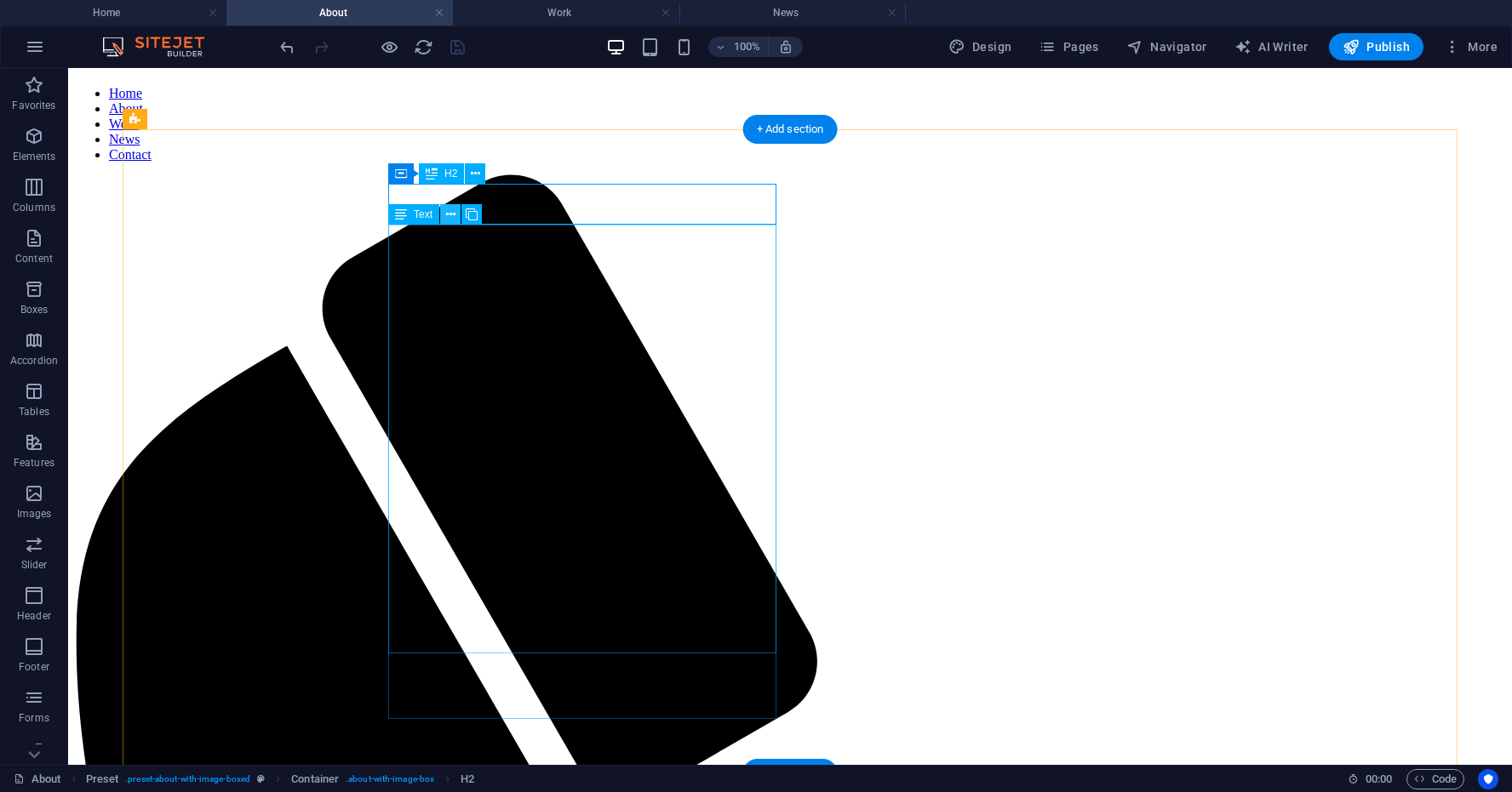
click at [452, 215] on icon at bounding box center [450, 215] width 10 height 18
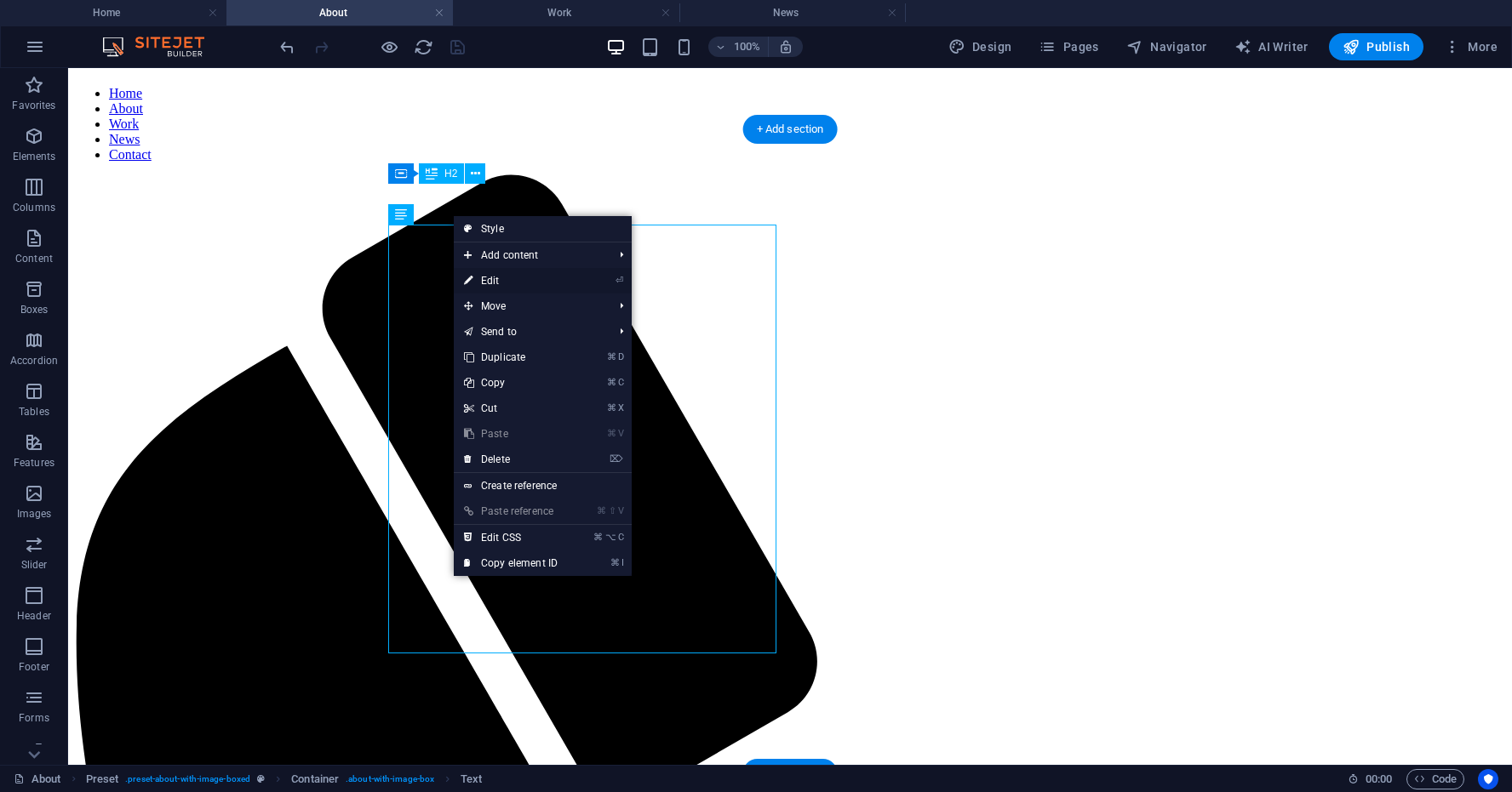
click at [492, 280] on link "⏎ Edit" at bounding box center [511, 281] width 114 height 26
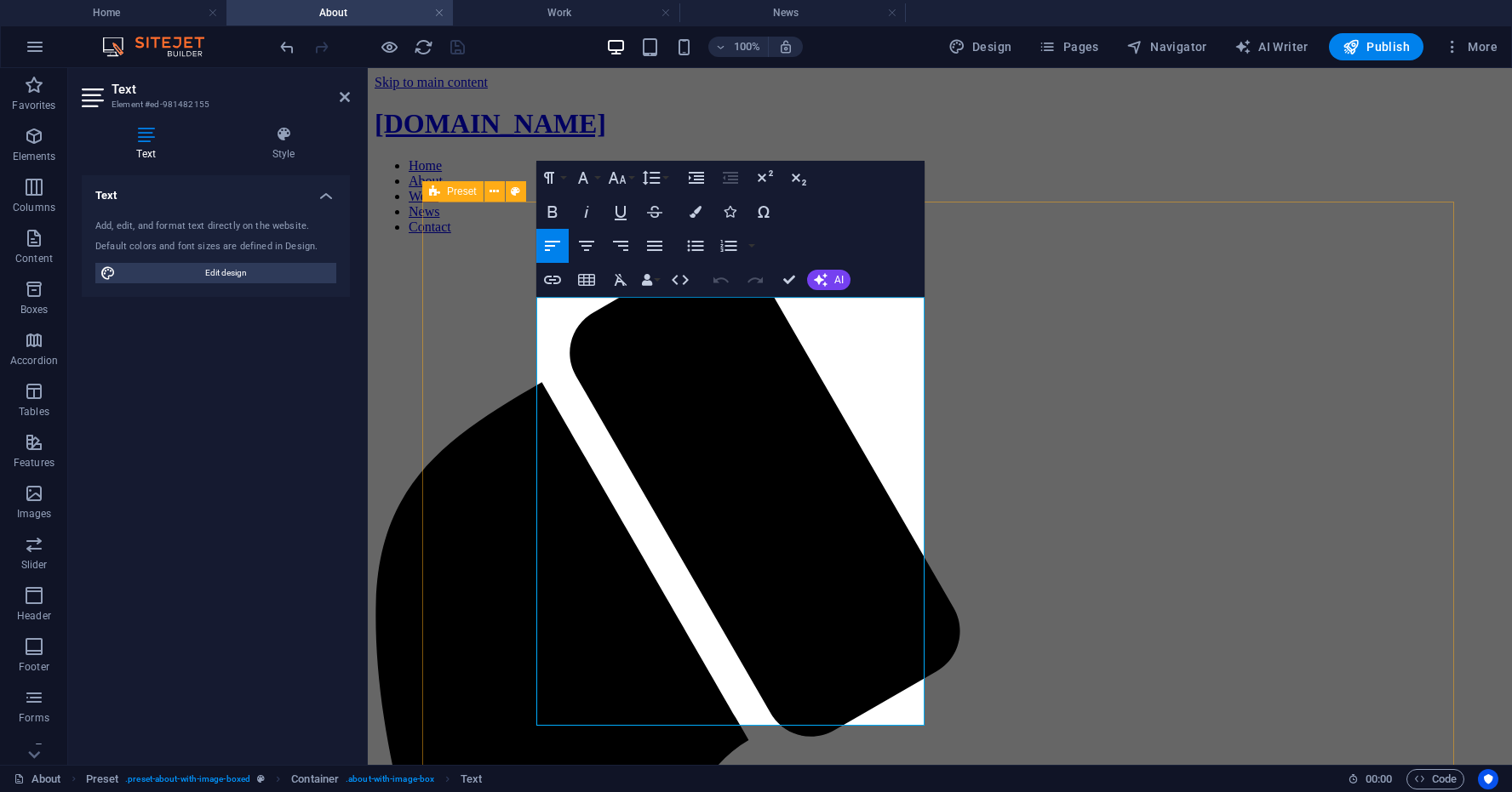
drag, startPoint x: 845, startPoint y: 718, endPoint x: 524, endPoint y: 302, distance: 525.4
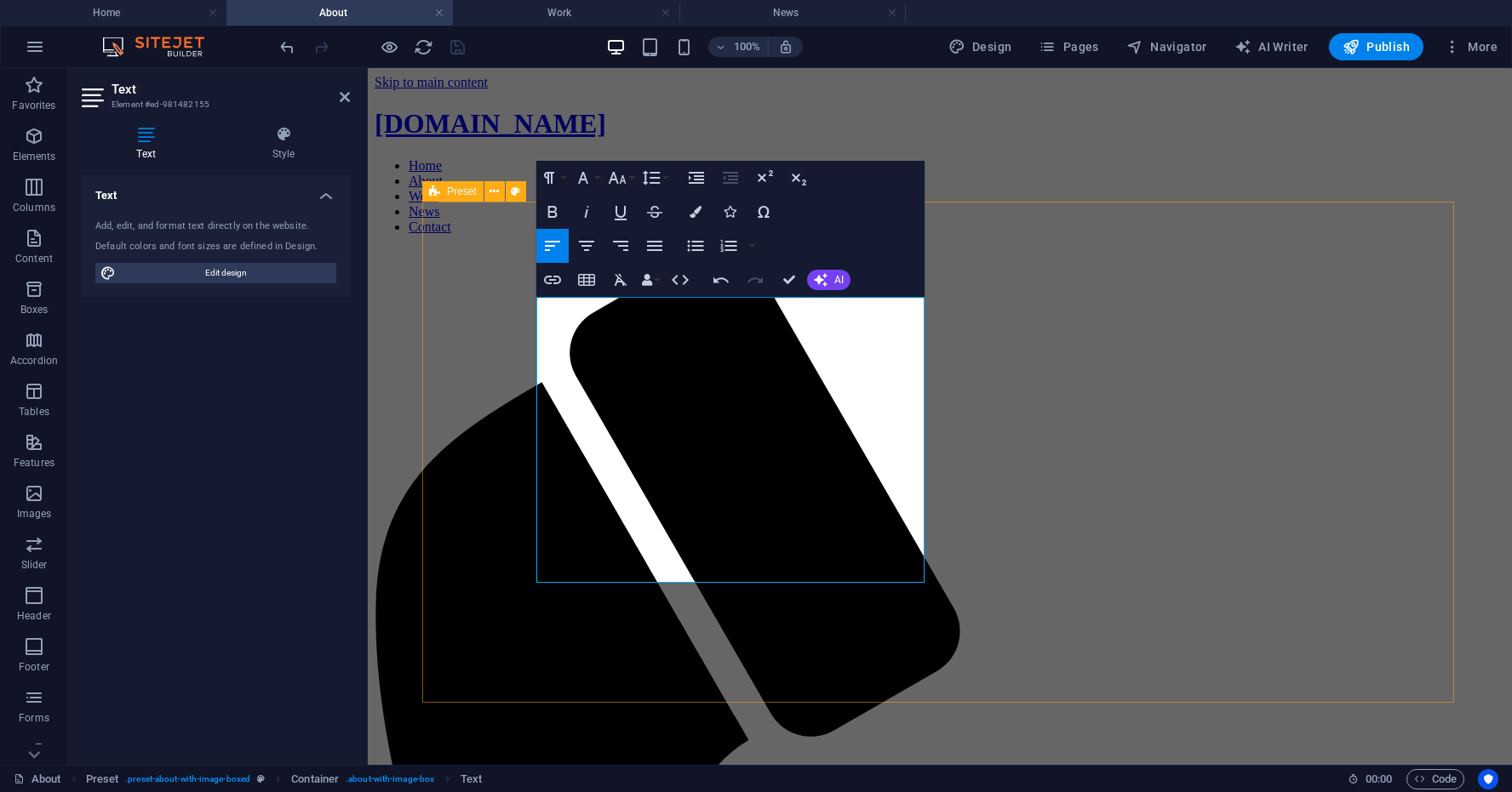
drag, startPoint x: 649, startPoint y: 451, endPoint x: 533, endPoint y: 303, distance: 188.0
click at [550, 210] on icon "button" at bounding box center [553, 211] width 20 height 20
click at [588, 243] on icon "button" at bounding box center [586, 246] width 20 height 20
click at [650, 248] on icon "button" at bounding box center [655, 246] width 20 height 20
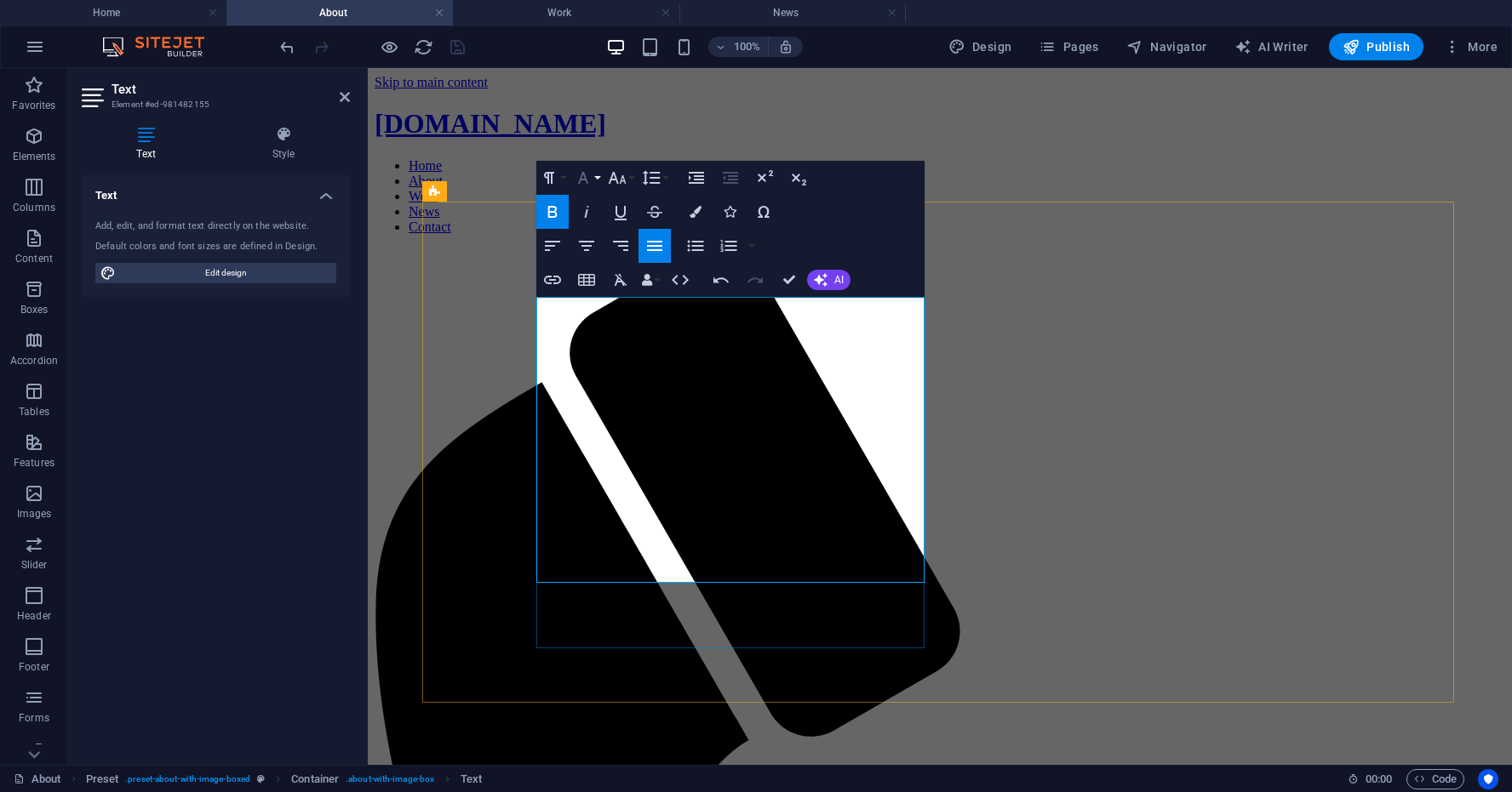
click at [598, 177] on button "Font Family" at bounding box center [586, 178] width 32 height 34
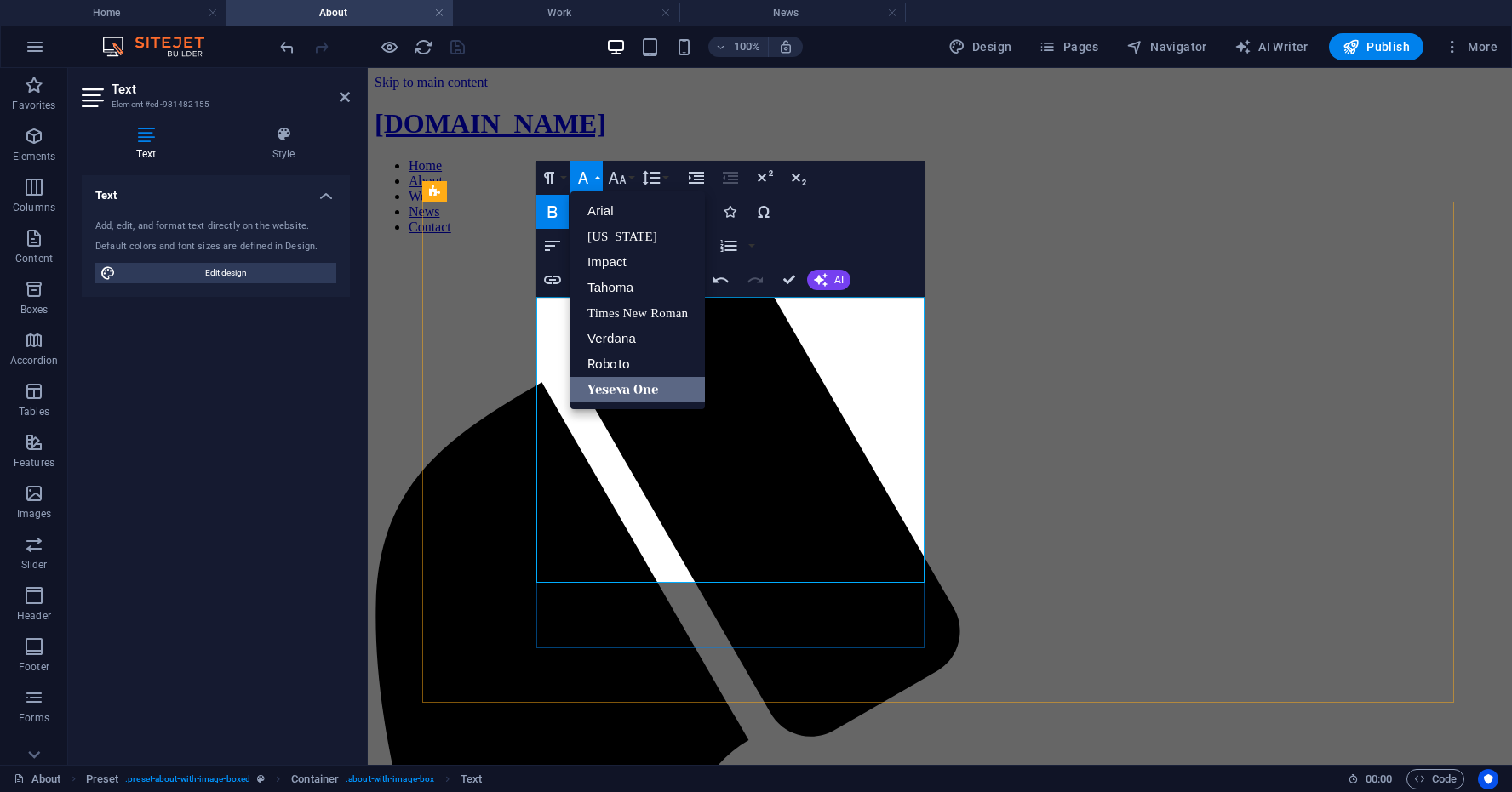
click at [605, 387] on link "Yeseva One" at bounding box center [637, 390] width 134 height 26
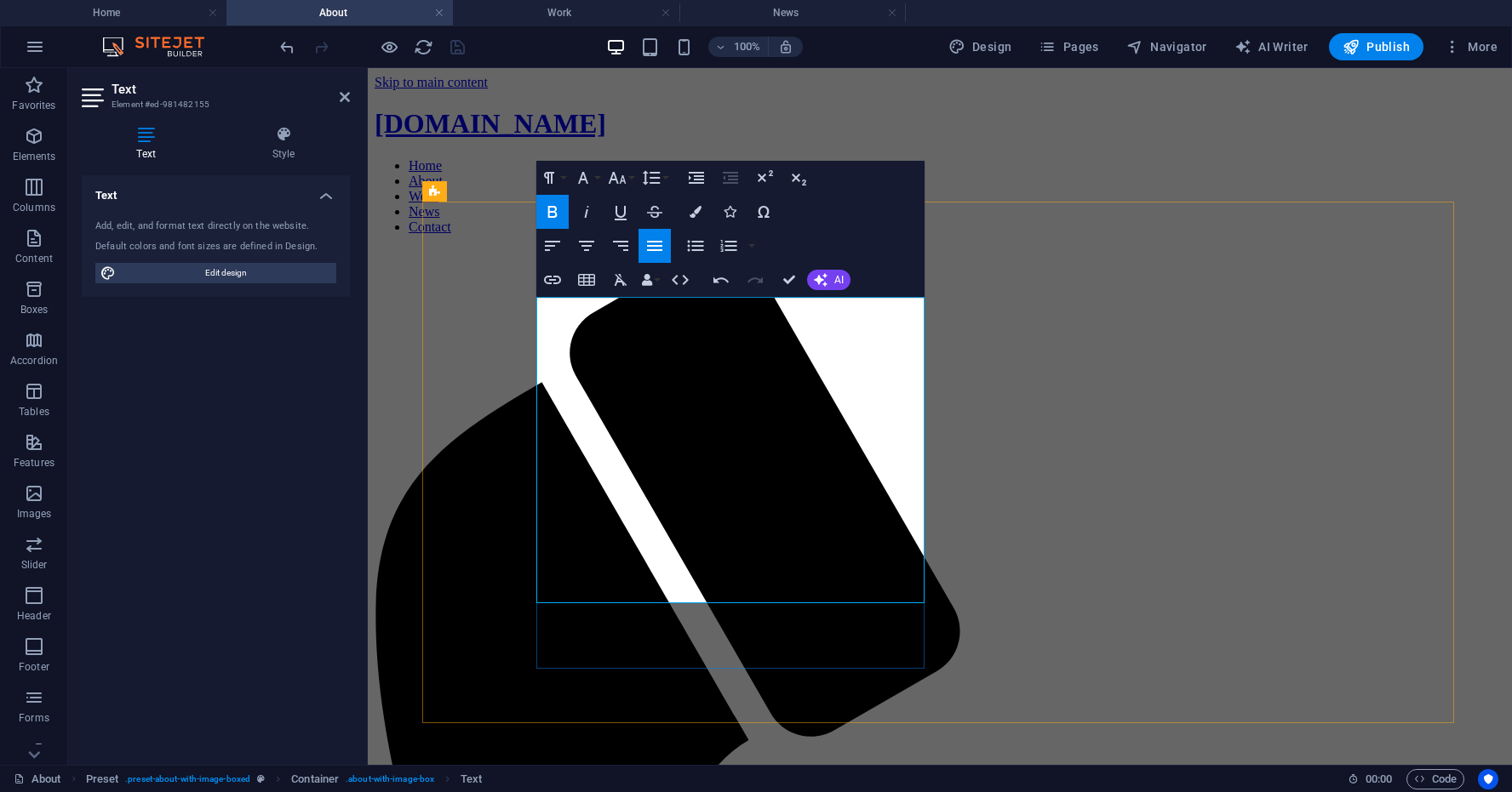
click at [553, 214] on icon "button" at bounding box center [553, 211] width 20 height 20
click at [599, 178] on button "Font Family" at bounding box center [586, 178] width 32 height 34
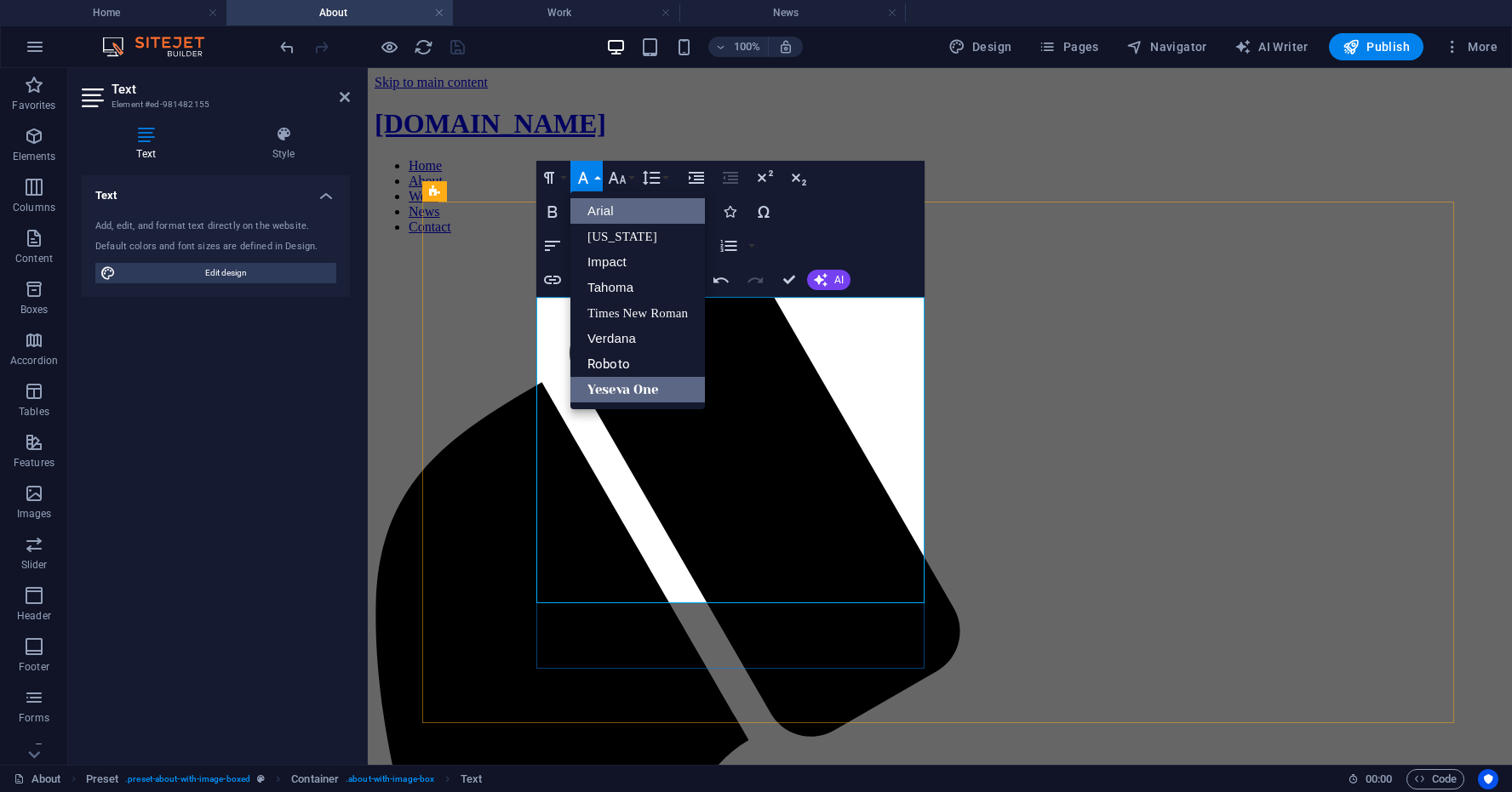
click at [599, 210] on link "Arial" at bounding box center [637, 210] width 134 height 26
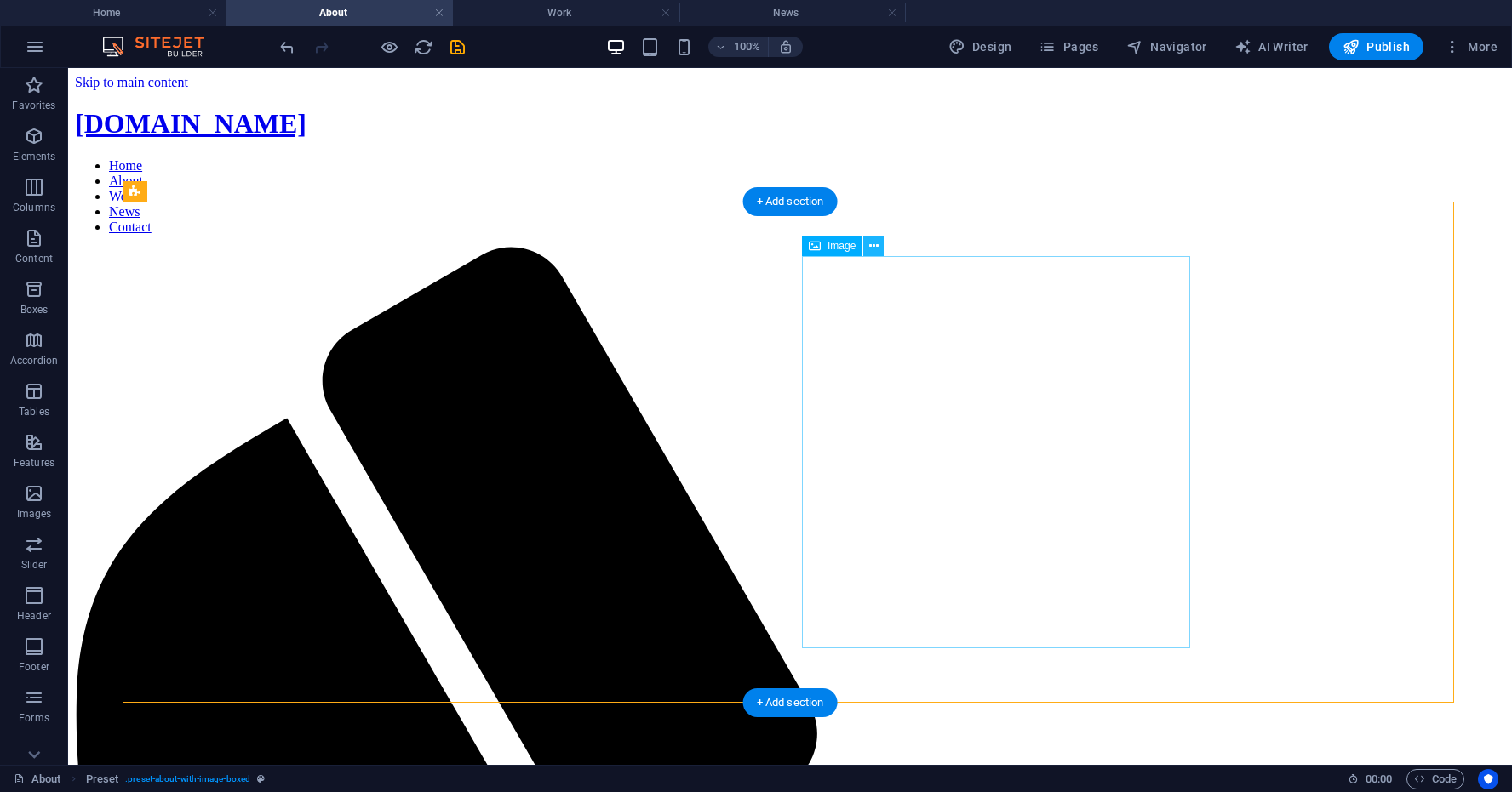
click at [873, 246] on icon at bounding box center [874, 246] width 10 height 18
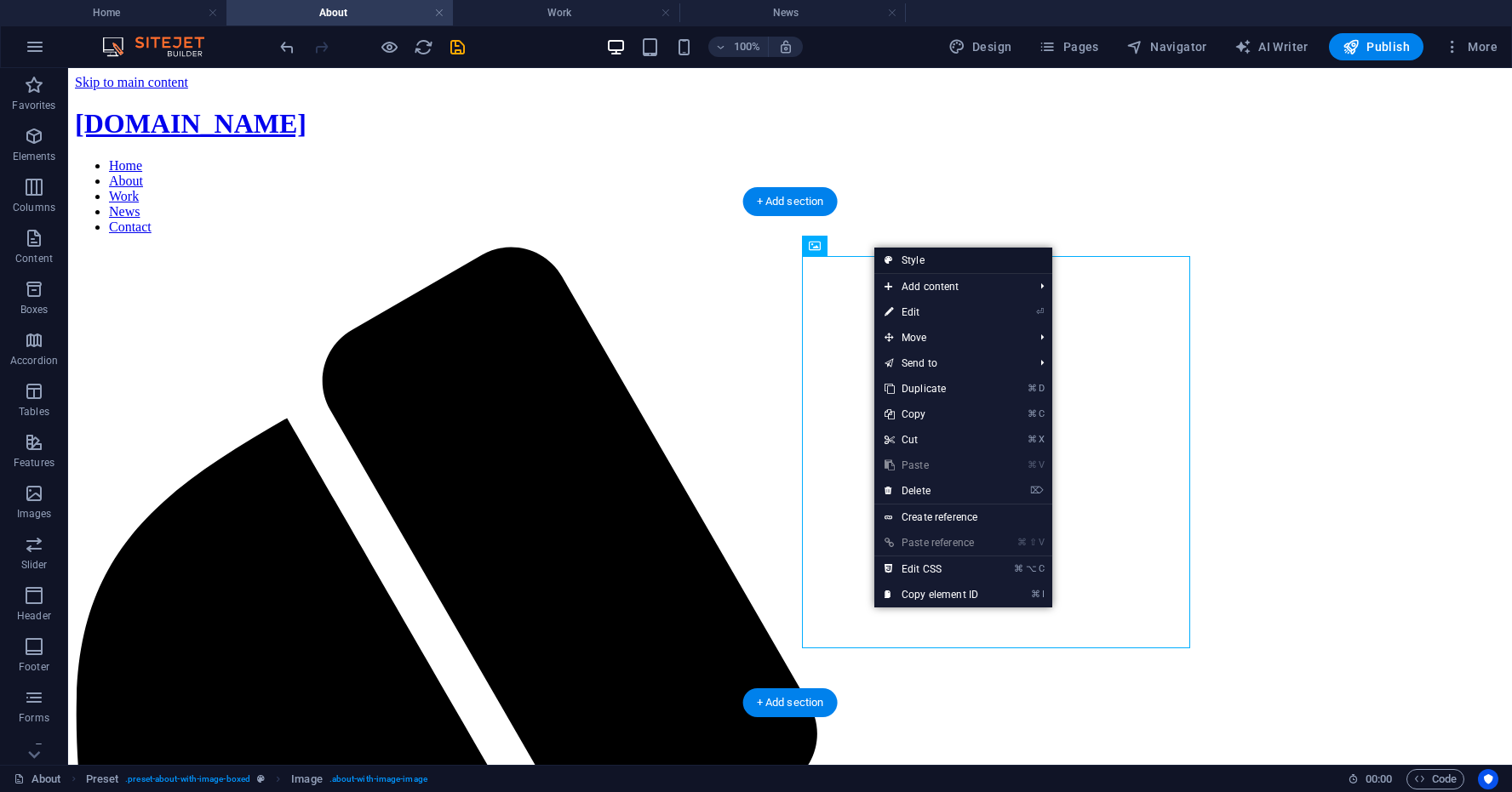
click at [917, 260] on link "Style" at bounding box center [963, 260] width 178 height 26
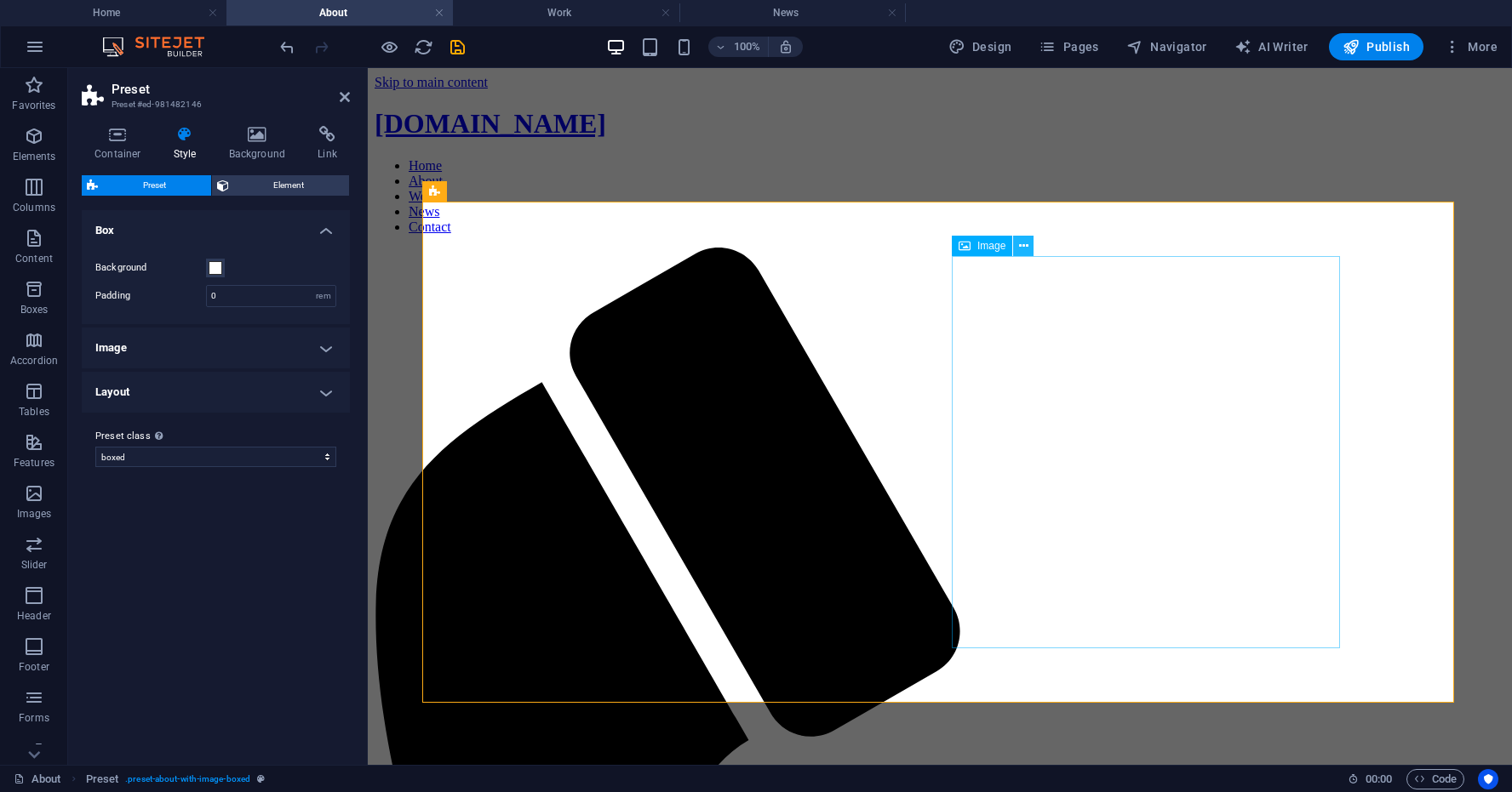
click at [1025, 244] on icon at bounding box center [1023, 246] width 10 height 18
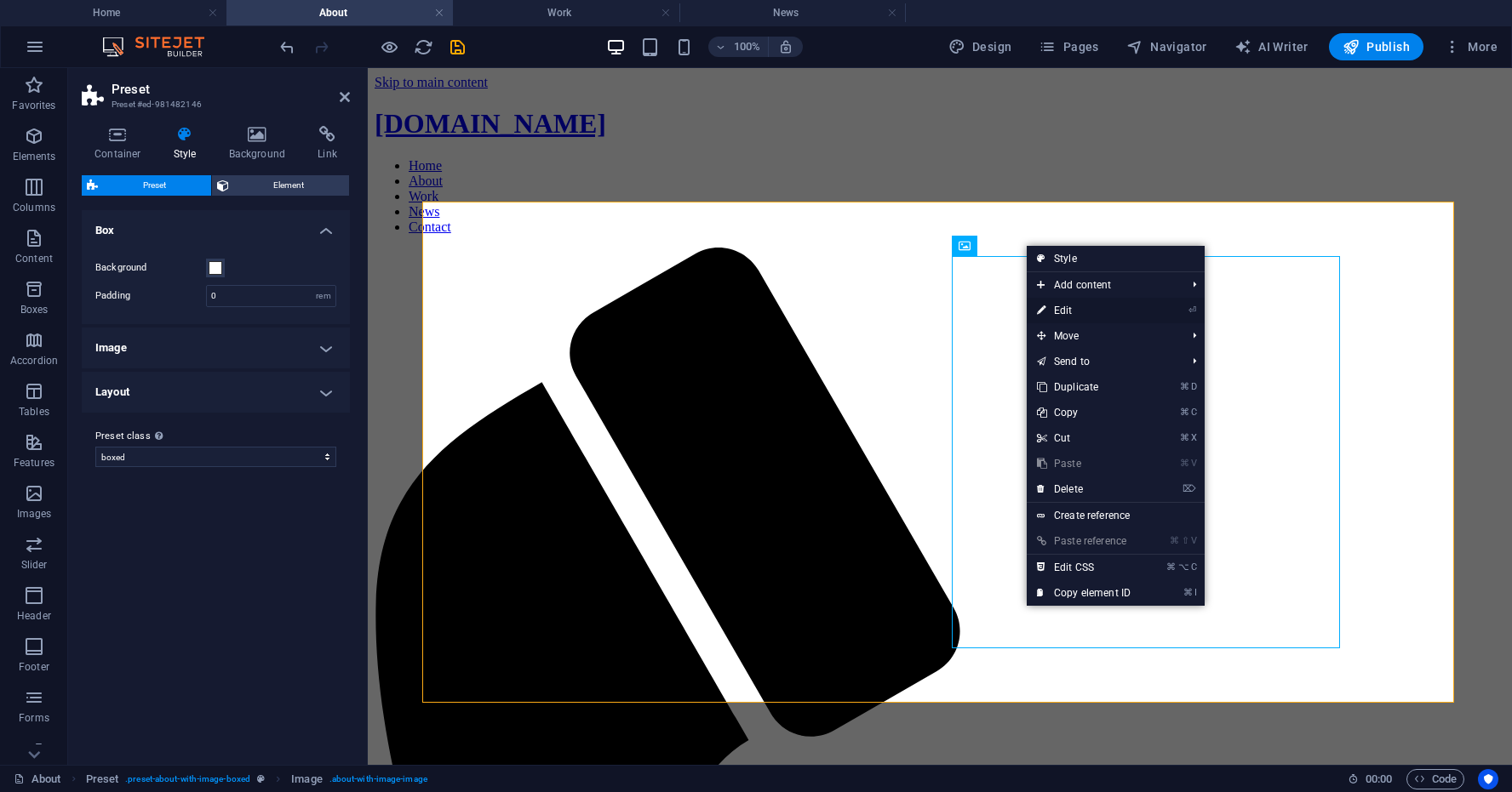
click at [1073, 309] on link "⏎ Edit" at bounding box center [1084, 311] width 114 height 26
select select "%"
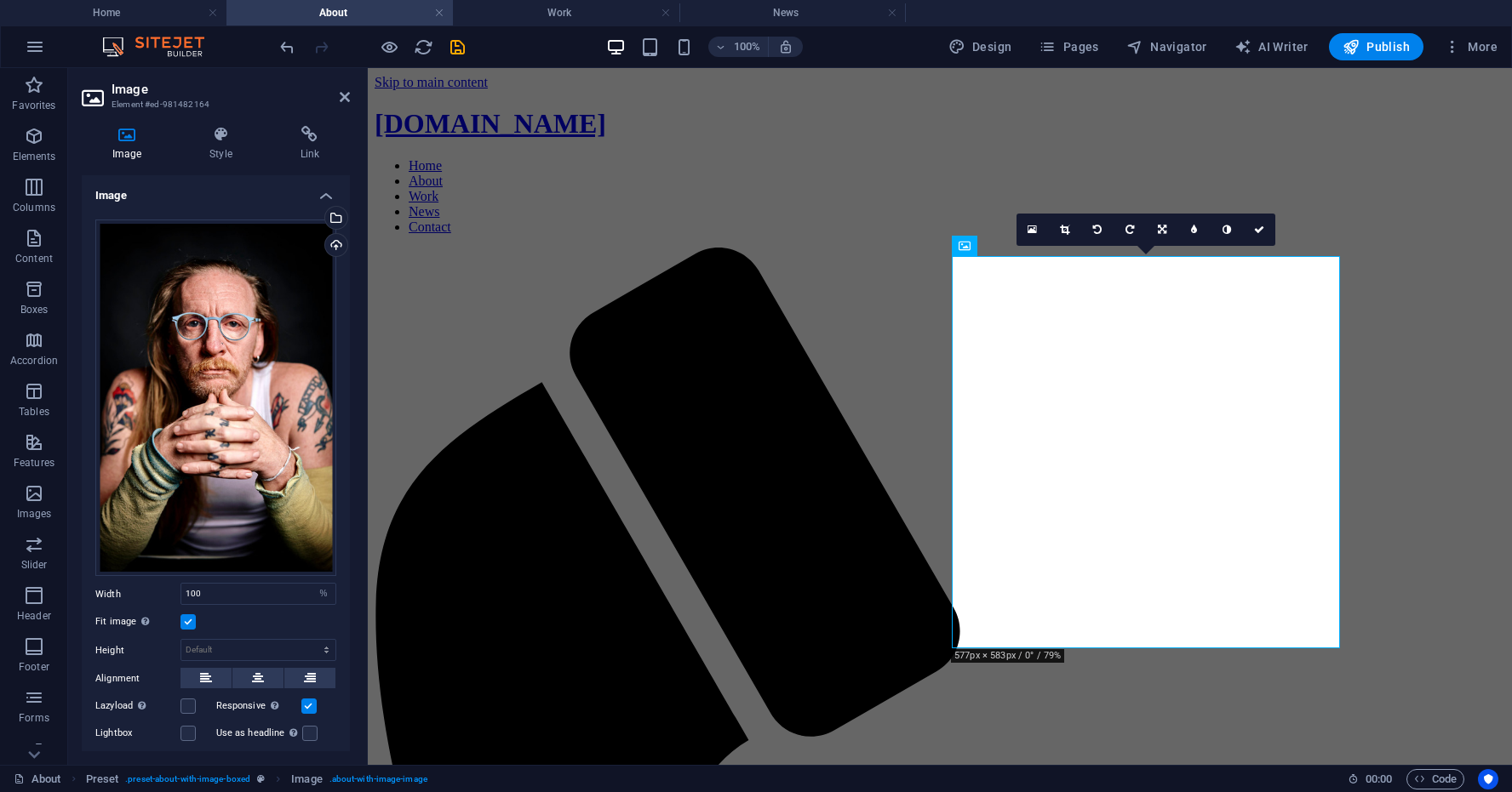
click at [188, 617] on label at bounding box center [187, 622] width 15 height 15
click at [0, 0] on input "Fit image Automatically fit image to a fixed width and height" at bounding box center [0, 0] width 0 height 0
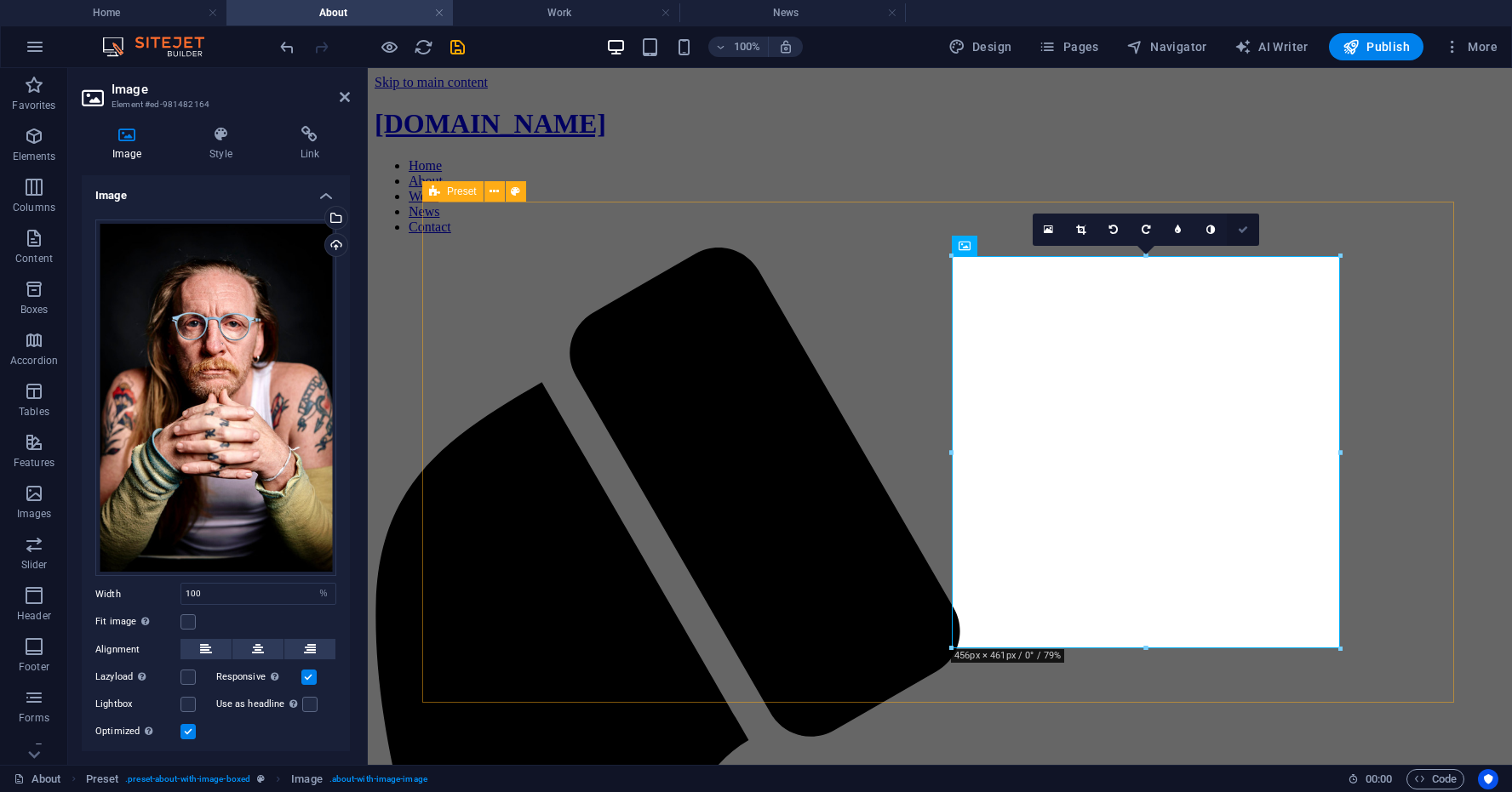
click at [1244, 229] on icon at bounding box center [1244, 230] width 11 height 11
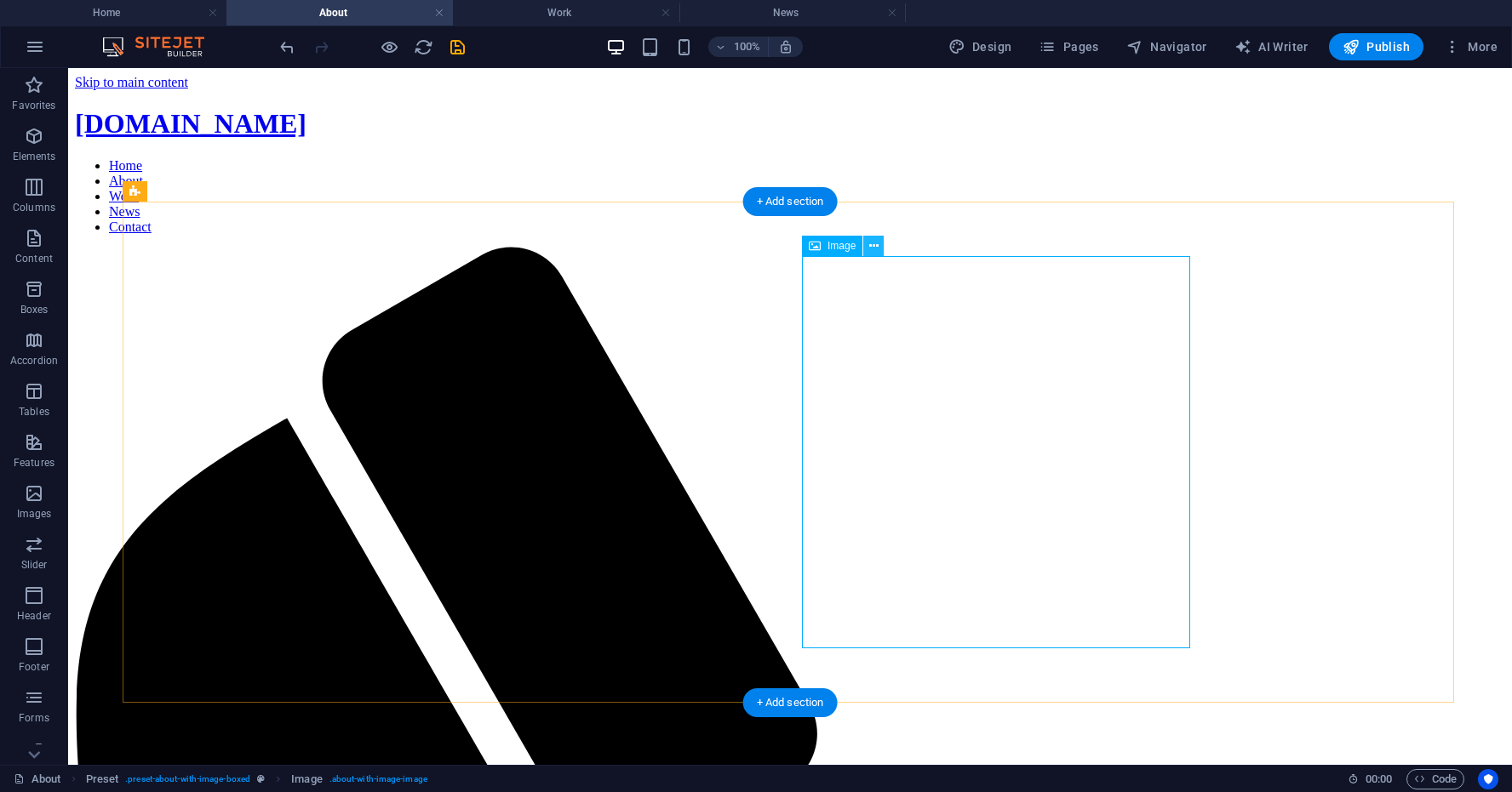
click at [876, 243] on icon at bounding box center [874, 246] width 10 height 18
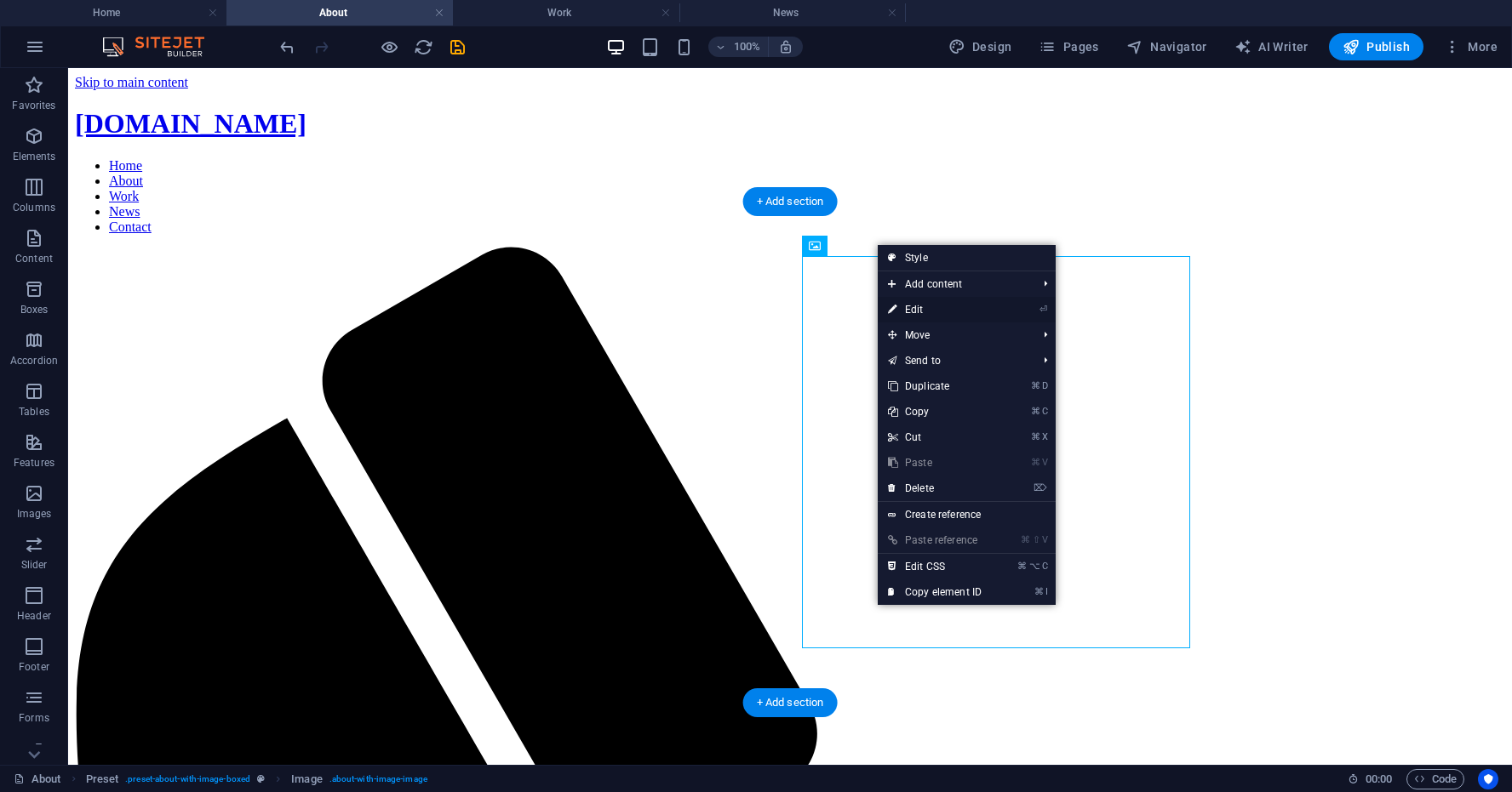
click at [914, 308] on link "⏎ Edit" at bounding box center [935, 310] width 114 height 26
select select "%"
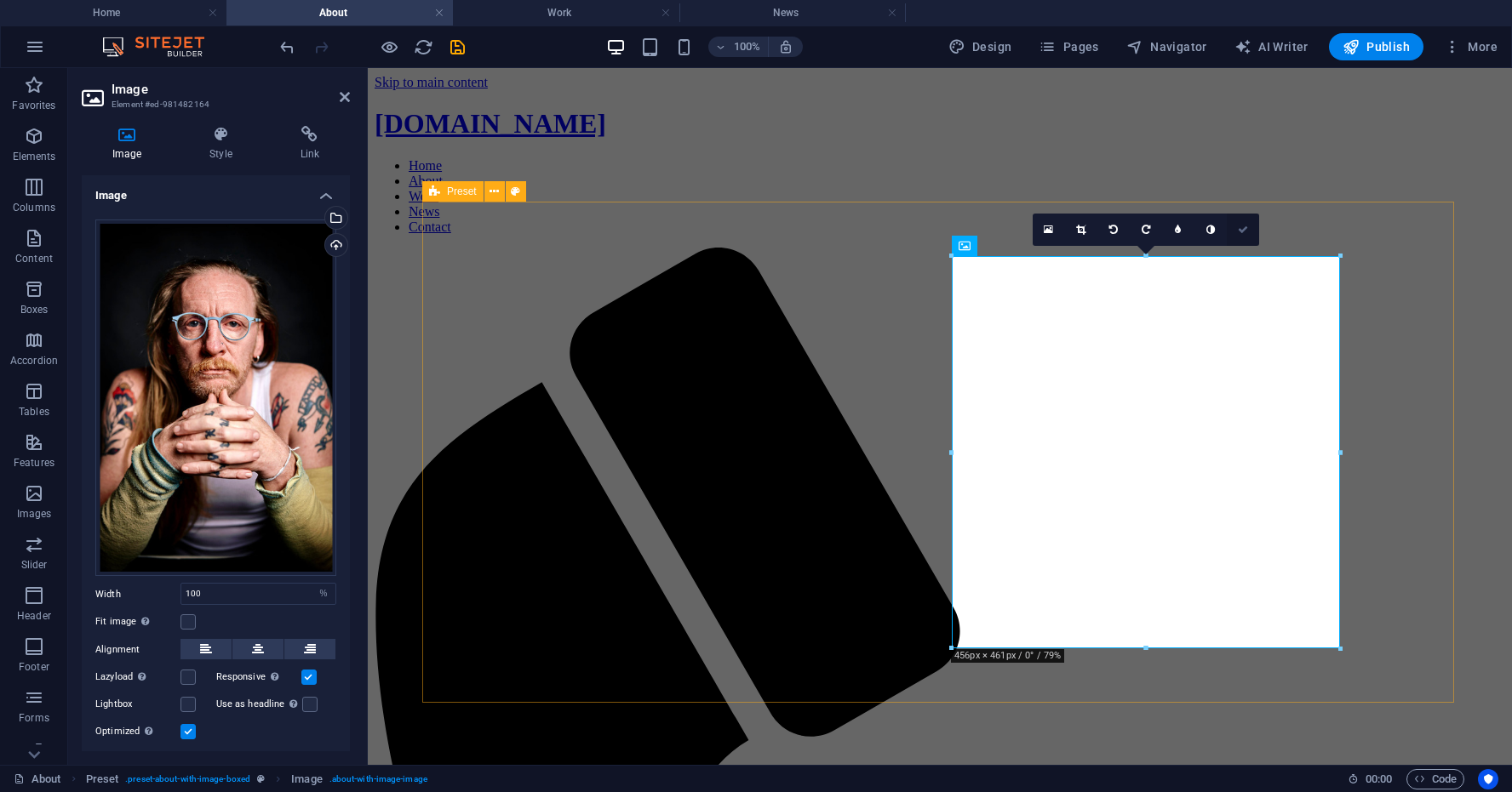
click at [1244, 231] on icon at bounding box center [1244, 230] width 11 height 11
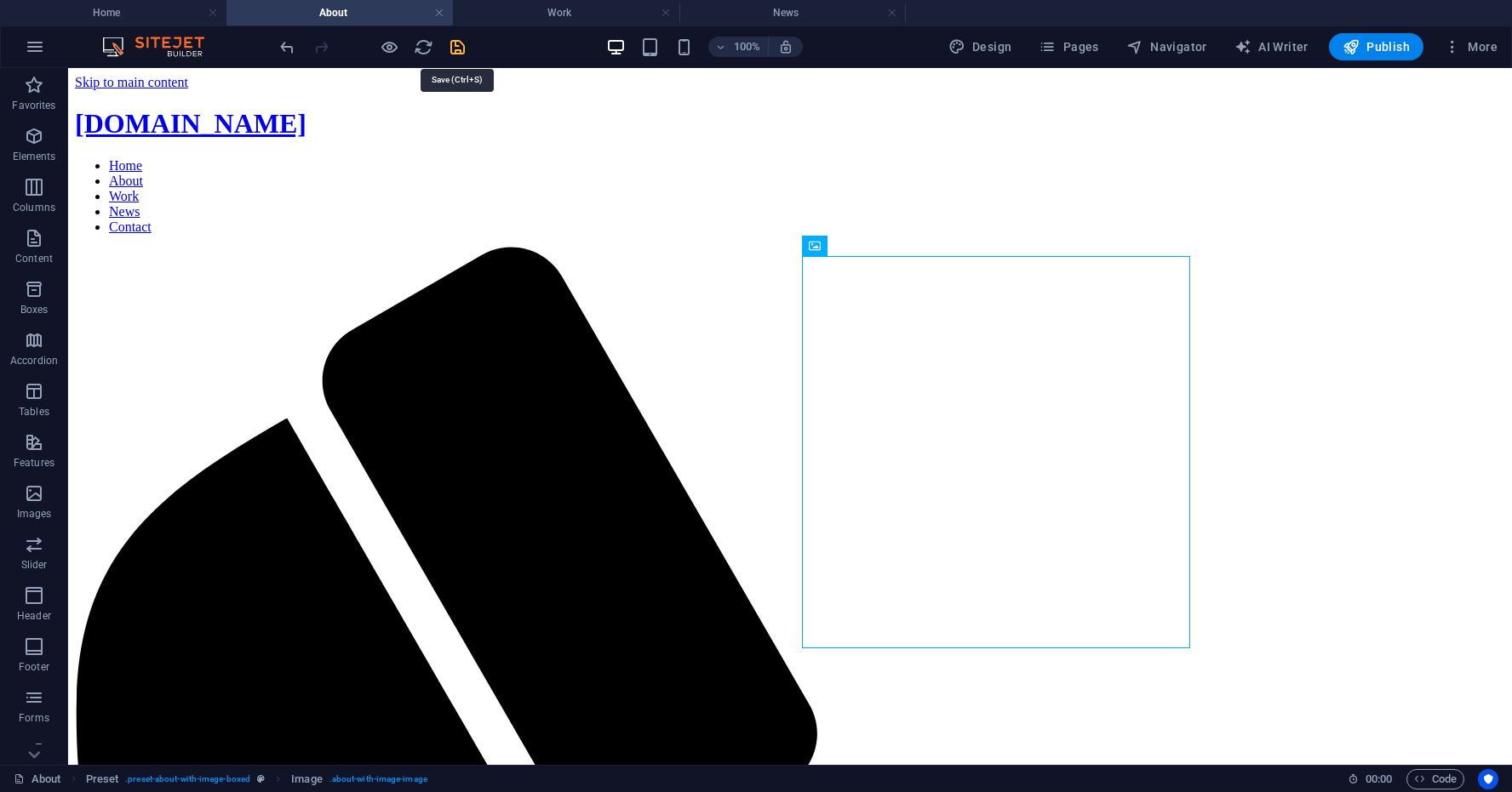
click at [457, 47] on icon "save" at bounding box center [458, 47] width 20 height 20
